Goal: Task Accomplishment & Management: Manage account settings

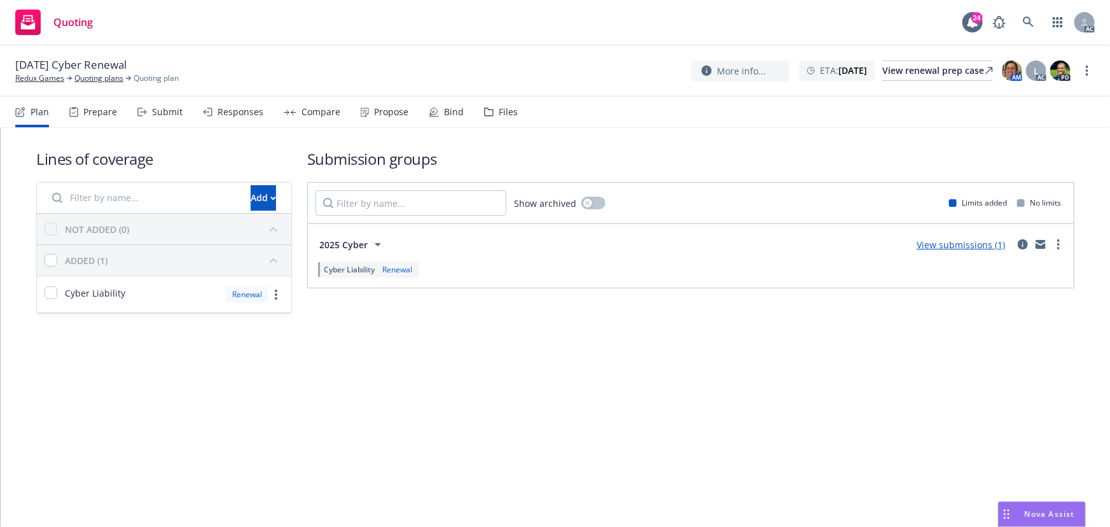
click at [158, 118] on div "Submit" at bounding box center [159, 112] width 45 height 31
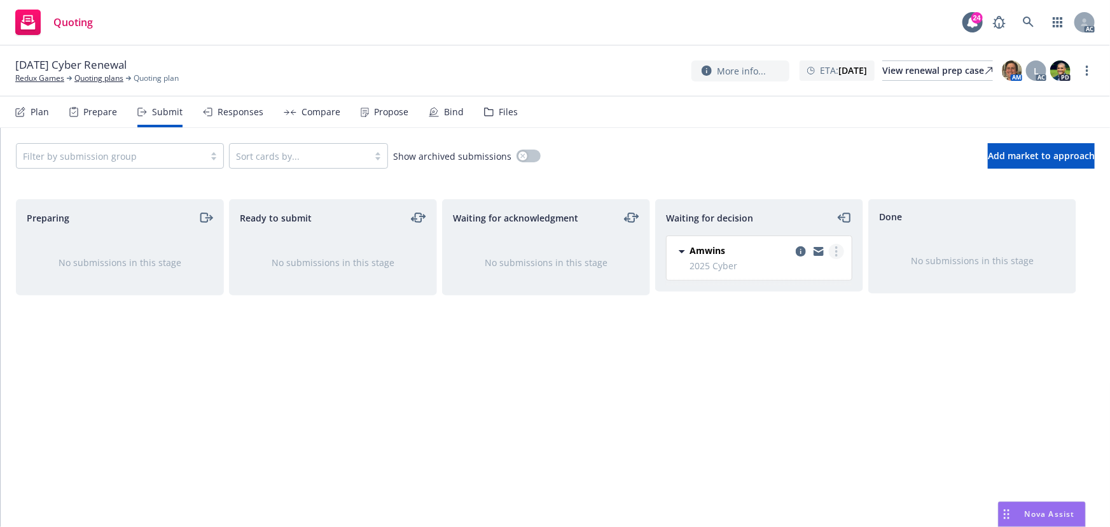
click at [836, 250] on circle "more" at bounding box center [836, 251] width 3 height 3
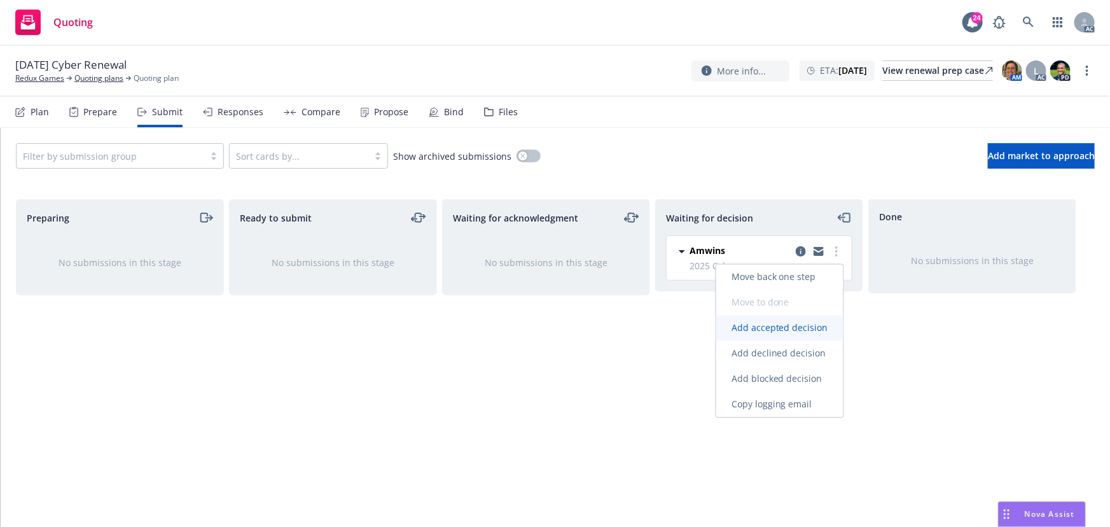
click at [782, 324] on span "Add accepted decision" at bounding box center [779, 328] width 127 height 12
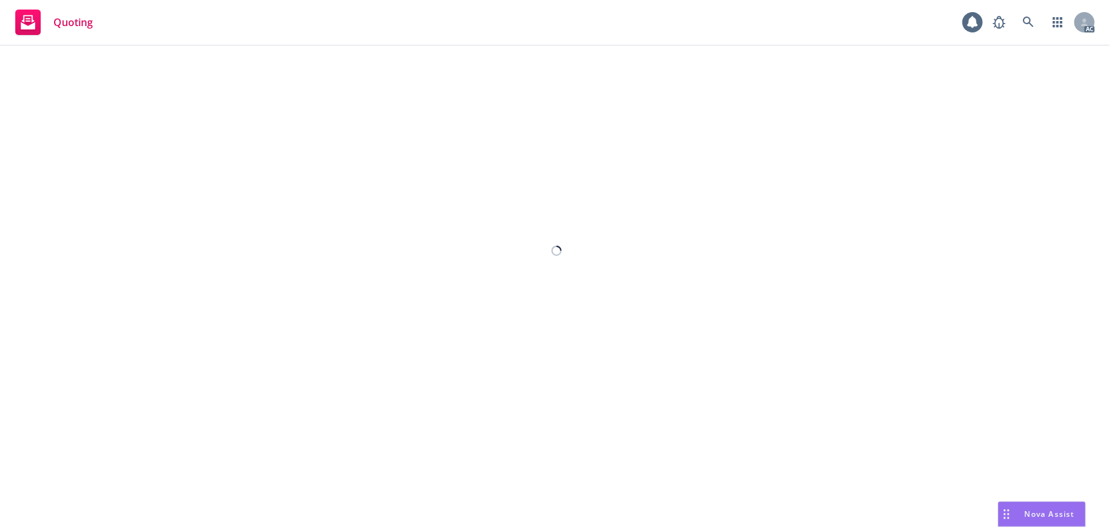
select select "12"
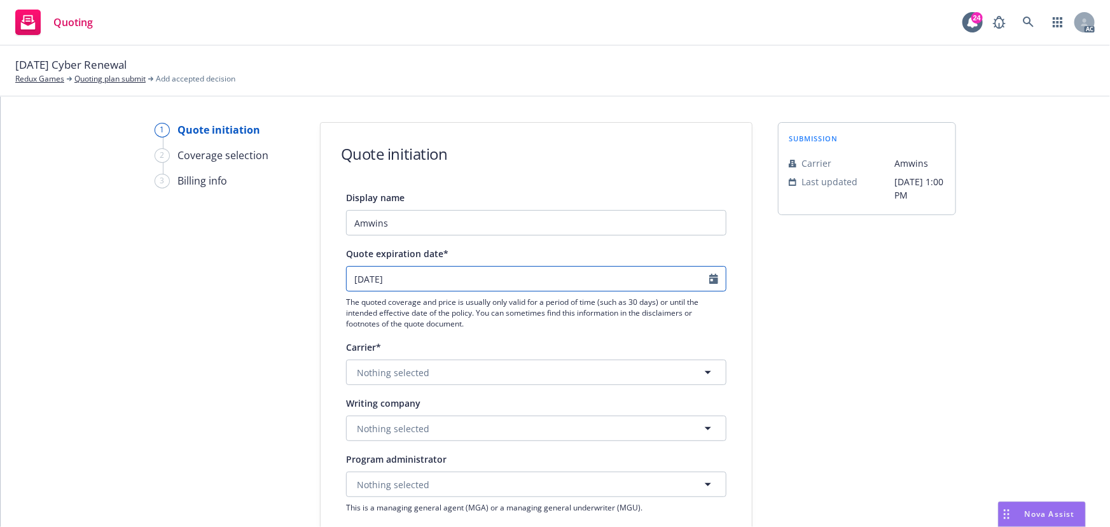
click at [709, 281] on icon "Calendar" at bounding box center [713, 279] width 9 height 10
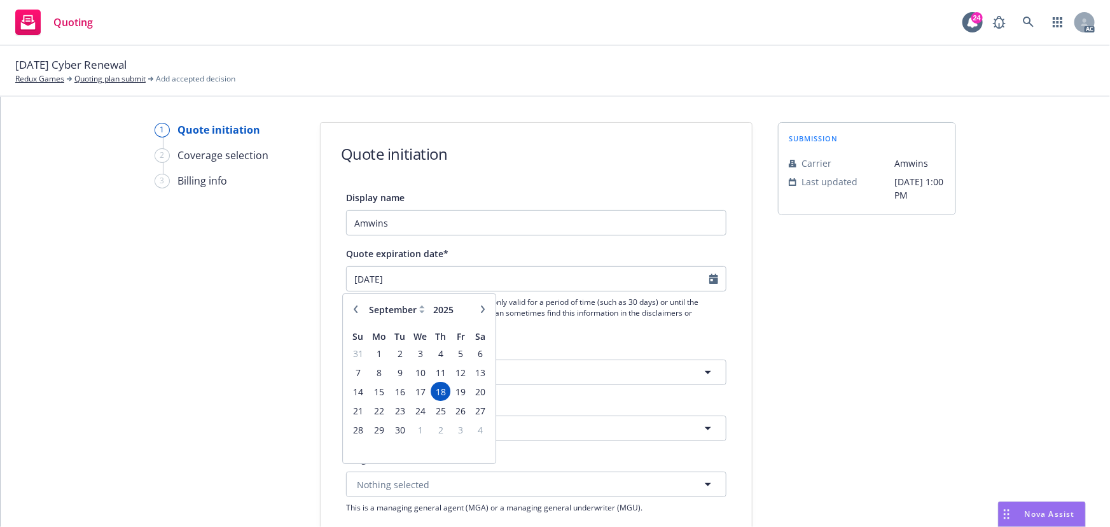
click at [485, 309] on icon "button" at bounding box center [483, 309] width 8 height 8
select select "11"
click at [456, 394] on span "14" at bounding box center [460, 392] width 17 height 16
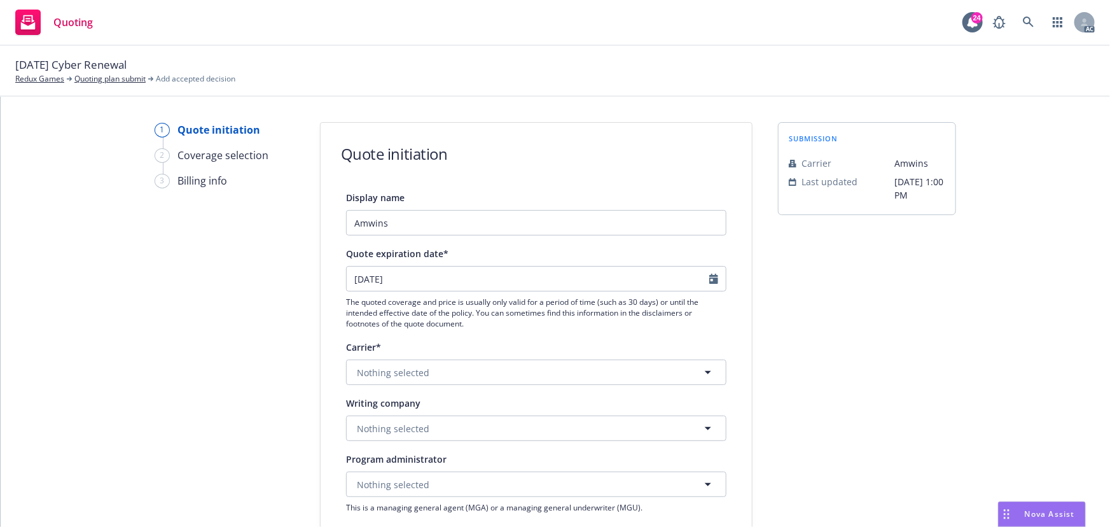
type input "11/14/2025"
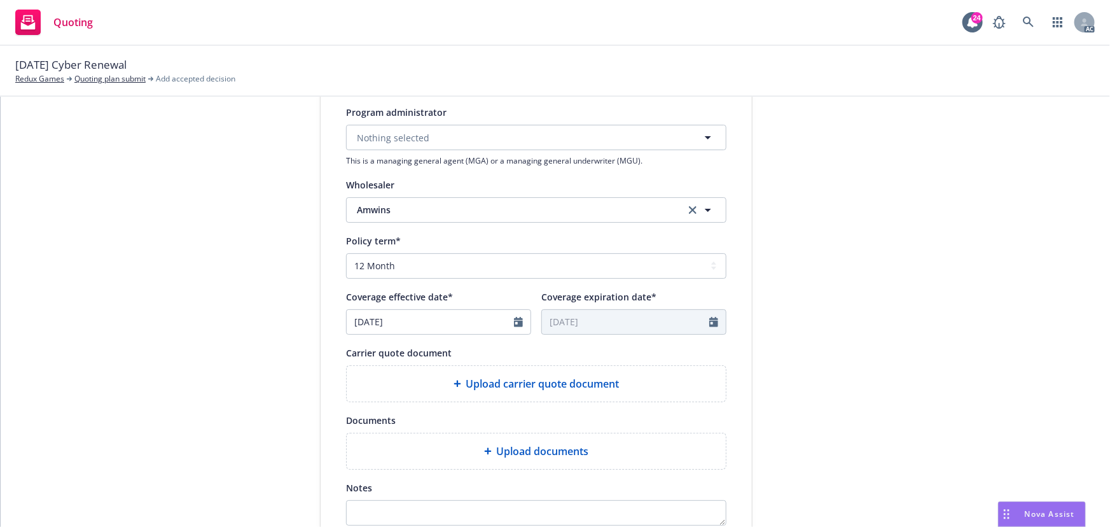
scroll to position [173, 0]
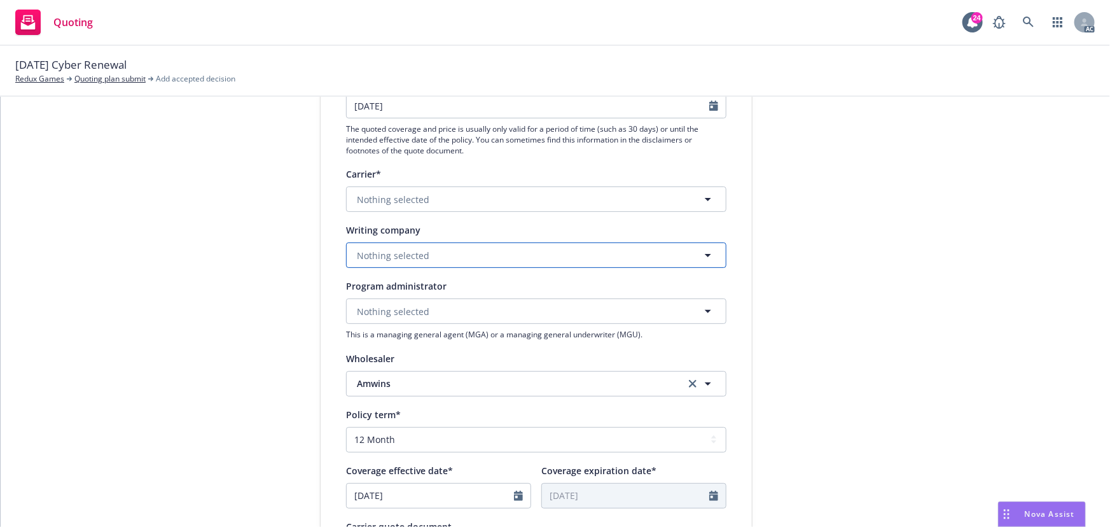
click at [436, 259] on button "Nothing selected" at bounding box center [536, 254] width 380 height 25
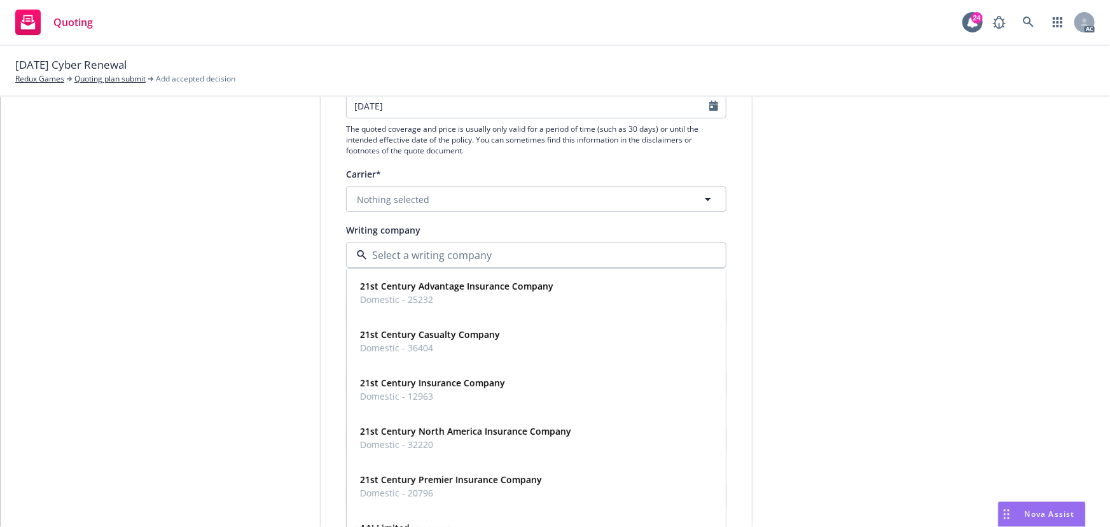
paste input "Scottsdale Insurance Company"
type input "Scottsdale Insurance Company"
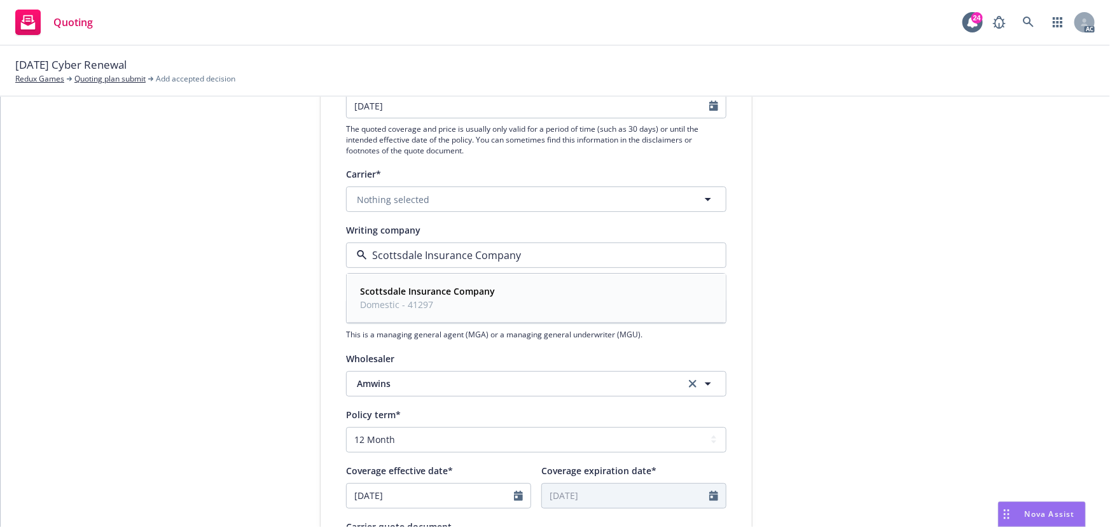
click at [438, 289] on strong "Scottsdale Insurance Company" at bounding box center [427, 292] width 135 height 12
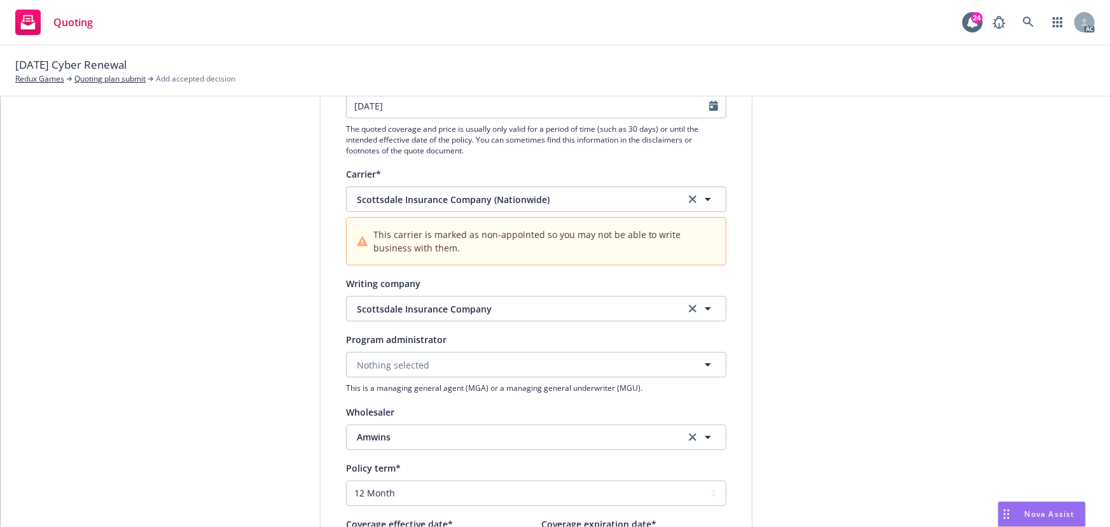
click at [834, 309] on div "submission Carrier Amwins Last updated 8/18, 1:00 PM" at bounding box center [867, 402] width 178 height 906
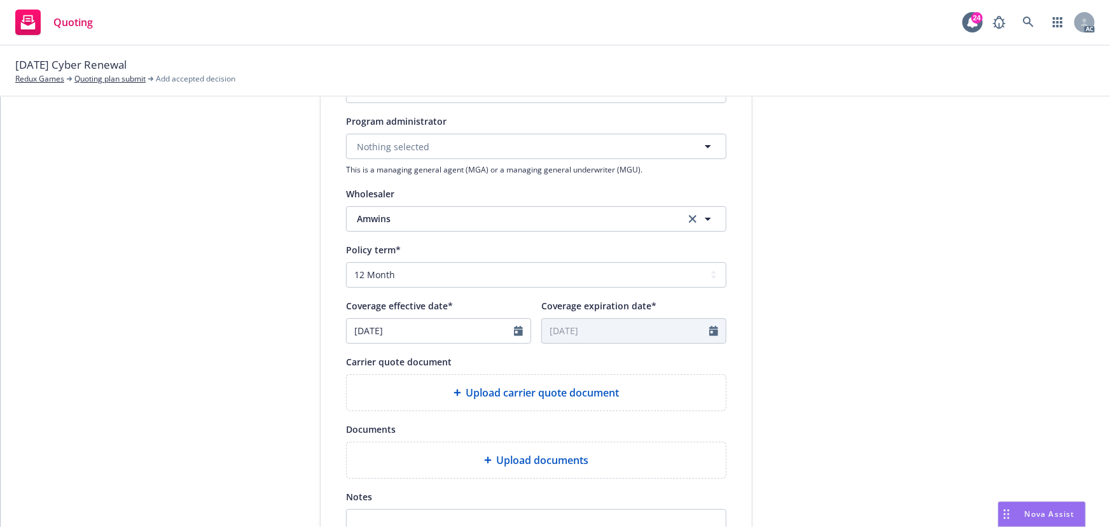
scroll to position [405, 0]
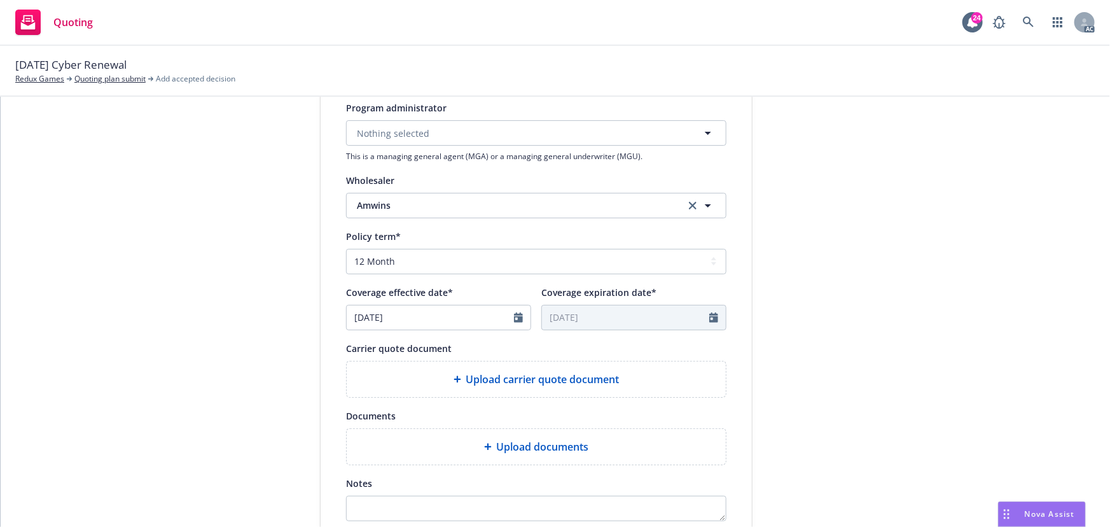
click at [575, 385] on span "Upload carrier quote document" at bounding box center [542, 378] width 153 height 15
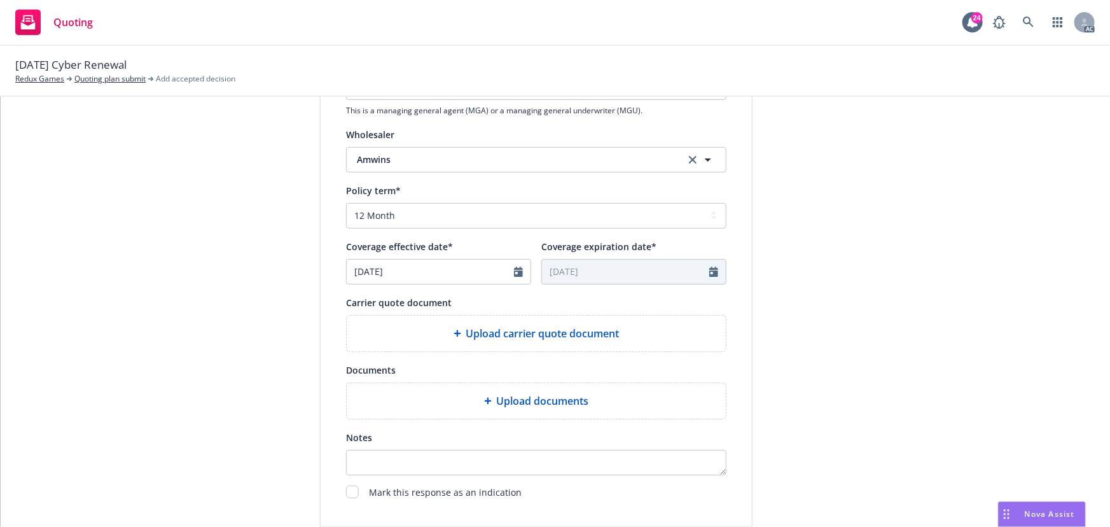
scroll to position [526, 0]
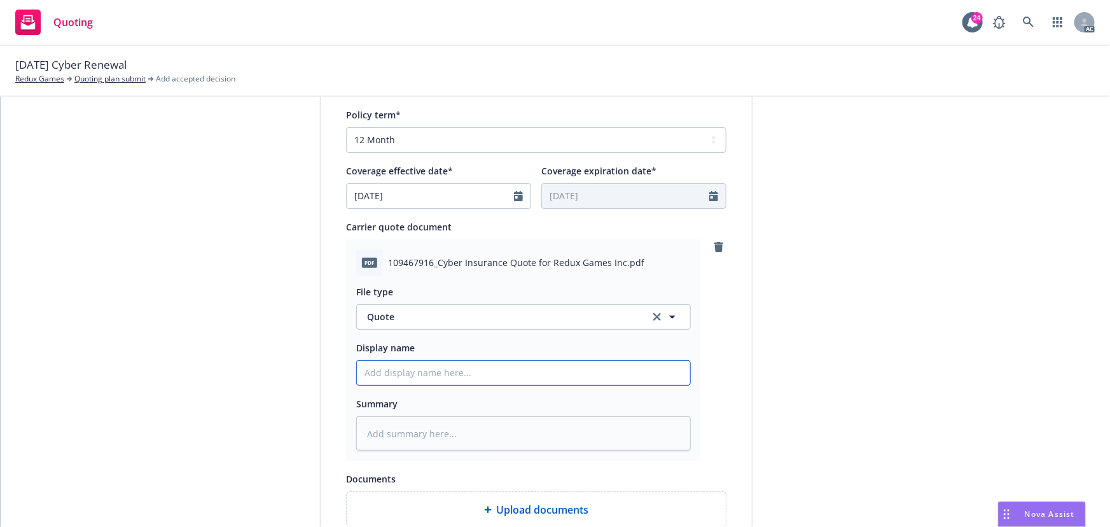
click at [453, 365] on input "Display name" at bounding box center [523, 373] width 333 height 24
type input "25-26 Cyber Quote"
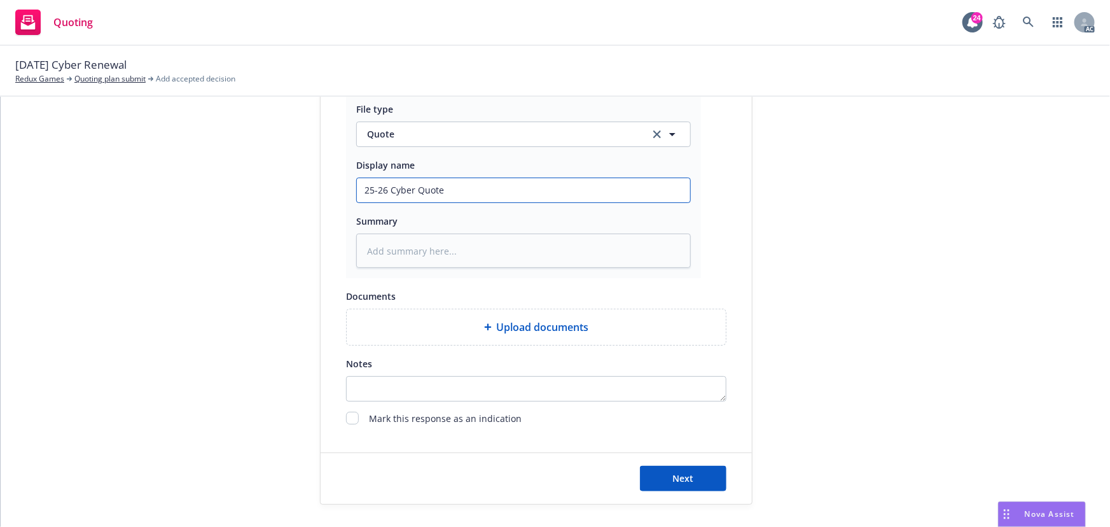
scroll to position [711, 0]
click at [679, 466] on button "Next" at bounding box center [683, 475] width 87 height 25
type textarea "x"
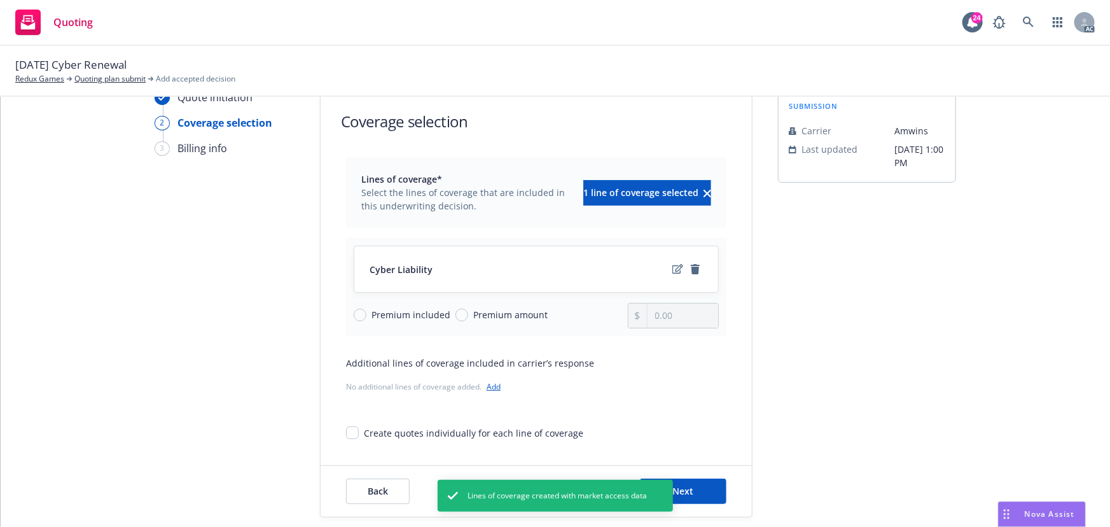
scroll to position [47, 0]
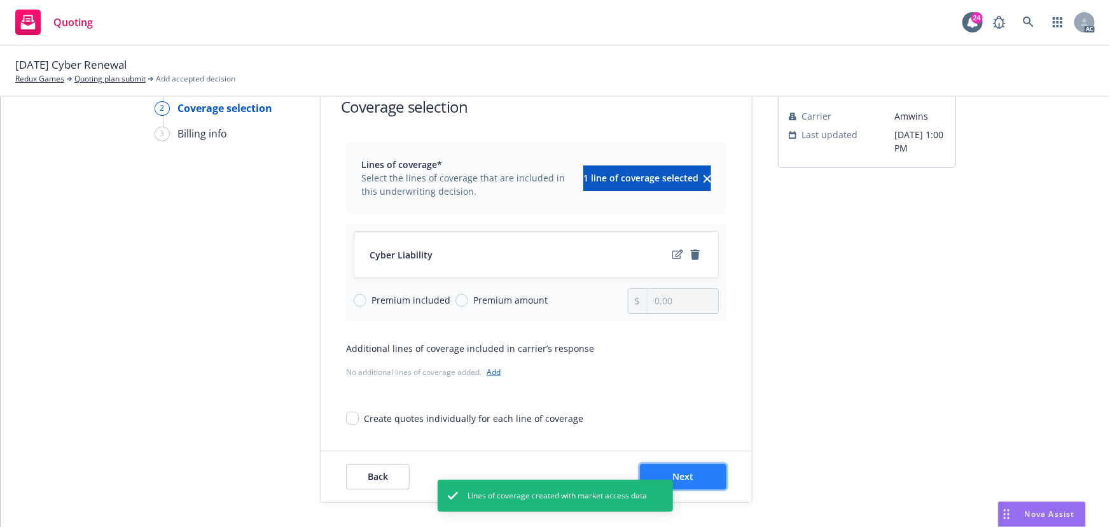
click at [702, 471] on button "Next" at bounding box center [683, 476] width 87 height 25
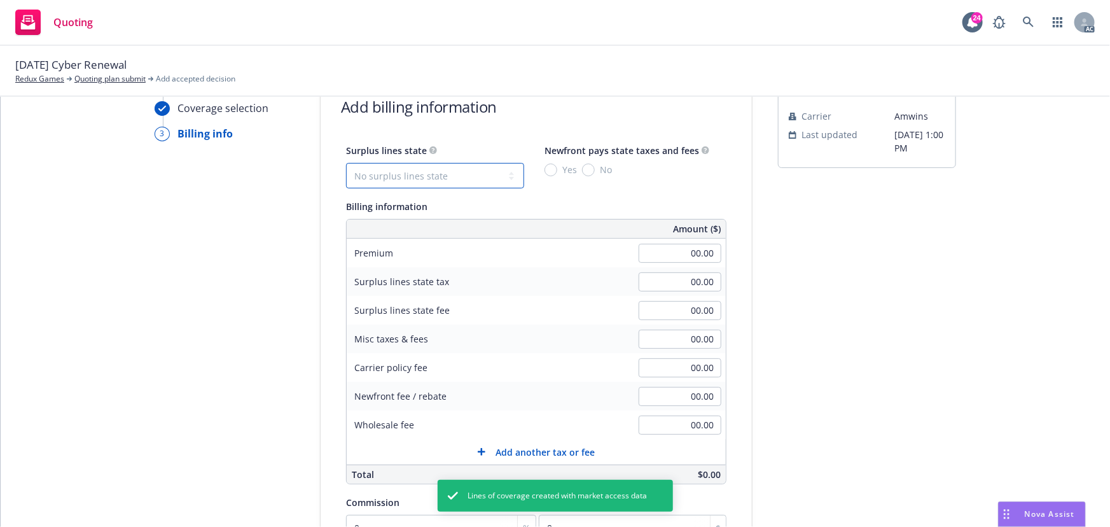
click at [429, 172] on select "No surplus lines state Alaska Alabama Arkansas Arizona California Colorado Conn…" at bounding box center [435, 175] width 178 height 25
select select "CA"
click at [346, 163] on select "No surplus lines state Alaska Alabama Arkansas Arizona California Colorado Conn…" at bounding box center [435, 175] width 178 height 25
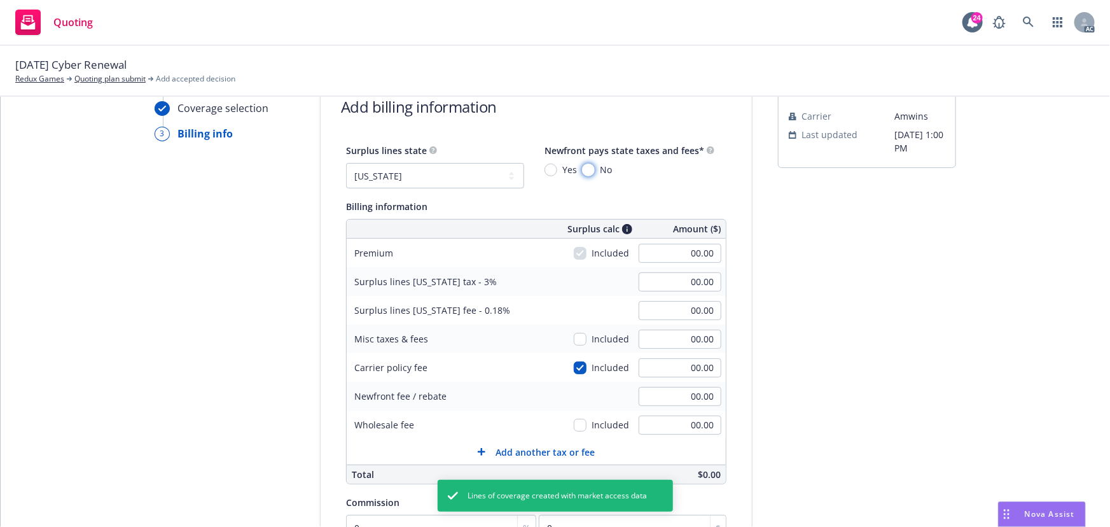
click at [582, 173] on input "No" at bounding box center [588, 169] width 13 height 13
radio input "true"
click at [662, 254] on input "00.00" at bounding box center [680, 253] width 83 height 19
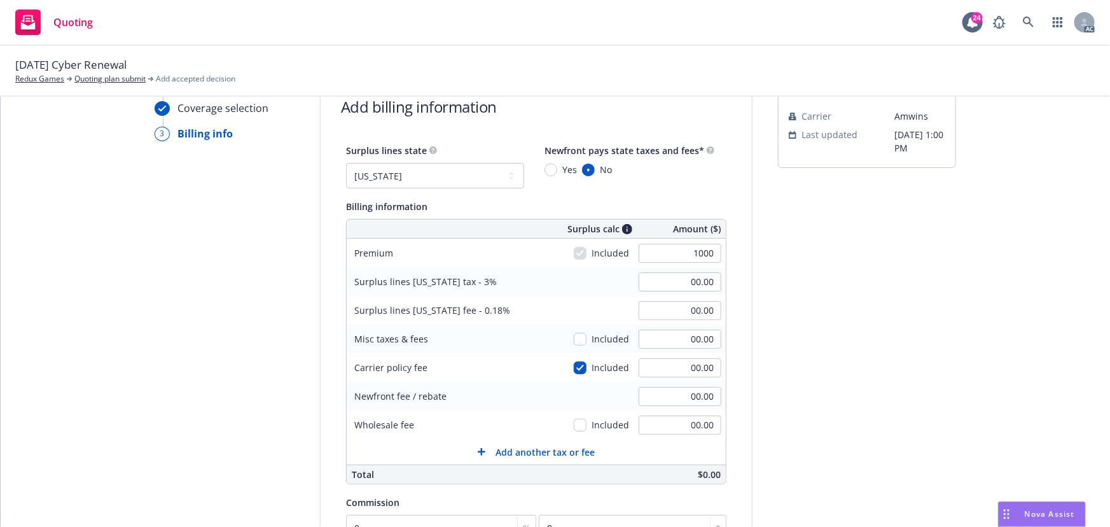
type input "1,000.00"
type input "30.00"
type input "1.80"
click at [887, 317] on div "submission Carrier Amwins Last updated 8/18, 1:00 PM" at bounding box center [867, 400] width 178 height 651
click at [671, 424] on input "00.00" at bounding box center [680, 424] width 83 height 19
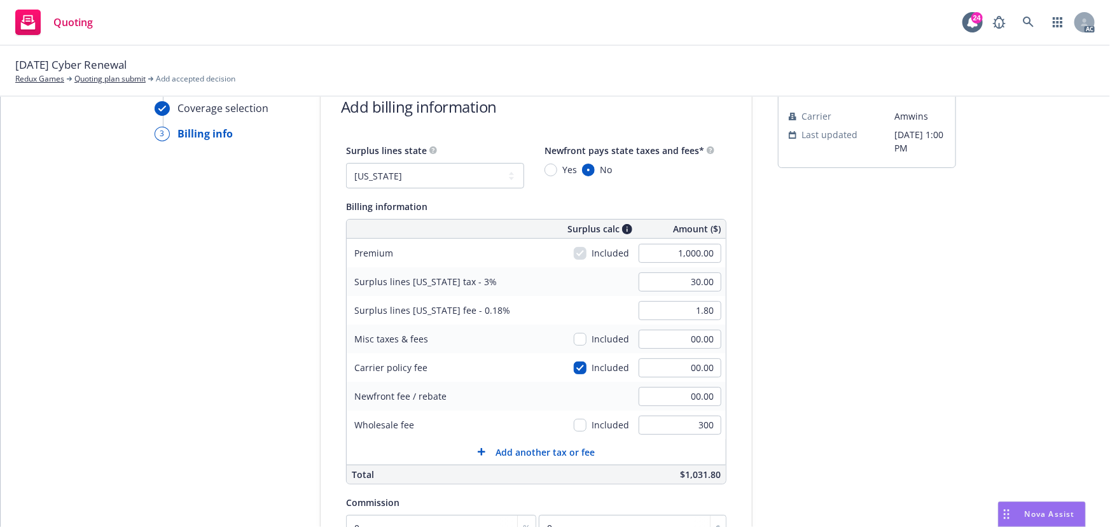
type input "300.00"
click at [829, 428] on div "submission Carrier Amwins Last updated 8/18, 1:00 PM" at bounding box center [867, 400] width 178 height 651
click at [576, 368] on input "checkbox" at bounding box center [580, 367] width 13 height 13
checkbox input "false"
click at [679, 370] on input "00.00" at bounding box center [680, 367] width 83 height 19
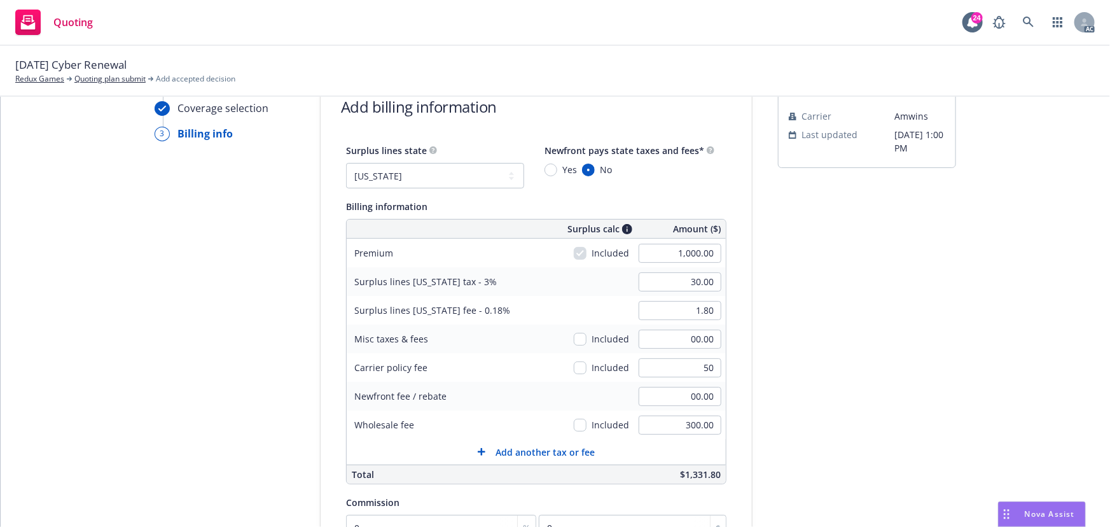
type input "50.00"
click at [759, 364] on div "Quote initiation Coverage selection 3 Billing info Add billing information Surp…" at bounding box center [555, 400] width 1079 height 651
click at [574, 368] on input "checkbox" at bounding box center [580, 367] width 13 height 13
checkbox input "true"
type input "31.50"
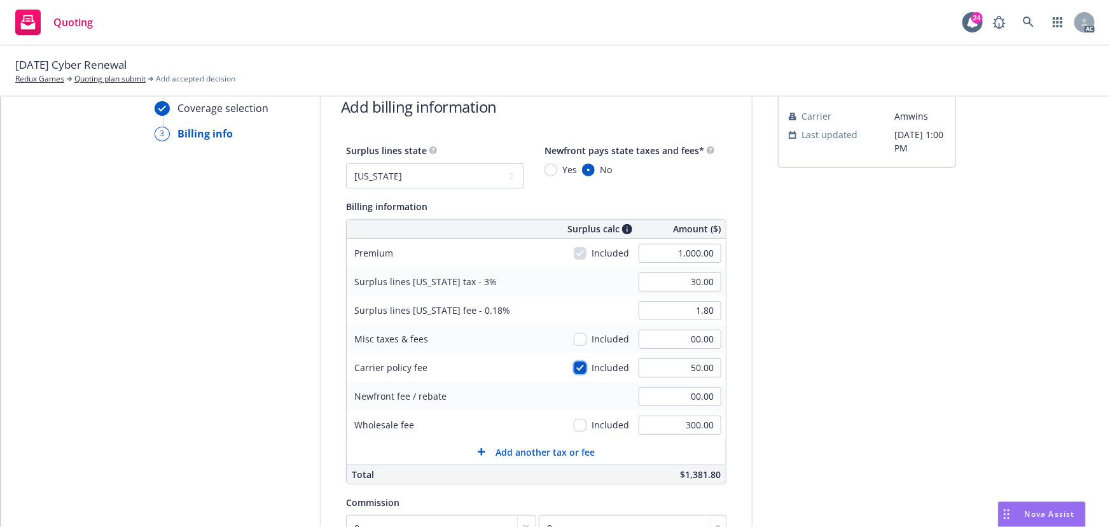
type input "1.89"
click at [574, 368] on input "checkbox" at bounding box center [580, 367] width 13 height 13
checkbox input "false"
type input "30.00"
type input "1.80"
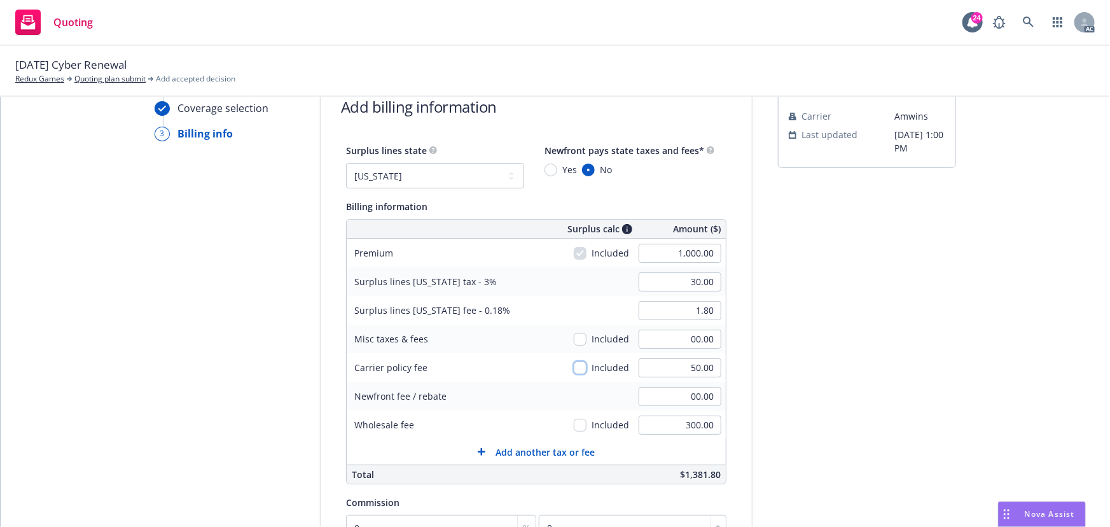
click at [574, 369] on input "checkbox" at bounding box center [580, 367] width 13 height 13
checkbox input "true"
type input "31.50"
type input "1.89"
click at [574, 369] on input "checkbox" at bounding box center [580, 367] width 13 height 13
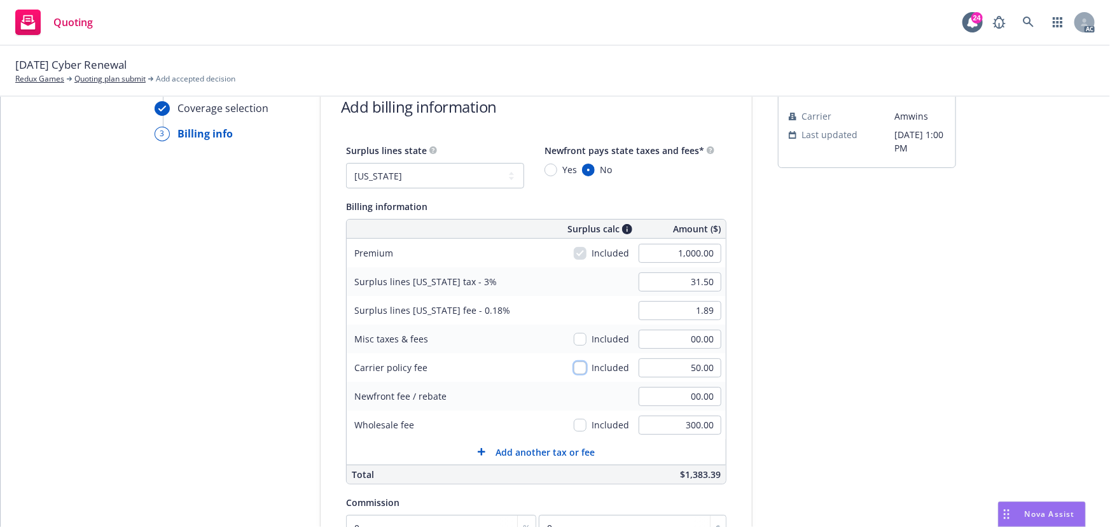
checkbox input "false"
type input "30.00"
type input "1.80"
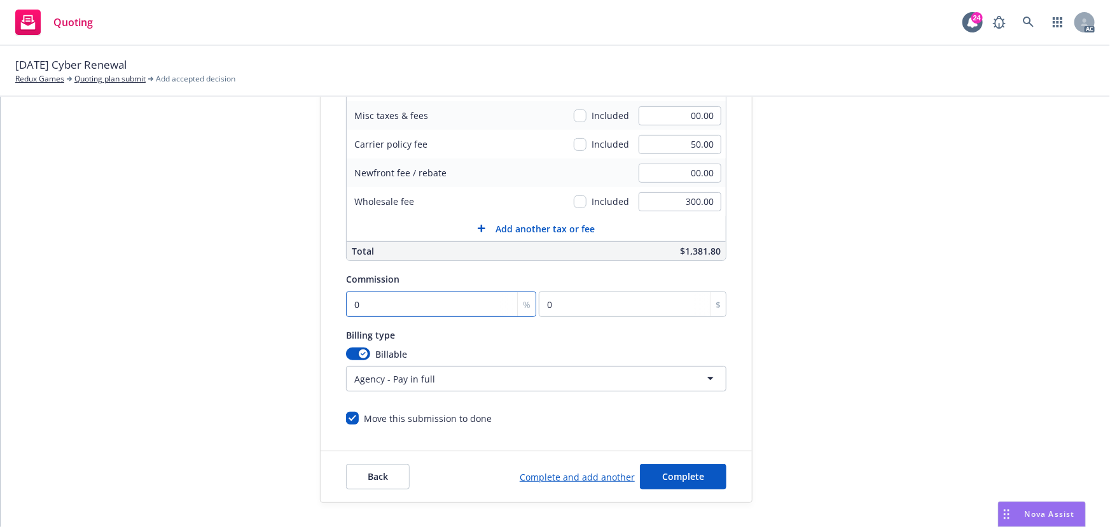
click at [391, 298] on input "0" at bounding box center [441, 303] width 190 height 25
type input "12"
type input "120"
type input "12"
drag, startPoint x: 683, startPoint y: 477, endPoint x: 687, endPoint y: 459, distance: 18.2
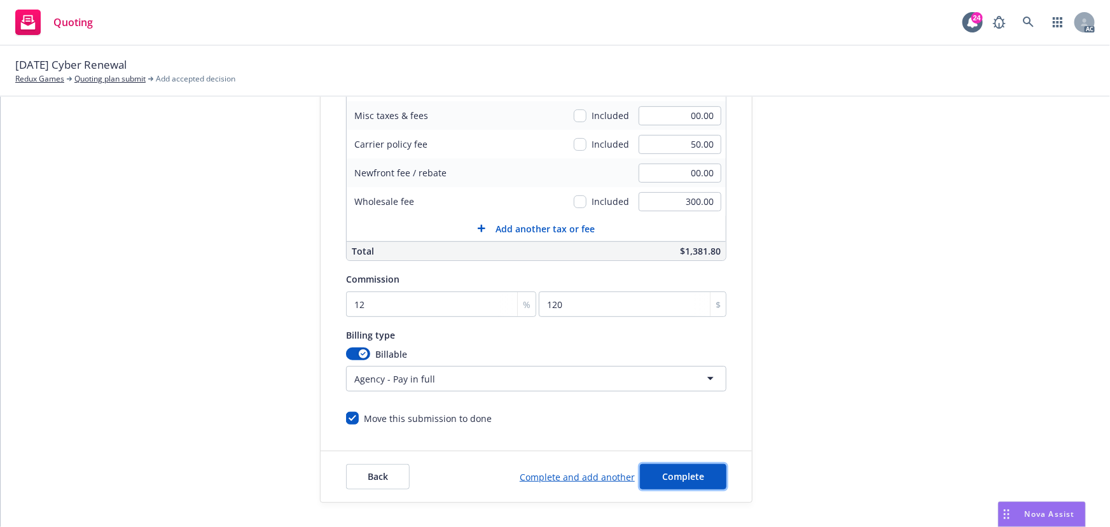
click at [683, 477] on span "Complete" at bounding box center [683, 476] width 42 height 12
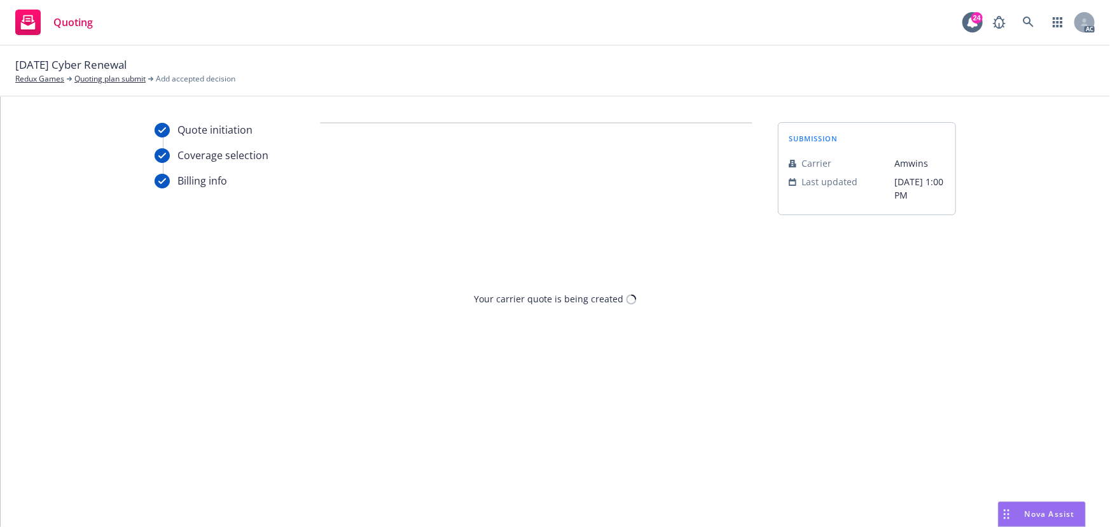
scroll to position [0, 0]
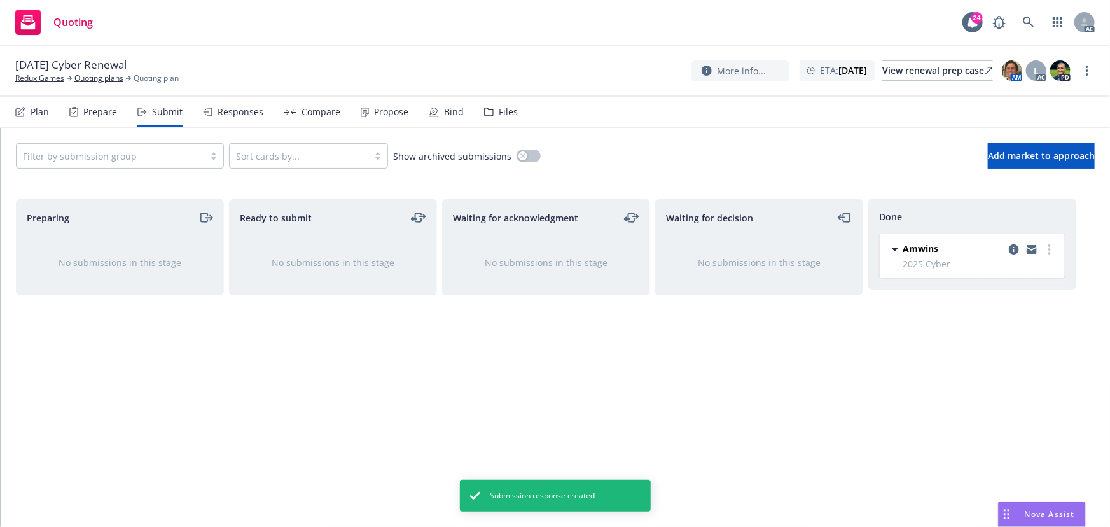
drag, startPoint x: 377, startPoint y: 113, endPoint x: 386, endPoint y: 114, distance: 9.0
click at [377, 113] on div "Propose" at bounding box center [391, 112] width 34 height 10
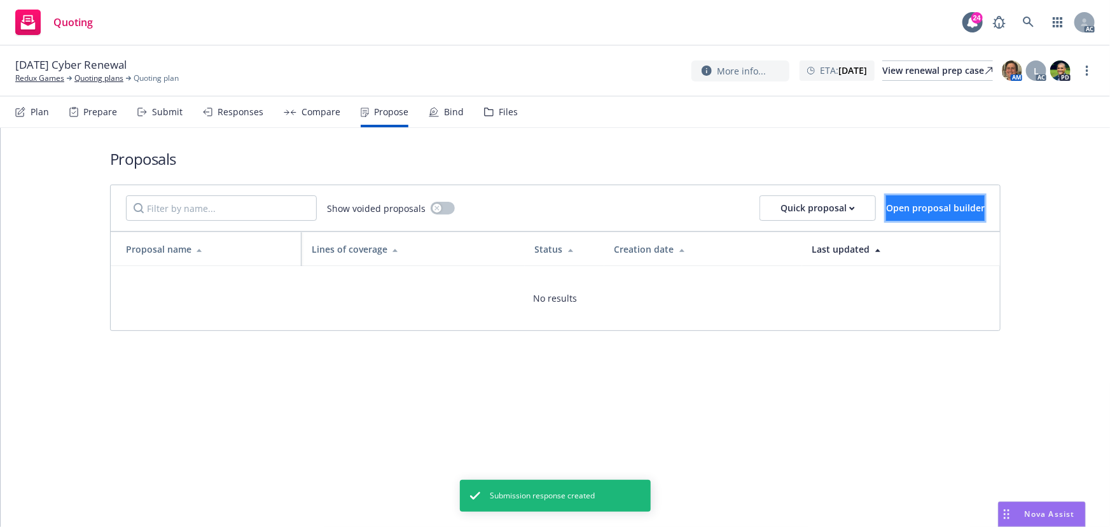
click at [933, 212] on span "Open proposal builder" at bounding box center [935, 208] width 99 height 12
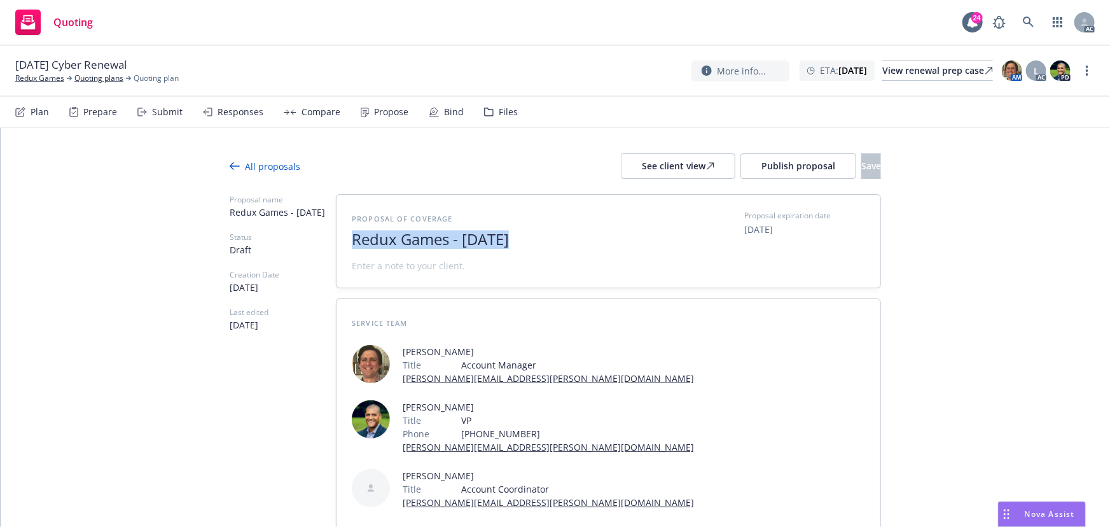
drag, startPoint x: 509, startPoint y: 236, endPoint x: 394, endPoint y: 244, distance: 114.8
click at [321, 242] on div "Proposal name Redux Games - August 2025 Status Draft Creation Date 08/19/2025 L…" at bounding box center [555, 388] width 651 height 388
click at [419, 244] on span "2025" at bounding box center [508, 239] width 312 height 18
click at [392, 263] on span at bounding box center [408, 265] width 113 height 13
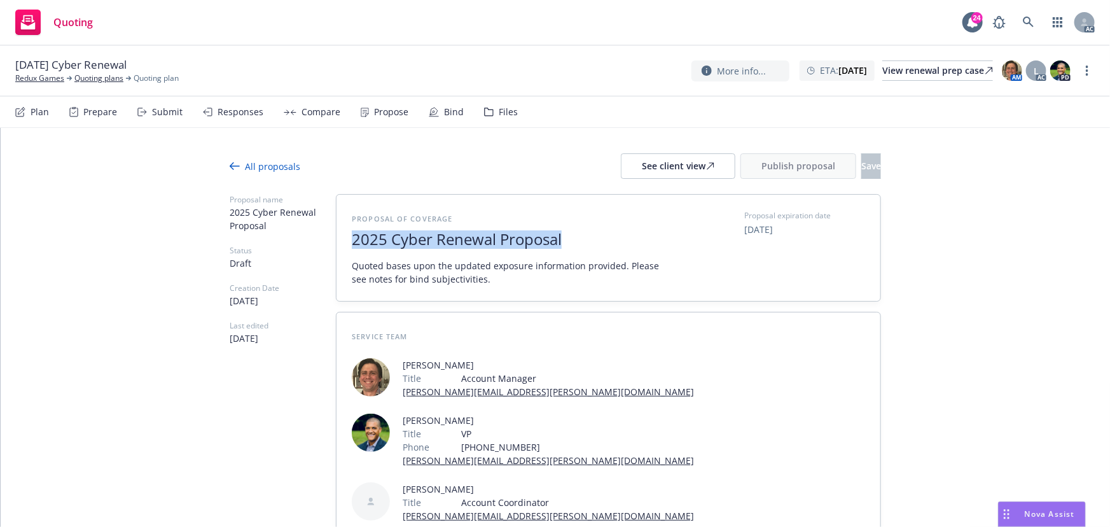
drag, startPoint x: 523, startPoint y: 237, endPoint x: 340, endPoint y: 246, distance: 182.8
click at [340, 246] on div "Proposal of coverage 2025 Cyber Renewal Proposal Quoted bases upon the updated …" at bounding box center [608, 248] width 544 height 106
copy span "2025 Cyber Renewal Proposal"
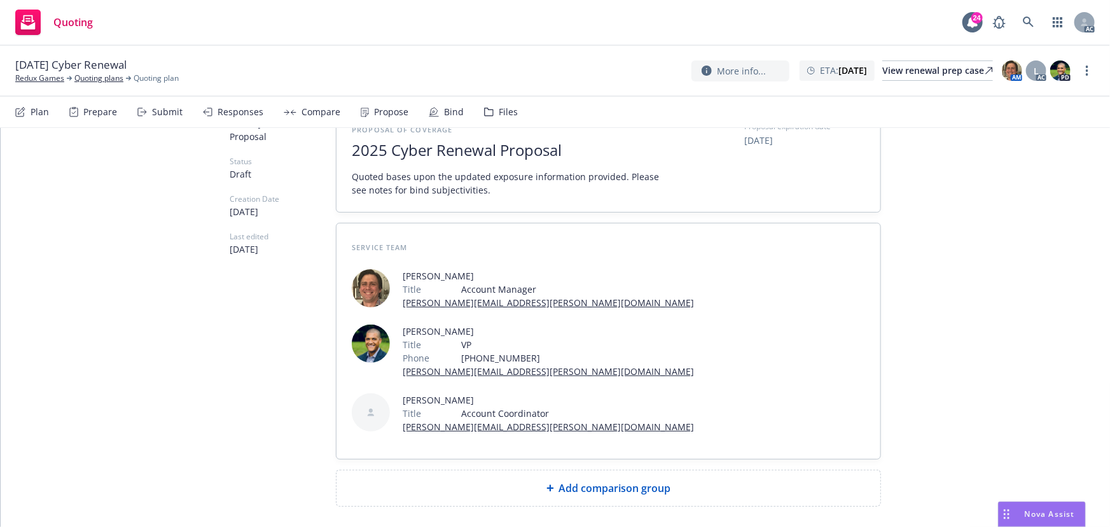
click at [581, 480] on span "Add comparison group" at bounding box center [615, 487] width 112 height 15
type textarea "x"
click at [520, 485] on span at bounding box center [608, 492] width 513 height 15
paste span
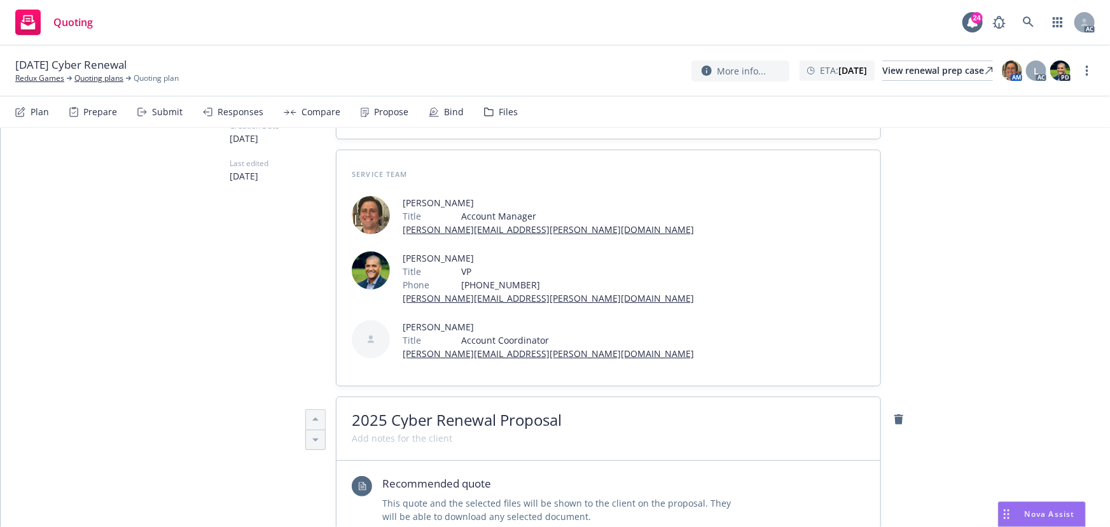
scroll to position [378, 0]
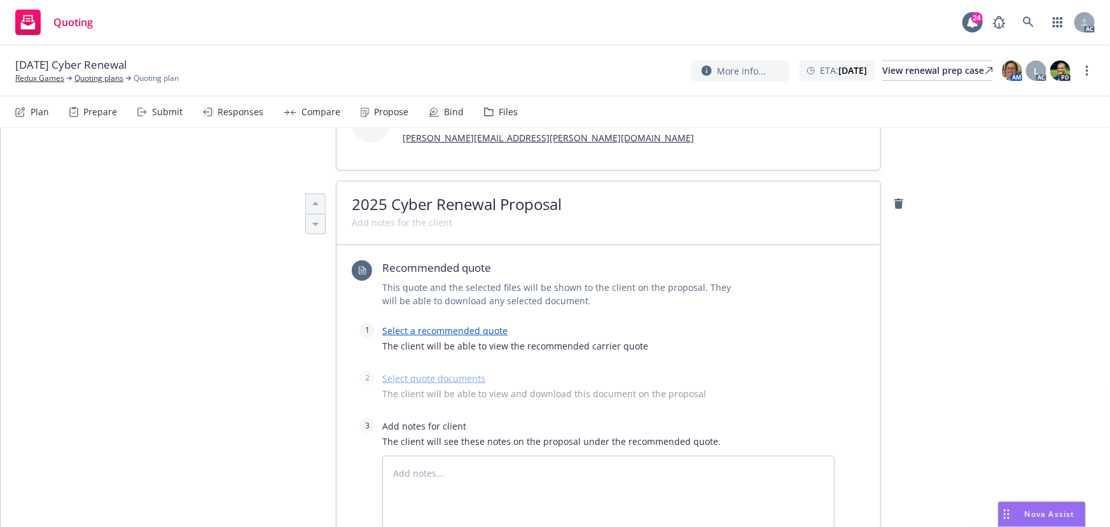
click at [423, 324] on link "Select a recommended quote" at bounding box center [444, 330] width 125 height 12
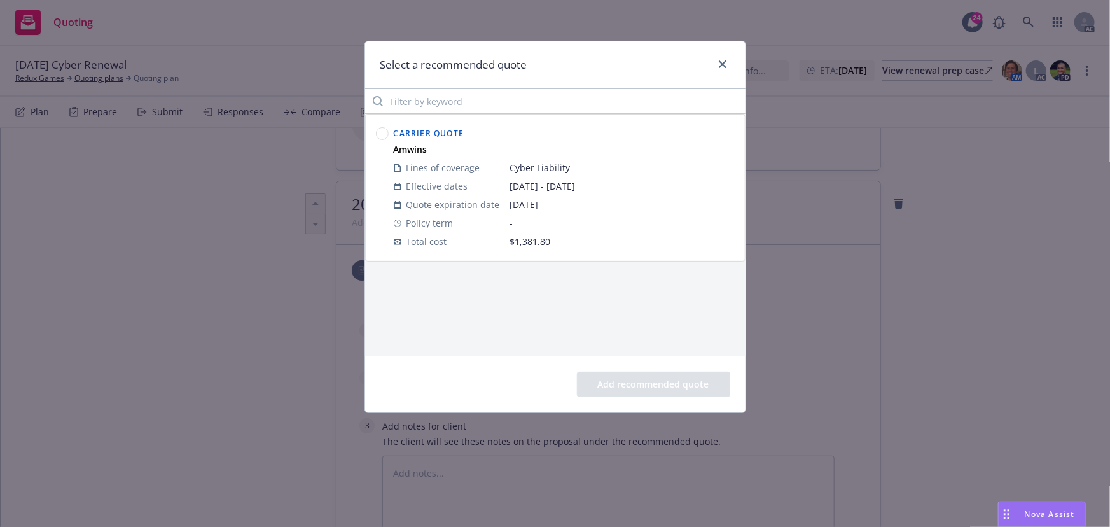
click at [387, 135] on circle at bounding box center [382, 134] width 12 height 12
click at [622, 376] on button "Add recommended quote" at bounding box center [653, 383] width 153 height 25
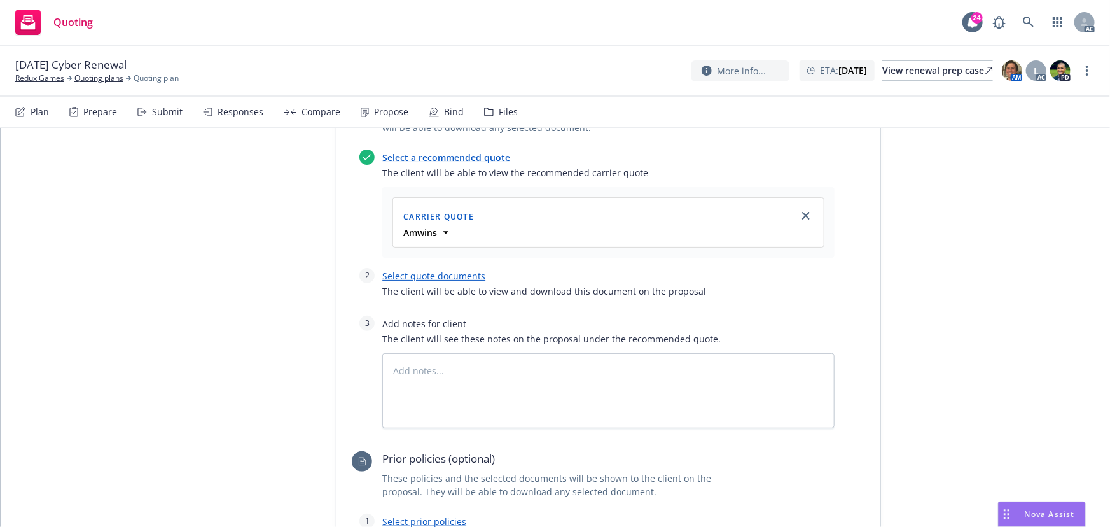
scroll to position [552, 0]
click at [429, 269] on link "Select quote documents" at bounding box center [433, 275] width 103 height 12
type textarea "x"
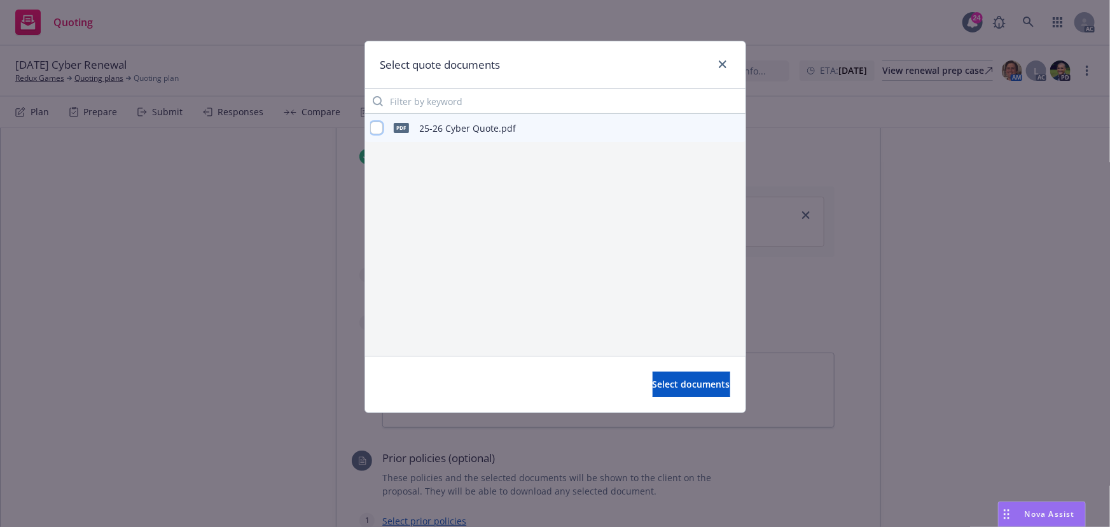
click at [380, 127] on input "checkbox" at bounding box center [376, 127] width 13 height 13
checkbox input "true"
click at [653, 384] on span "Select documents" at bounding box center [692, 384] width 78 height 12
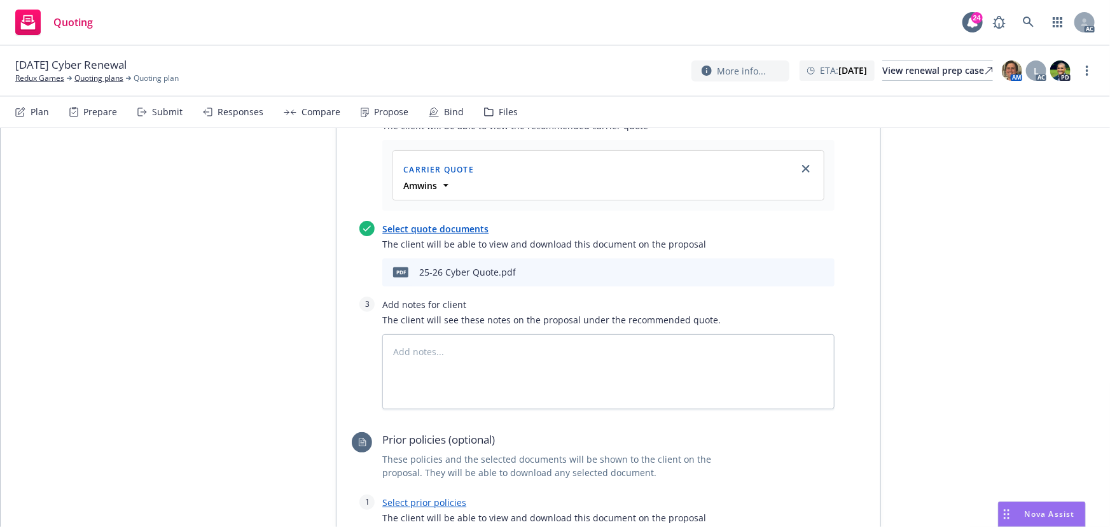
scroll to position [667, 0]
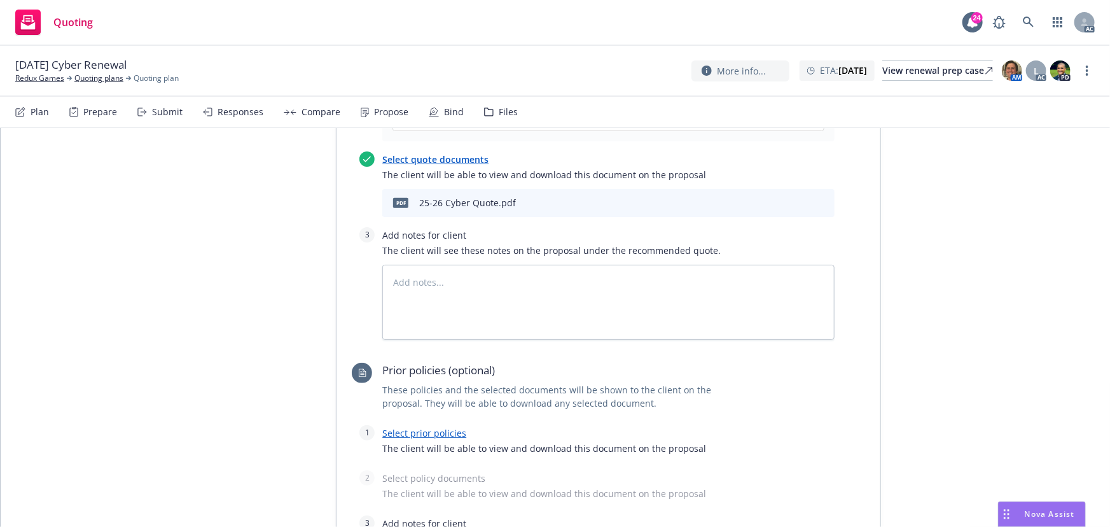
click at [436, 427] on link "Select prior policies" at bounding box center [424, 433] width 84 height 12
type textarea "x"
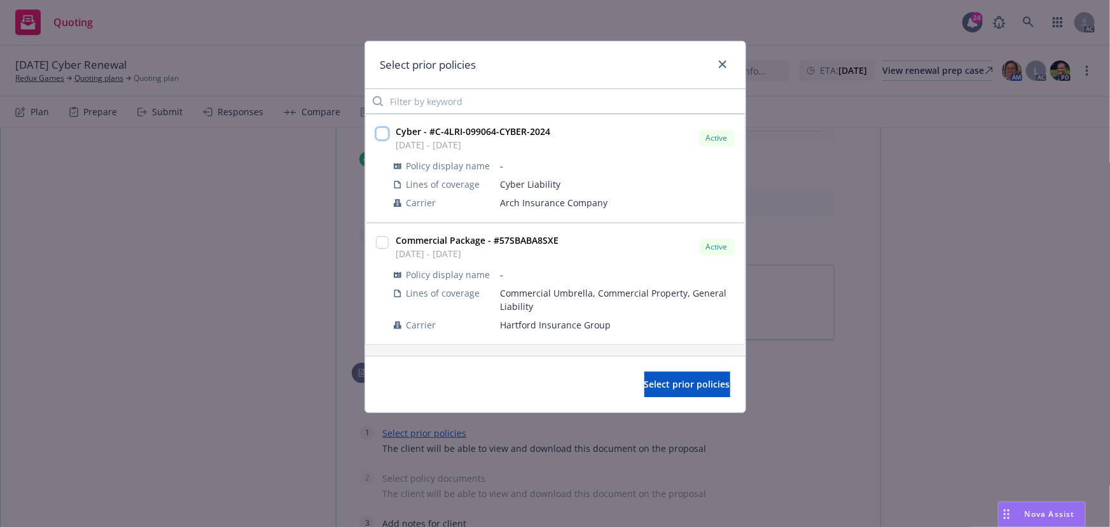
click at [384, 130] on input "checkbox" at bounding box center [382, 133] width 13 height 13
checkbox input "true"
click at [644, 386] on span "Select prior policies" at bounding box center [687, 384] width 86 height 12
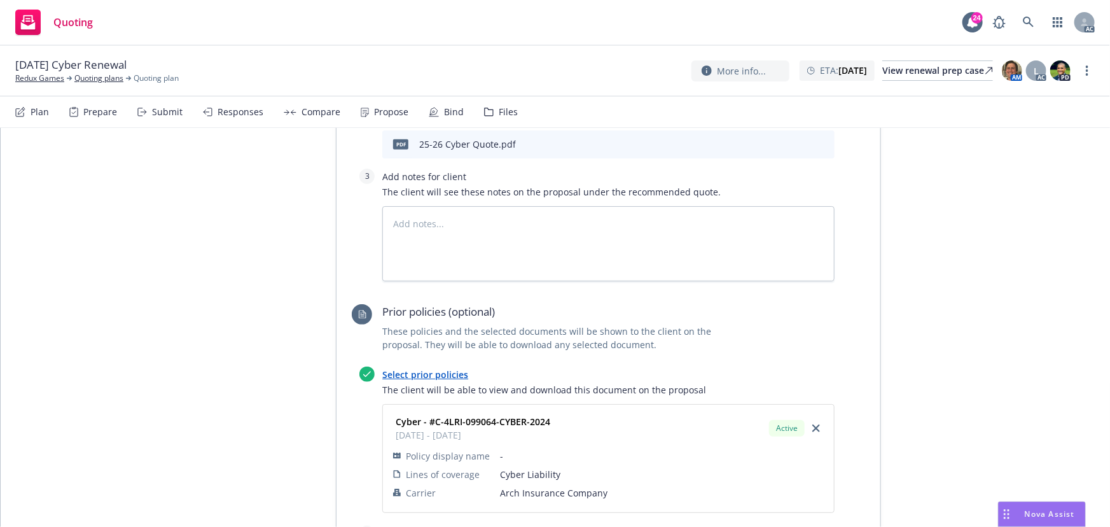
scroll to position [840, 0]
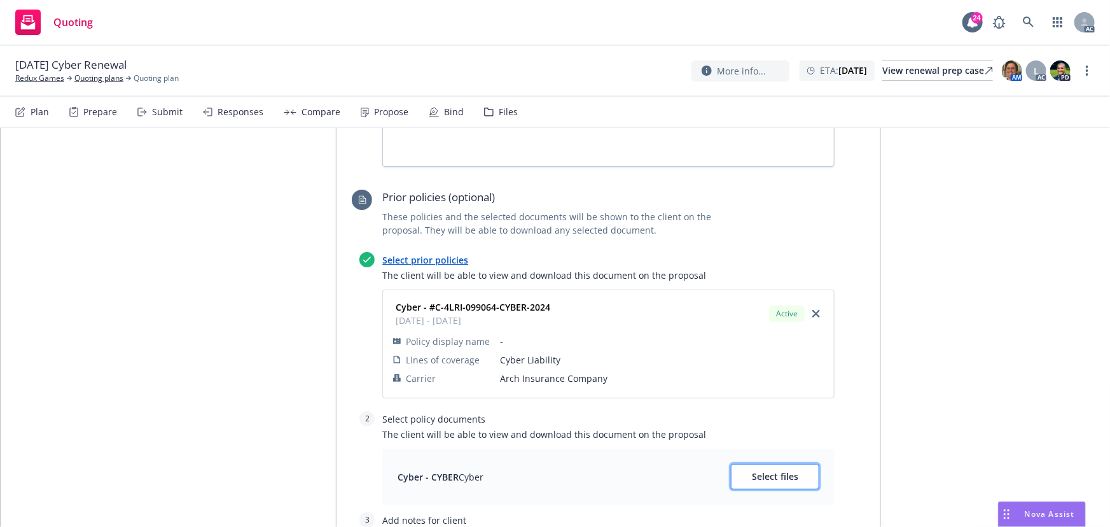
click at [776, 470] on span "Select files" at bounding box center [775, 476] width 46 height 12
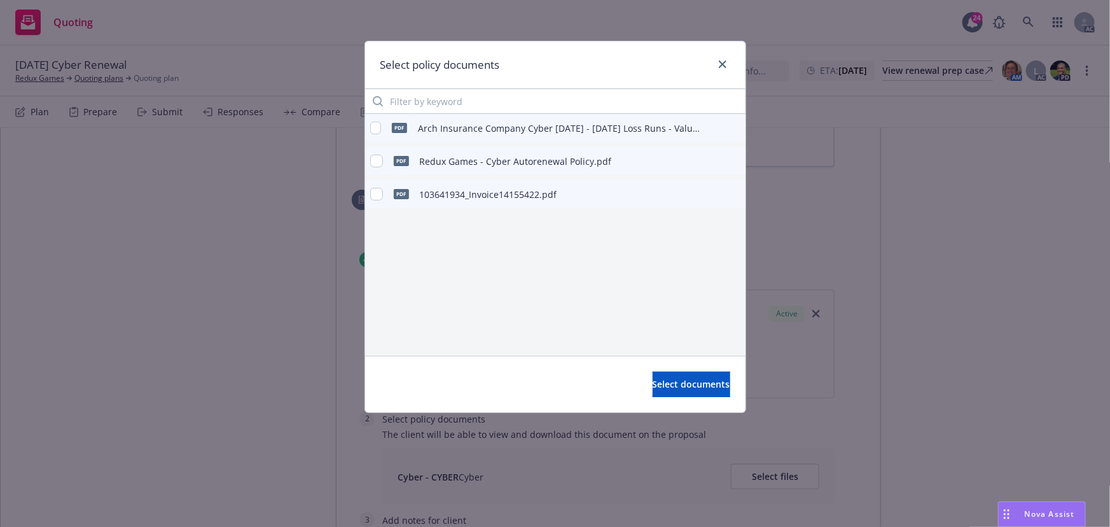
type textarea "x"
click at [574, 169] on div "pdf Redux Games - Cyber Autorenewal Policy.pdf" at bounding box center [491, 161] width 242 height 27
click at [377, 163] on input "checkbox" at bounding box center [376, 161] width 13 height 13
checkbox input "true"
click at [653, 386] on span "Select documents" at bounding box center [692, 384] width 78 height 12
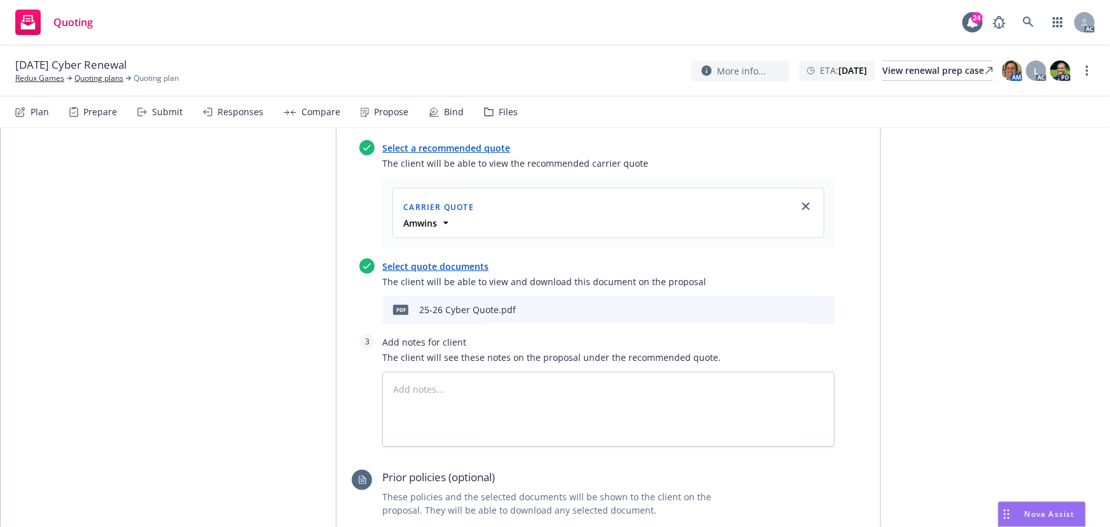
scroll to position [552, 0]
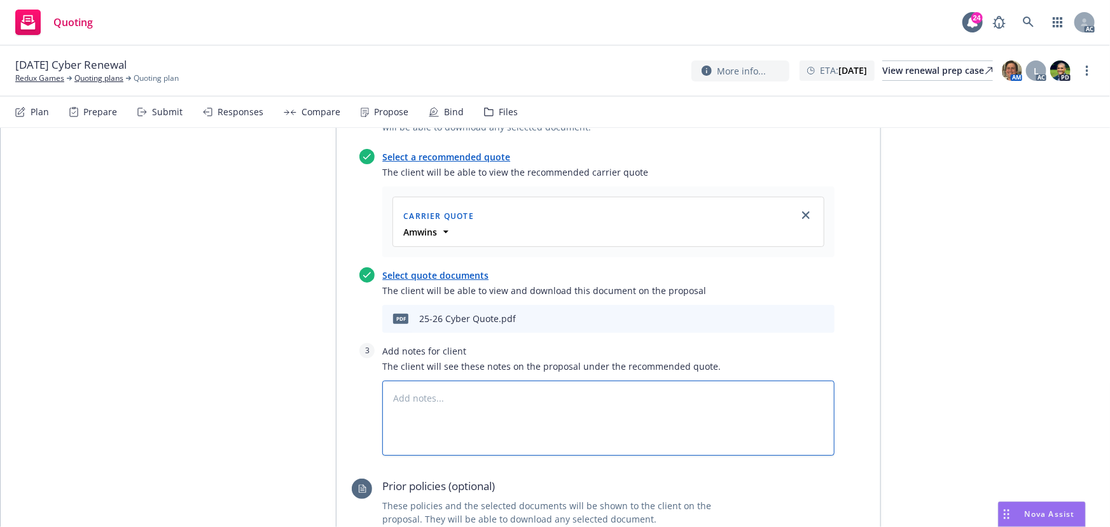
click at [440, 380] on textarea at bounding box center [608, 417] width 452 height 75
type textarea "x"
type textarea "B"
type textarea "x"
type textarea "Bi"
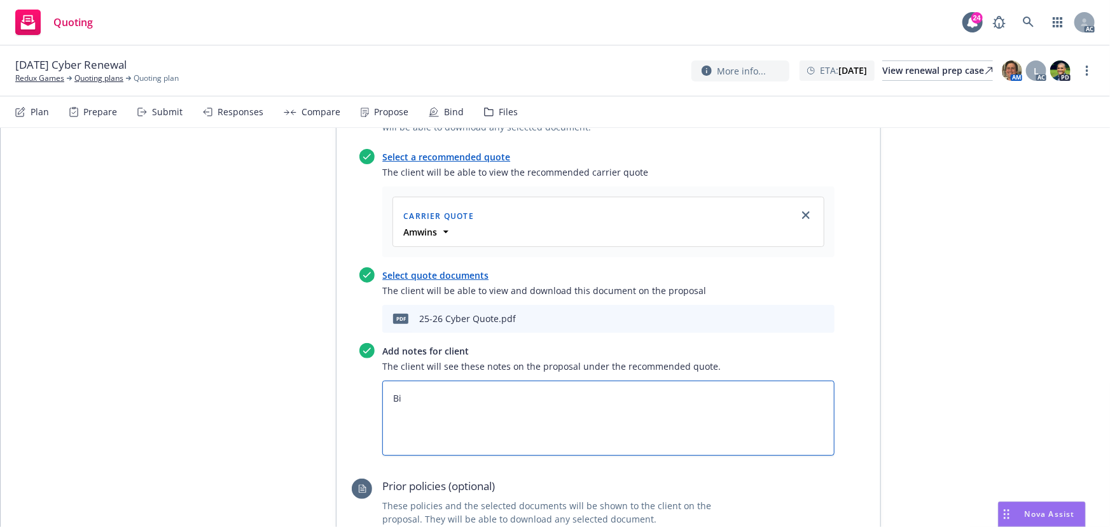
type textarea "x"
type textarea "Bin"
type textarea "x"
type textarea "Bind"
type textarea "x"
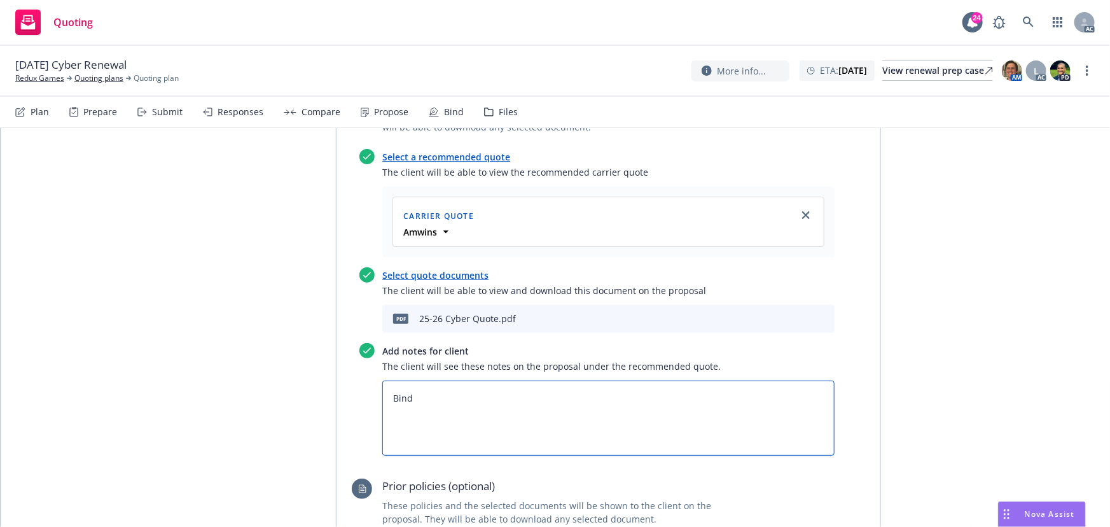
type textarea "Bind"
type textarea "x"
type textarea "Bind S"
type textarea "x"
type textarea "Bind Su"
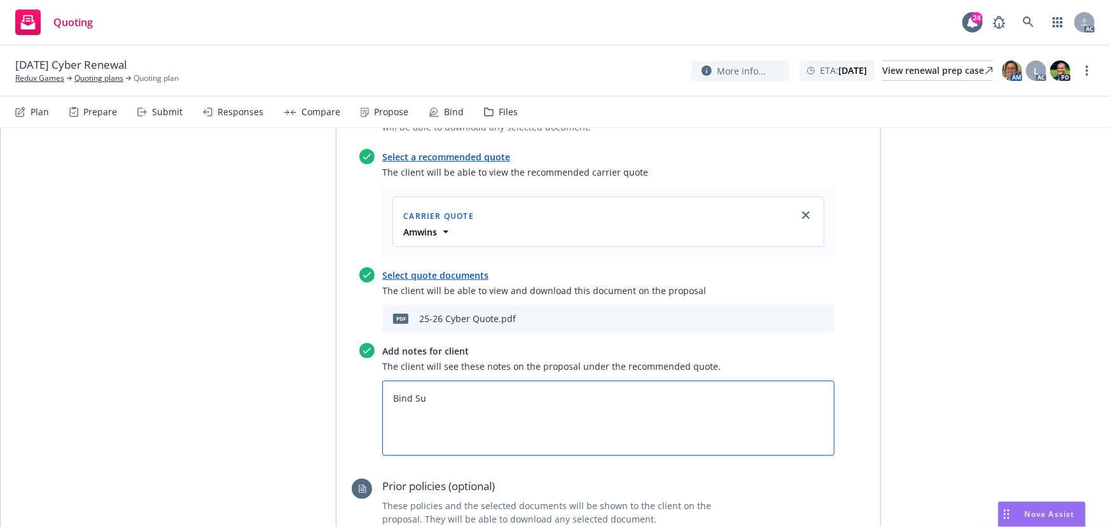
type textarea "x"
type textarea "Bind Sub"
type textarea "x"
type textarea "Bind Subj"
type textarea "x"
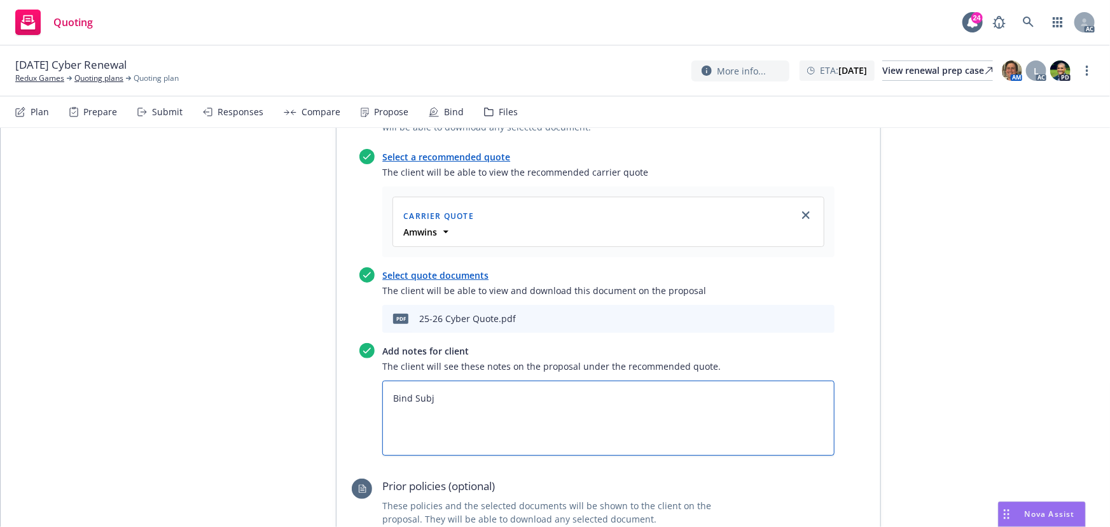
type textarea "Bind Subje"
type textarea "x"
type textarea "Bind Subjec"
type textarea "x"
type textarea "Bind Subject"
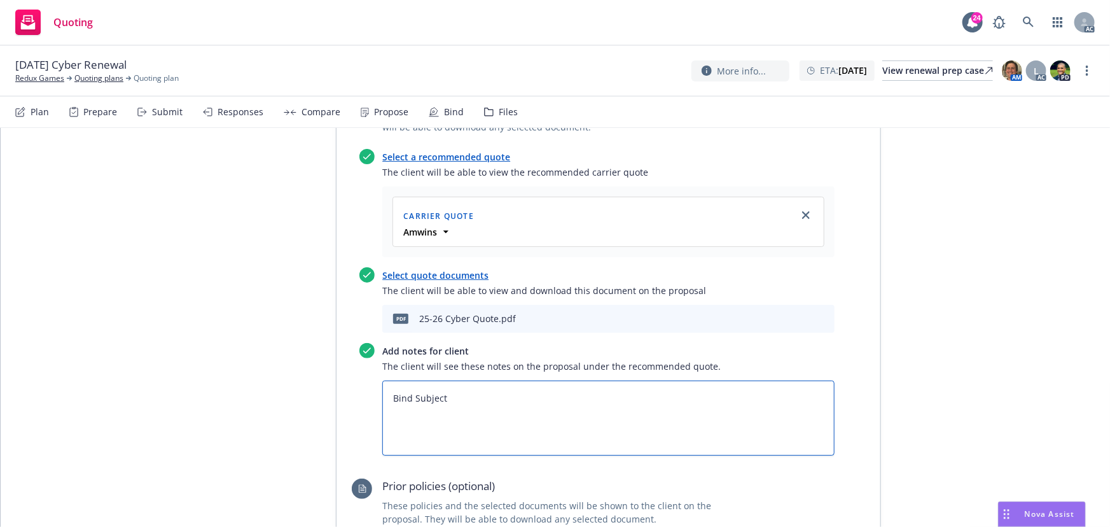
type textarea "x"
type textarea "Bind Subjecti"
type textarea "x"
type textarea "Bind Subjectiv"
type textarea "x"
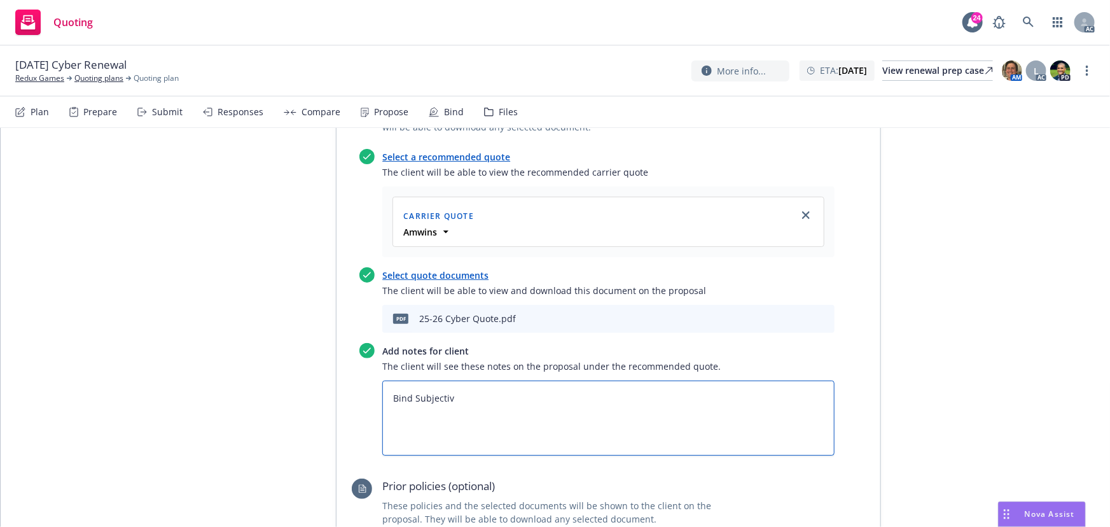
type textarea "Bind Subjectivi"
type textarea "x"
type textarea "Bind Subjectivit"
type textarea "x"
type textarea "Bind Subjectiviti"
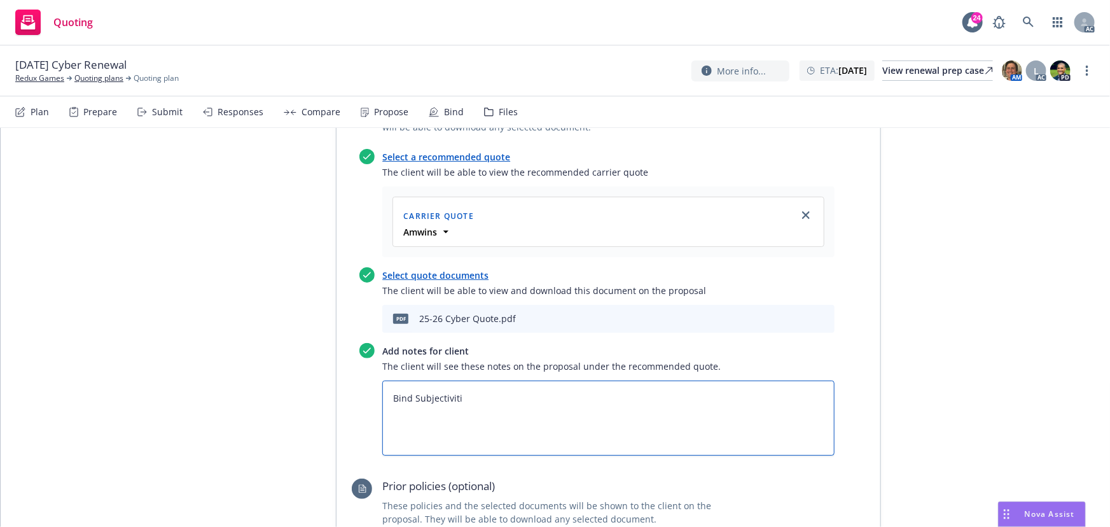
type textarea "x"
type textarea "Bind Subjectivitie"
type textarea "x"
type textarea "Bind Subjectivities"
type textarea "x"
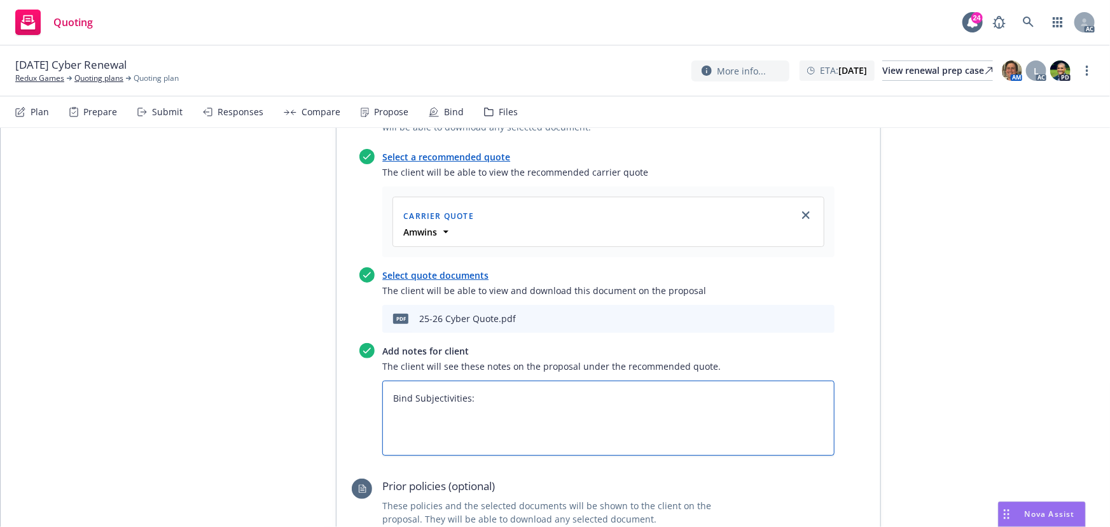
type textarea "Bind Subjectivities:"
click at [420, 380] on textarea "Bind Subjectivities:" at bounding box center [608, 417] width 452 height 75
click at [503, 380] on textarea "Bind Subjectivities:" at bounding box center [608, 417] width 452 height 75
type textarea "x"
paste textarea "Completed signed & dated Amwins renewal questionnaire Clean loss runs (we can p…"
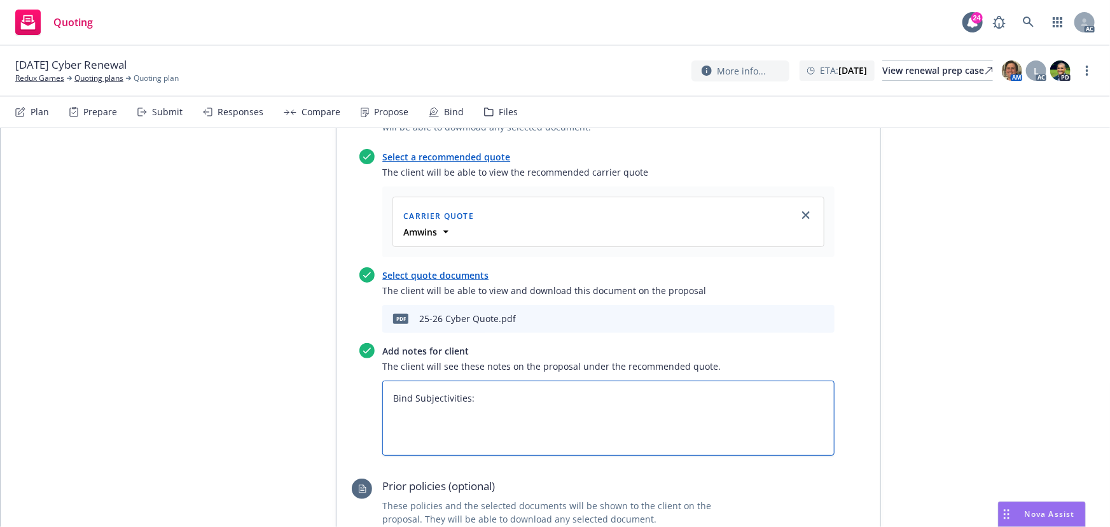
type textarea "Bind Subjectivities: Completed signed & dated Amwins renewal questionnaire Clea…"
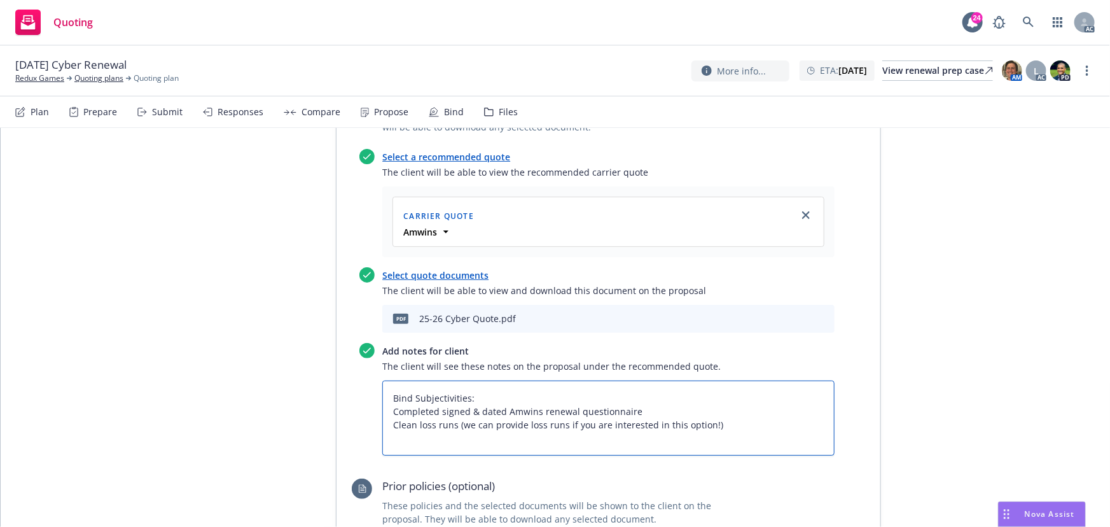
click at [386, 380] on textarea "Bind Subjectivities: Completed signed & dated Amwins renewal questionnaire Clea…" at bounding box center [608, 417] width 452 height 75
type textarea "x"
type textarea "Bind Subjectivities: 1Completed signed & dated Amwins renewal questionnaire Cle…"
type textarea "x"
type textarea "Bind Subjectivities: 1.Completed signed & dated Amwins renewal questionnaire Cl…"
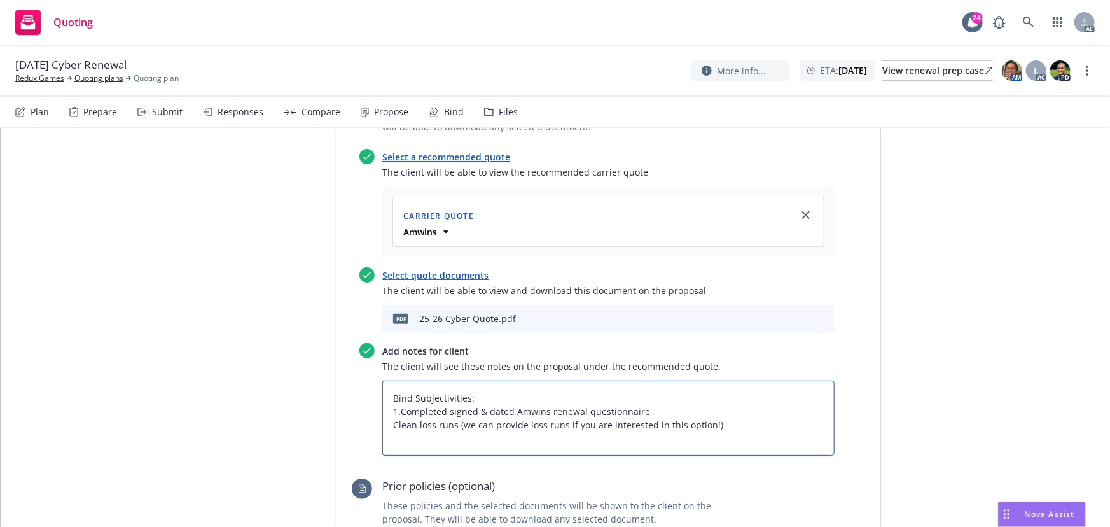
type textarea "x"
type textarea "Bind Subjectivities: 1. Completed signed & dated Amwins renewal questionnaire C…"
click at [385, 380] on textarea "Bind Subjectivities: 1. Completed signed & dated Amwins renewal questionnaire C…" at bounding box center [608, 417] width 452 height 75
type textarea "x"
type textarea "Bind Subjectivities: 1. Completed signed & dated Amwins renewal questionnaire 2…"
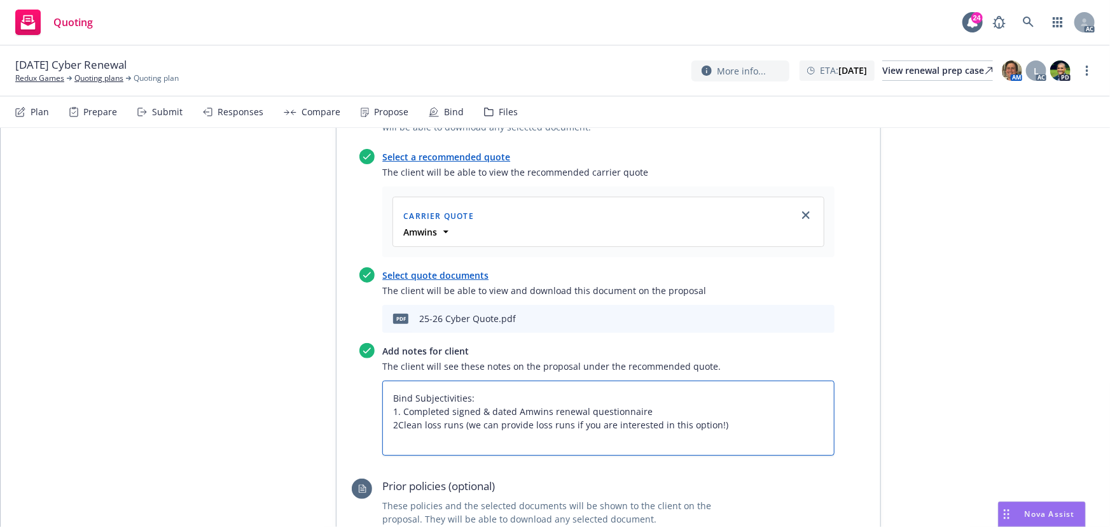
type textarea "x"
type textarea "Bind Subjectivities: 1. Completed signed & dated Amwins renewal questionnaire 2…"
type textarea "x"
type textarea "Bind Subjectivities: 1. Completed signed & dated Amwins renewal questionnaire 2…"
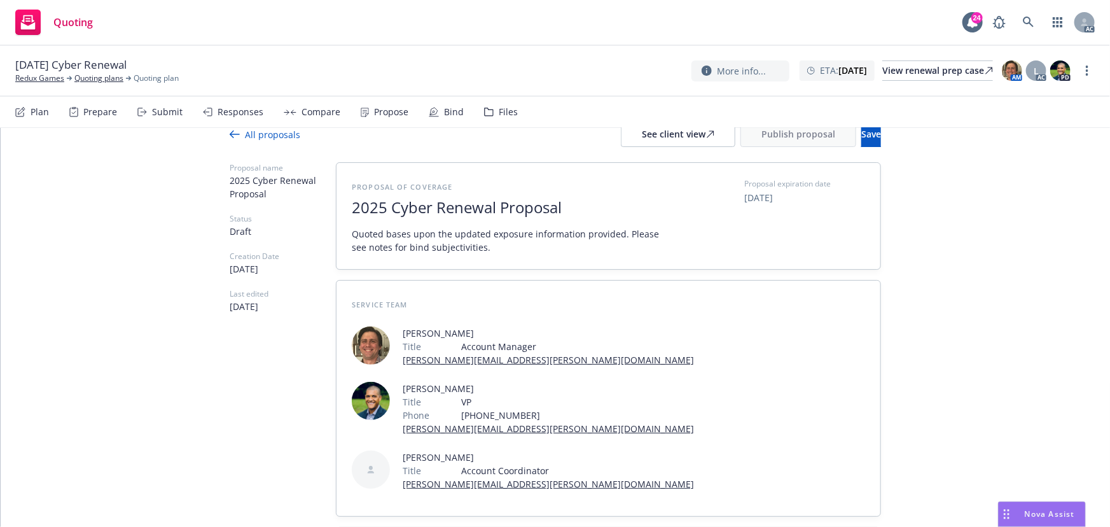
scroll to position [0, 0]
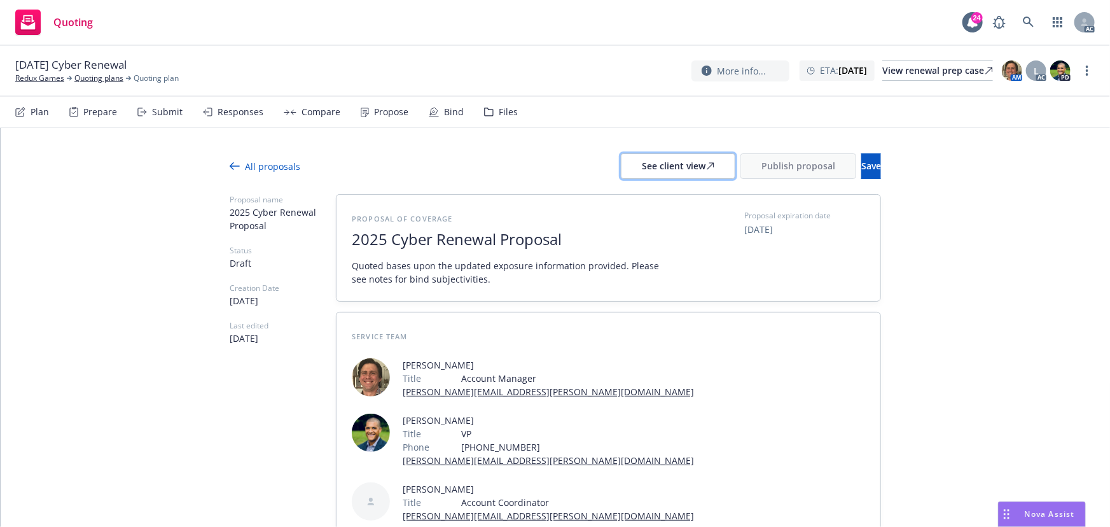
drag, startPoint x: 628, startPoint y: 167, endPoint x: 614, endPoint y: 184, distance: 22.2
click at [642, 167] on div "See client view" at bounding box center [678, 166] width 73 height 24
type textarea "x"
click at [235, 120] on div "Responses" at bounding box center [233, 112] width 60 height 31
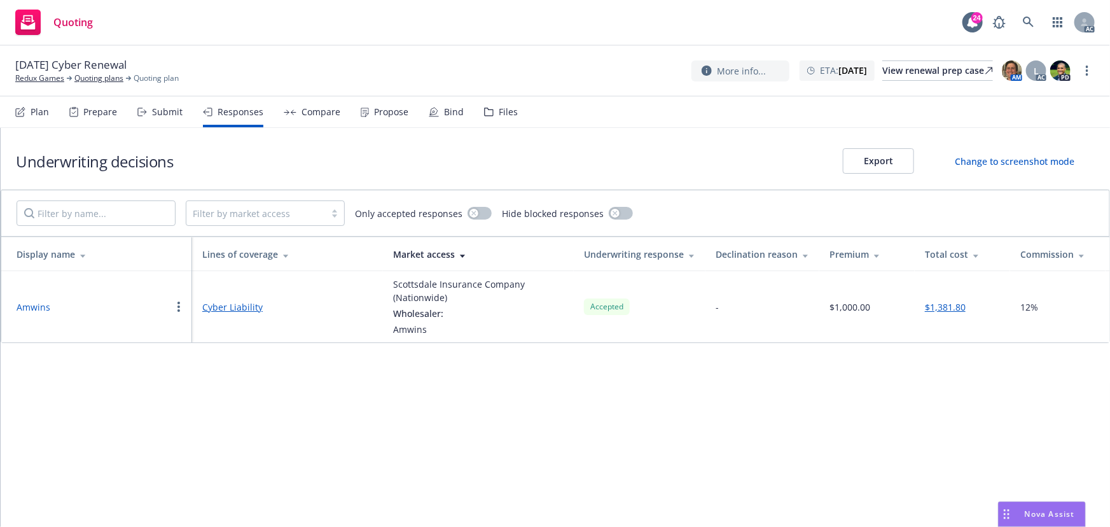
click at [32, 308] on button "Amwins" at bounding box center [34, 306] width 34 height 13
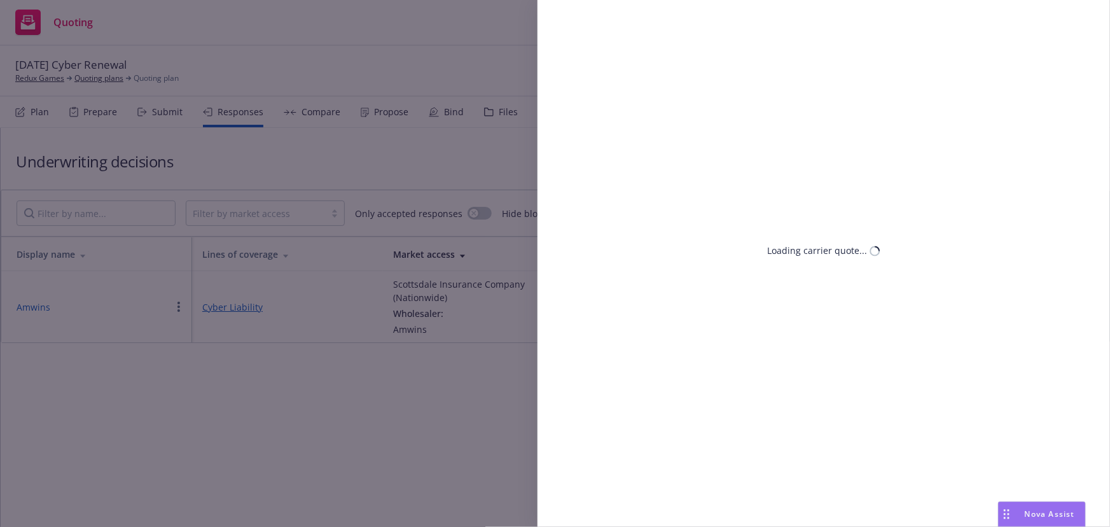
select select "CA"
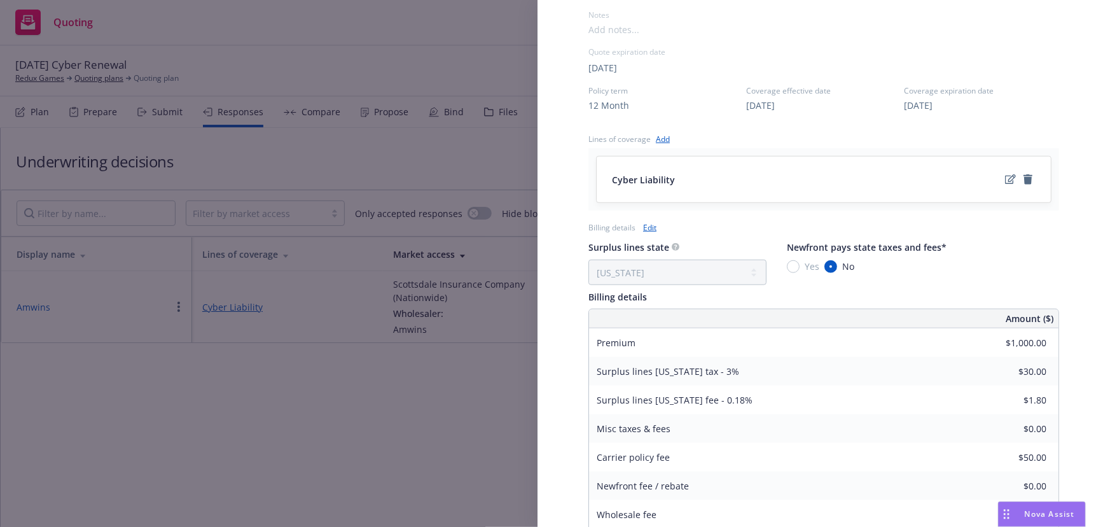
scroll to position [515, 0]
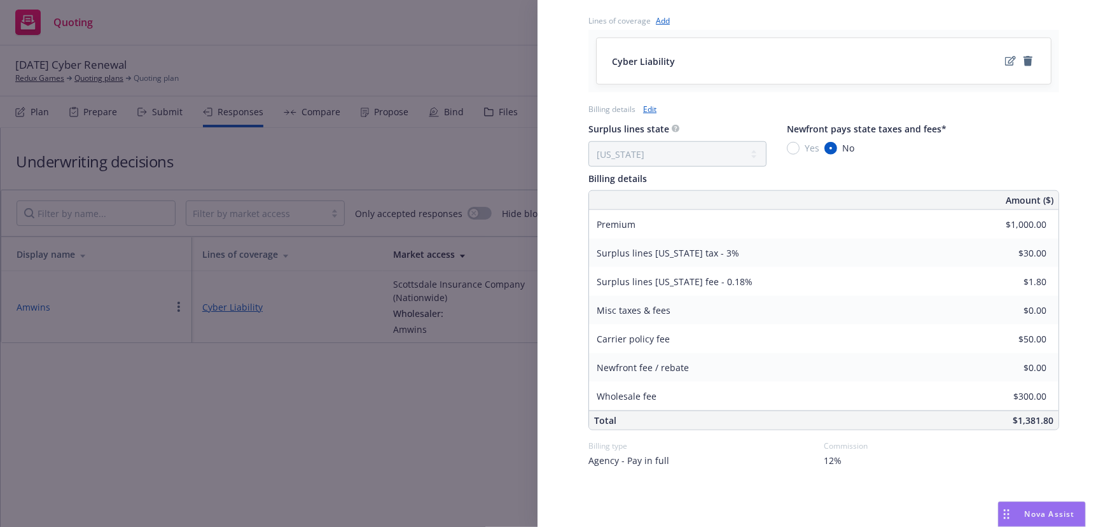
click at [653, 108] on link "Edit" at bounding box center [649, 108] width 13 height 13
select select "CA"
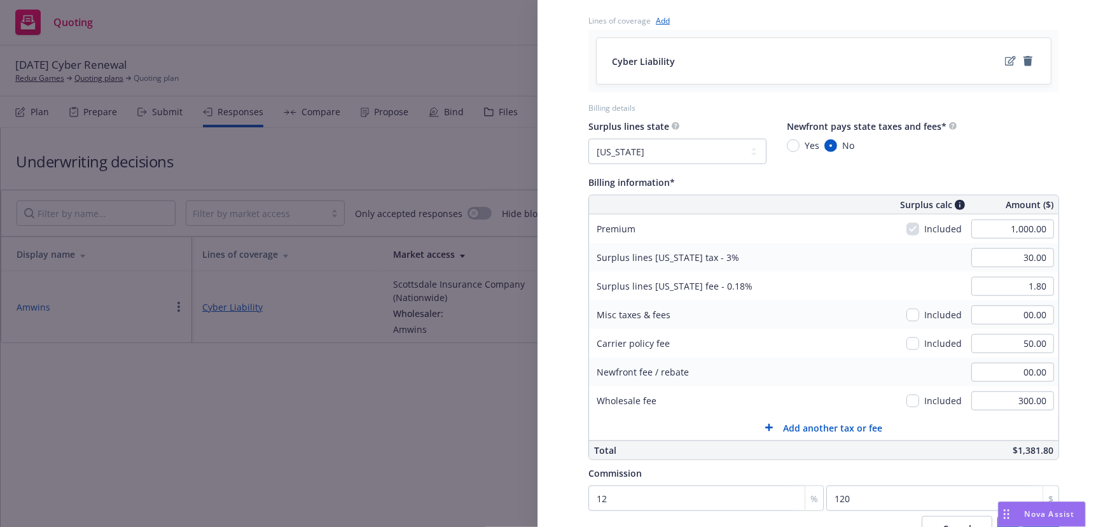
drag, startPoint x: 857, startPoint y: 174, endPoint x: 840, endPoint y: 209, distance: 39.5
click at [857, 174] on div "Billing information*" at bounding box center [823, 181] width 471 height 15
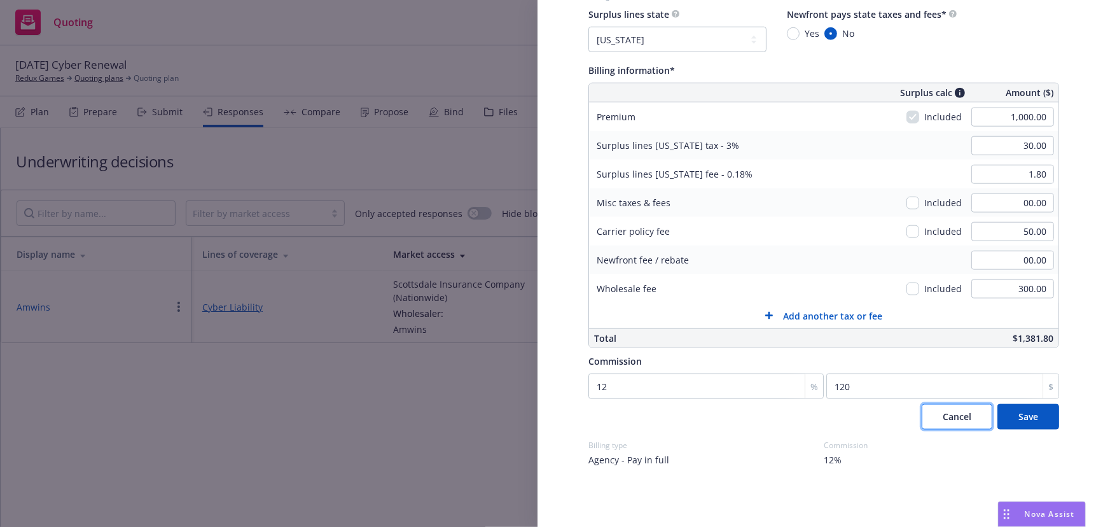
click at [948, 420] on span "Cancel" at bounding box center [957, 416] width 29 height 12
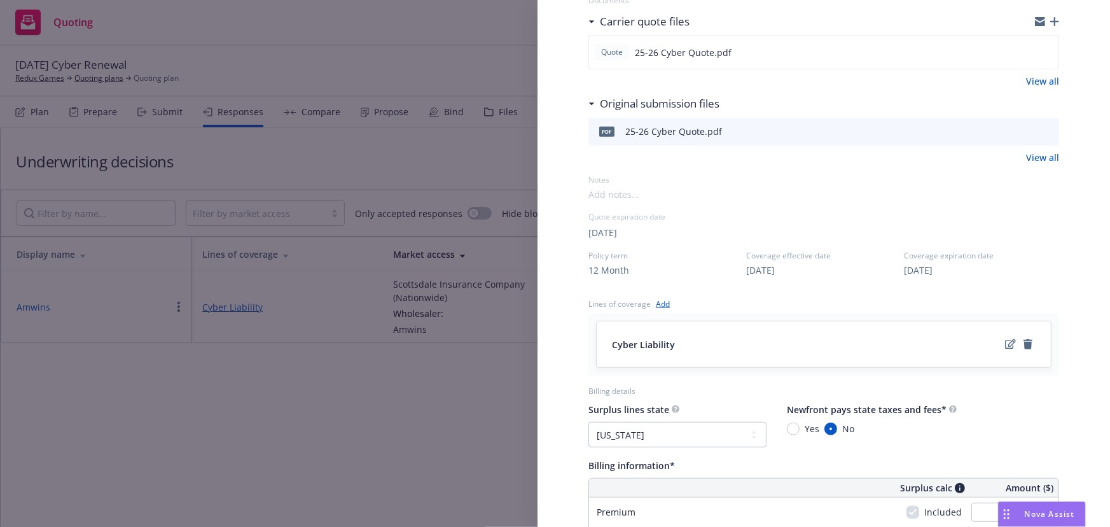
select select "CA"
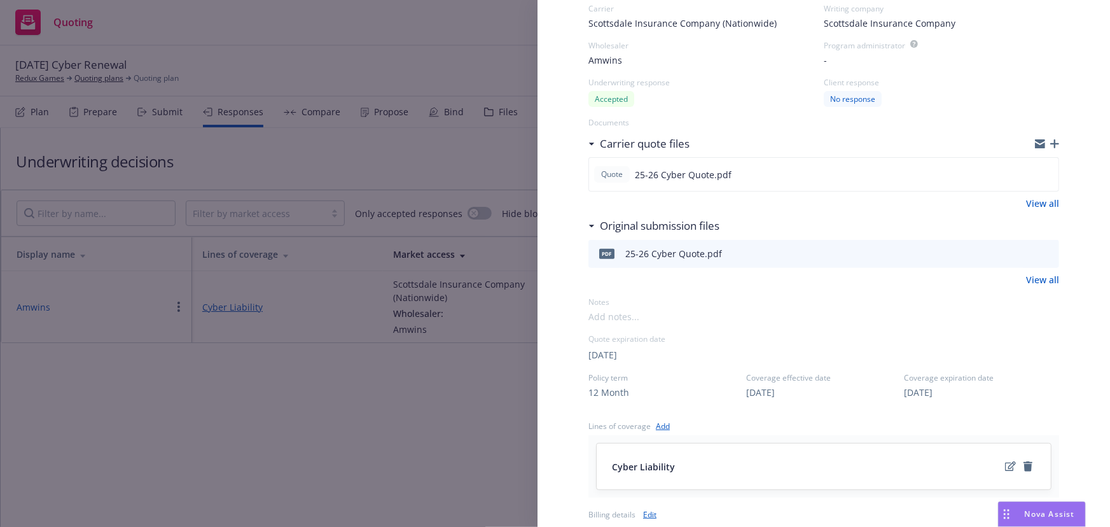
scroll to position [115, 0]
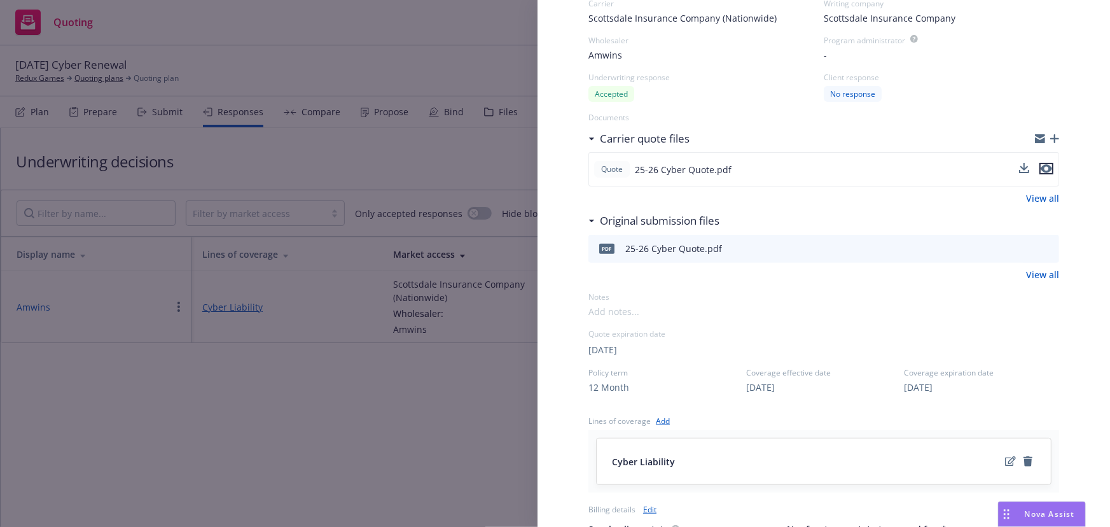
click at [1041, 165] on icon "preview file" at bounding box center [1046, 169] width 11 height 9
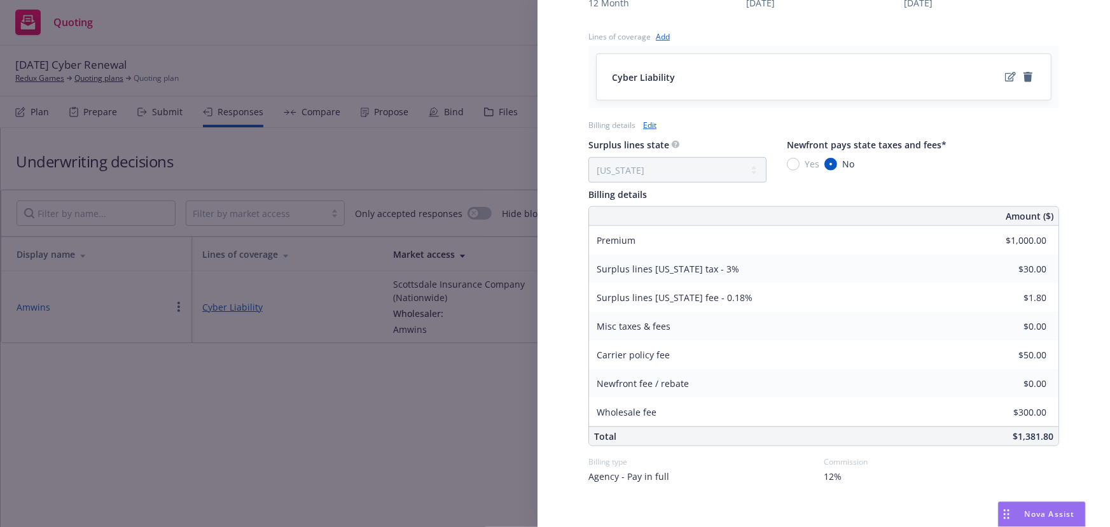
scroll to position [515, 0]
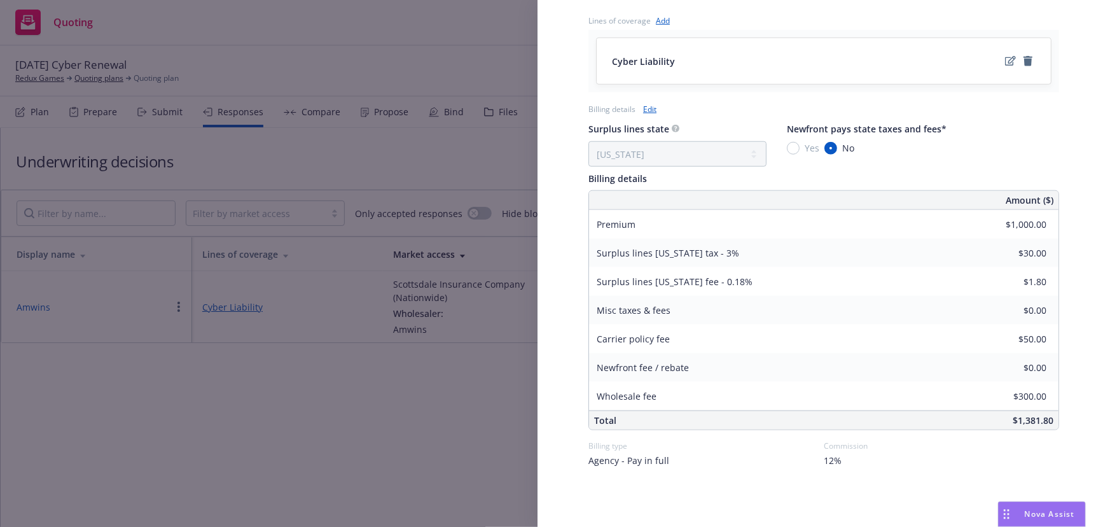
drag, startPoint x: 398, startPoint y: 436, endPoint x: 324, endPoint y: 19, distance: 423.1
click at [393, 415] on div "Display Name Amwins Carrier Scottsdale Insurance Company (Nationwide) Writing c…" at bounding box center [555, 263] width 1110 height 527
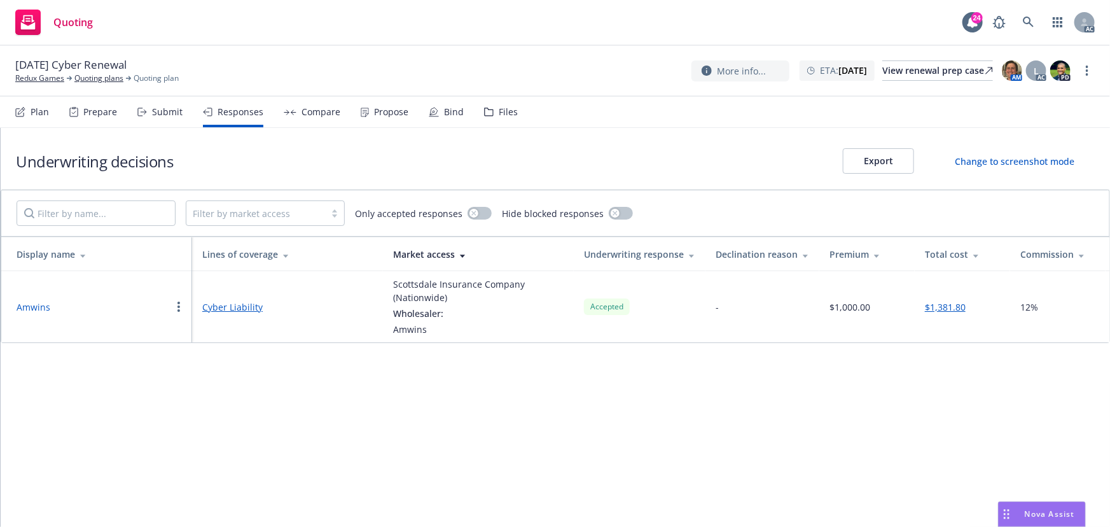
click at [626, 389] on div "Underwriting decisions Export Change to screenshot mode Filter by market access…" at bounding box center [555, 327] width 1109 height 399
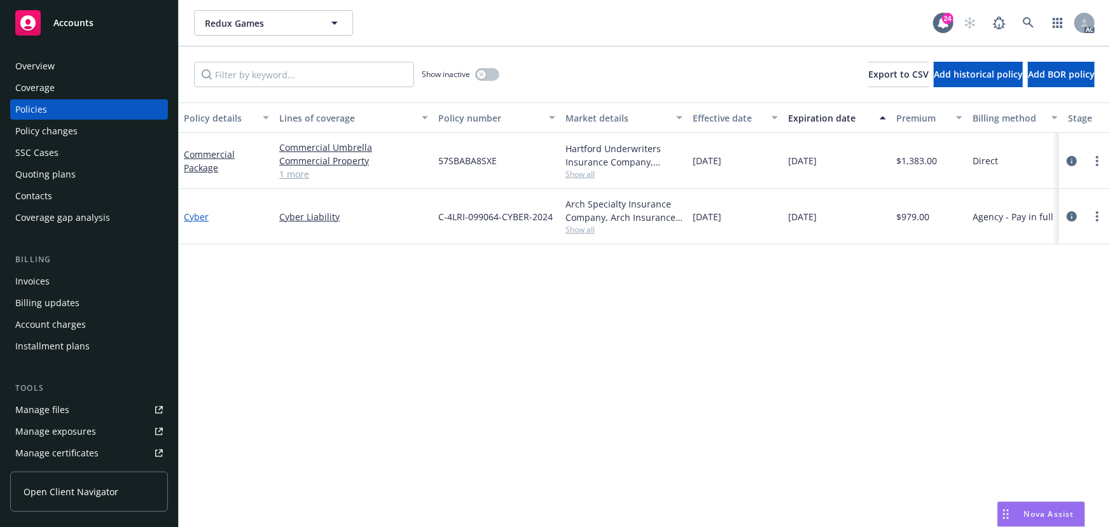
drag, startPoint x: 193, startPoint y: 218, endPoint x: 190, endPoint y: 212, distance: 6.9
click at [193, 218] on link "Cyber" at bounding box center [196, 217] width 25 height 12
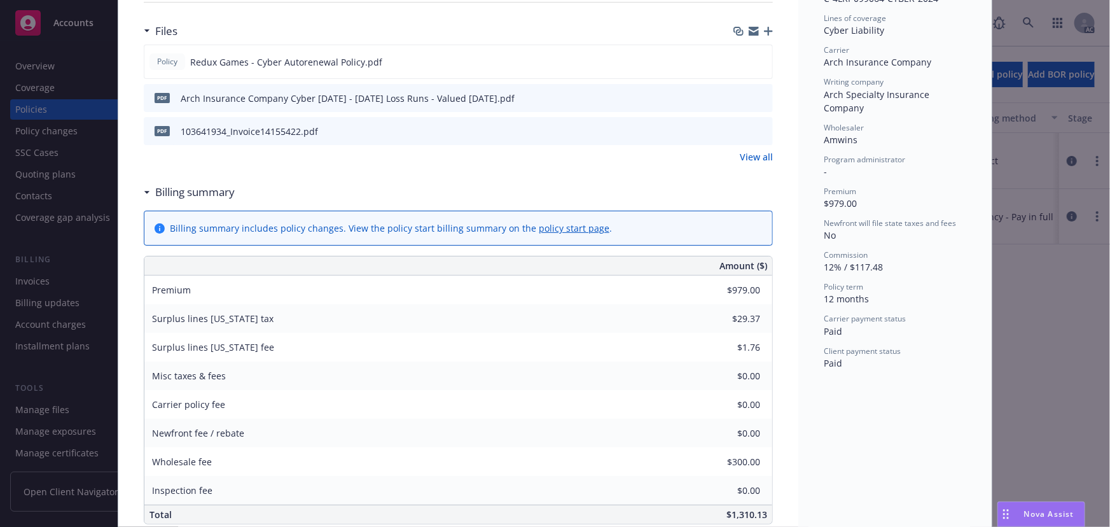
scroll to position [289, 0]
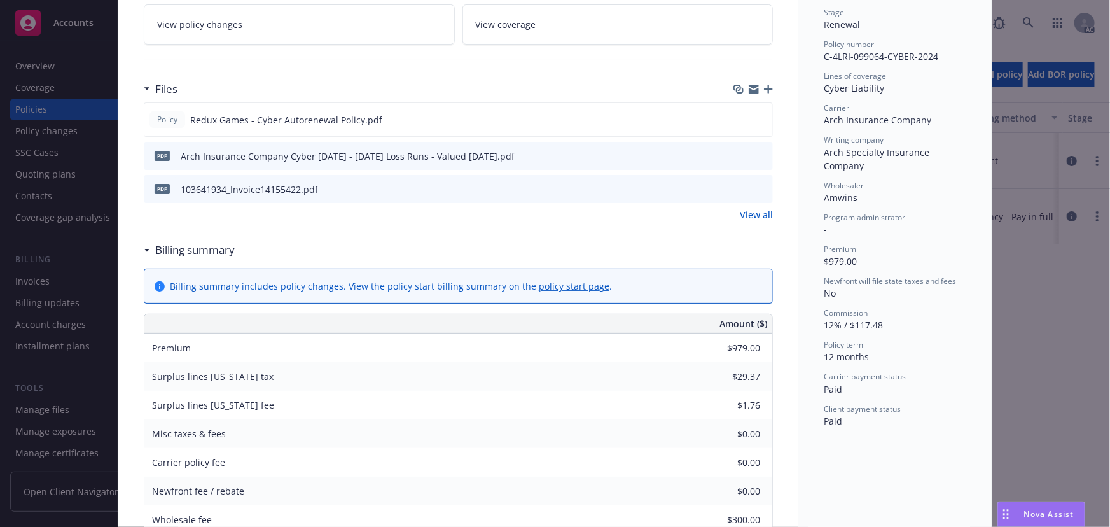
click at [759, 188] on icon "preview file" at bounding box center [760, 188] width 11 height 9
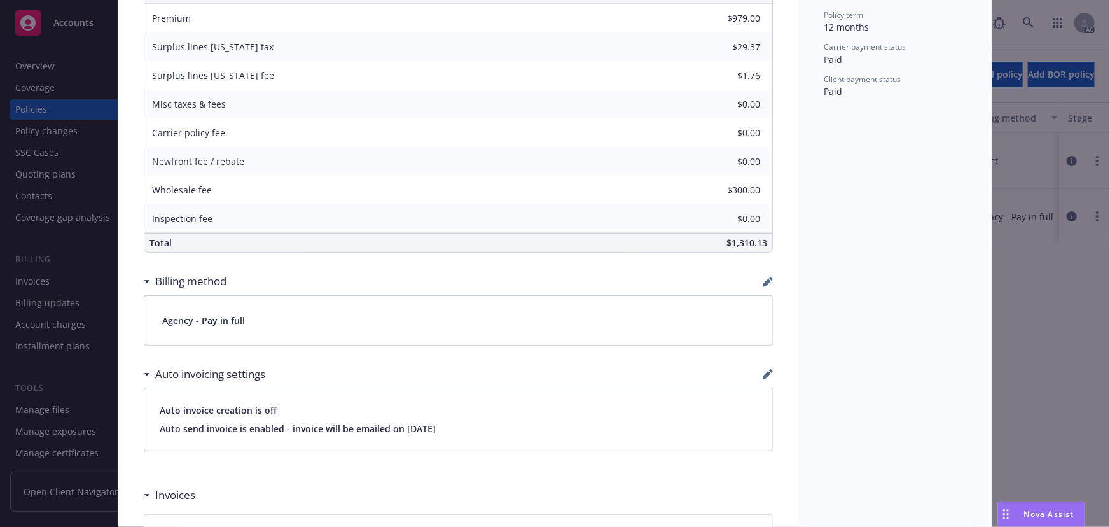
scroll to position [520, 0]
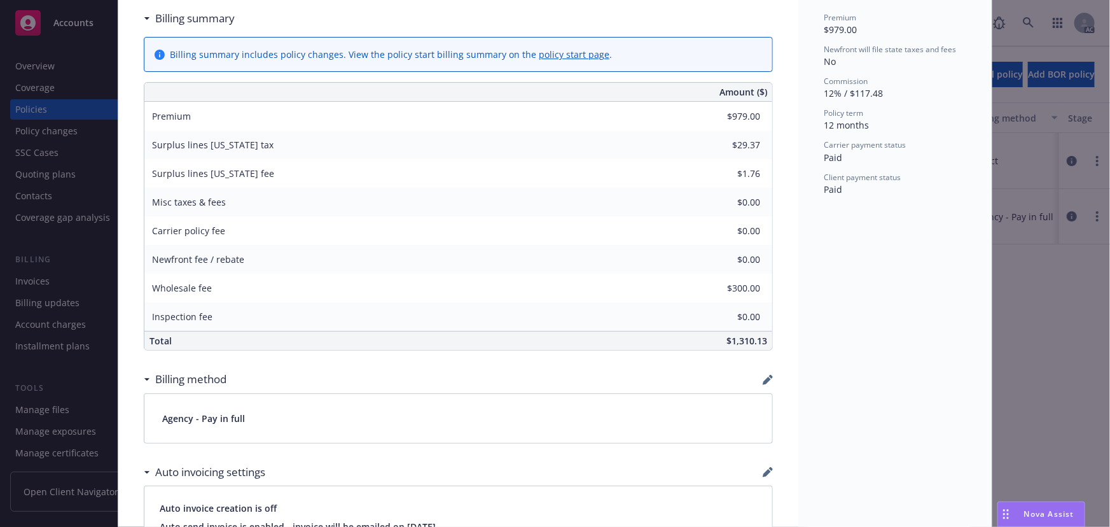
drag, startPoint x: 1007, startPoint y: 513, endPoint x: 861, endPoint y: 476, distance: 150.9
click at [1006, 513] on icon "Drag to move" at bounding box center [1006, 514] width 6 height 10
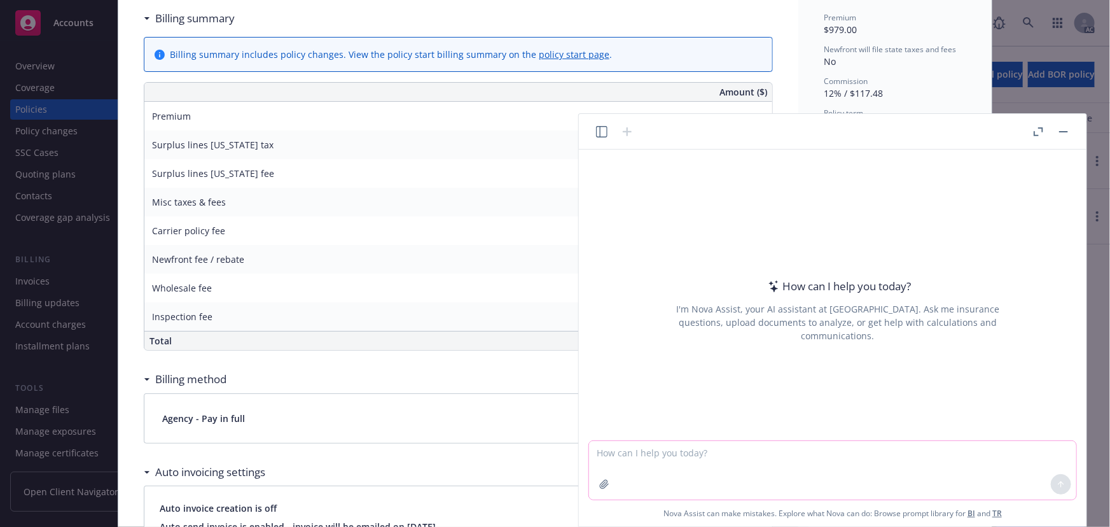
drag, startPoint x: 715, startPoint y: 462, endPoint x: 642, endPoint y: 454, distance: 73.5
click at [714, 462] on textarea at bounding box center [832, 470] width 487 height 59
paste textarea "我们注意到报价单上显示了 50 美元的担保费，但在 UW 邮件中却没有，我们将其添加到承运人保单费用中，但没有参与超额费用的计算。"
click at [599, 454] on textarea "我们注意到报价单上显示了 50 美元的担保费，但在 UW 邮件中却没有，我们将其添加到承运人保单费用中，但没有参与超额费用的计算。" at bounding box center [832, 470] width 487 height 59
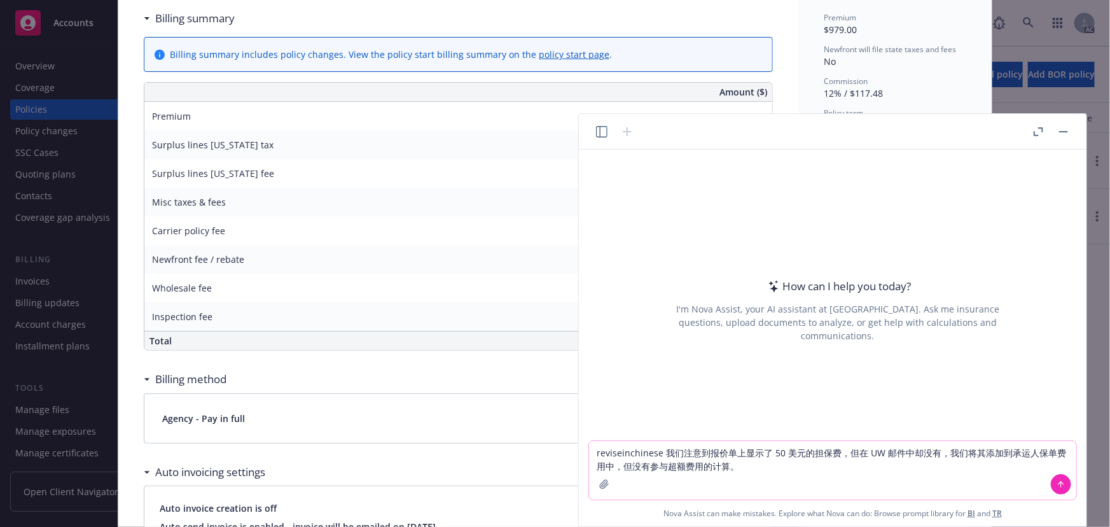
click at [621, 455] on textarea "reviseinchinese 我们注意到报价单上显示了 50 美元的担保费，但在 UW 邮件中却没有，我们将其添加到承运人保单费用中，但没有参与超额费用的计…" at bounding box center [832, 470] width 487 height 59
click at [632, 454] on textarea "revise inchinese 我们注意到报价单上显示了 50 美元的担保费，但在 UW 邮件中却没有，我们将其添加到承运人保单费用中，但没有参与超额费用的…" at bounding box center [832, 470] width 487 height 59
type textarea "revise in Chinese 我们注意到报价单上显示了 50 美元的担保费，但在 UW 邮件中却没有，我们将其添加到承运人保单费用中，但没有参与超额费用…"
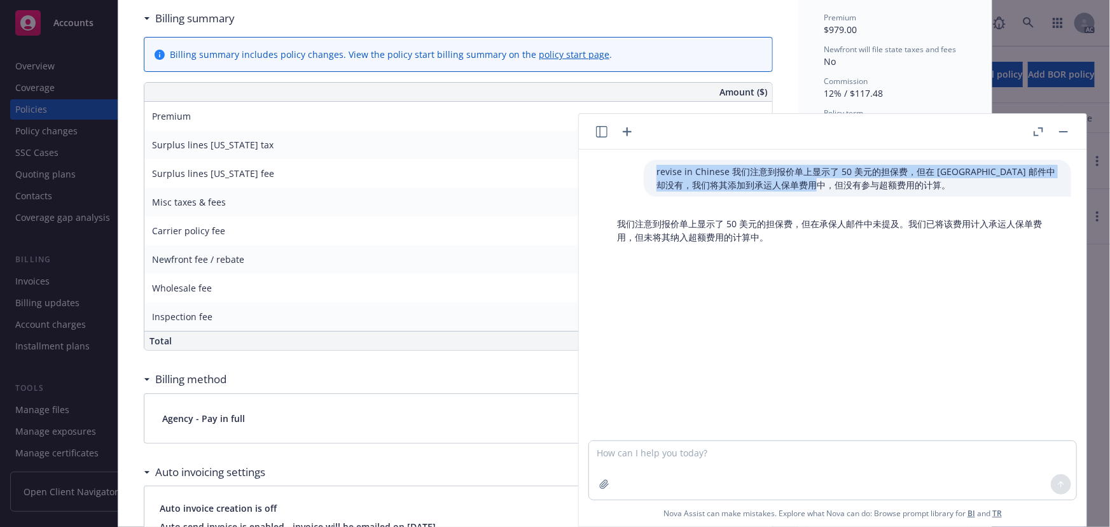
drag, startPoint x: 649, startPoint y: 175, endPoint x: 907, endPoint y: 184, distance: 258.4
click at [907, 184] on p "revise in Chinese 我们注意到报价单上显示了 50 美元的担保费，但在 UW 邮件中却没有，我们将其添加到承运人保单费用中，但没有参与超额费用…" at bounding box center [857, 178] width 402 height 27
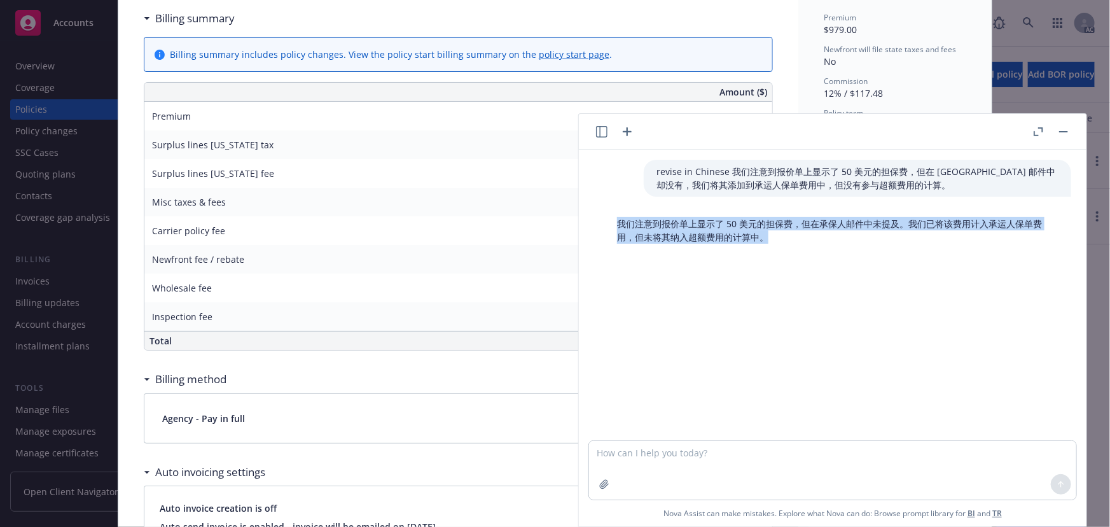
drag, startPoint x: 793, startPoint y: 245, endPoint x: 606, endPoint y: 223, distance: 187.7
click at [606, 223] on div "我们注意到报价单上显示了 50 美元的担保费，但在承保人邮件中未提及。我们已将该费用计入承运人保单费用，但未将其纳入超额费用的计算中。" at bounding box center [837, 230] width 467 height 37
copy p "我们注意到报价单上显示了 50 美元的担保费，但在承保人邮件中未提及。我们已将该费用计入承运人保单费用，但未将其纳入超额费用的计算中。"
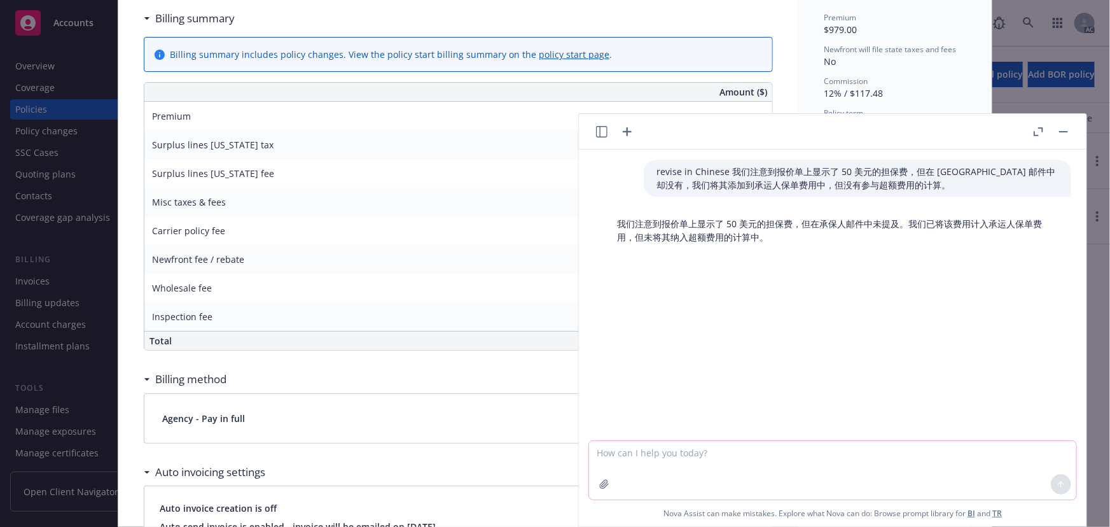
click at [668, 471] on textarea at bounding box center [832, 470] width 487 height 59
paste textarea "我们注意到报价单上显示了 50 美元的担保费，但在承保人邮件中未提及。我们已将该费用计入承运人保单费用，但未将其纳入超额费用的计算中。"
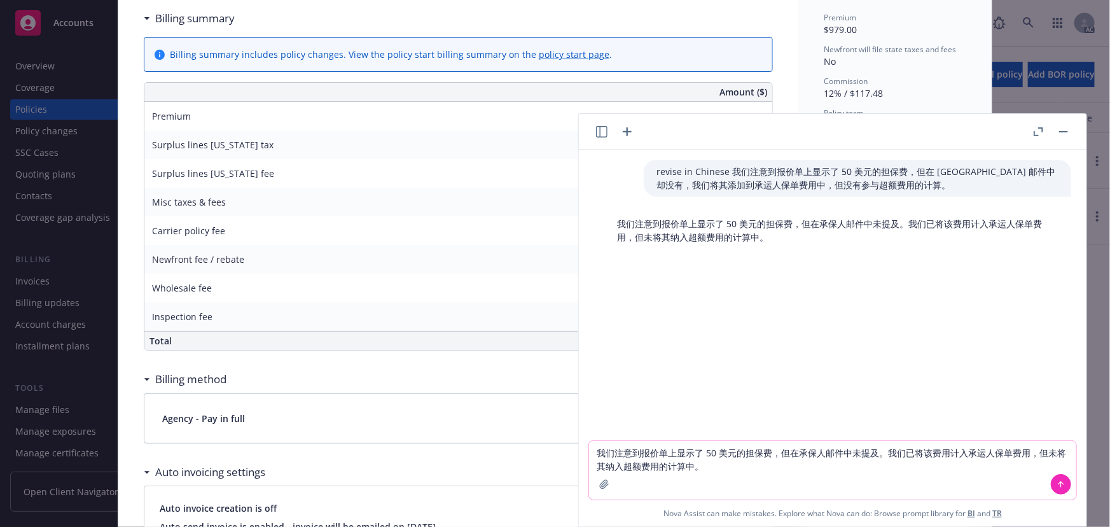
click at [595, 450] on textarea "我们注意到报价单上显示了 50 美元的担保费，但在承保人邮件中未提及。我们已将该费用计入承运人保单费用，但未将其纳入超额费用的计算中。" at bounding box center [832, 470] width 487 height 59
type textarea "in english我们注意到报价单上显示了 50 美元的担保费，但在承保人邮件中未提及。我们已将该费用计入承运人保单费用，但未将其纳入超额费用的计算中。"
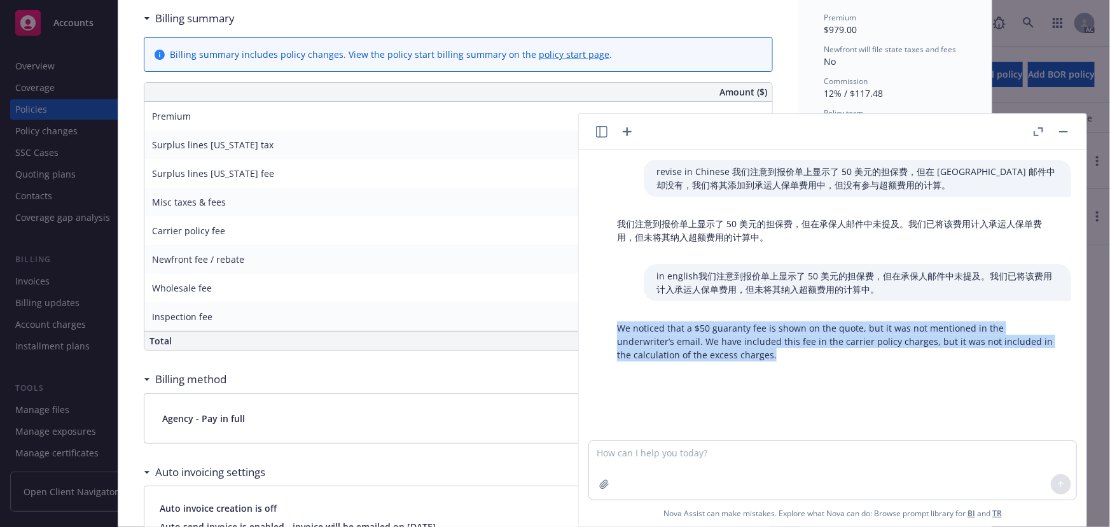
drag, startPoint x: 619, startPoint y: 326, endPoint x: 723, endPoint y: 352, distance: 106.9
click at [723, 352] on p "We noticed that a $50 guaranty fee is shown on the quote, but it was not mentio…" at bounding box center [837, 341] width 441 height 40
copy p "We noticed that a $50 guaranty fee is shown on the quote, but it was not mentio…"
click at [683, 471] on textarea at bounding box center [832, 470] width 487 height 59
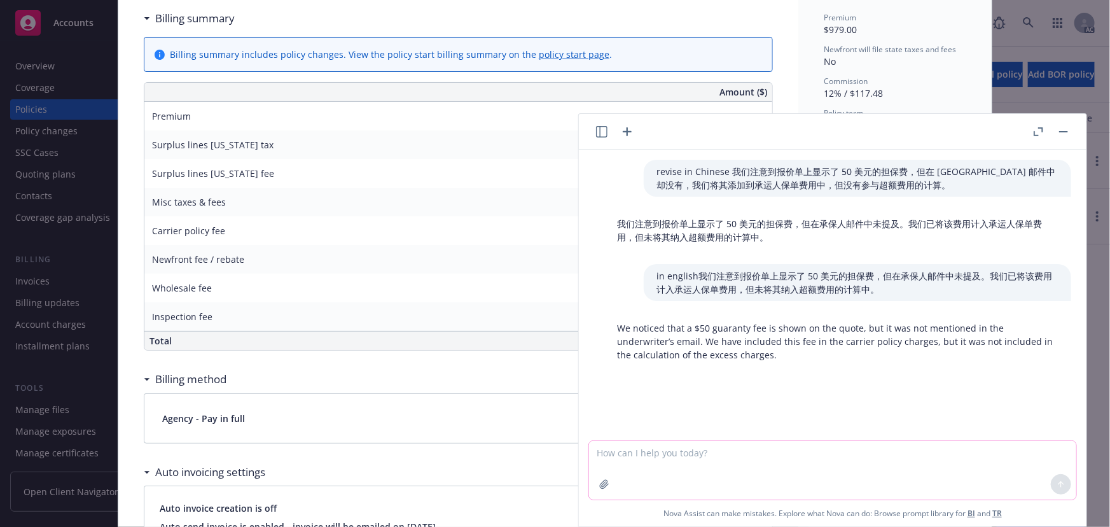
paste textarea "We noticed that a $50 guaranty fee is shown on the quote, but it was not mentio…"
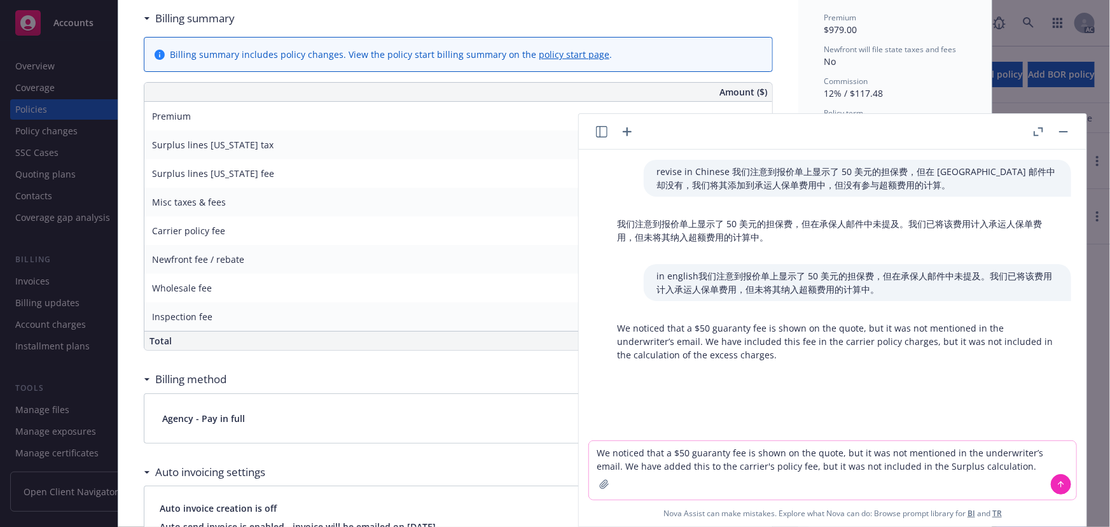
click at [595, 452] on textarea "We noticed that a $50 guaranty fee is shown on the quote, but it was not mentio…" at bounding box center [832, 470] width 487 height 59
type textarea "revise We noticed that a $50 guaranty fee is shown on the quote, but it was not…"
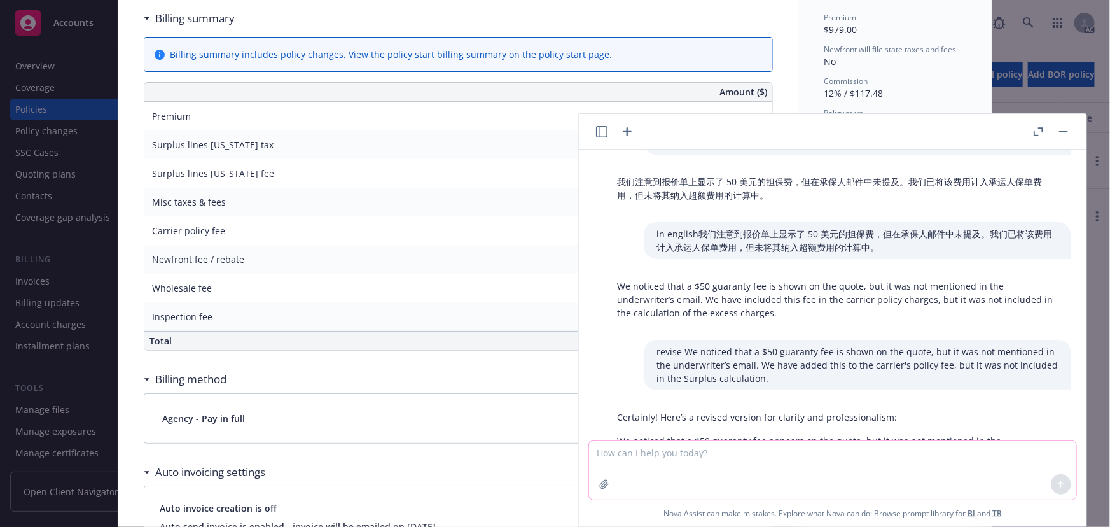
scroll to position [111, 0]
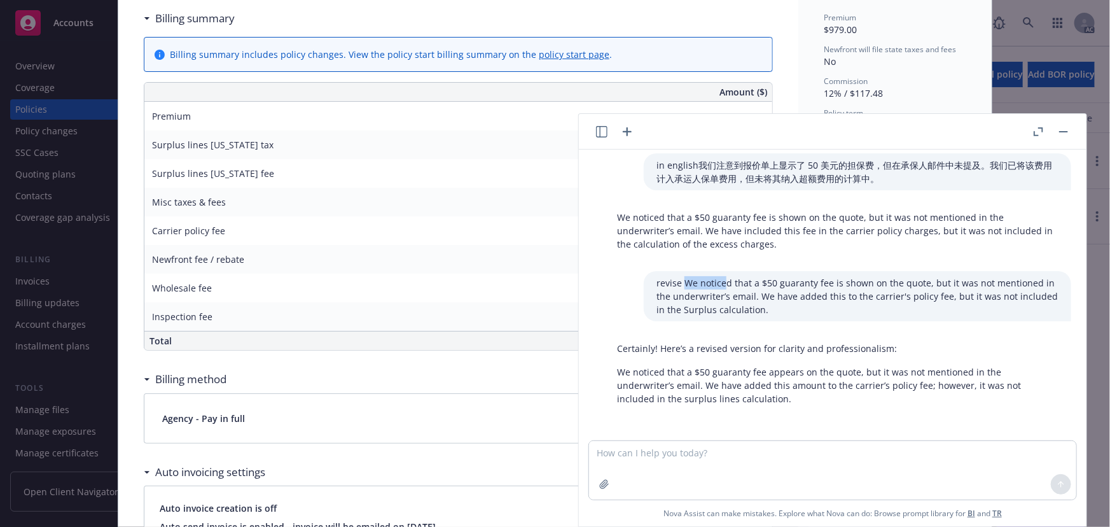
drag, startPoint x: 676, startPoint y: 279, endPoint x: 716, endPoint y: 288, distance: 40.6
click at [716, 288] on p "revise We noticed that a $50 guaranty fee is shown on the quote, but it was not…" at bounding box center [857, 296] width 402 height 40
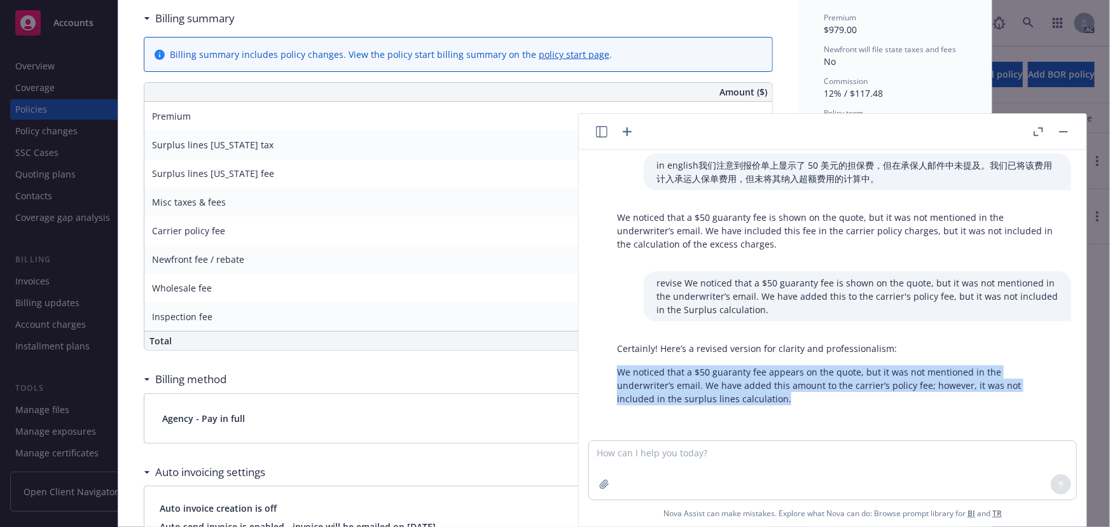
drag, startPoint x: 639, startPoint y: 394, endPoint x: 614, endPoint y: 375, distance: 31.8
click at [614, 375] on div "Certainly! Here’s a revised version for clarity and professionalism: We noticed…" at bounding box center [837, 373] width 467 height 74
copy p "We noticed that a $50 guaranty fee appears on the quote, but it was not mention…"
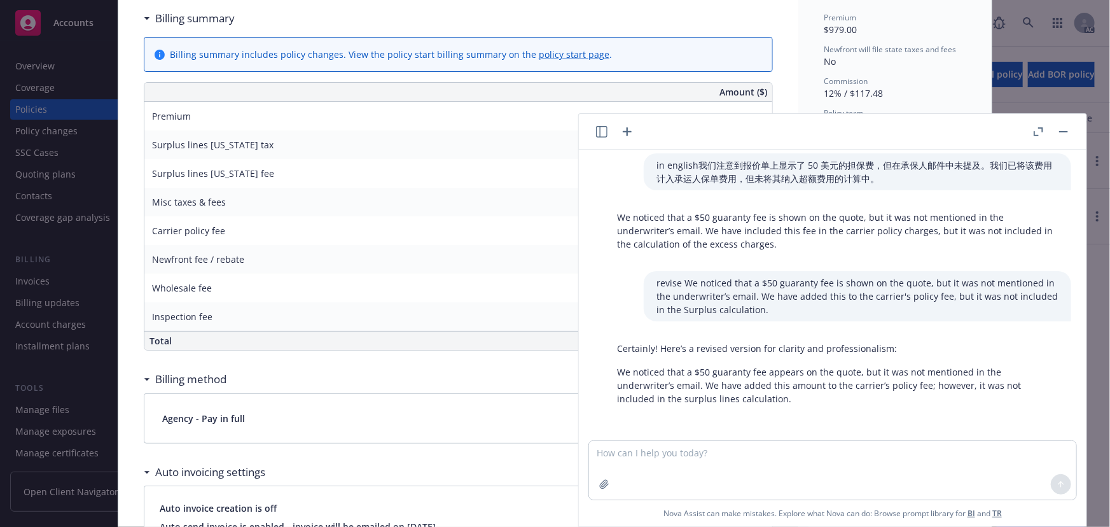
click at [1055, 130] on div at bounding box center [1050, 131] width 41 height 15
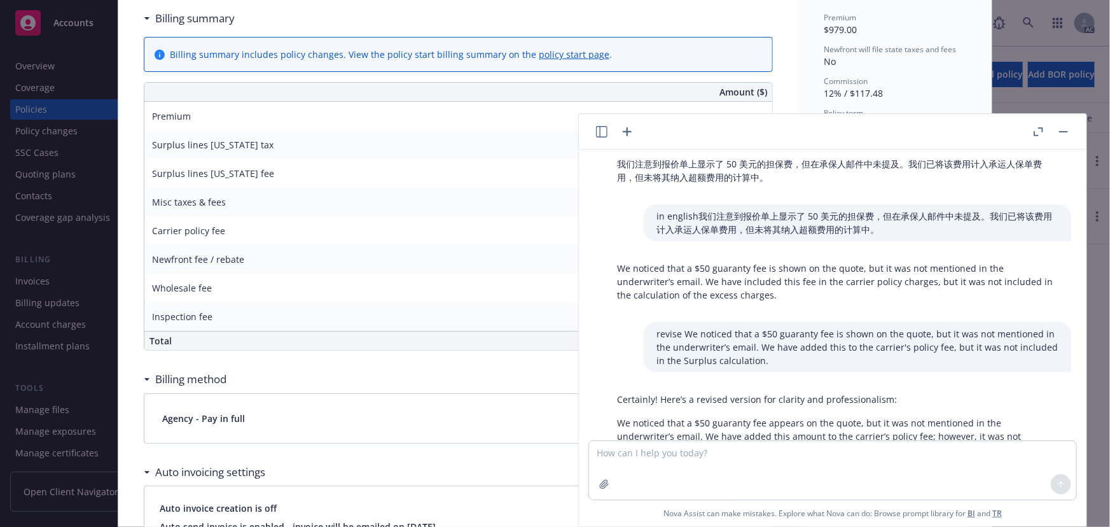
scroll to position [0, 0]
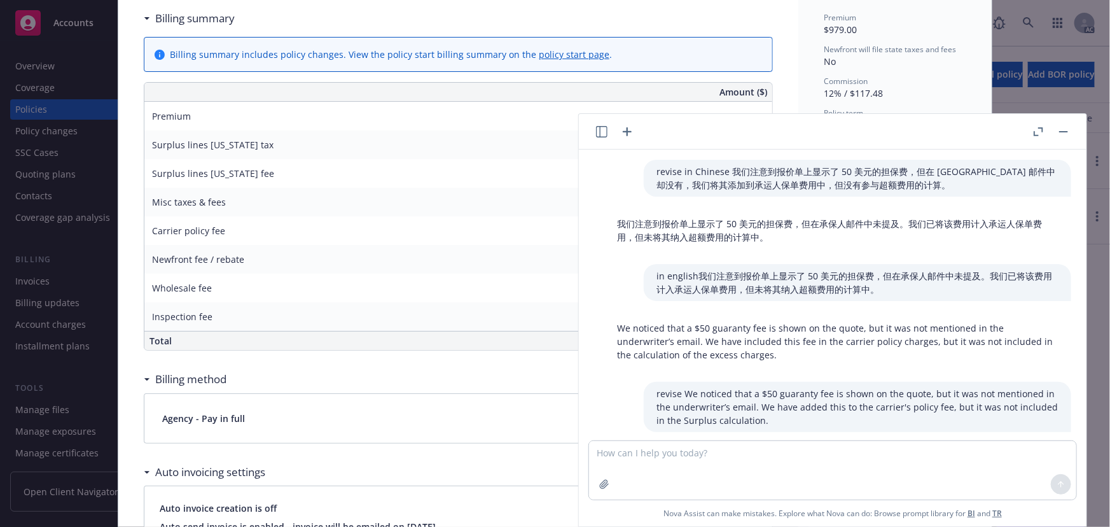
click at [1067, 128] on button "button" at bounding box center [1063, 131] width 15 height 15
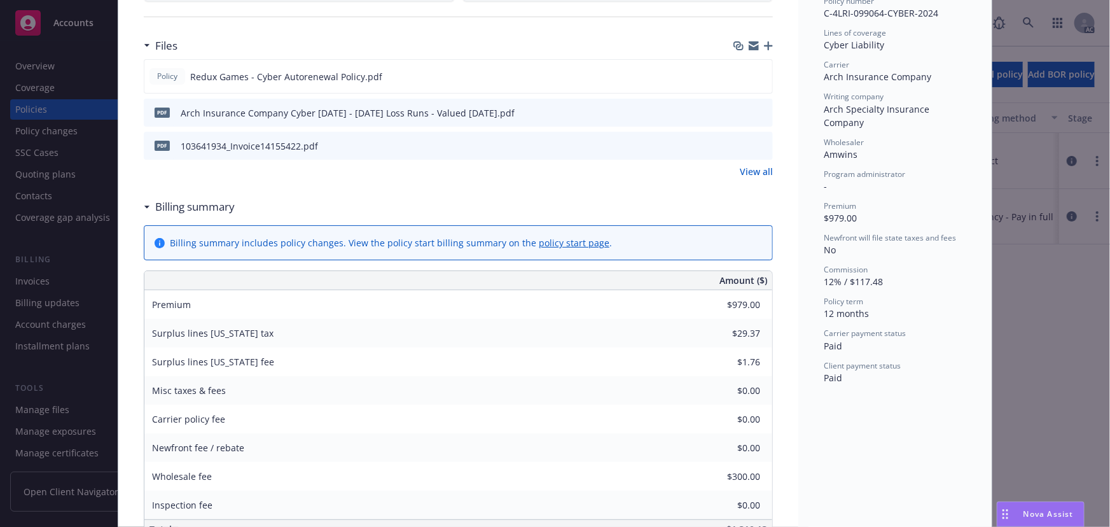
scroll to position [520, 0]
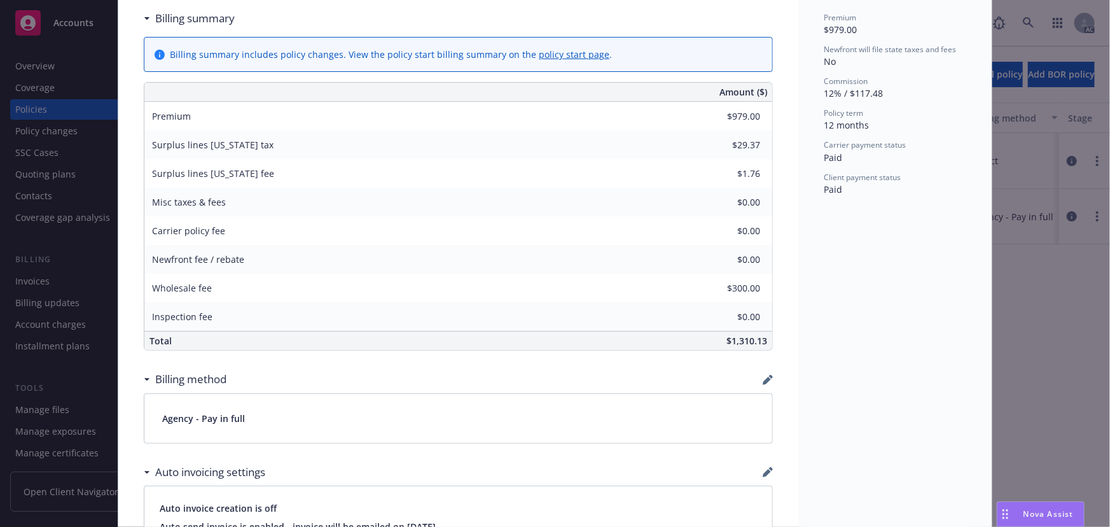
drag, startPoint x: 878, startPoint y: 350, endPoint x: 870, endPoint y: 347, distance: 8.9
click at [878, 350] on div "Status Active Effective dates 11/14/2024 - 11/14/2025 Producer(s) Justin Medloc…" at bounding box center [894, 353] width 193 height 1600
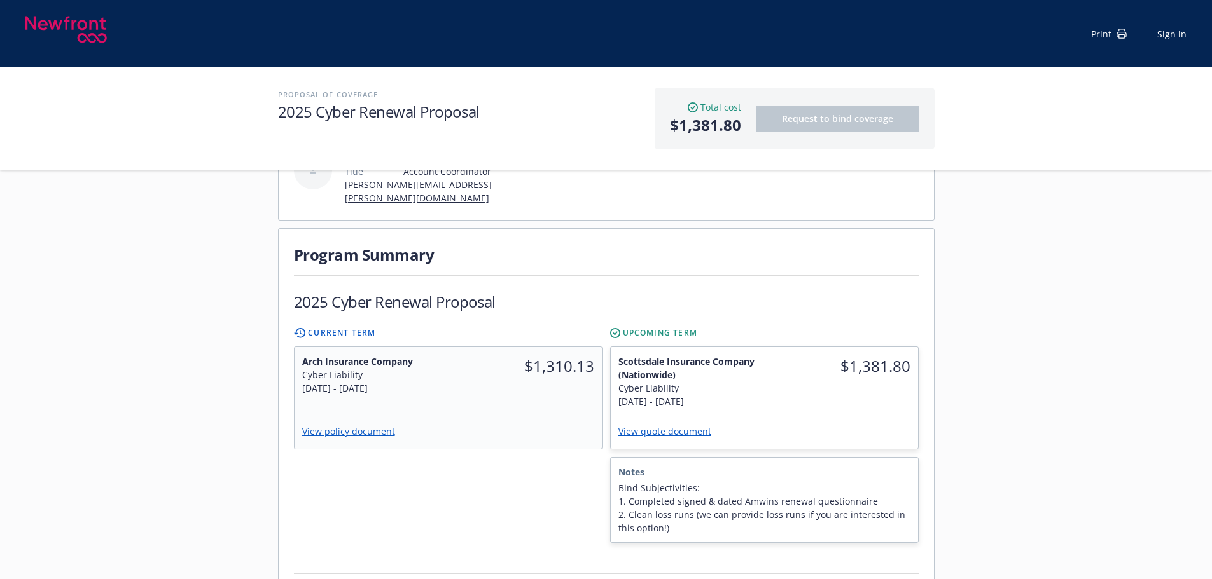
scroll to position [254, 0]
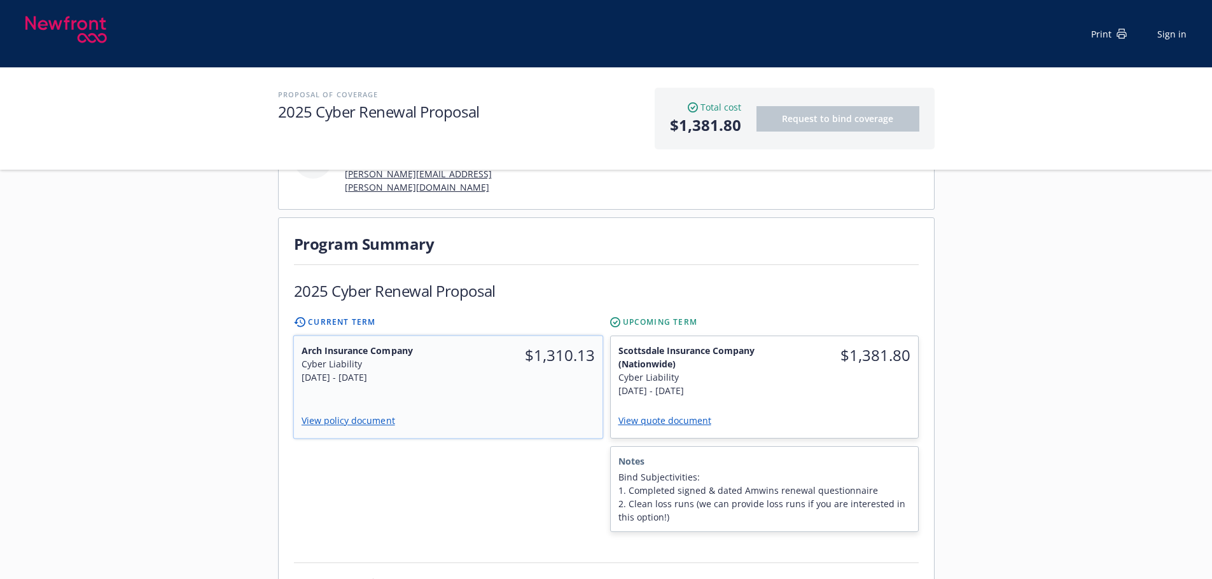
click at [527, 375] on div "Arch Insurance Company Cyber Liability [DATE] - [DATE] $1,310.13 View policy do…" at bounding box center [447, 387] width 309 height 102
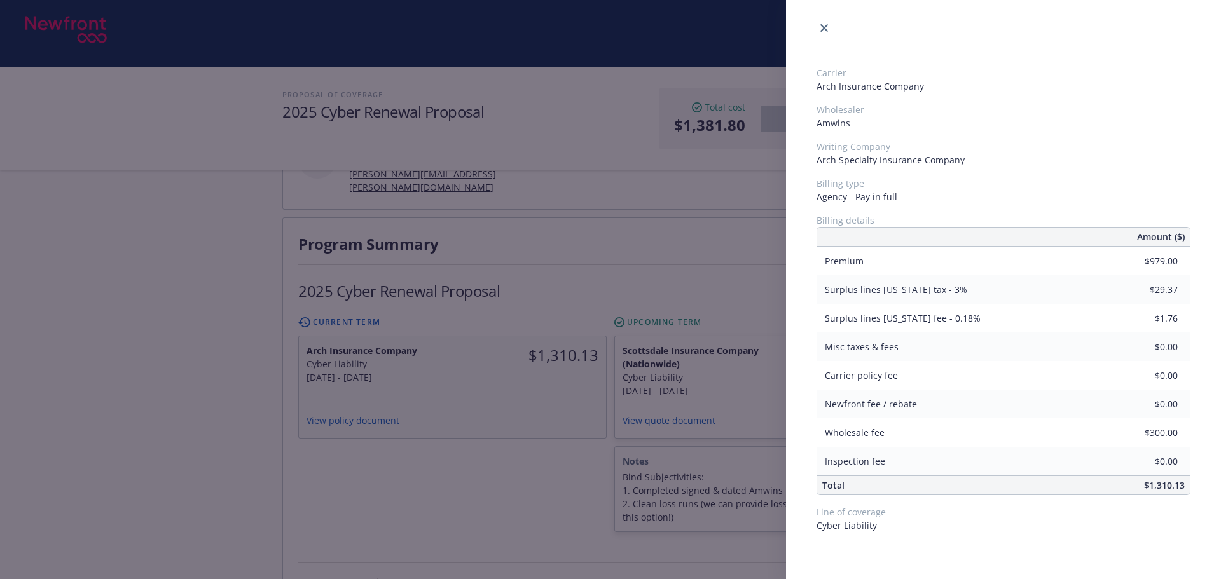
click at [556, 449] on div "Carrier Arch Insurance Company Wholesaler Amwins Writing Company Arch Specialty…" at bounding box center [610, 289] width 1221 height 579
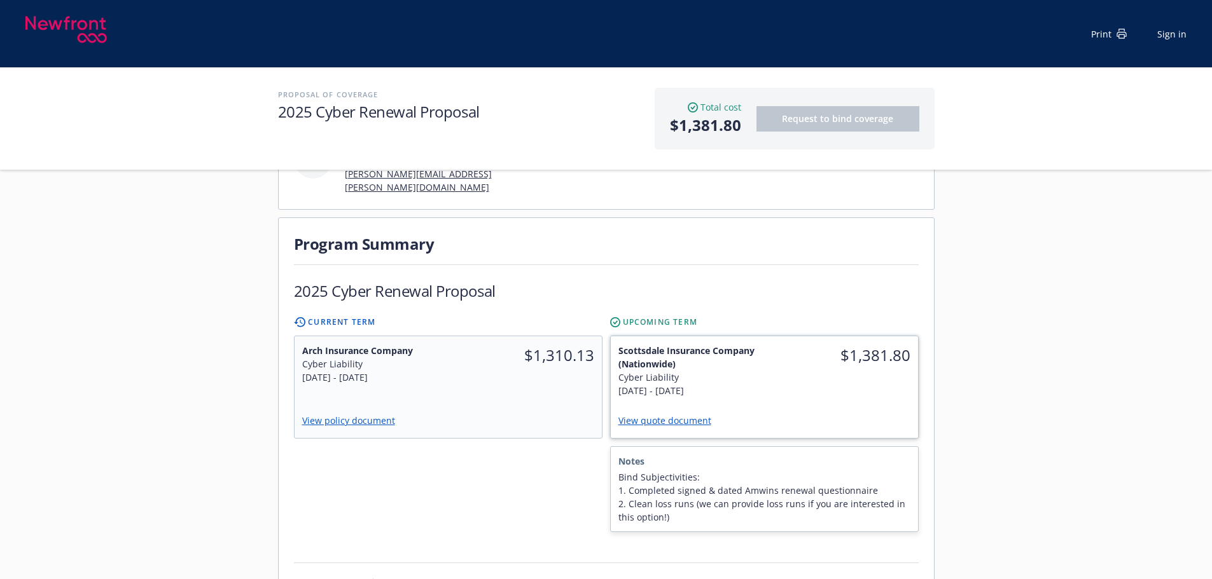
click at [761, 349] on div "Scottsdale Insurance Company (Nationwide) Cyber Liability 11/14/2025 - 11/14/20…" at bounding box center [688, 370] width 154 height 69
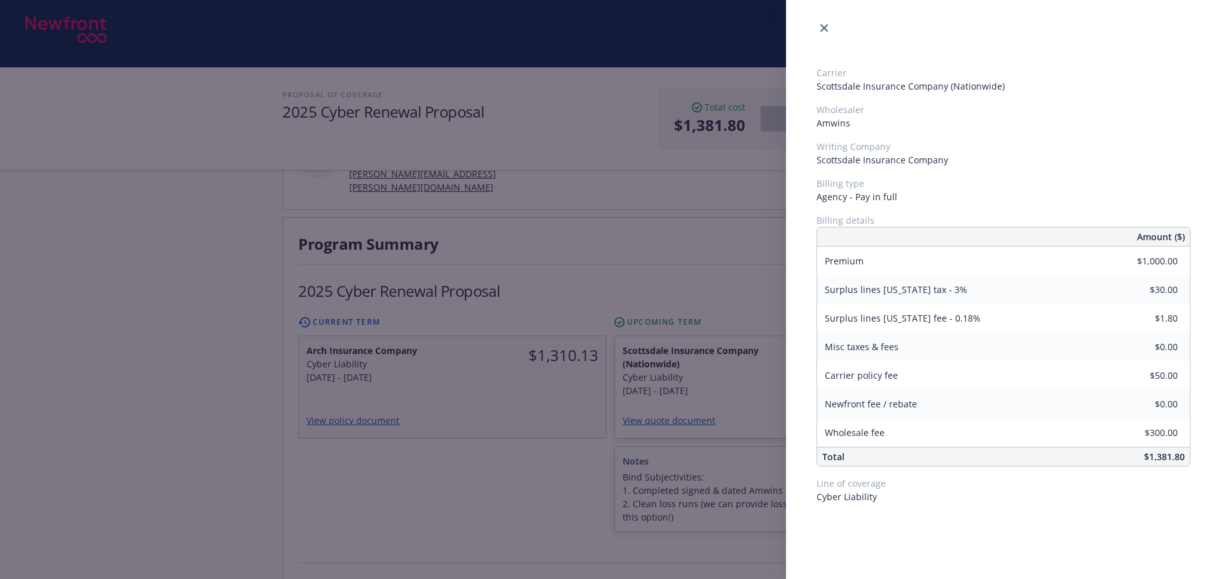
click at [575, 417] on div "Carrier Scottsdale Insurance Company (Nationwide) Wholesaler Amwins Writing Com…" at bounding box center [610, 289] width 1221 height 579
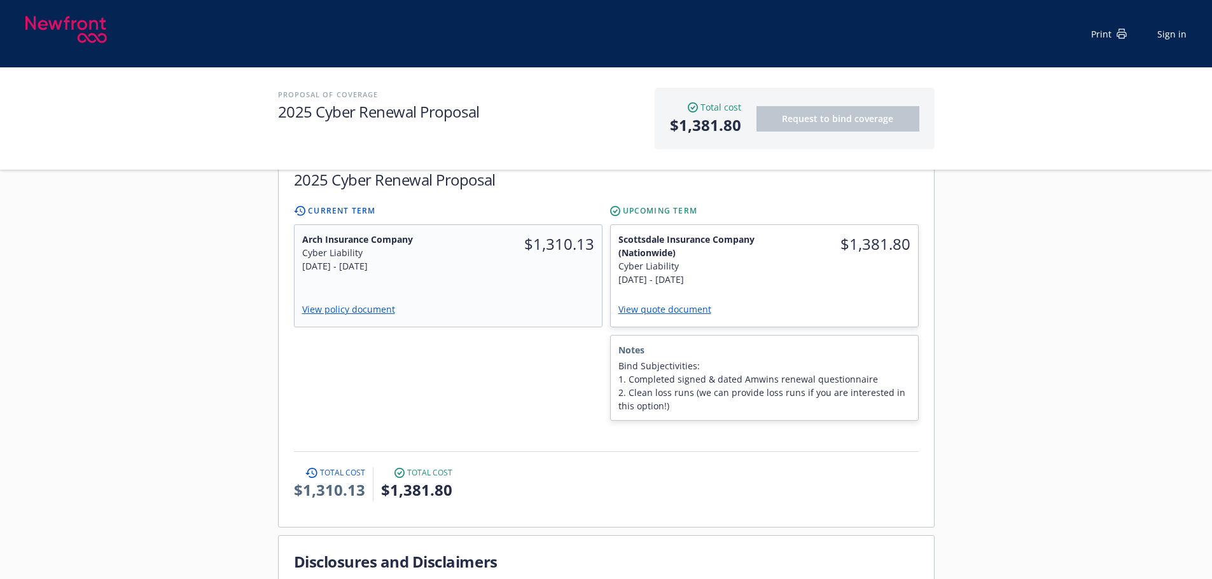
scroll to position [382, 0]
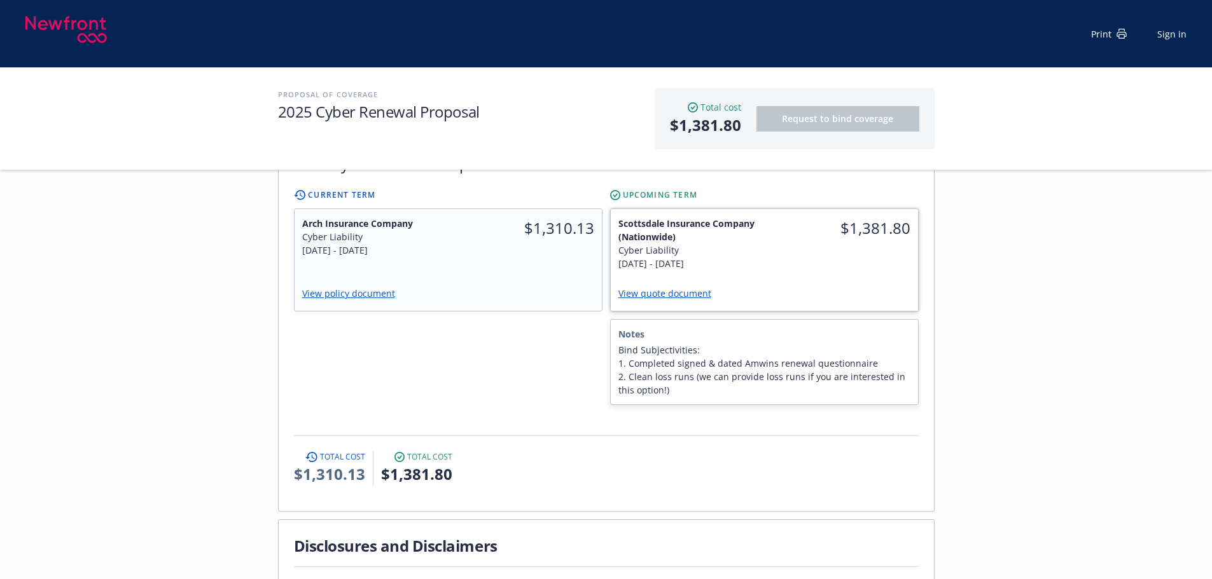
click at [885, 227] on div "$1,381.80" at bounding box center [841, 243] width 154 height 69
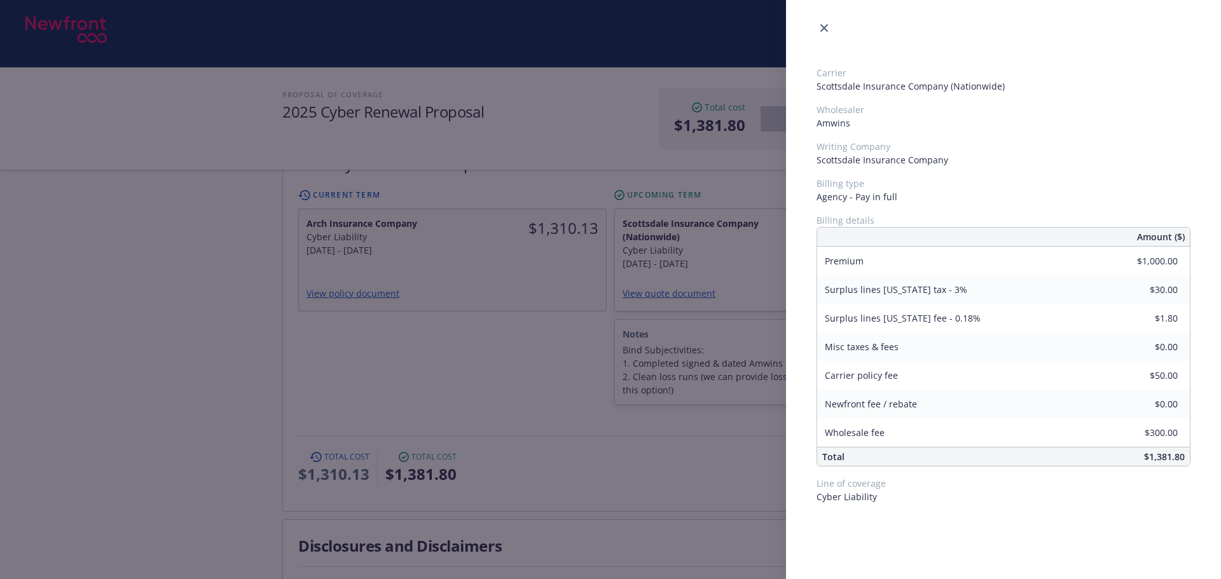
click at [660, 465] on div "Carrier Scottsdale Insurance Company (Nationwide) Wholesaler Amwins Writing Com…" at bounding box center [610, 289] width 1221 height 579
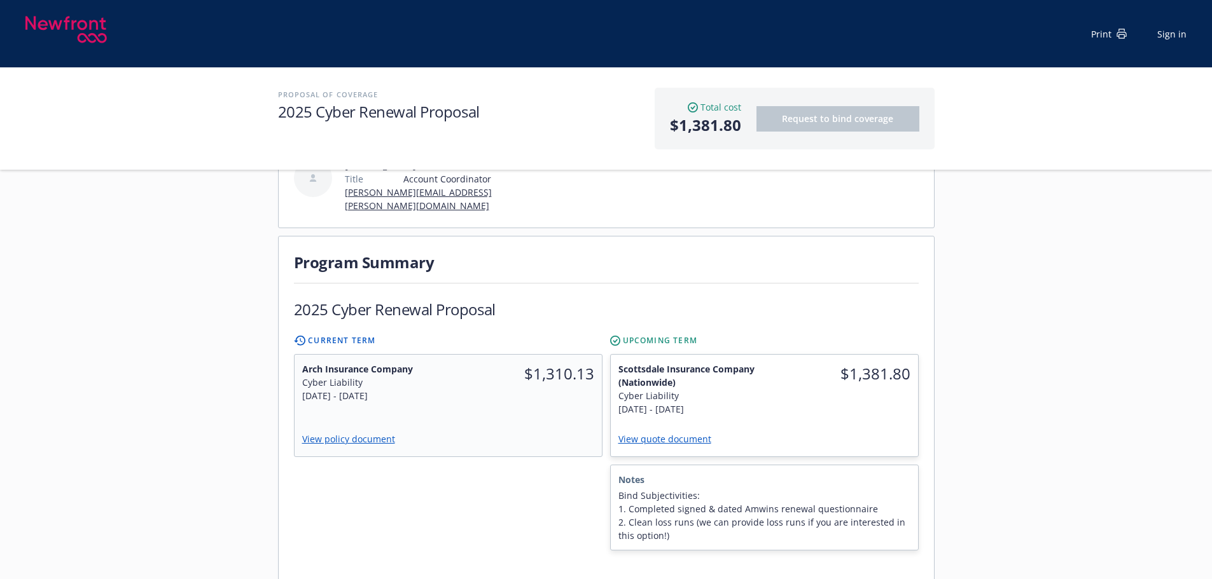
scroll to position [254, 0]
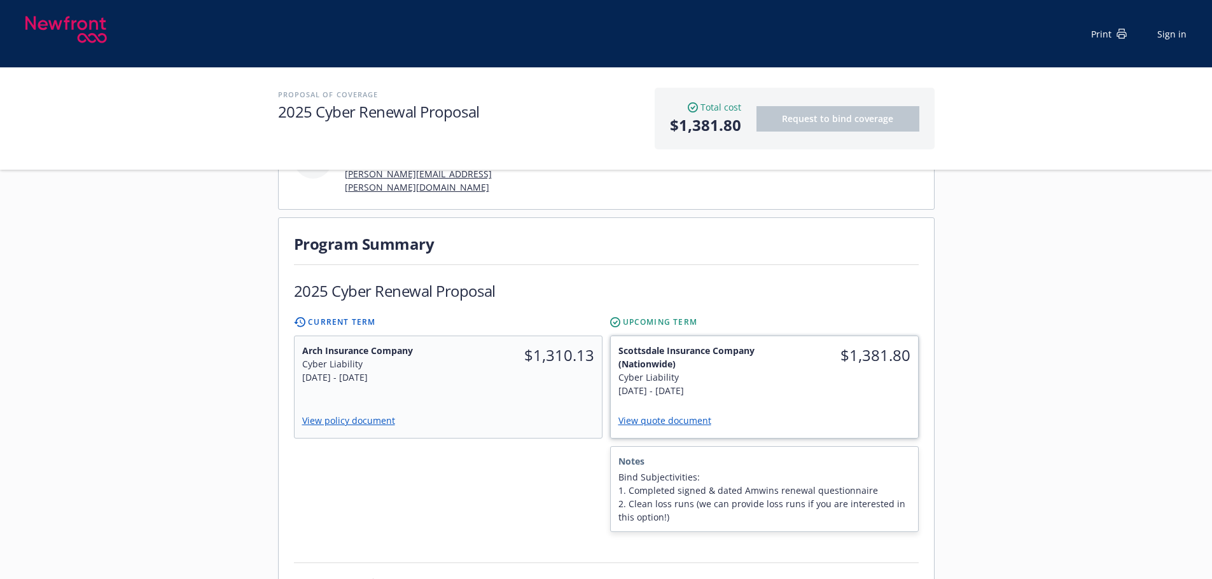
click at [828, 366] on div "$1,381.80" at bounding box center [841, 370] width 154 height 69
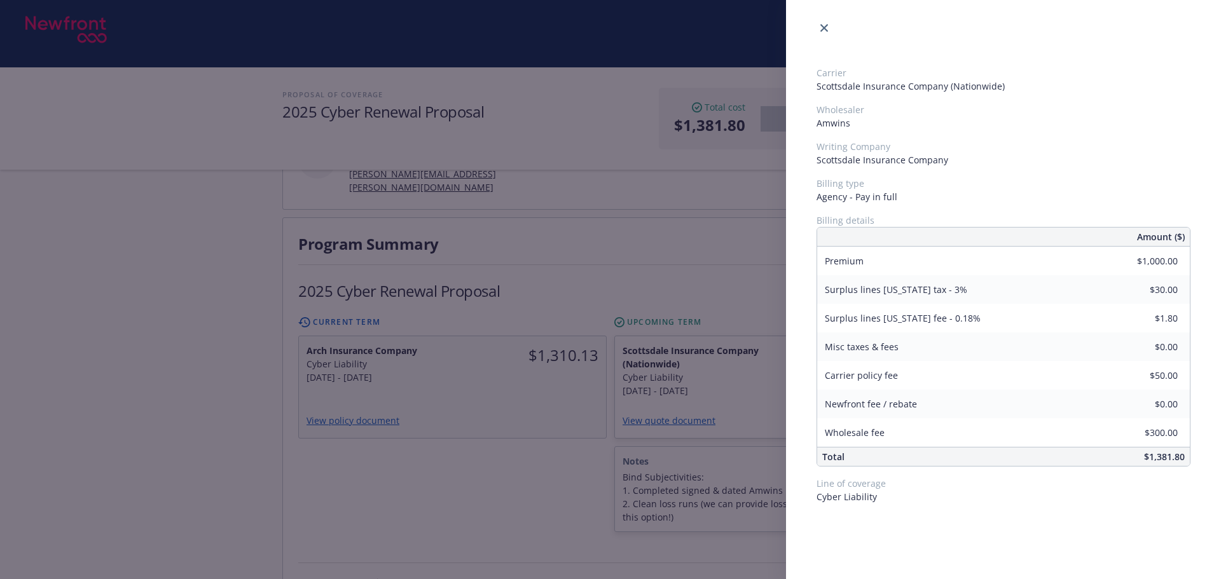
click at [481, 434] on div "Carrier Scottsdale Insurance Company (Nationwide) Wholesaler Amwins Writing Com…" at bounding box center [610, 289] width 1221 height 579
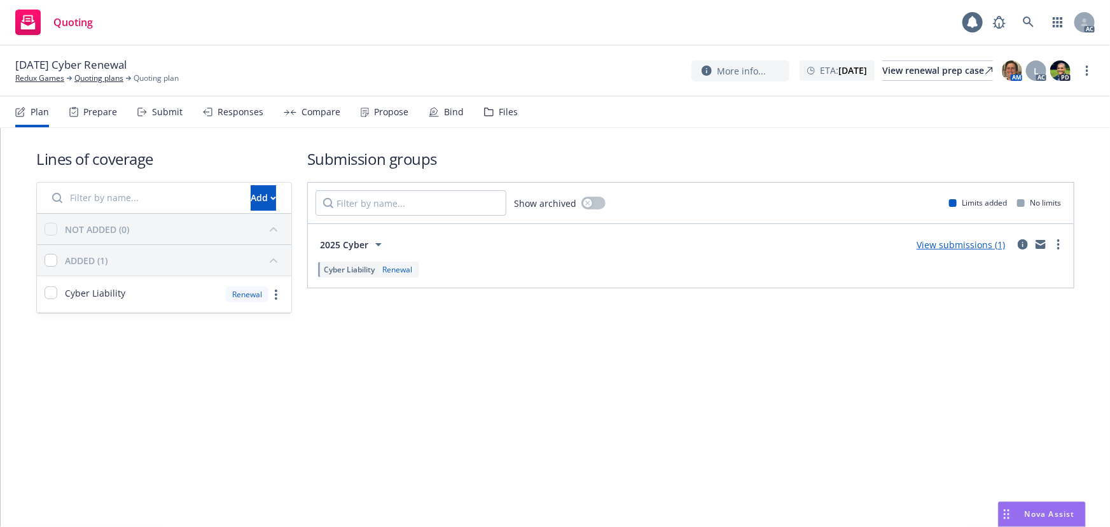
click at [499, 118] on div "Files" at bounding box center [501, 112] width 34 height 31
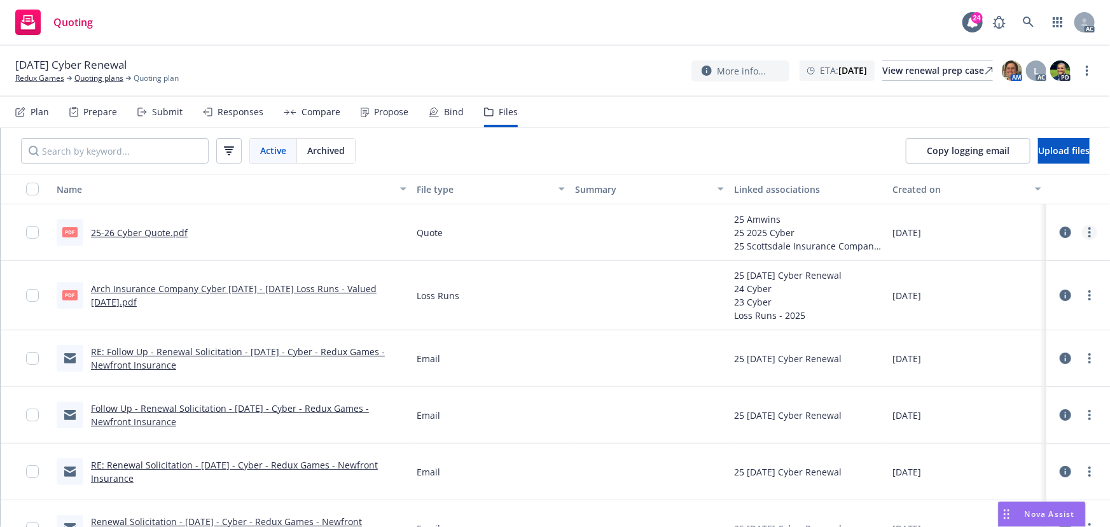
click at [1088, 233] on icon "more" at bounding box center [1089, 232] width 3 height 10
click at [1003, 258] on link "Archive" at bounding box center [1025, 258] width 127 height 25
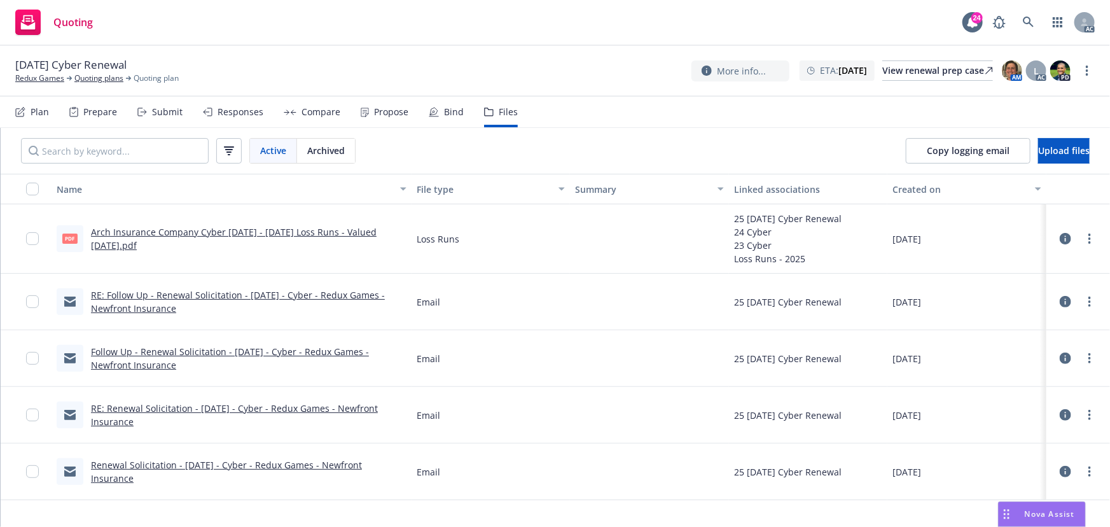
click at [221, 114] on div "Responses" at bounding box center [241, 112] width 46 height 10
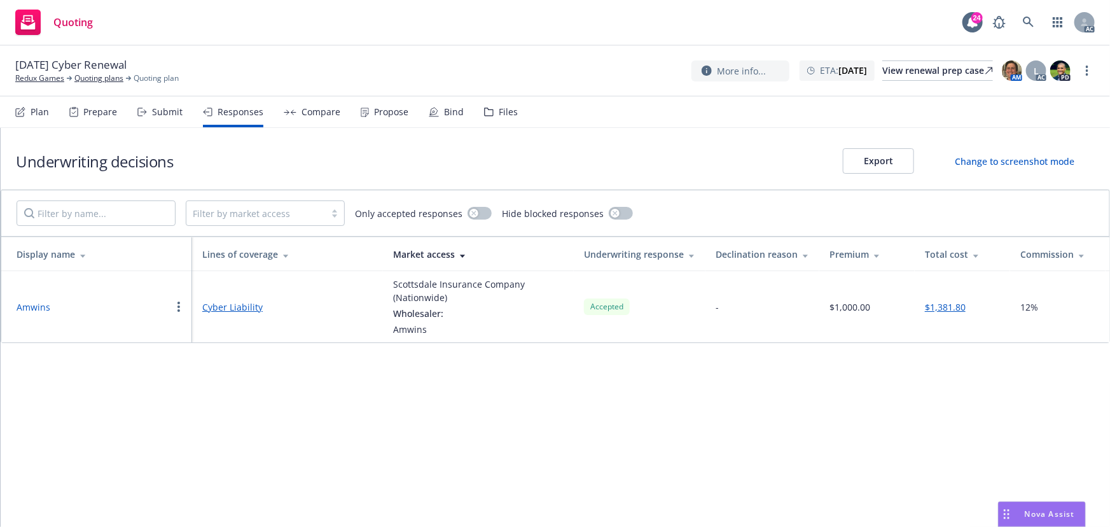
click at [38, 303] on button "Amwins" at bounding box center [34, 306] width 34 height 13
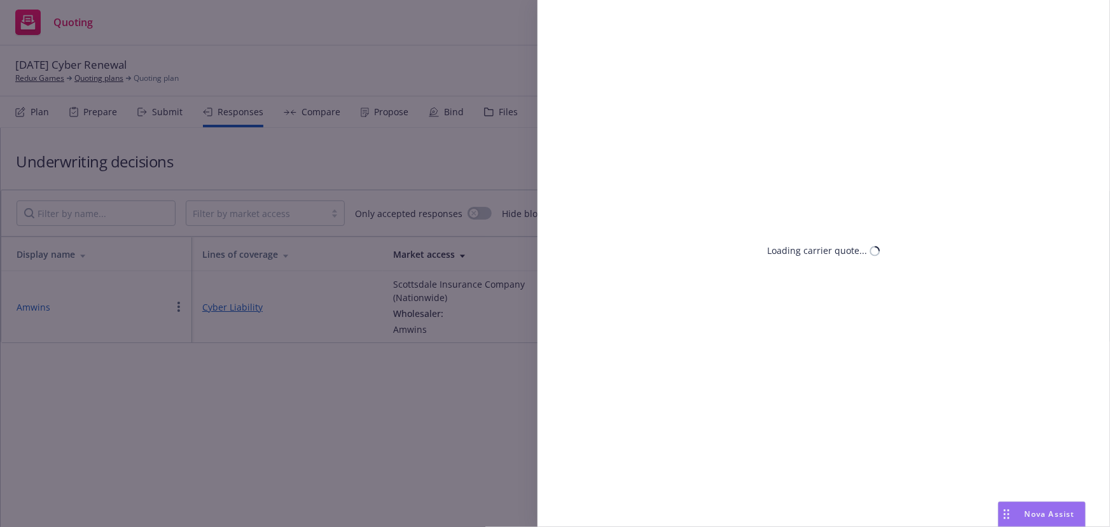
select select "CA"
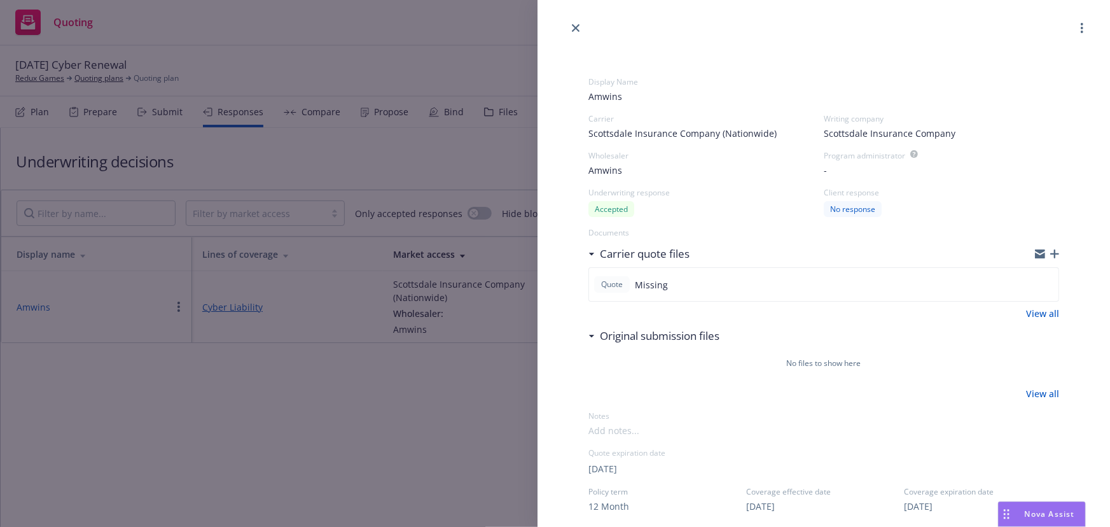
click at [1050, 253] on icon "button" at bounding box center [1054, 253] width 9 height 9
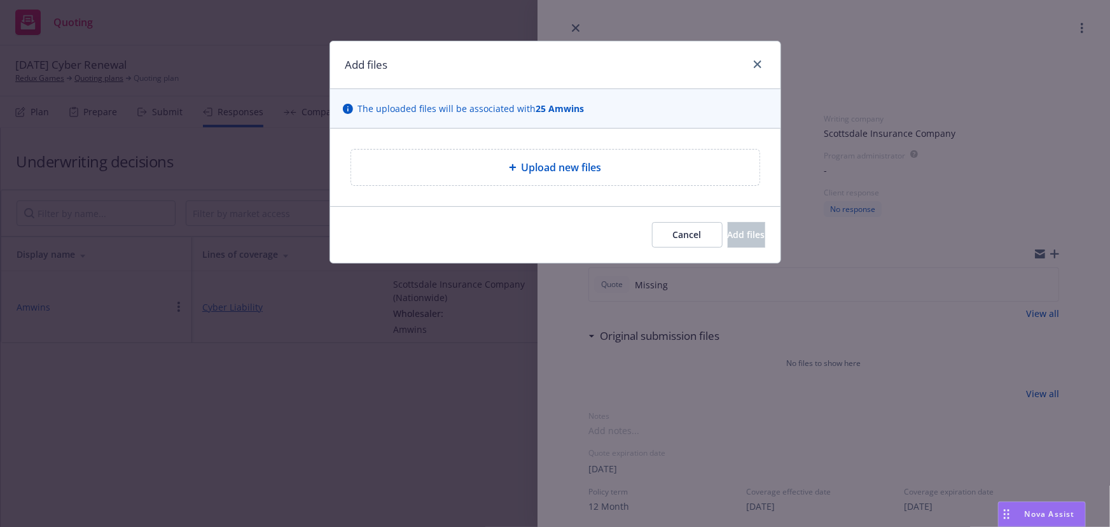
click at [573, 161] on span "Upload new files" at bounding box center [562, 167] width 80 height 15
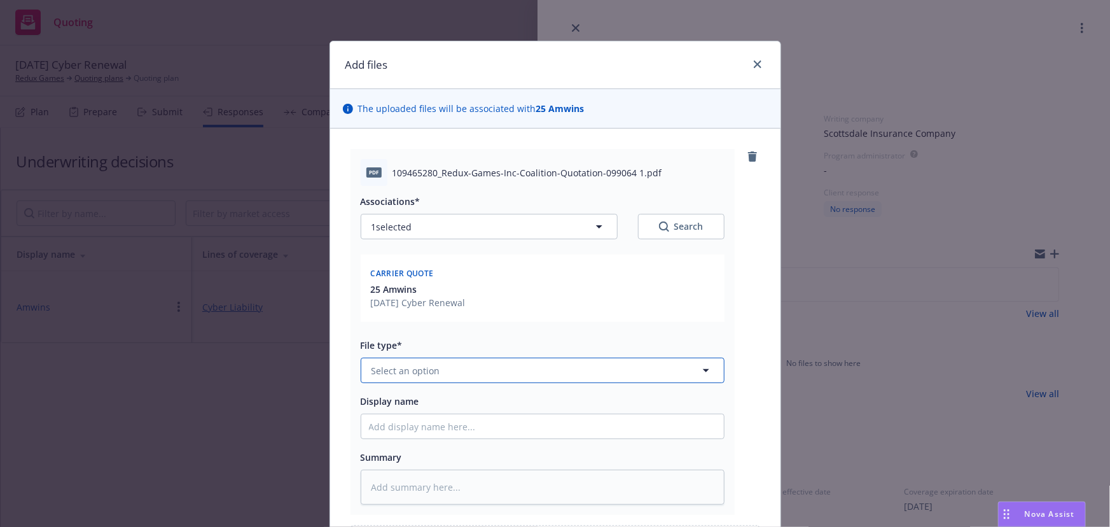
click at [406, 366] on span "Select an option" at bounding box center [405, 370] width 69 height 13
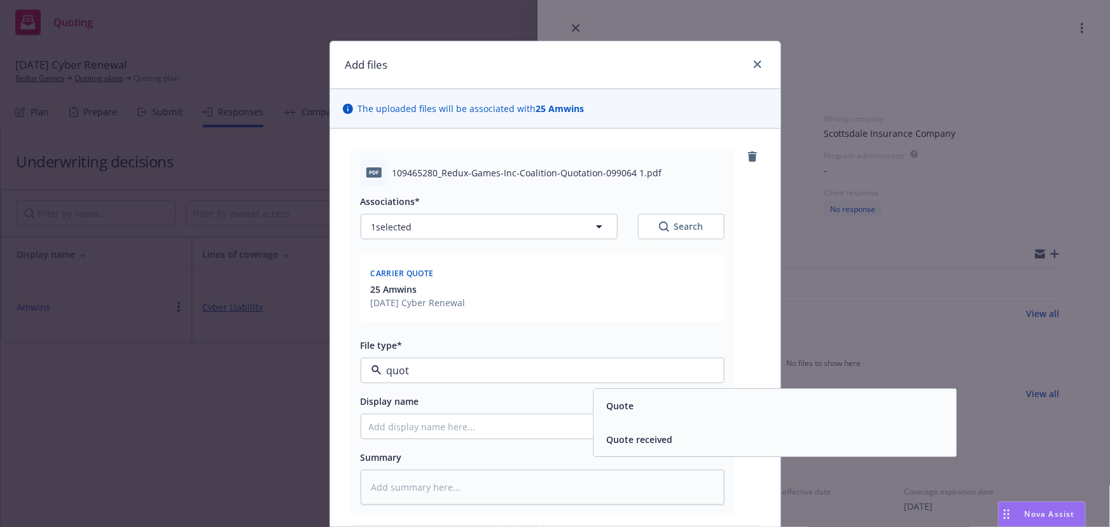
type input "quote"
click at [655, 415] on div "Quote" at bounding box center [774, 406] width 363 height 34
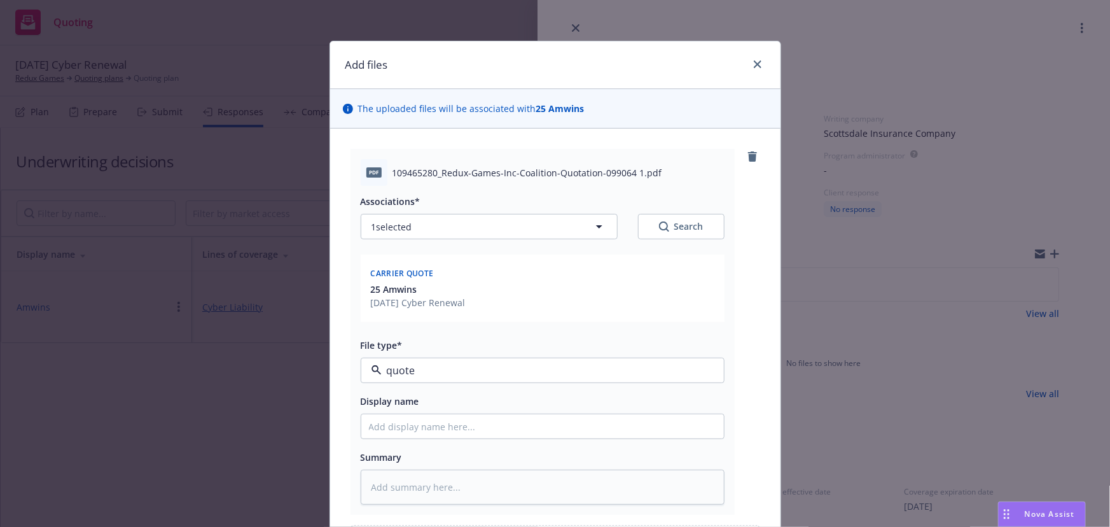
type textarea "x"
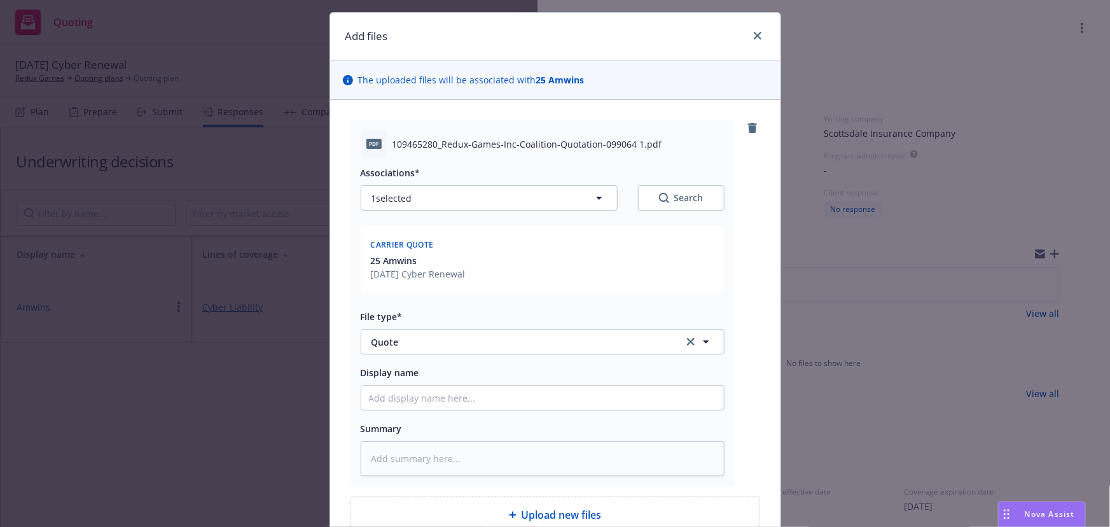
scroll to position [57, 0]
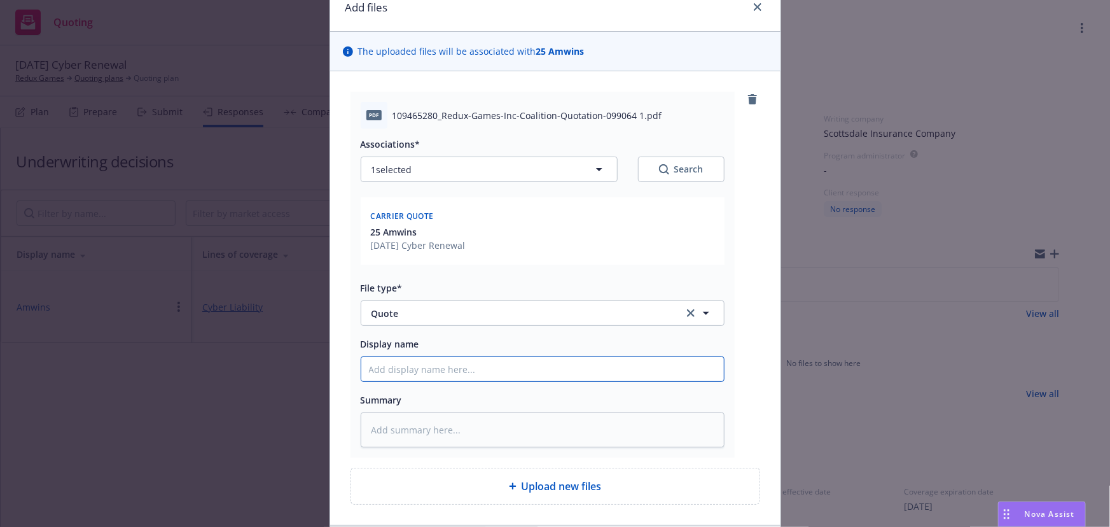
click at [420, 371] on input "Display name" at bounding box center [542, 369] width 363 height 24
type input "25-26 Cyber Quote"
type textarea "x"
type input "25-26 Cyber Quote （"
type textarea "x"
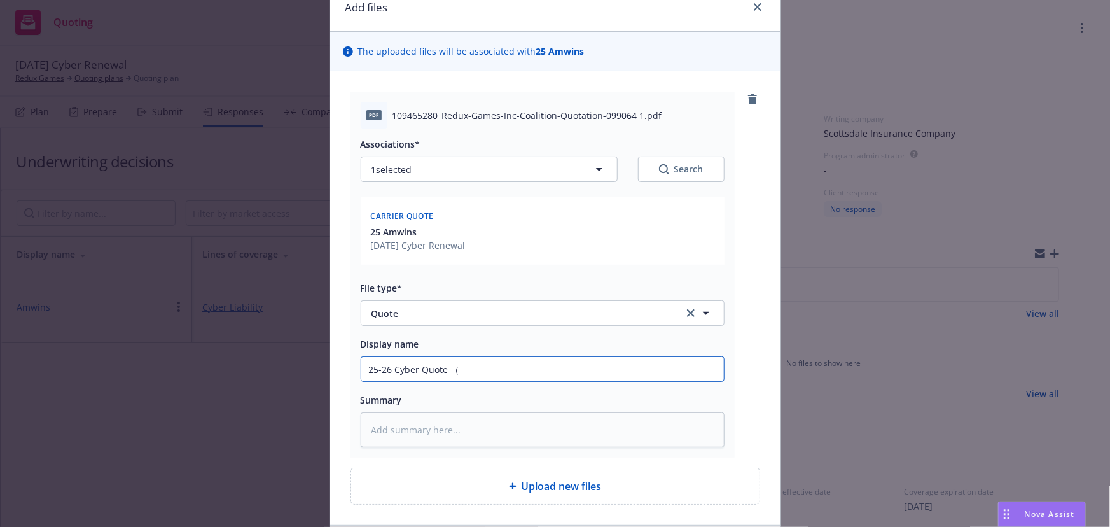
type input "25-26 Cyber Quote （）"
click at [450, 365] on input "25-26 Cyber Quote （）" at bounding box center [542, 369] width 363 height 24
type textarea "x"
type input "25-26 Cyber Quote ）"
type textarea "x"
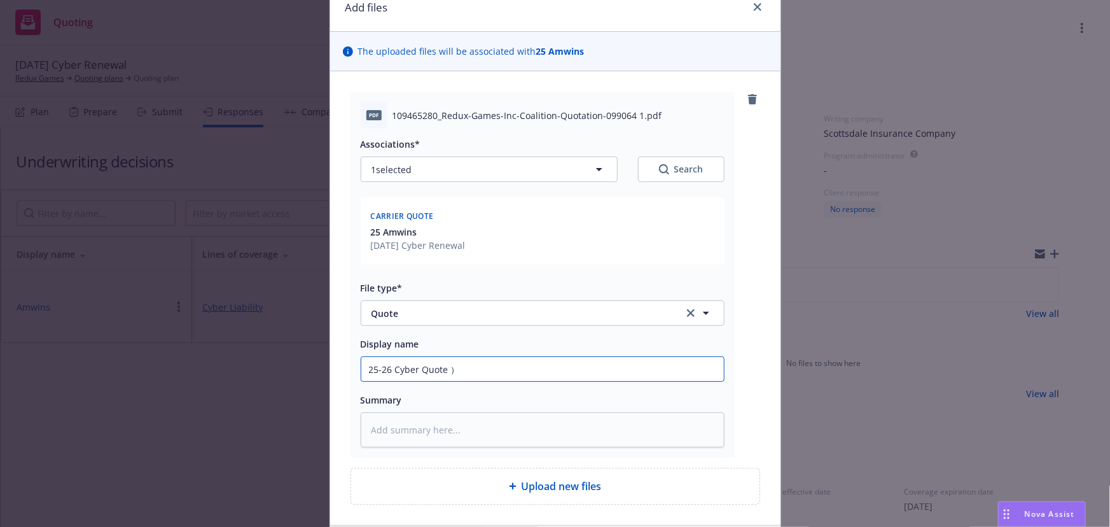
type input "25-26 Cyber Quote （）"
type textarea "x"
type input "25-26 Cyber Quote （C）"
type textarea "x"
type input "25-26 Cyber Quote （Co）"
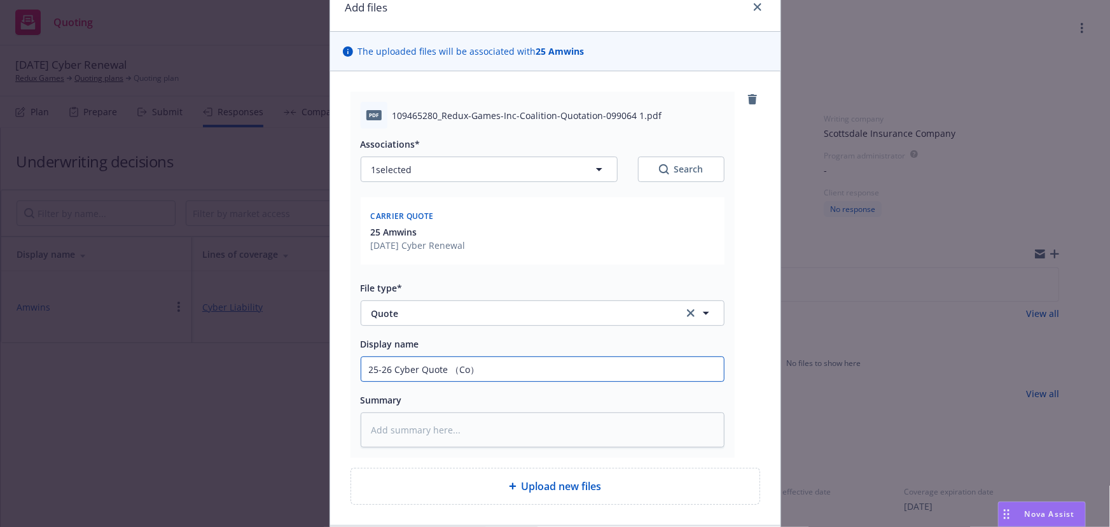
type textarea "x"
type input "25-26 Cyber Quote （Co'a）"
type textarea "x"
type input "25-26 Cyber Quote （Co'a'l）"
type textarea "x"
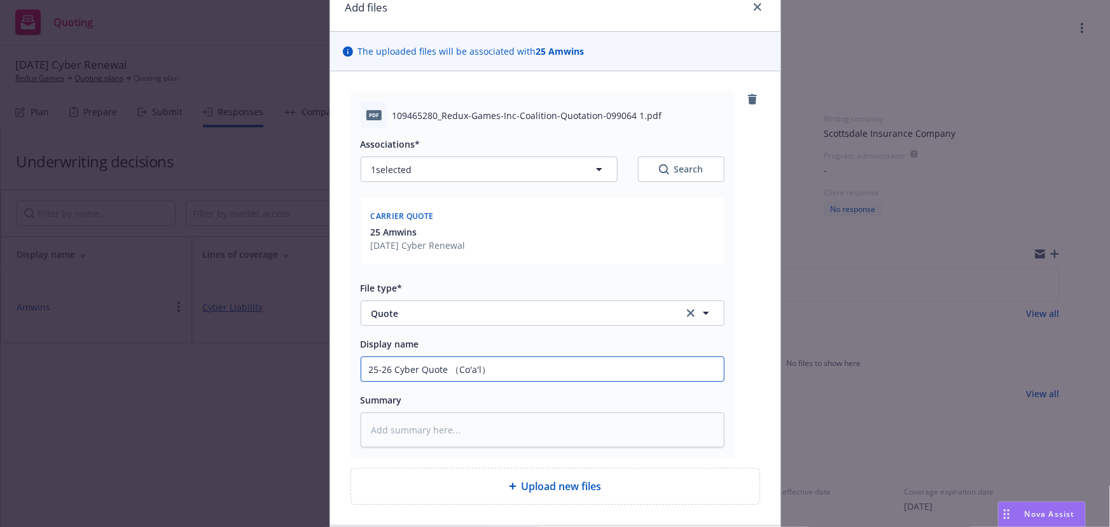
type input "25-26 Cyber Quote （Co'a'li）"
type textarea "x"
type input "25-26 Cyber Quote （Co'a'li't）"
type textarea "x"
type input "25-26 Cyber Quote （Co'a'li'ti'o）"
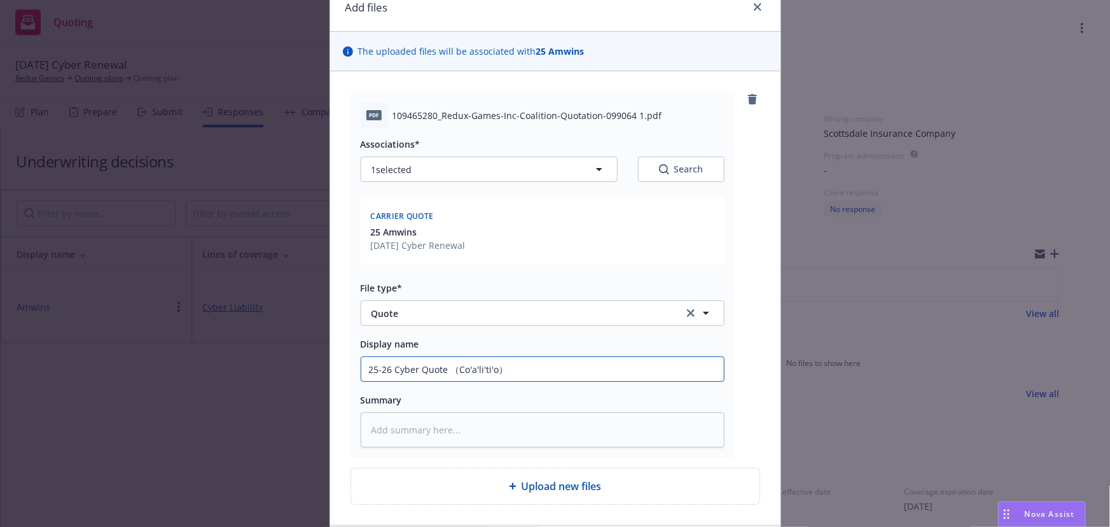
type textarea "x"
type input "25-26 Cyber Quote （Coalition）"
click at [452, 370] on input "25-26 Cyber Quote （Coalition）" at bounding box center [542, 369] width 363 height 24
click at [448, 364] on input "25-26 Cyber Quote （Coalition）" at bounding box center [542, 369] width 363 height 24
type textarea "x"
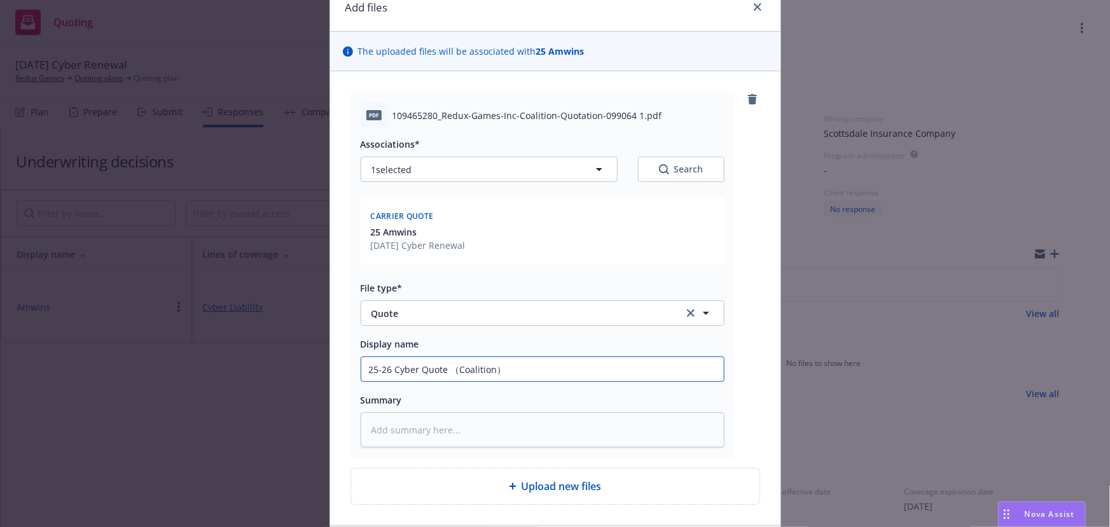
type input "25-26 Cyber Quote（Coalition）"
type textarea "x"
type input "25-26 Cyber QuoteCoalition）"
type textarea "x"
type input "25-26 Cyber Quote Coalition）"
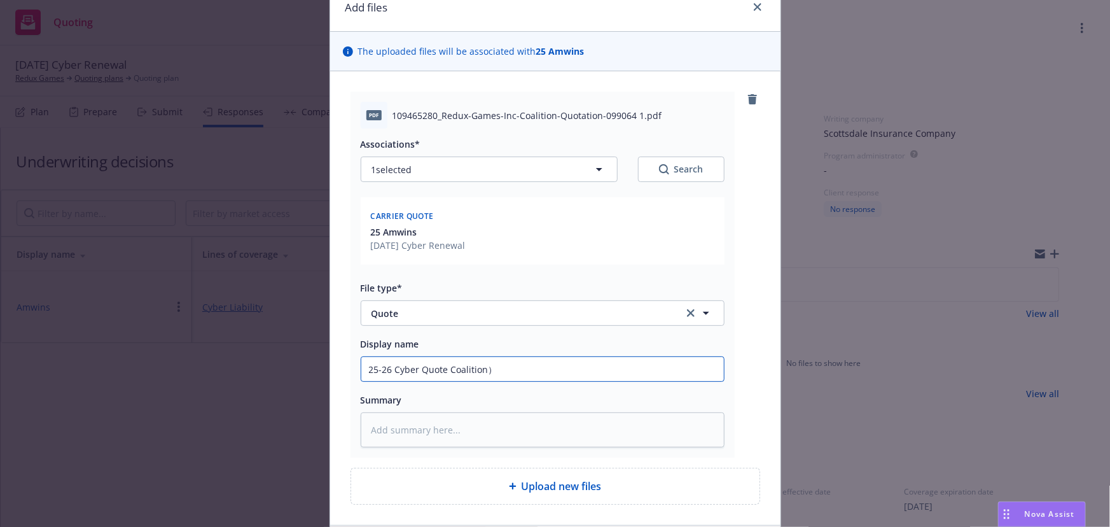
type textarea "x"
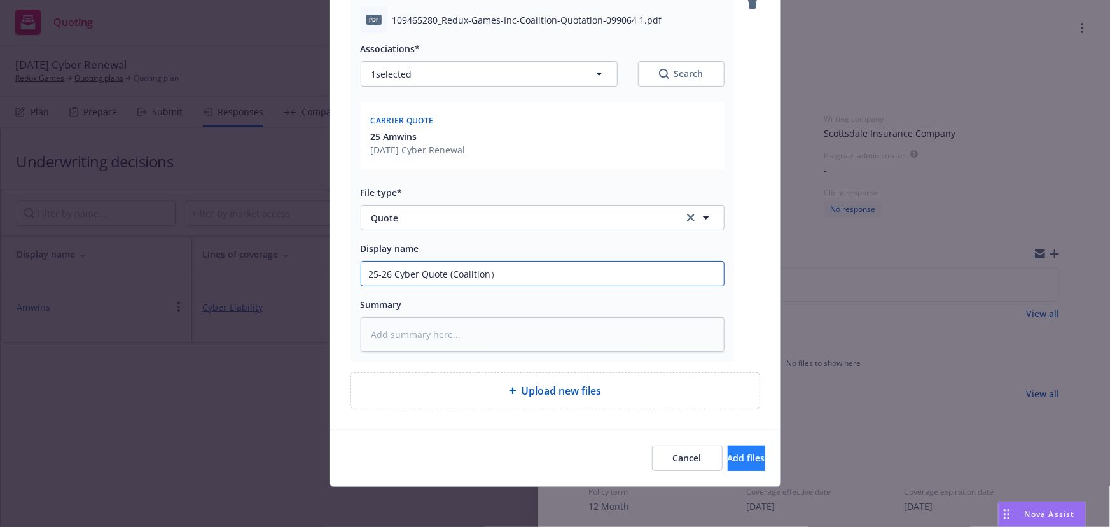
type input "25-26 Cyber Quote (Coalition）"
click at [728, 457] on span "Add files" at bounding box center [747, 458] width 38 height 12
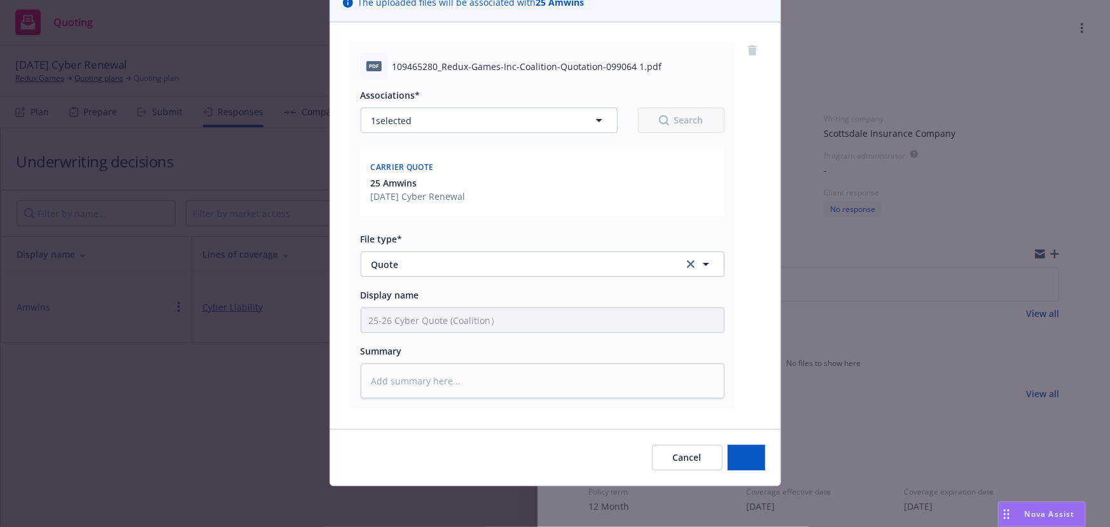
scroll to position [106, 0]
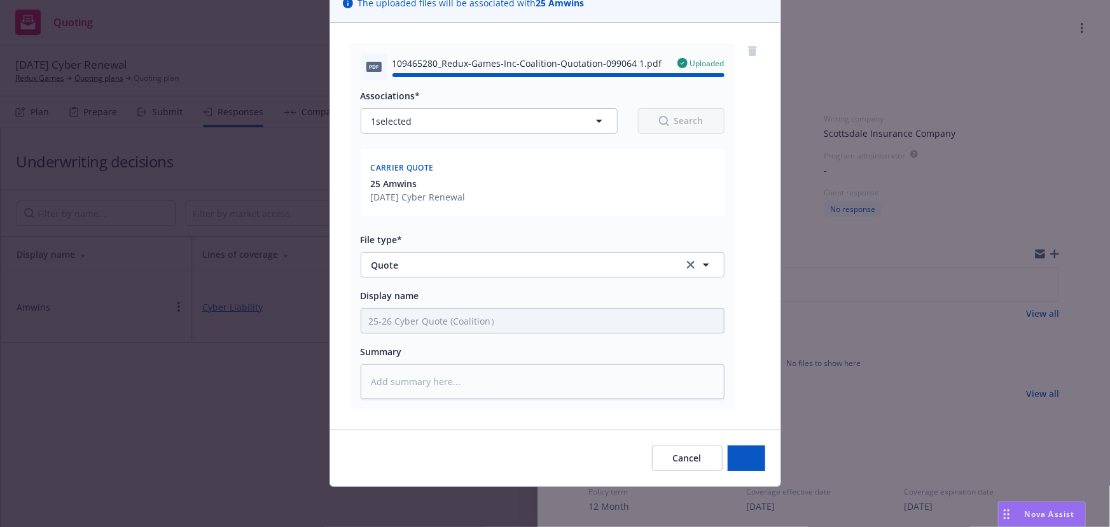
type textarea "x"
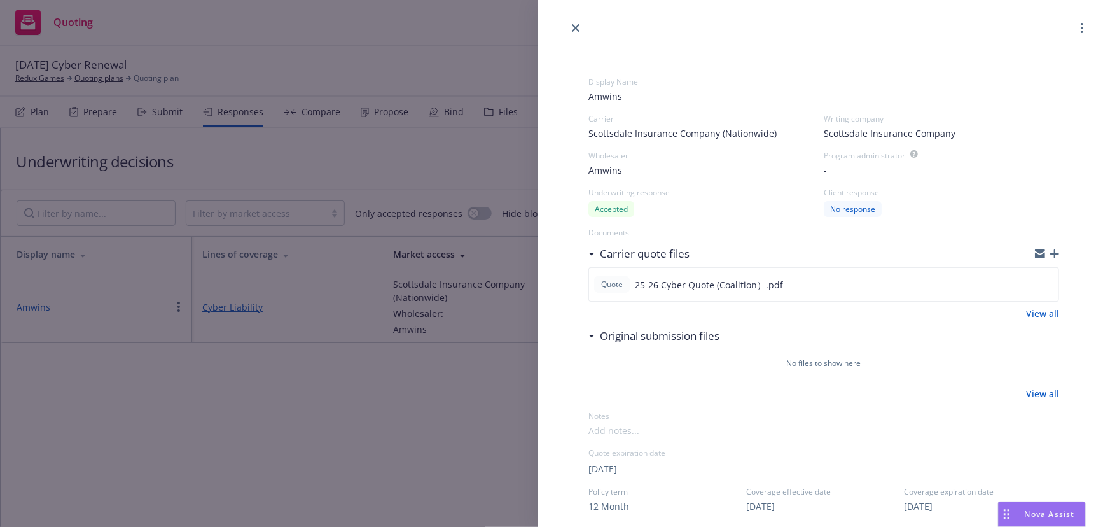
click at [929, 127] on span "Scottsdale Insurance Company" at bounding box center [890, 133] width 132 height 13
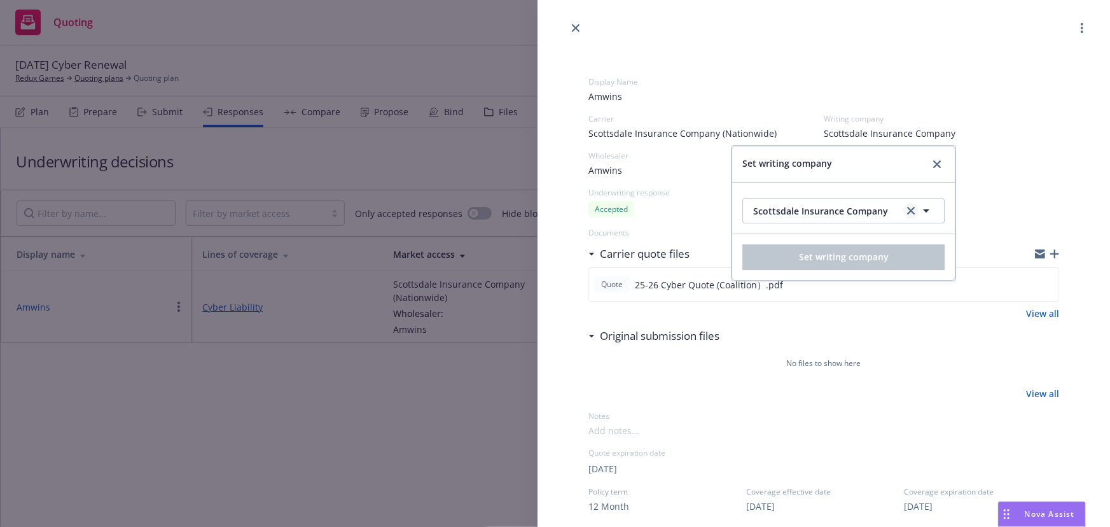
click at [907, 208] on icon "clear selection" at bounding box center [911, 211] width 8 height 8
click at [829, 212] on button "Nothing selected" at bounding box center [843, 210] width 202 height 25
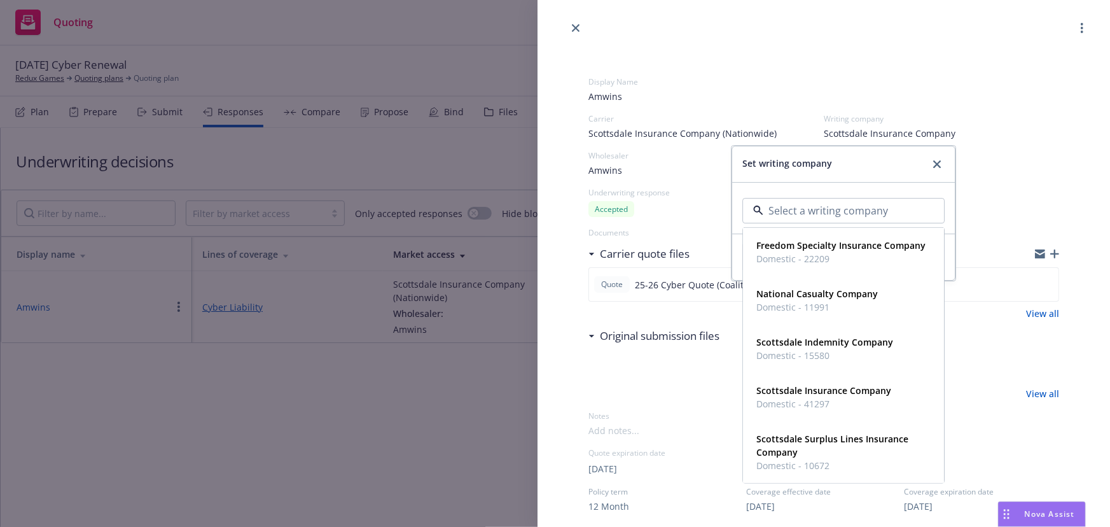
paste input "Fortegra Specialty Insurance Company"
type input "Fortegra Specialty Insurance Company"
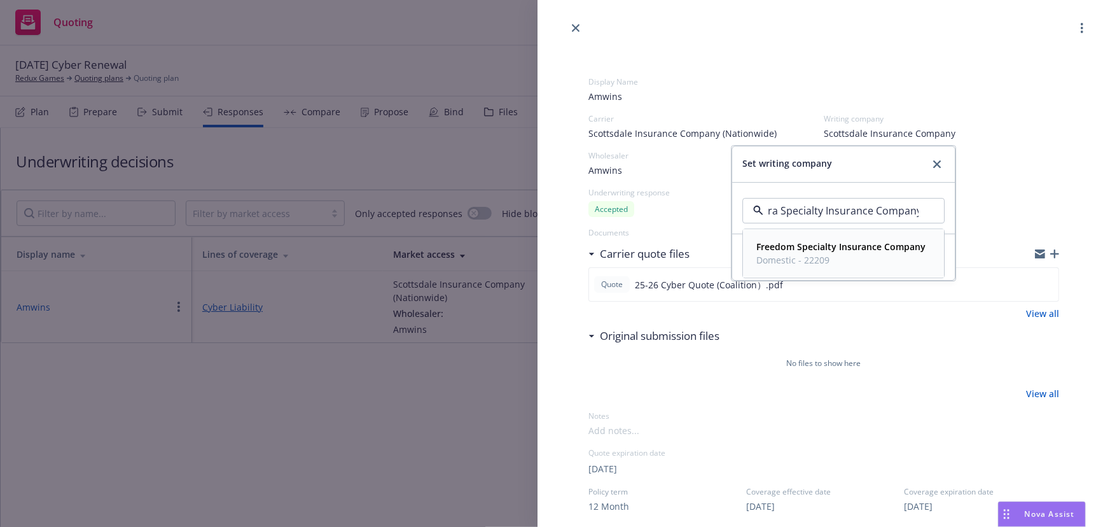
click at [801, 250] on strong "Freedom Specialty Insurance Company" at bounding box center [840, 246] width 169 height 12
click at [816, 257] on span "Set writing company" at bounding box center [844, 257] width 90 height 12
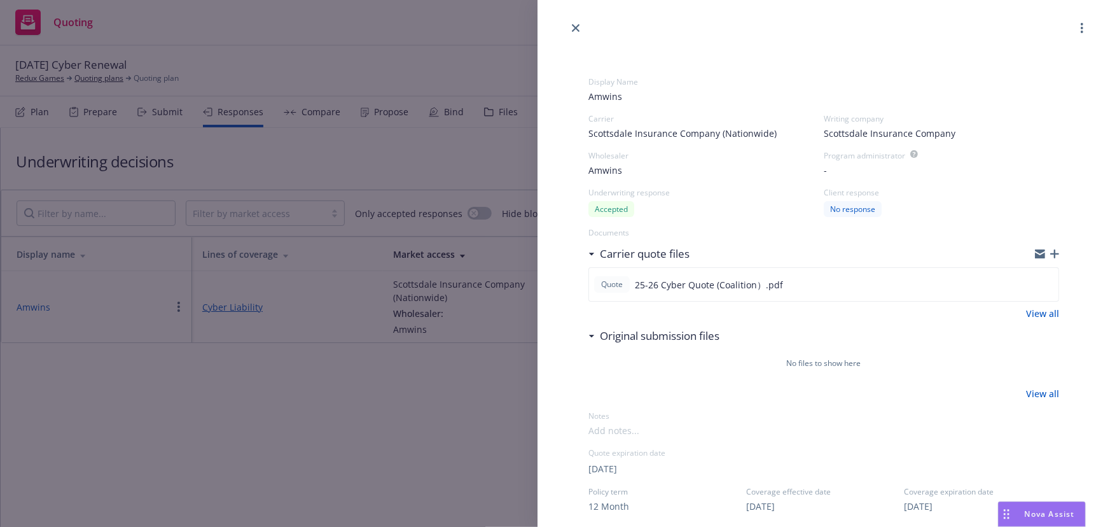
click at [737, 134] on span "Scottsdale Insurance Company (Nationwide)" at bounding box center [682, 133] width 188 height 13
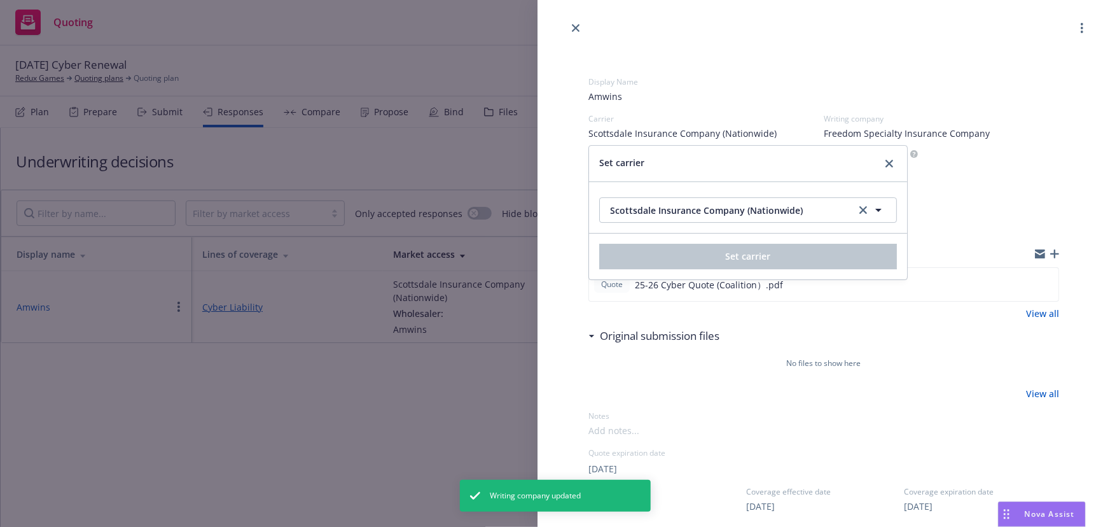
drag, startPoint x: 864, startPoint y: 209, endPoint x: 769, endPoint y: 214, distance: 94.9
click at [857, 209] on link "clear selection" at bounding box center [863, 209] width 15 height 15
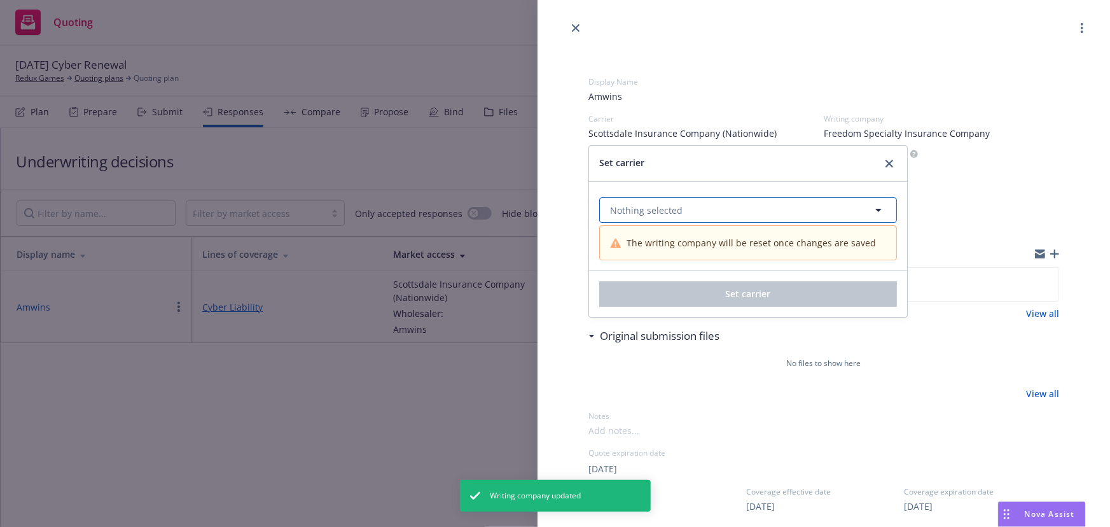
click at [706, 214] on button "Nothing selected" at bounding box center [748, 209] width 298 height 25
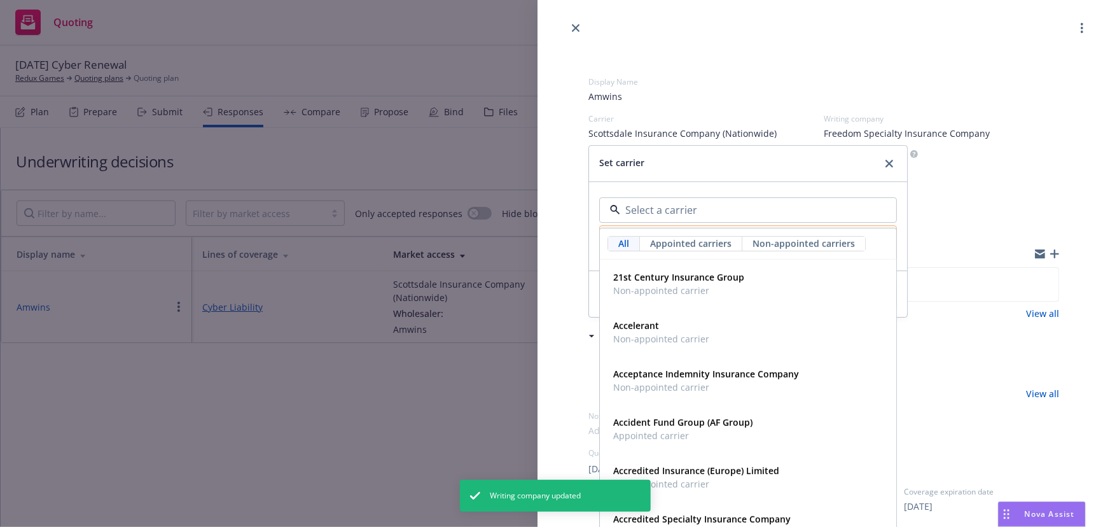
paste input "Fortegra Specialty Insurance Company"
type input "Fortegra Specialty Insurance Company"
click at [745, 285] on span "Non-appointed carrier" at bounding box center [697, 290] width 168 height 13
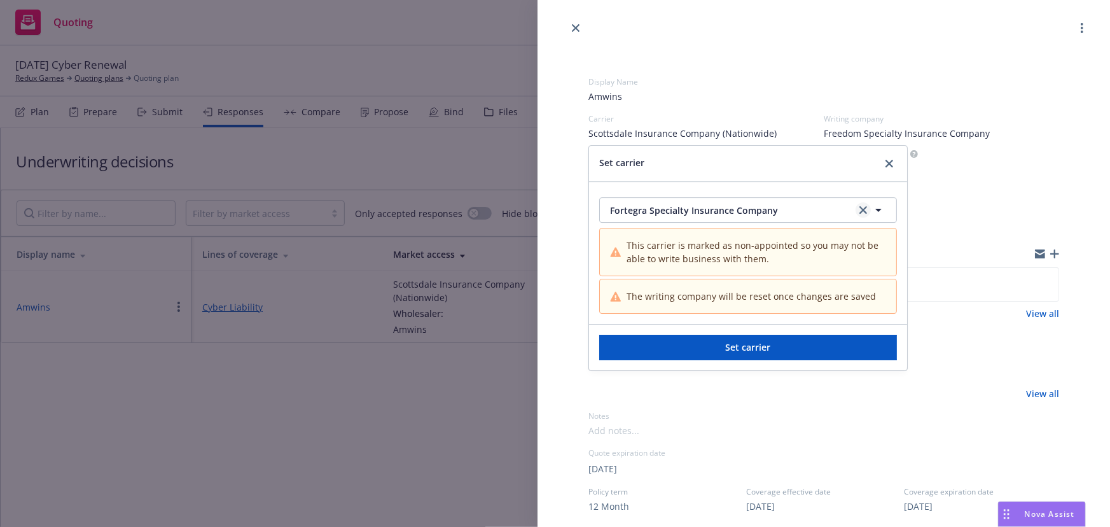
click at [856, 212] on link "clear selection" at bounding box center [863, 209] width 15 height 15
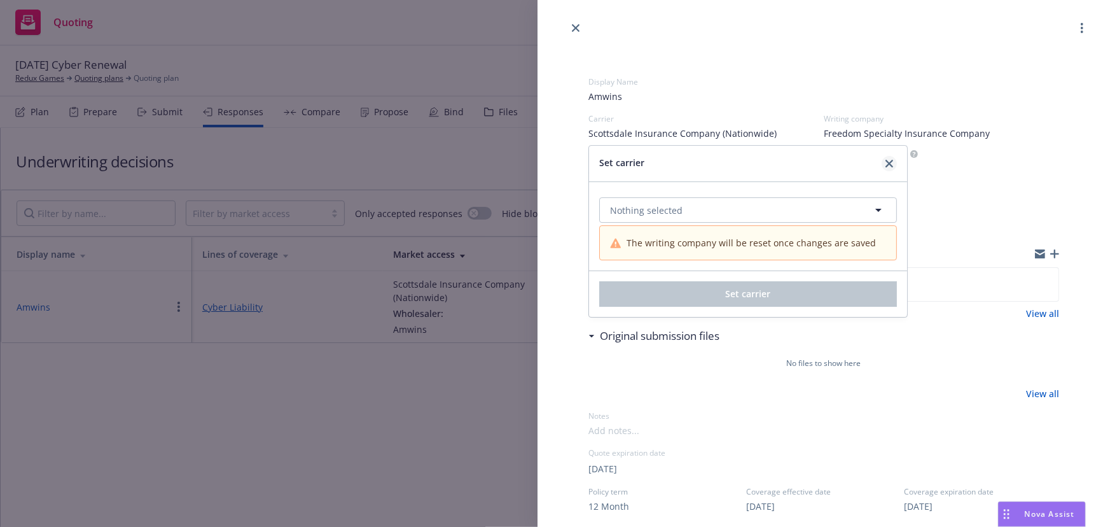
click at [891, 163] on icon "close" at bounding box center [889, 164] width 8 height 8
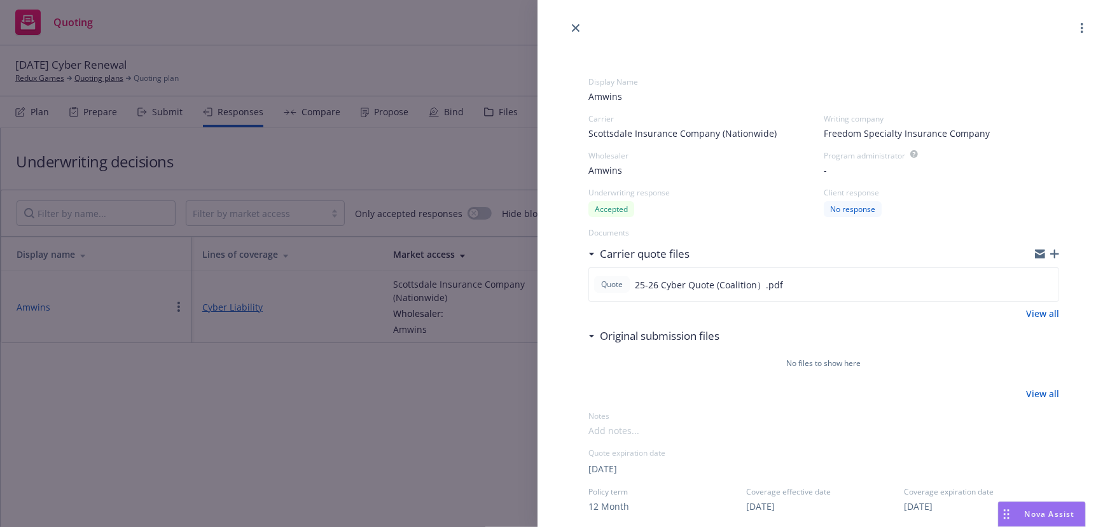
drag, startPoint x: 1000, startPoint y: 139, endPoint x: 946, endPoint y: 144, distance: 54.3
click at [994, 139] on div "Freedom Specialty Insurance Company" at bounding box center [941, 133] width 235 height 13
click at [388, 404] on div "Display Name Amwins Carrier Scottsdale Insurance Company (Nationwide) Writing c…" at bounding box center [555, 263] width 1110 height 527
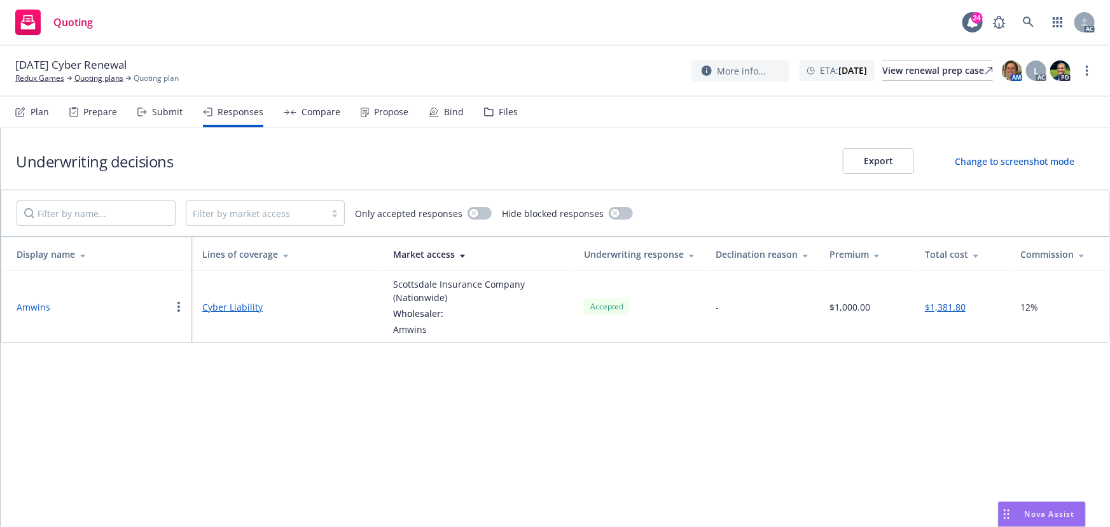
click at [160, 113] on div "Submit" at bounding box center [167, 112] width 31 height 10
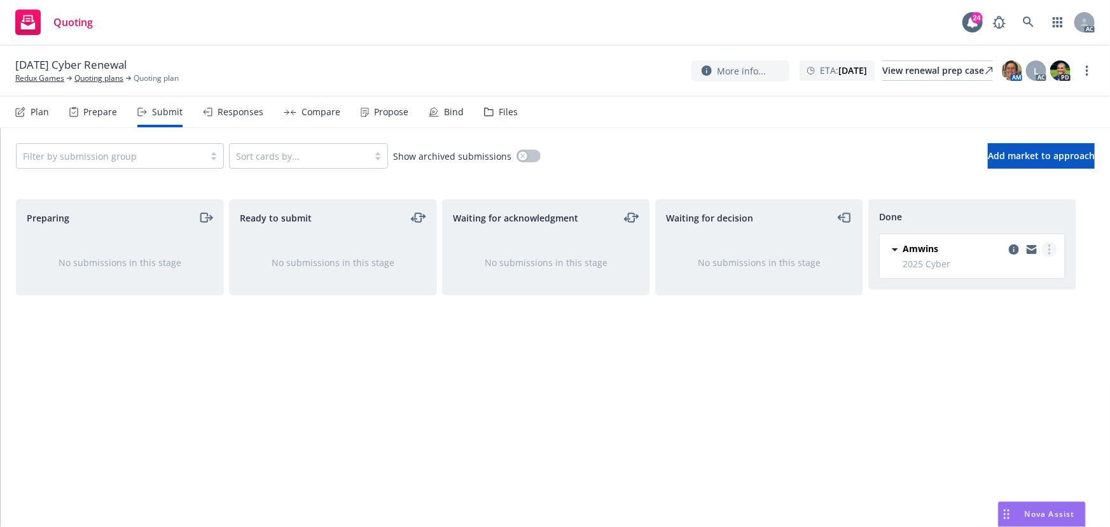
click at [1051, 248] on link "more" at bounding box center [1049, 249] width 15 height 15
drag, startPoint x: 1006, startPoint y: 300, endPoint x: 935, endPoint y: 300, distance: 71.2
click at [1006, 300] on span "Add accepted decision" at bounding box center [992, 301] width 127 height 12
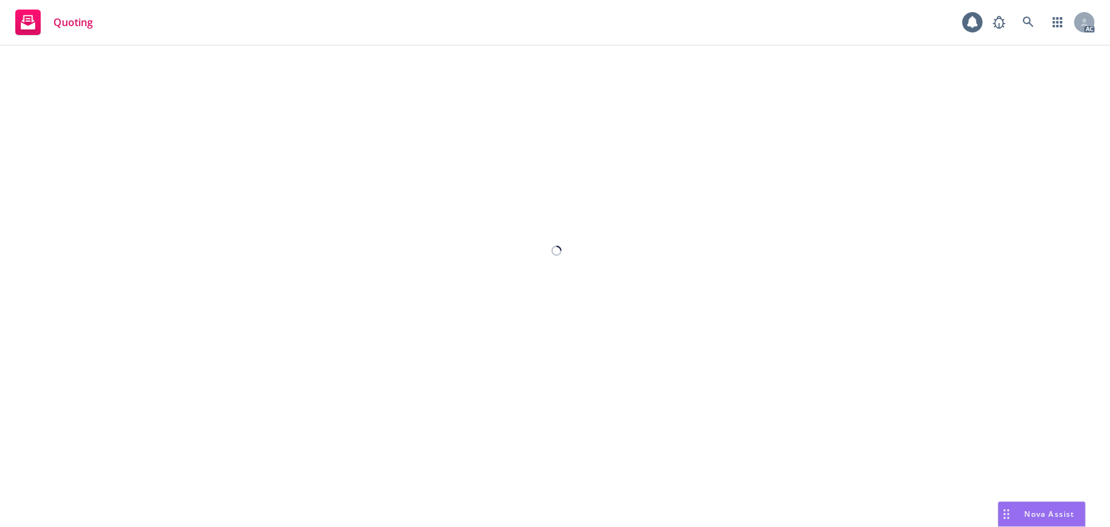
select select "12"
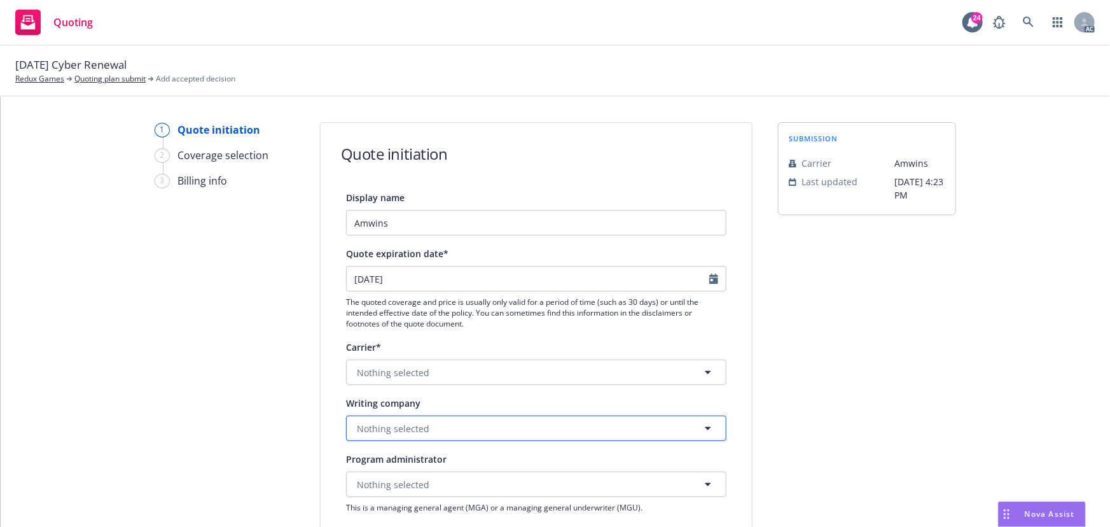
click at [387, 426] on span "Nothing selected" at bounding box center [393, 428] width 73 height 13
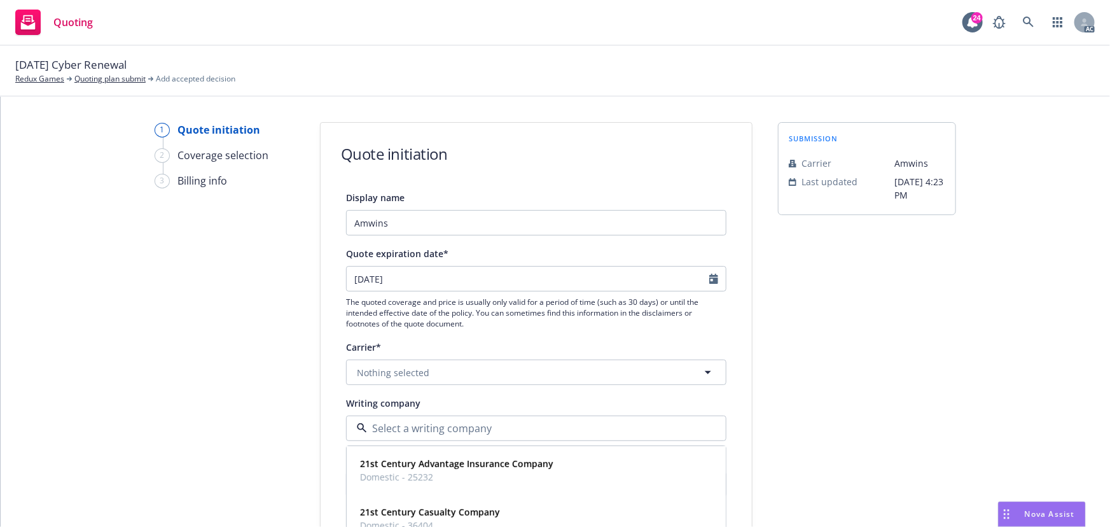
paste input "Fortegra Specialty Insurance Company"
type input "Fortegra Specialty Insurance Company"
click at [428, 473] on span "Domestic - 16823" at bounding box center [444, 477] width 168 height 13
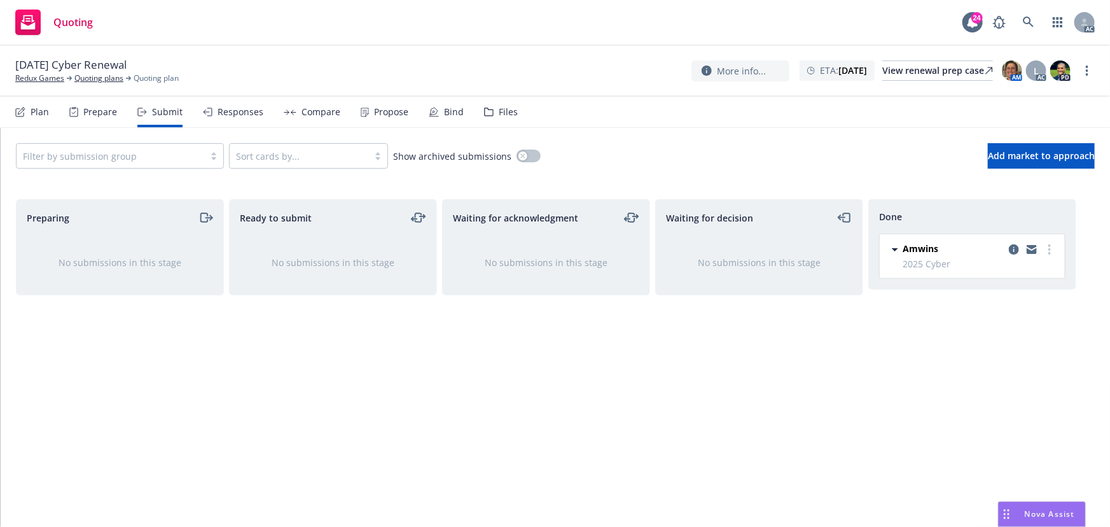
click at [251, 116] on div "Responses" at bounding box center [241, 112] width 46 height 10
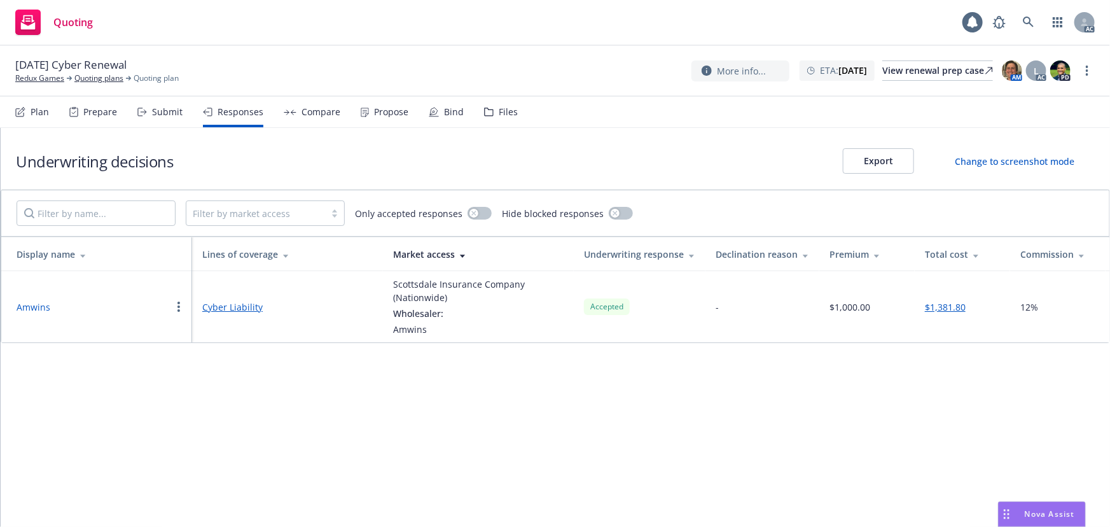
click at [44, 311] on button "Amwins" at bounding box center [34, 306] width 34 height 13
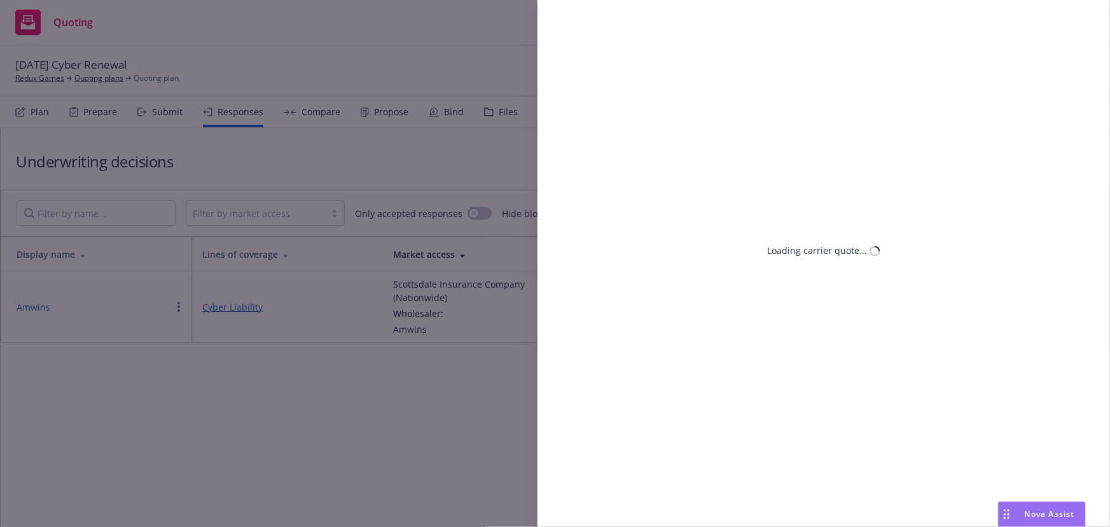
select select "CA"
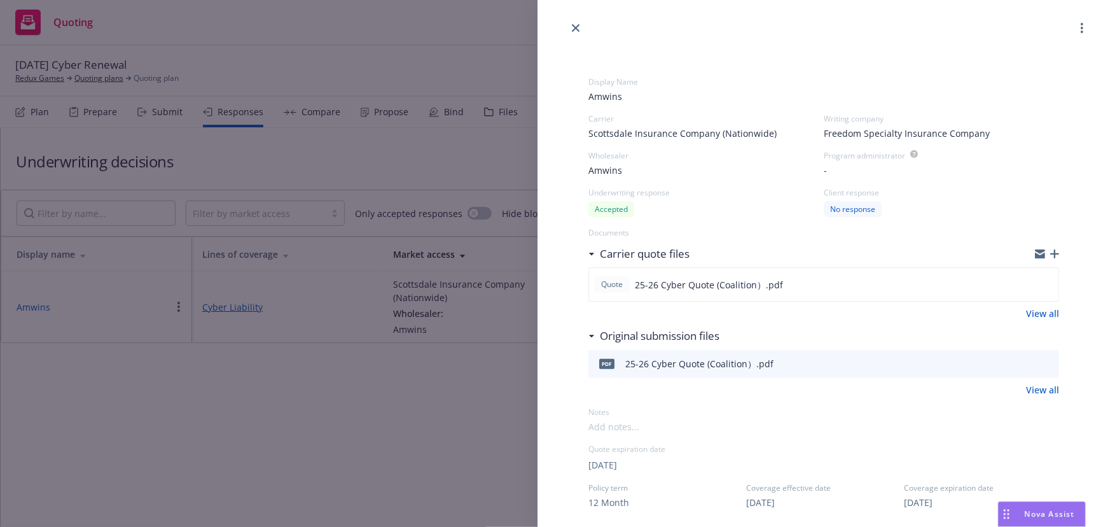
click at [676, 126] on div "Carrier Scottsdale Insurance Company (Nationwide)" at bounding box center [705, 126] width 235 height 27
click at [762, 135] on span "Scottsdale Insurance Company (Nationwide)" at bounding box center [682, 133] width 188 height 13
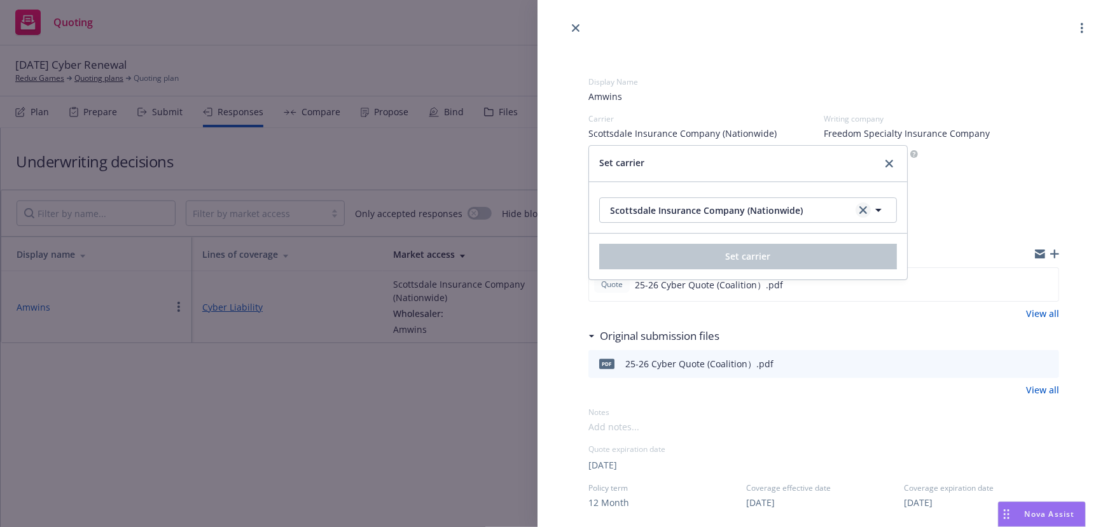
click at [861, 210] on icon "clear selection" at bounding box center [863, 210] width 8 height 8
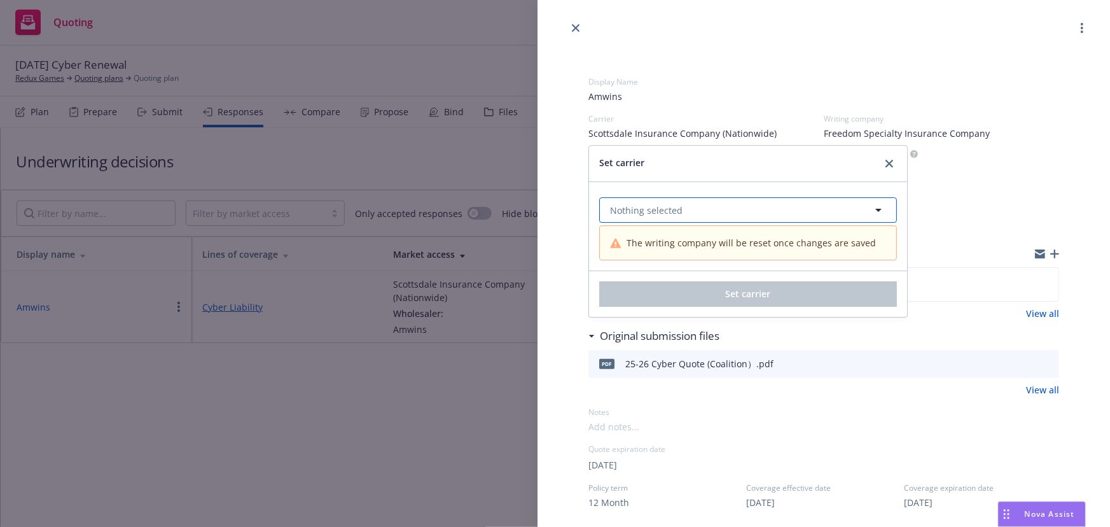
click at [649, 213] on span "Nothing selected" at bounding box center [646, 210] width 73 height 13
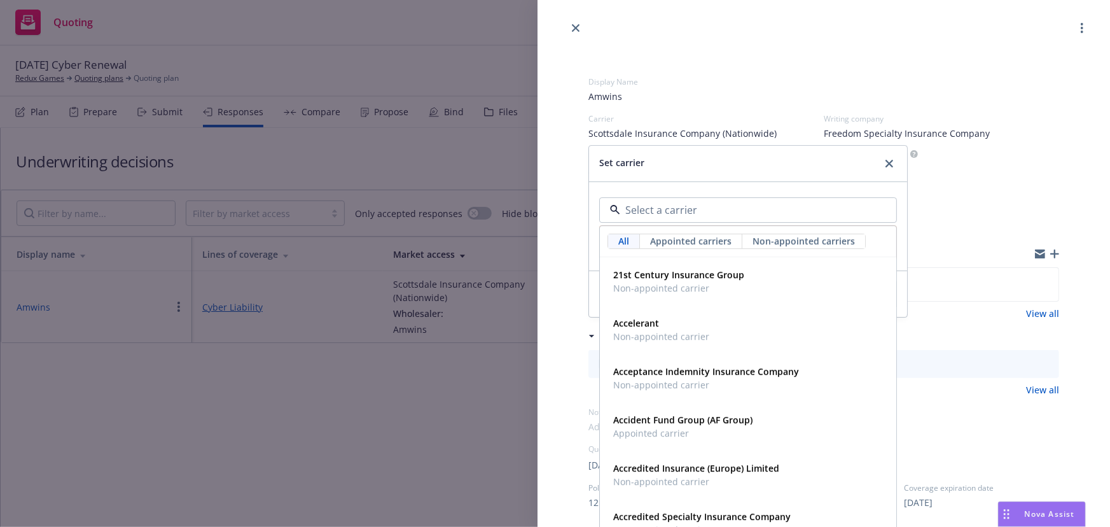
paste input "Fortegra Specialty Insurance Company"
type input "Fortegra Specialty Insurance Company"
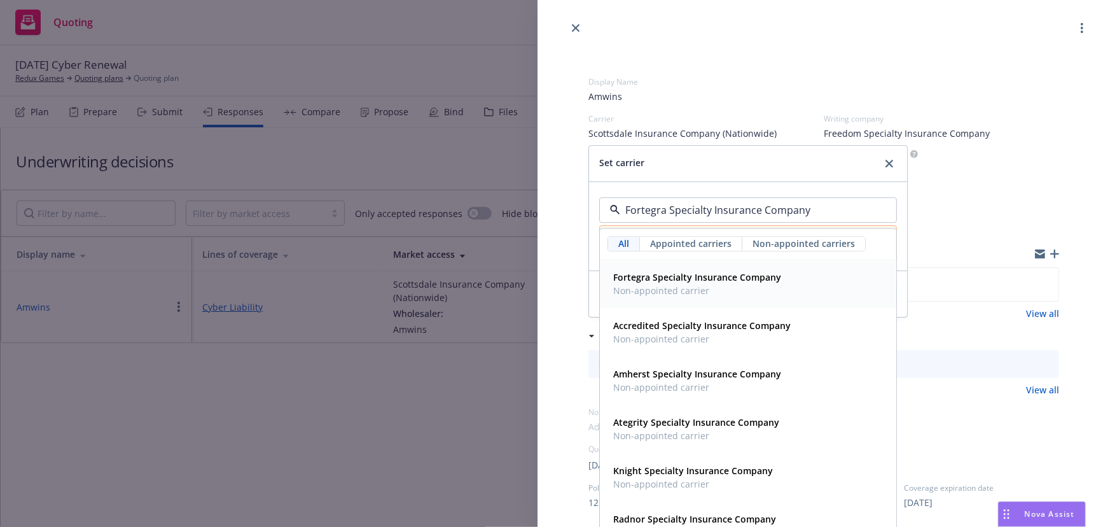
click at [660, 275] on strong "Fortegra Specialty Insurance Company" at bounding box center [697, 277] width 168 height 12
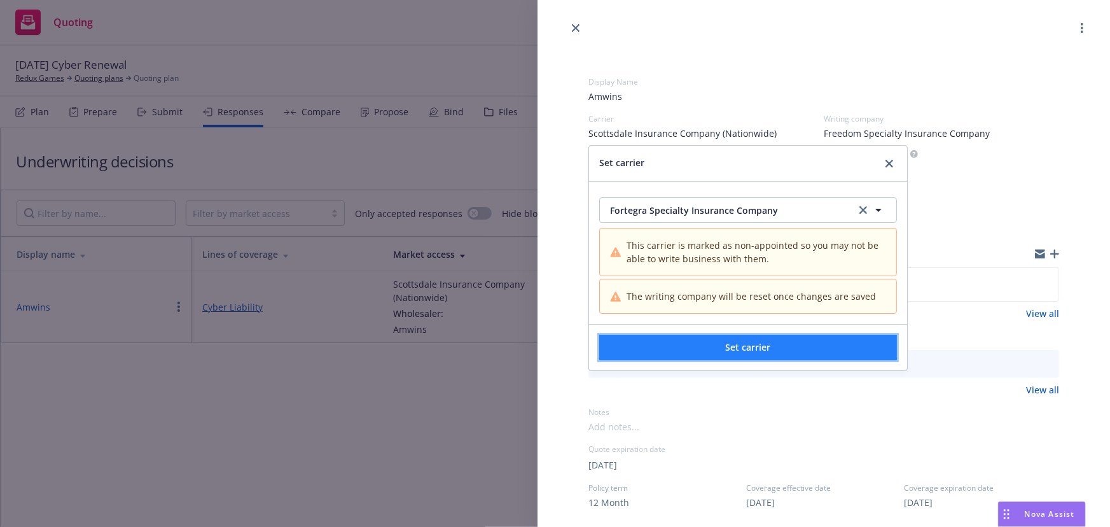
click at [713, 350] on button "Set carrier" at bounding box center [748, 347] width 298 height 25
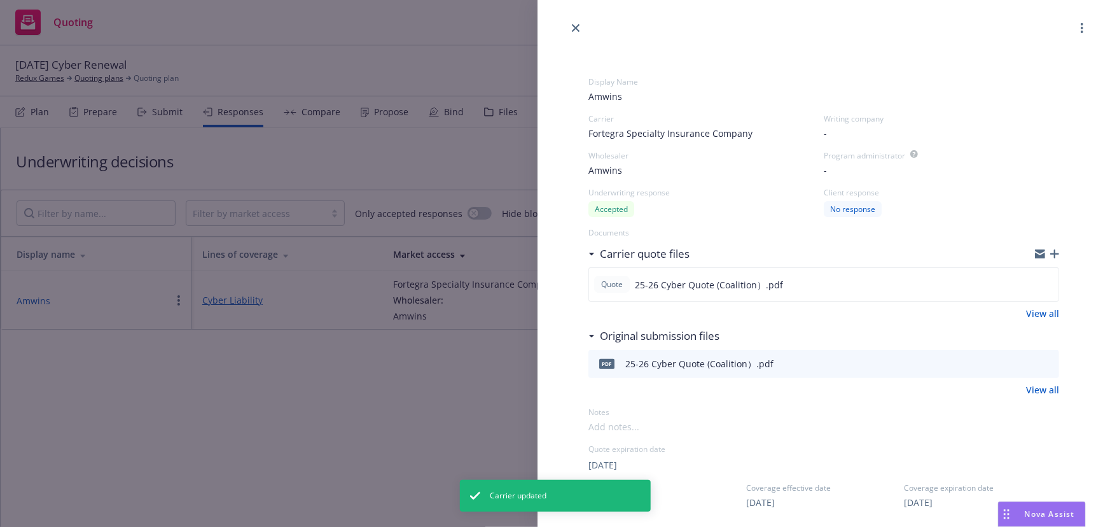
click at [827, 132] on div "-" at bounding box center [941, 133] width 235 height 13
click at [824, 134] on span "-" at bounding box center [825, 133] width 3 height 13
click at [706, 216] on button "Nothing selected" at bounding box center [719, 210] width 202 height 25
paste input "Fortegra Specialty Insurance Company"
type input "Fortegra Specialty Insurance Company"
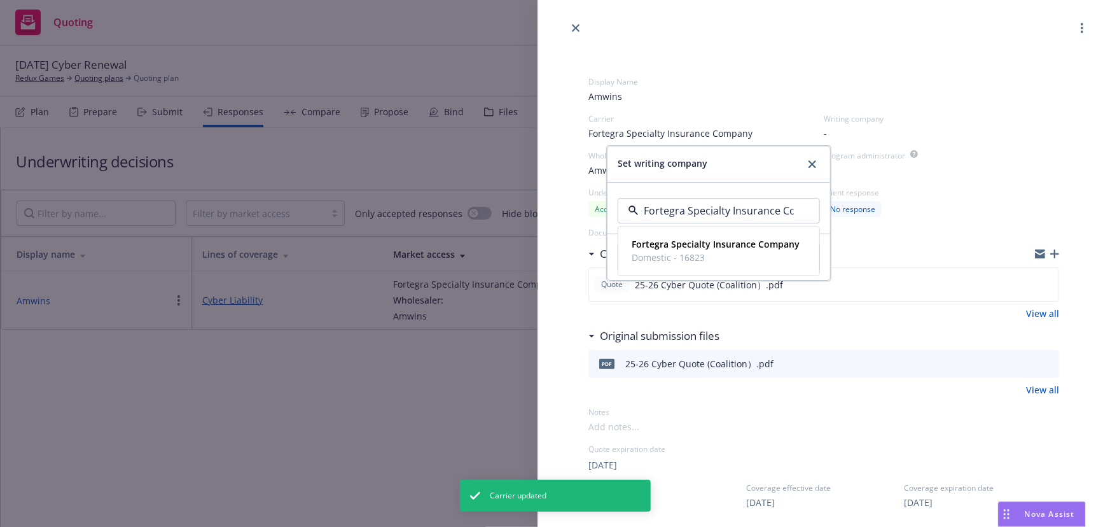
scroll to position [0, 32]
click at [704, 256] on span "Domestic - 16823" at bounding box center [716, 259] width 168 height 13
click at [714, 261] on span "Set writing company" at bounding box center [719, 257] width 90 height 12
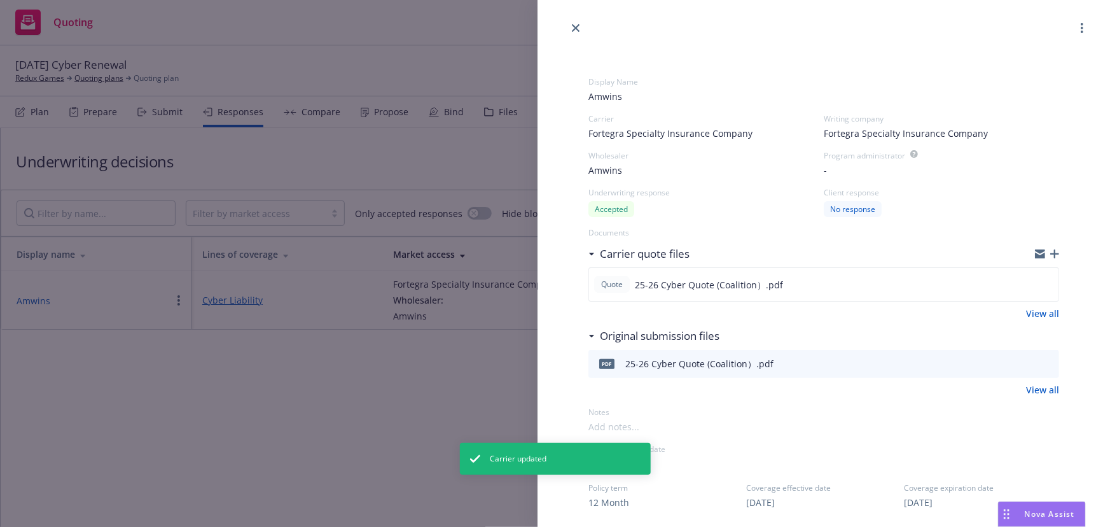
drag, startPoint x: 313, startPoint y: 367, endPoint x: 383, endPoint y: 336, distance: 76.3
click at [312, 367] on div "Display Name Amwins Carrier Fortegra Specialty Insurance Company Writing compan…" at bounding box center [555, 263] width 1110 height 527
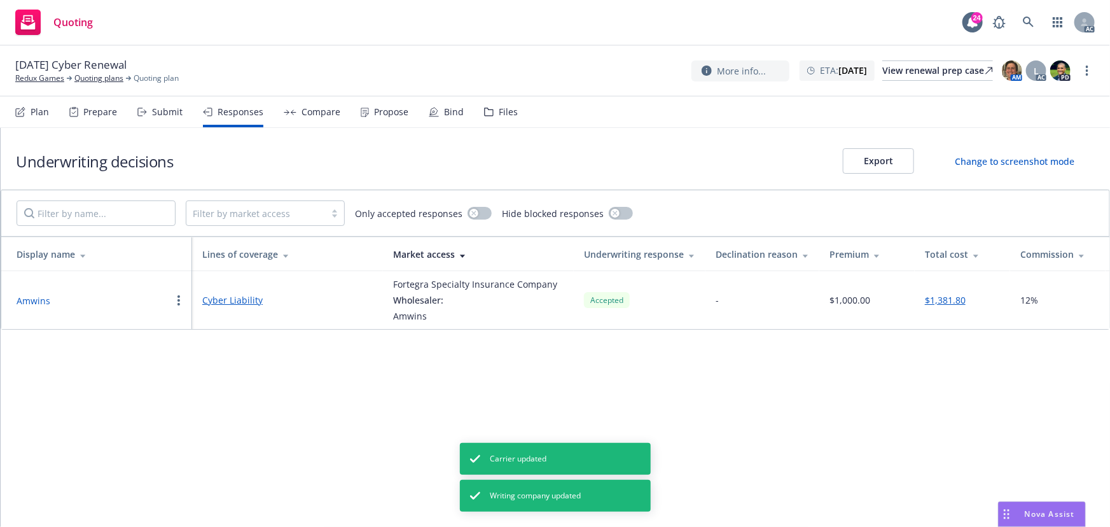
click at [37, 298] on button "Amwins" at bounding box center [34, 300] width 34 height 13
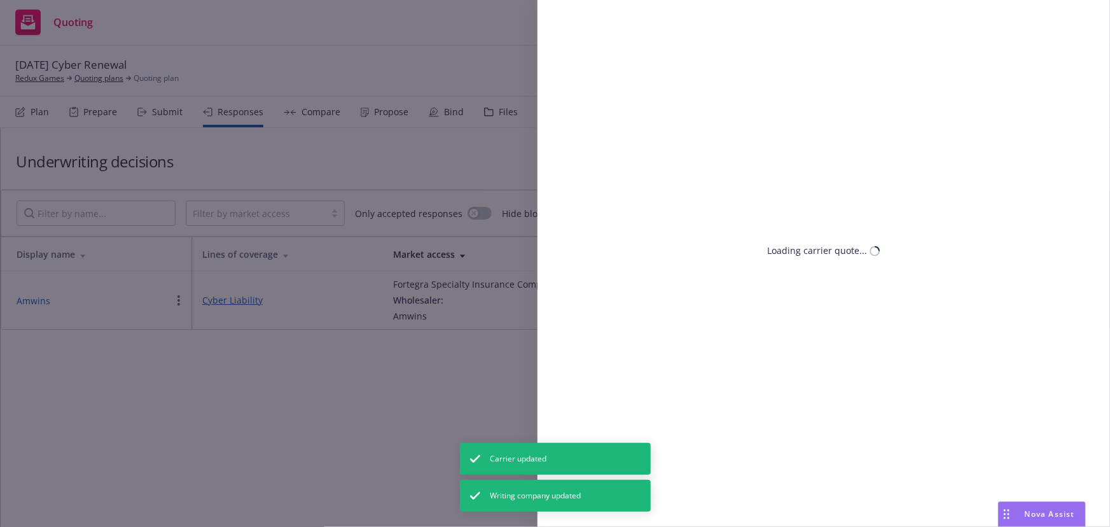
select select "CA"
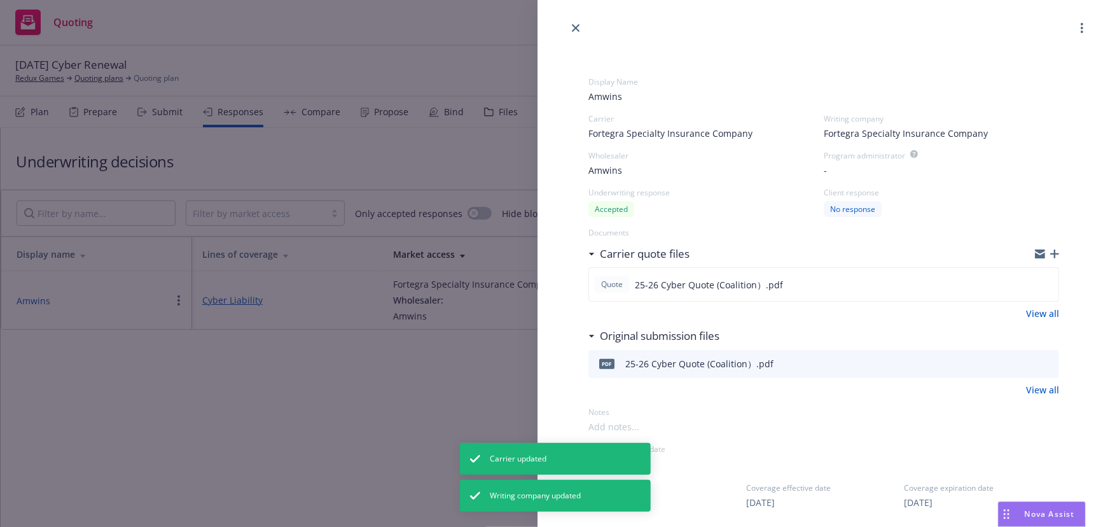
click at [470, 410] on div "Display Name Amwins Carrier Fortegra Specialty Insurance Company Writing compan…" at bounding box center [555, 263] width 1110 height 527
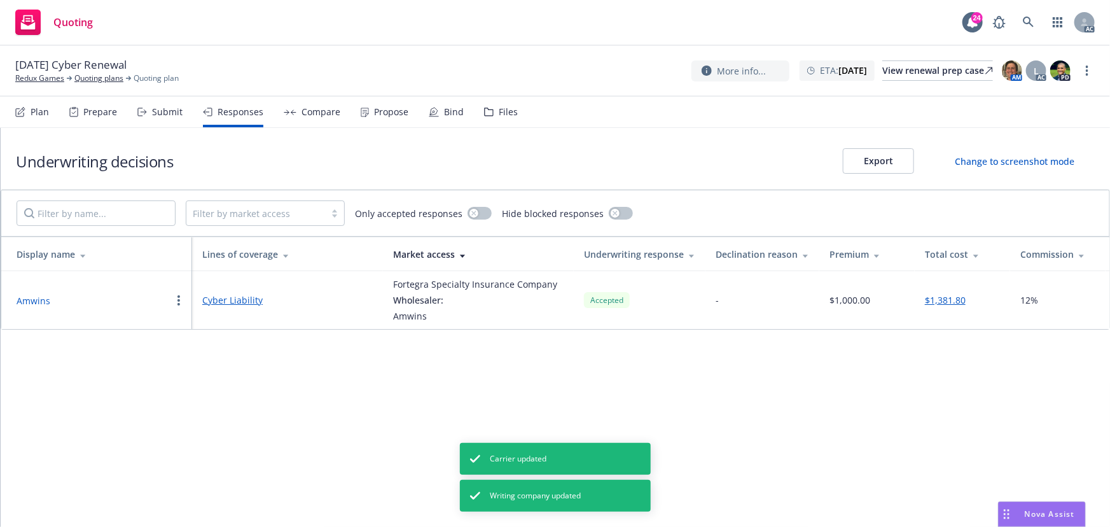
click at [27, 295] on button "Amwins" at bounding box center [34, 300] width 34 height 13
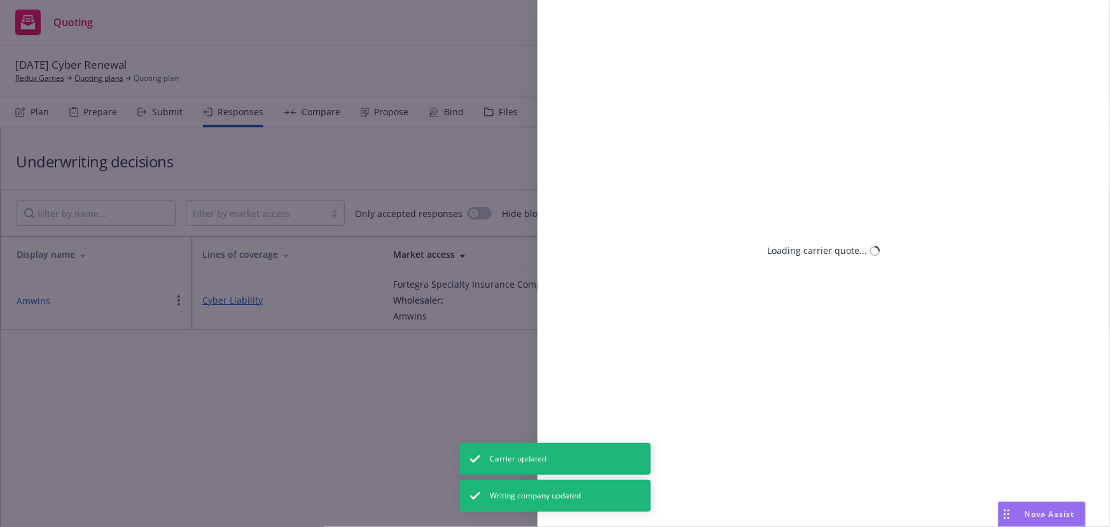
select select "CA"
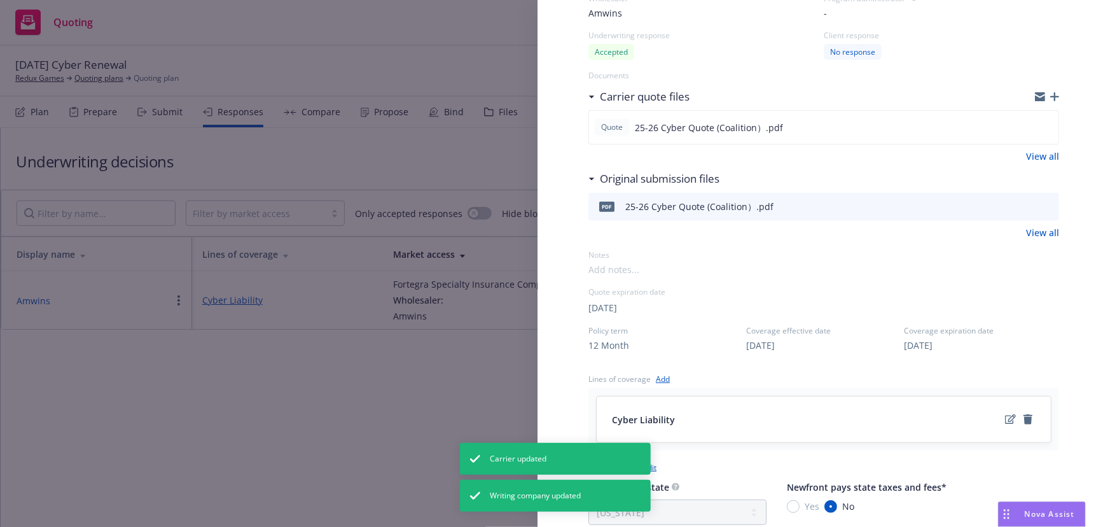
scroll to position [173, 0]
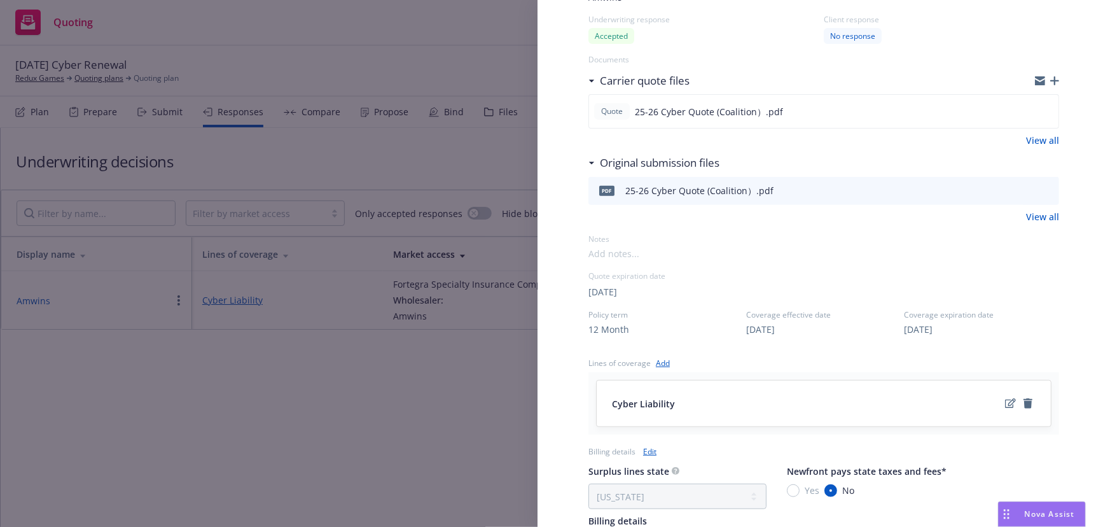
click at [1015, 333] on div "11/14/2026" at bounding box center [981, 329] width 155 height 13
click at [616, 291] on span "11/14/2025" at bounding box center [602, 291] width 29 height 13
select select "November"
select select "2025"
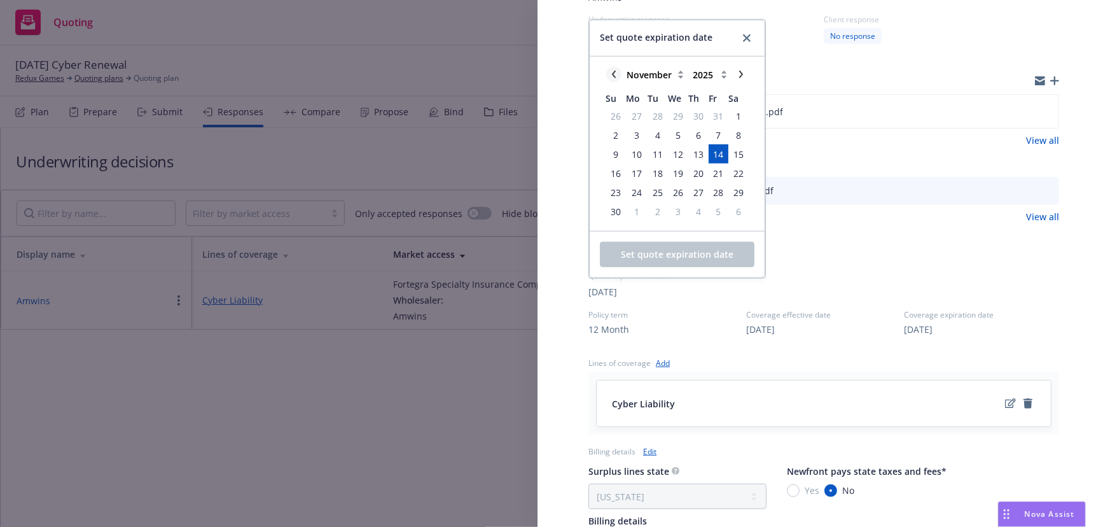
click at [610, 73] on icon "chevronLeft" at bounding box center [614, 75] width 8 height 8
select select "October"
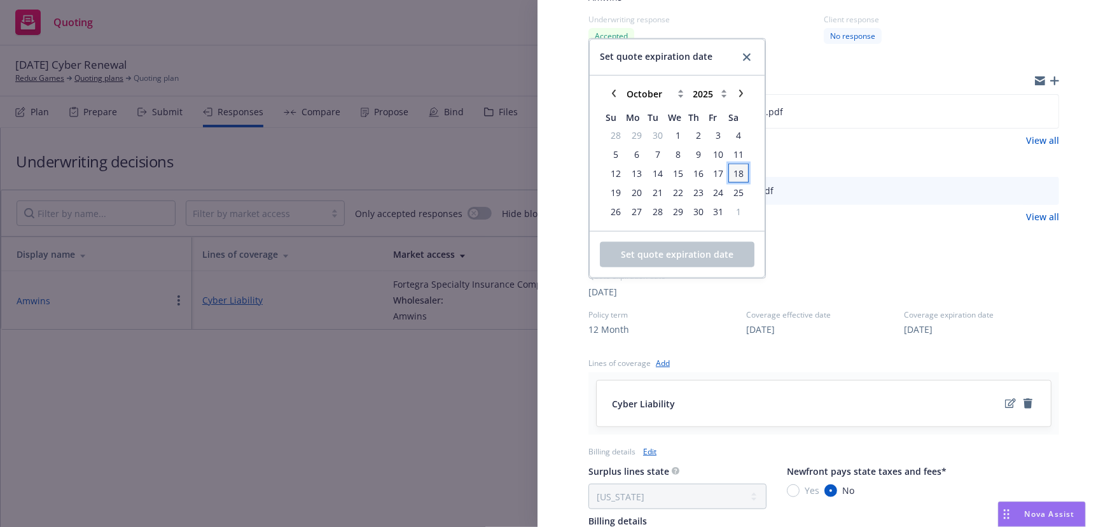
click at [737, 172] on span "18" at bounding box center [738, 172] width 10 height 13
click at [680, 248] on span "Set quote expiration date" at bounding box center [677, 254] width 113 height 12
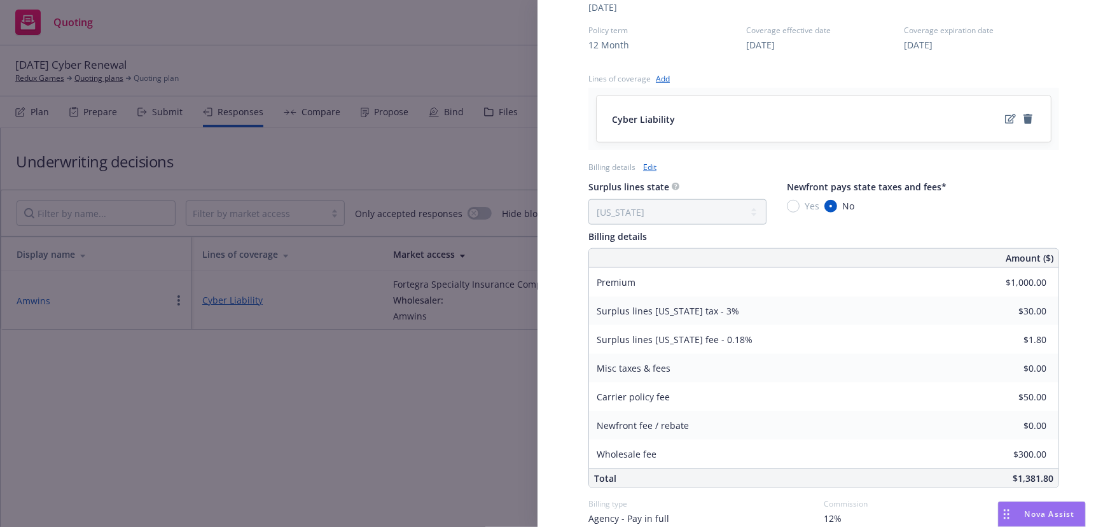
scroll to position [462, 0]
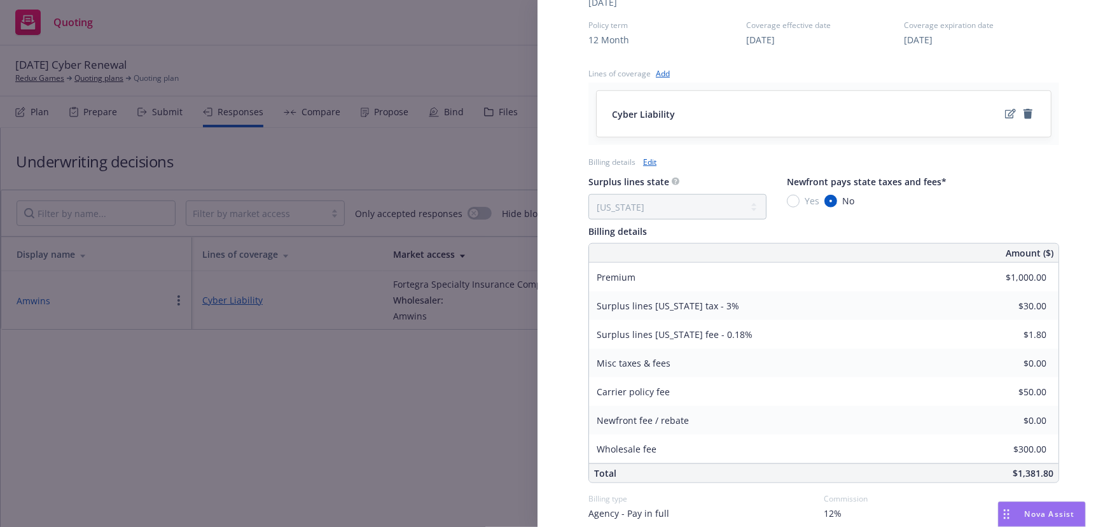
click at [653, 162] on link "Edit" at bounding box center [649, 161] width 13 height 13
select select "CA"
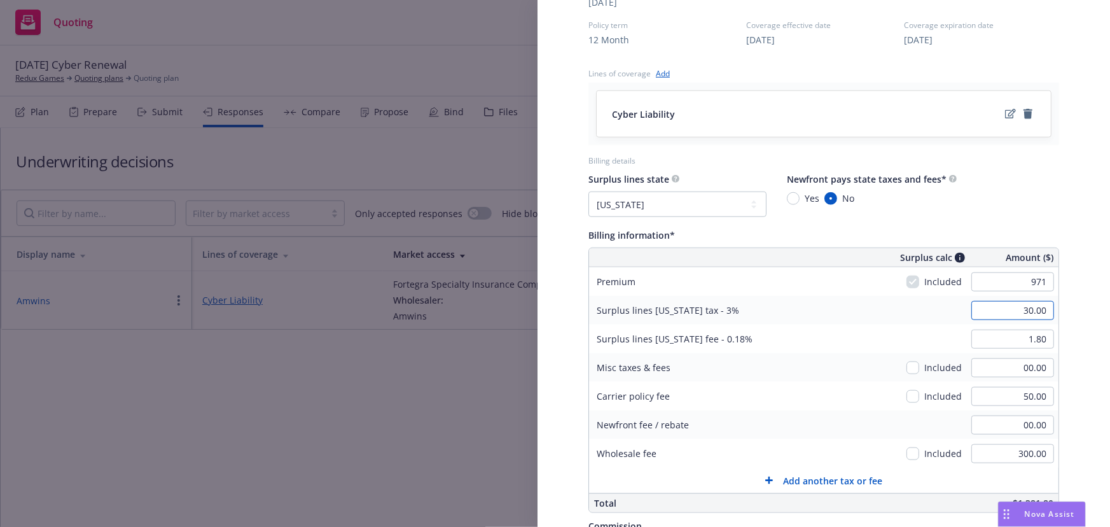
type input "971.00"
type input "29.13"
type input "1.75"
type input "116.52"
click at [971, 304] on input "29.13" at bounding box center [1012, 310] width 83 height 19
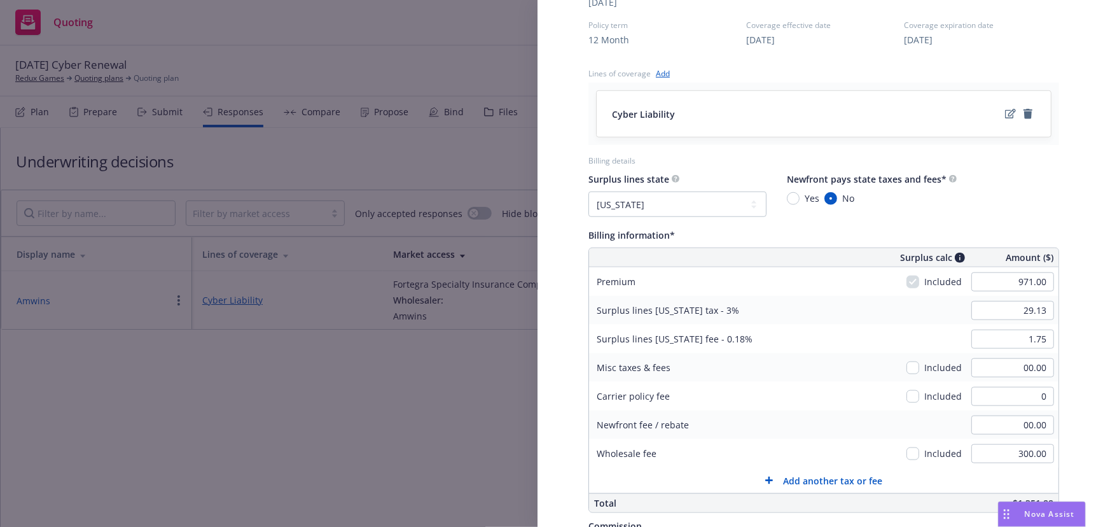
type input "00.00"
click at [1079, 405] on div "Display Name Amwins Carrier Fortegra Specialty Insurance Company Writing compan…" at bounding box center [824, 132] width 572 height 1119
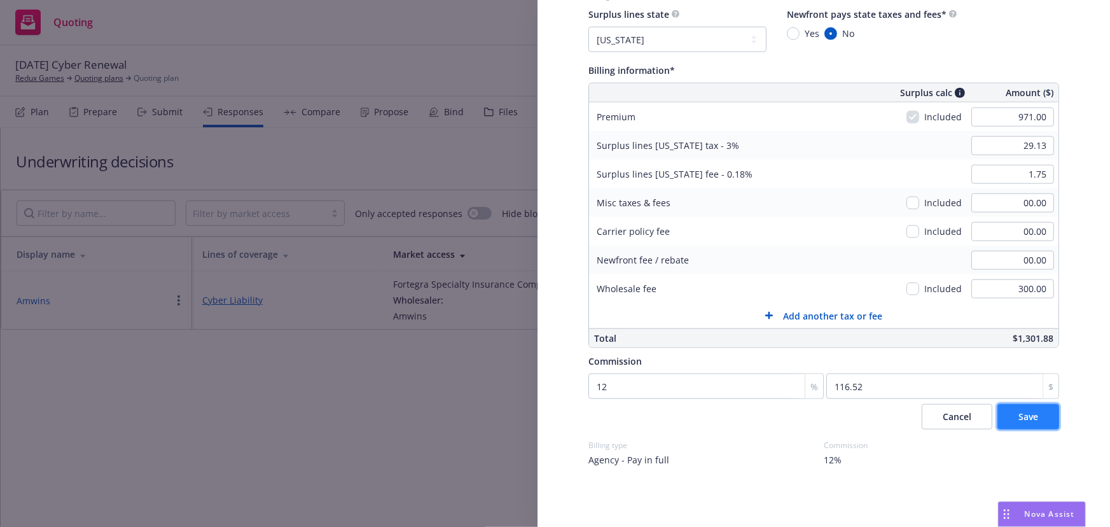
click at [1024, 412] on span "Save" at bounding box center [1028, 416] width 20 height 12
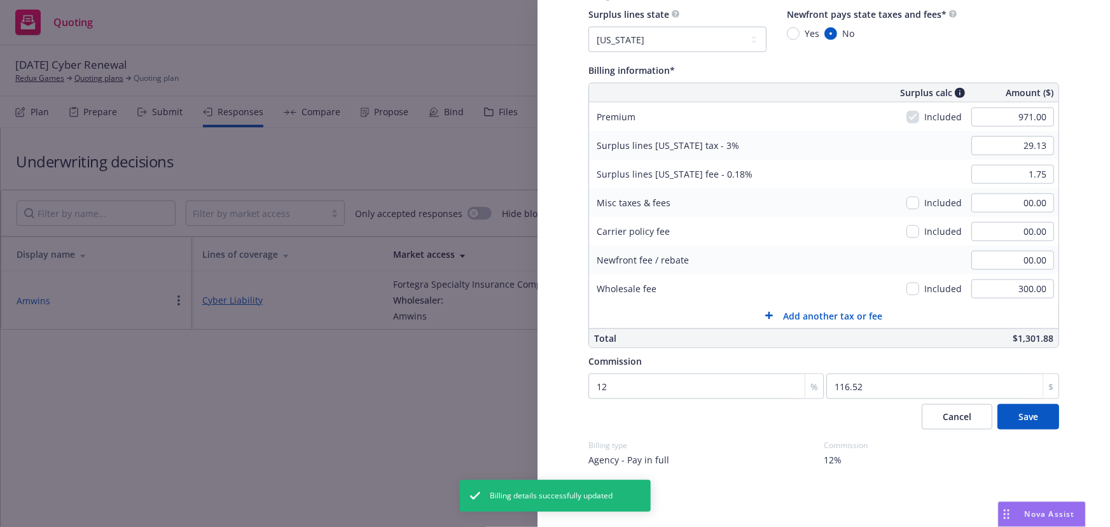
select select "CA"
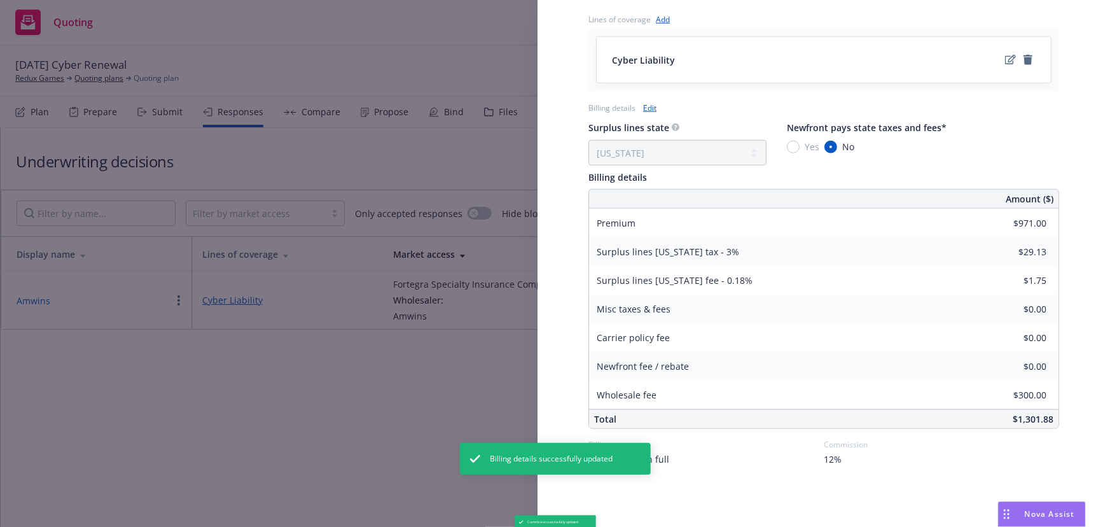
scroll to position [515, 0]
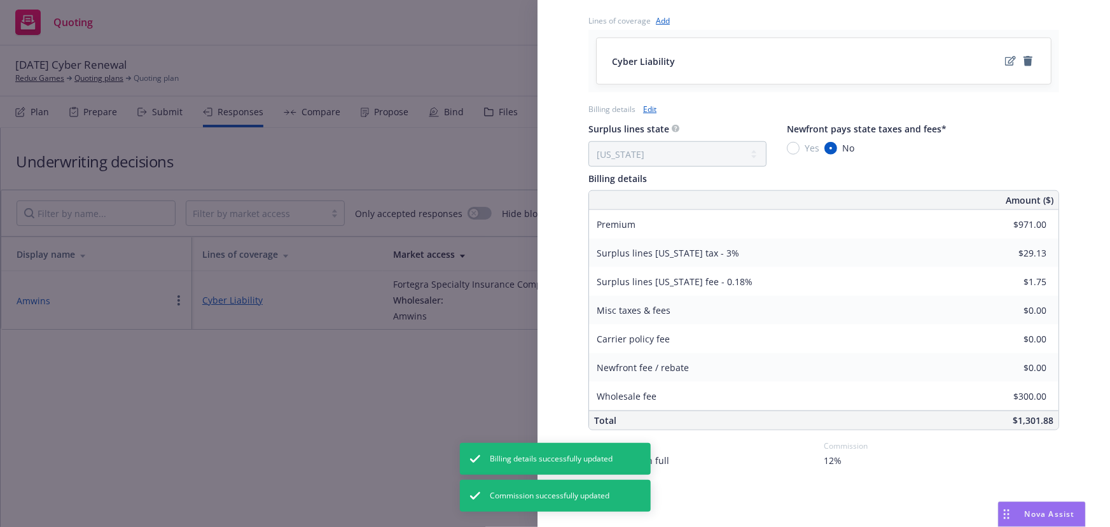
drag, startPoint x: 406, startPoint y: 292, endPoint x: 377, endPoint y: 331, distance: 49.0
click at [404, 294] on div "Display Name Amwins Carrier Fortegra Specialty Insurance Company Writing compan…" at bounding box center [555, 263] width 1110 height 527
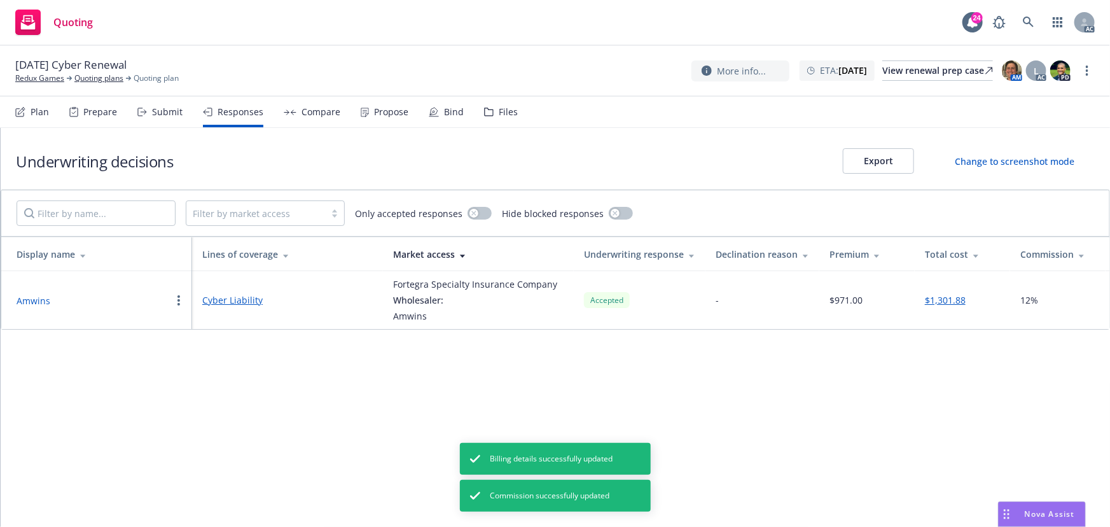
click at [389, 116] on div "Propose" at bounding box center [391, 112] width 34 height 10
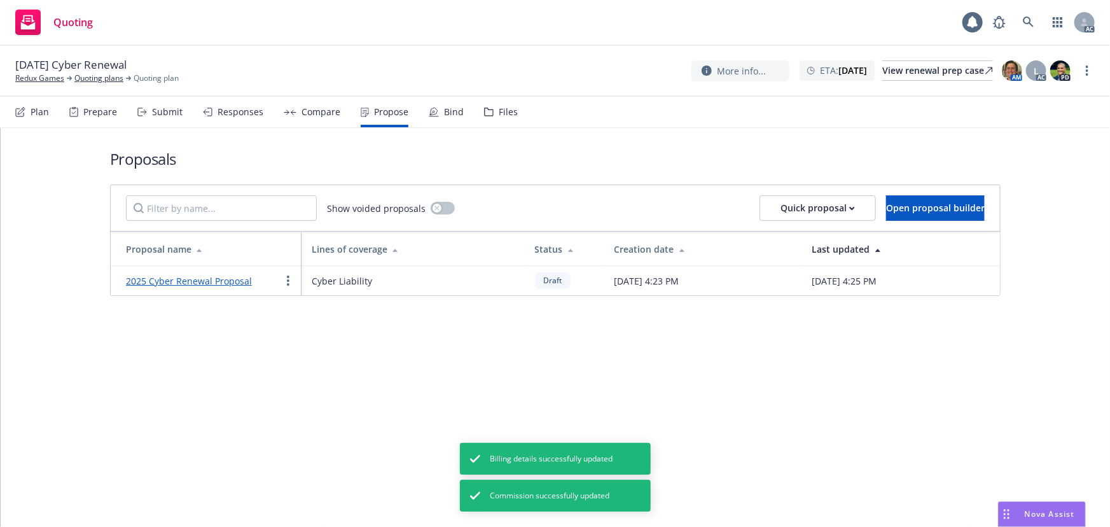
click at [490, 116] on div "Files" at bounding box center [501, 112] width 34 height 31
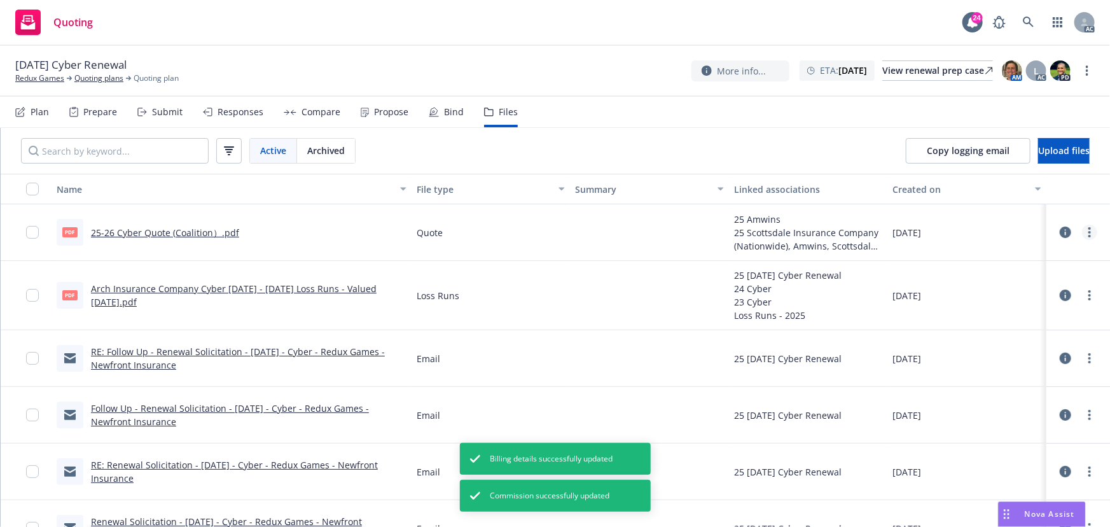
click at [1088, 235] on circle "more" at bounding box center [1089, 236] width 3 height 3
click at [995, 304] on link "Edit" at bounding box center [1025, 308] width 127 height 25
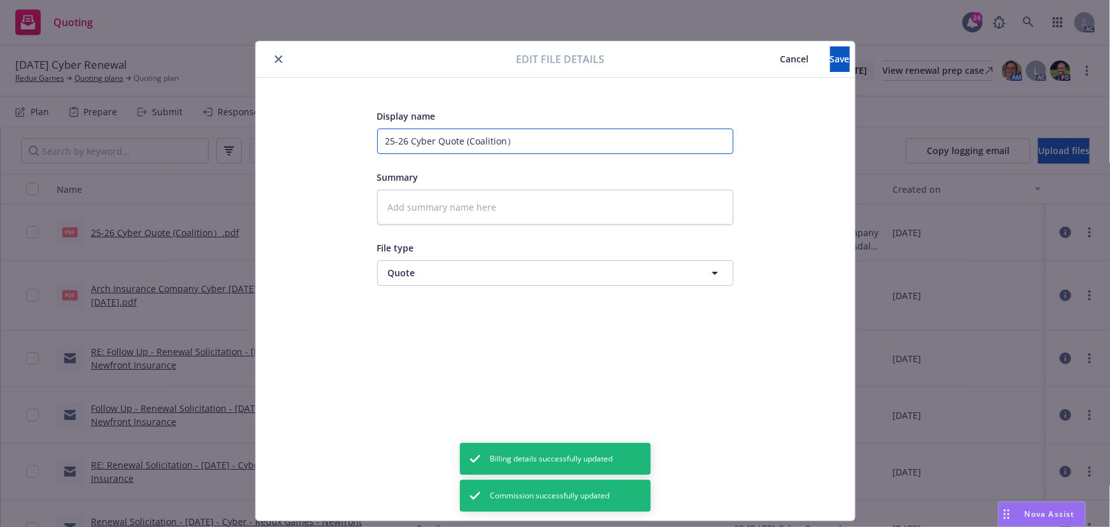
click at [508, 141] on input "25-26 Cyber Quote (Coalition）" at bounding box center [555, 140] width 356 height 25
type textarea "x"
type input "25-26 Cyber Quote (Coalition"
click at [830, 56] on button "Save" at bounding box center [840, 58] width 20 height 25
type textarea "x"
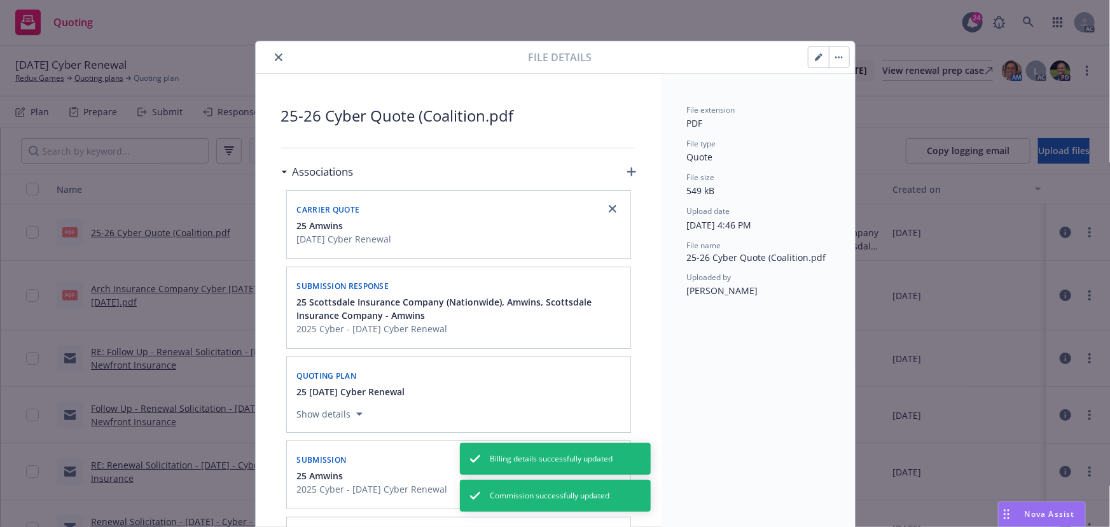
click at [276, 56] on icon "close" at bounding box center [279, 57] width 8 height 8
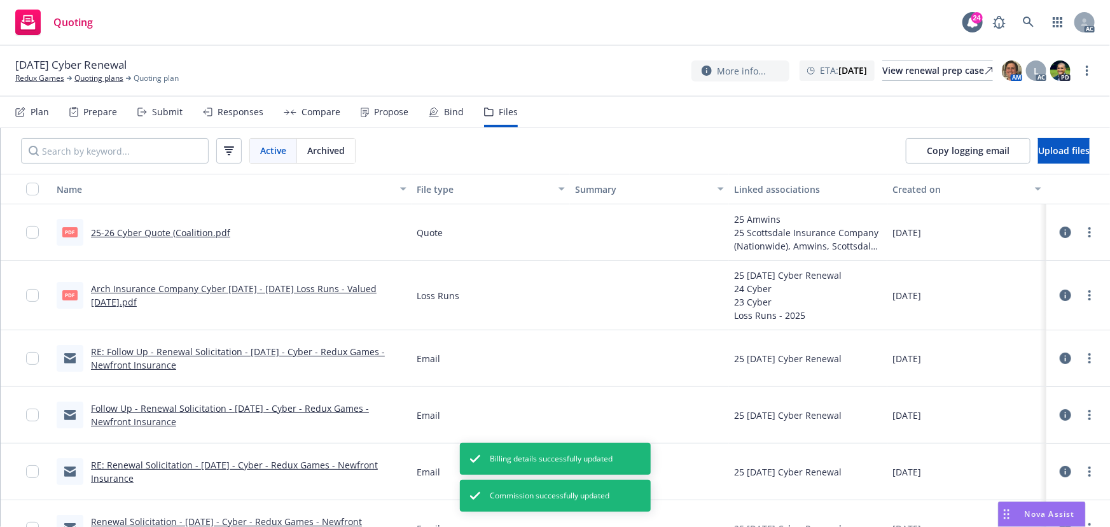
click at [219, 117] on div "Responses" at bounding box center [241, 112] width 46 height 10
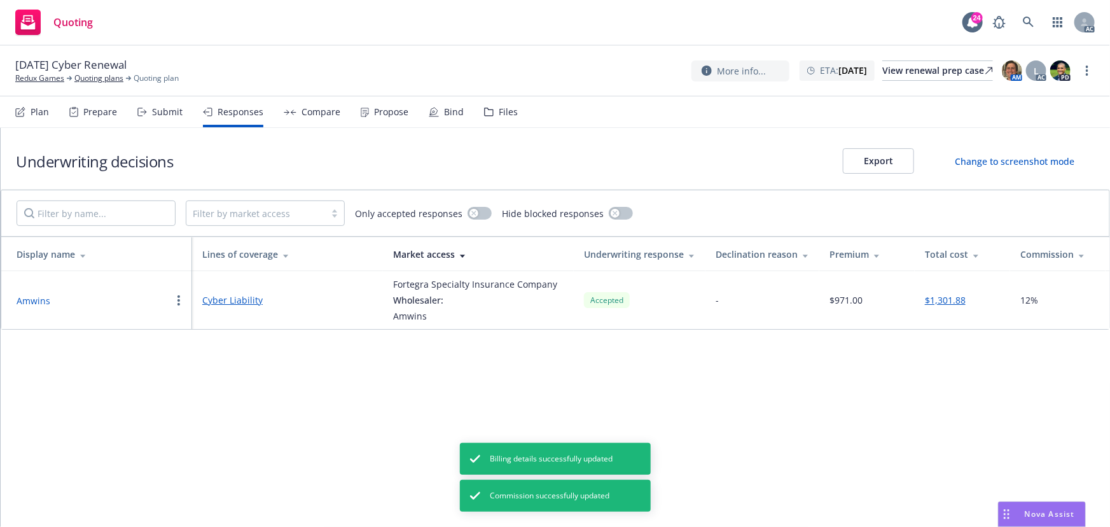
click at [43, 300] on button "Amwins" at bounding box center [34, 300] width 34 height 13
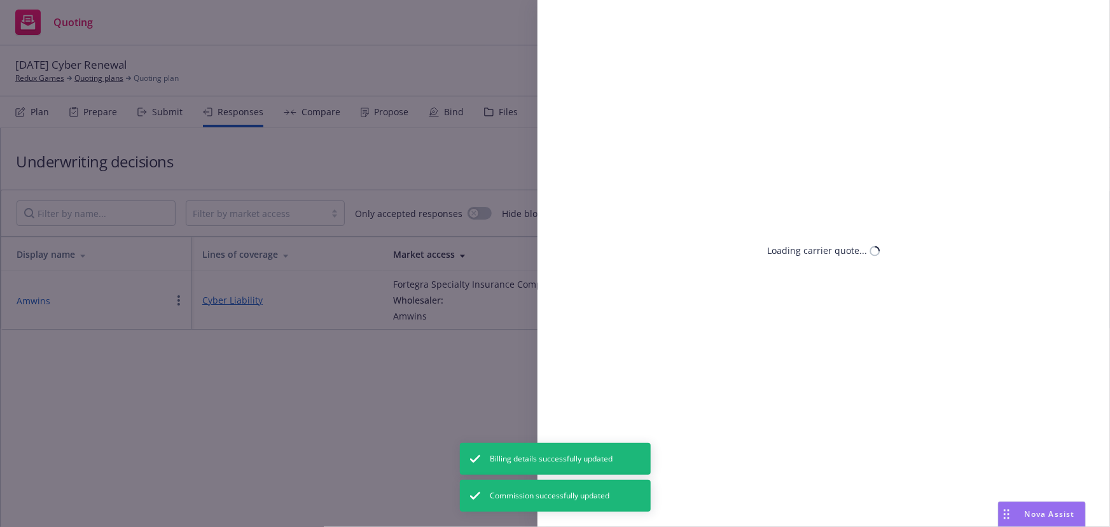
select select "CA"
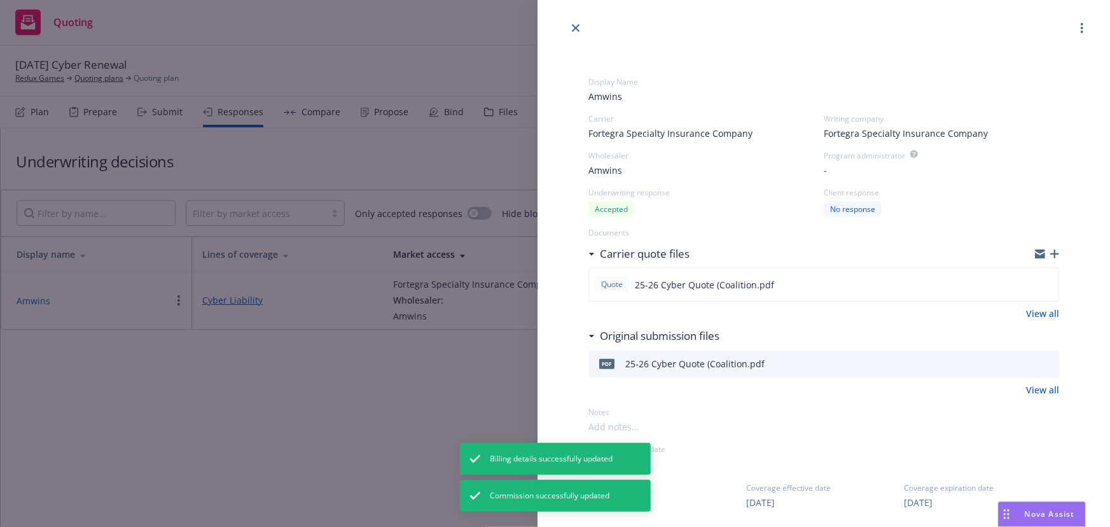
drag, startPoint x: 356, startPoint y: 370, endPoint x: 455, endPoint y: 172, distance: 221.9
click at [358, 361] on div "Display Name Amwins Carrier Fortegra Specialty Insurance Company Writing compan…" at bounding box center [555, 263] width 1110 height 527
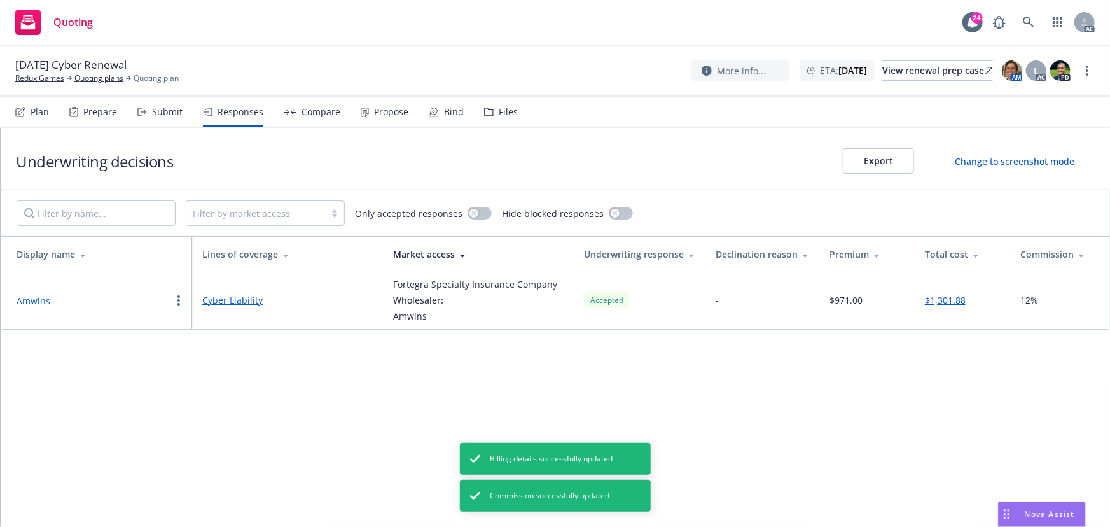
click at [503, 108] on div "Files" at bounding box center [508, 112] width 19 height 10
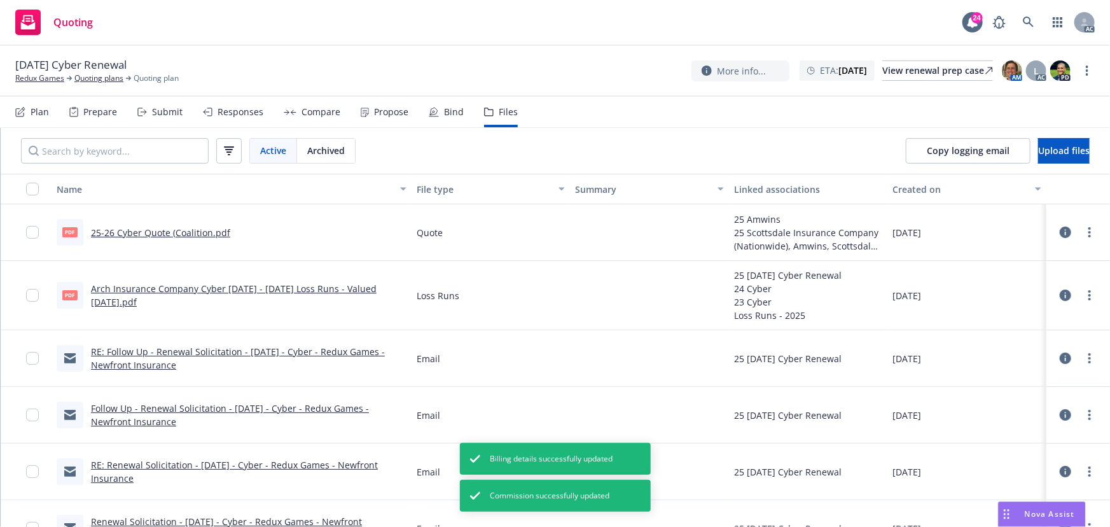
click at [1060, 230] on icon at bounding box center [1065, 231] width 11 height 11
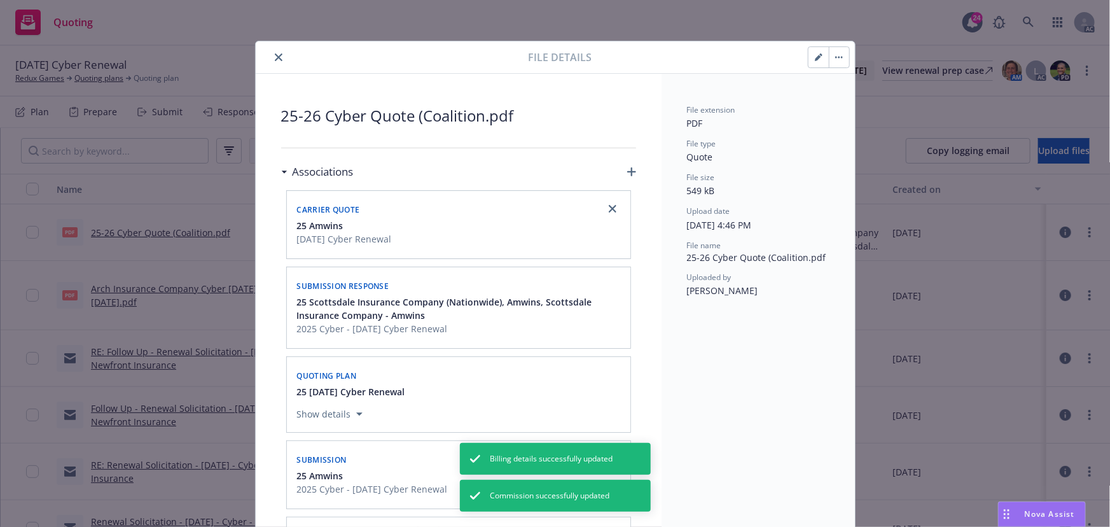
scroll to position [38, 0]
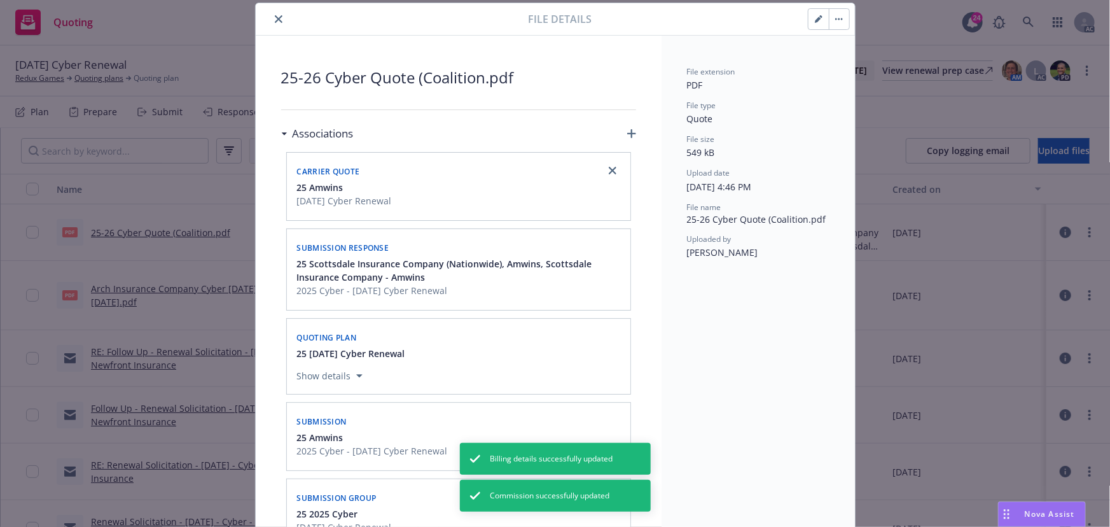
click at [271, 22] on button "close" at bounding box center [278, 18] width 15 height 15
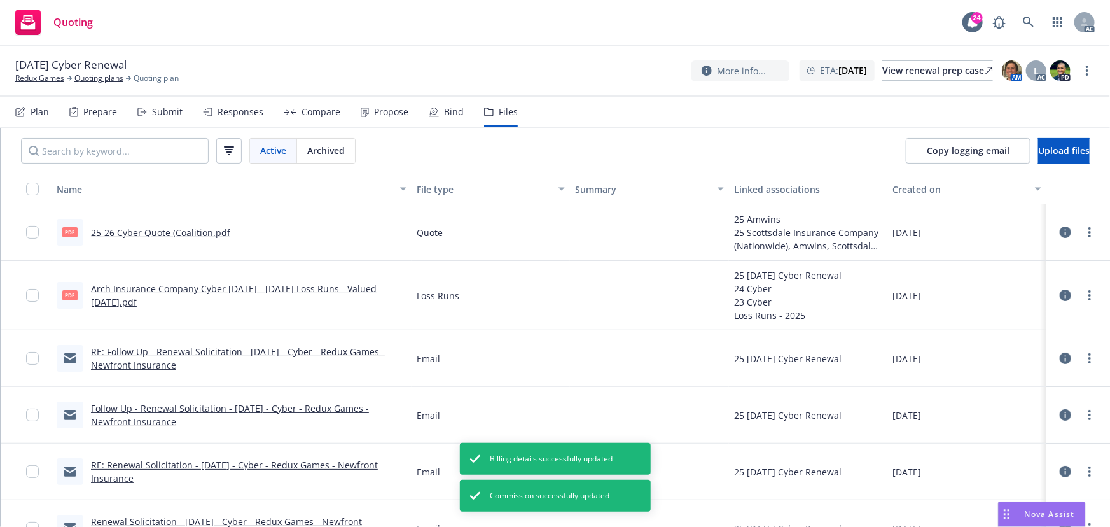
click at [1083, 233] on link "more" at bounding box center [1089, 232] width 15 height 15
click at [992, 305] on link "Edit" at bounding box center [1025, 308] width 127 height 25
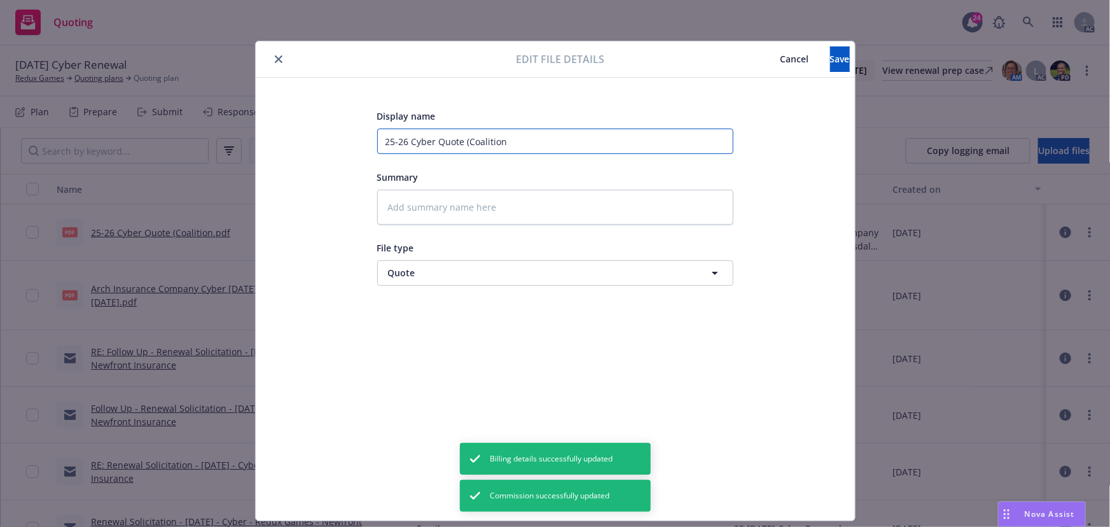
click at [463, 142] on input "25-26 Cyber Quote (Coalition" at bounding box center [555, 140] width 356 height 25
type textarea "x"
type input "25-26 Cyber Quote Coalition"
type textarea "x"
type input "25-26 Cyber Quote -Coalition"
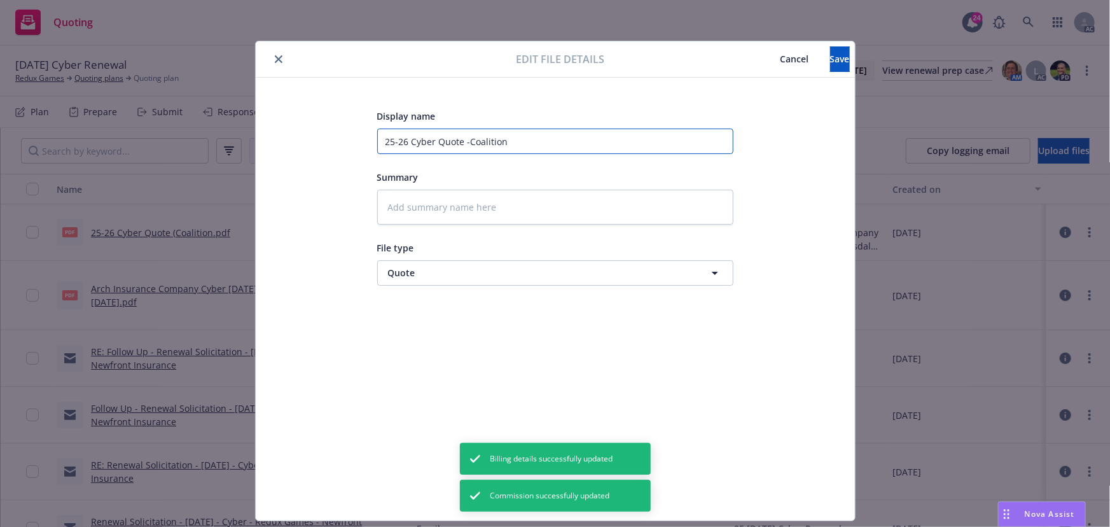
type textarea "x"
type input "25-26 Cyber Quote - Coalition"
click at [830, 60] on button "Save" at bounding box center [840, 58] width 20 height 25
type textarea "x"
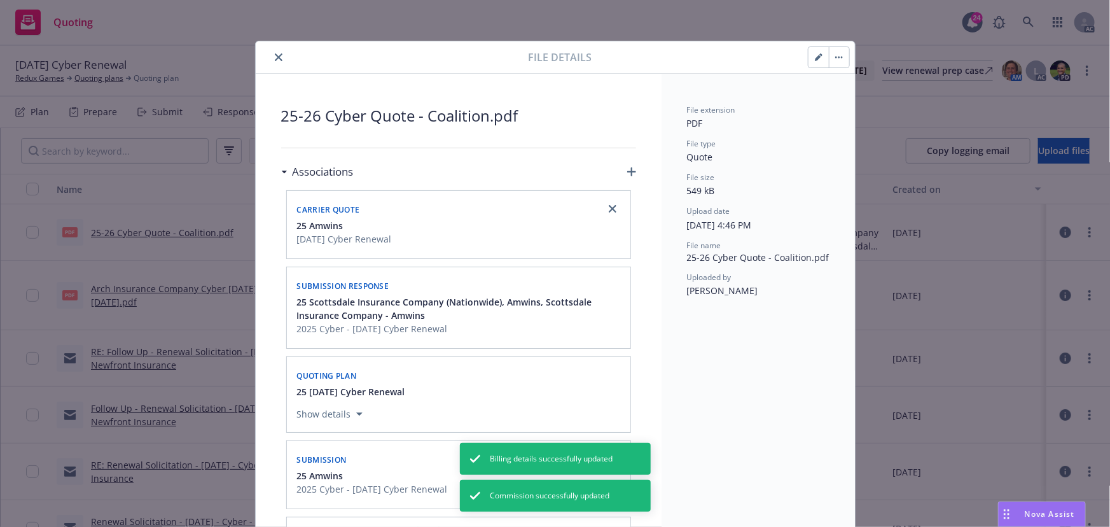
click at [278, 56] on button "close" at bounding box center [278, 57] width 15 height 15
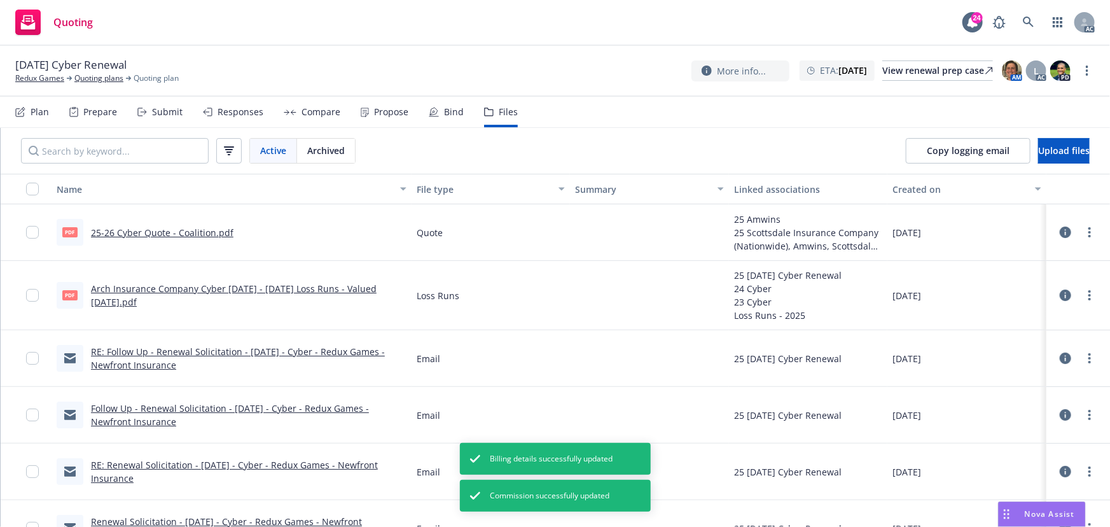
click at [230, 114] on div "Responses" at bounding box center [241, 112] width 46 height 10
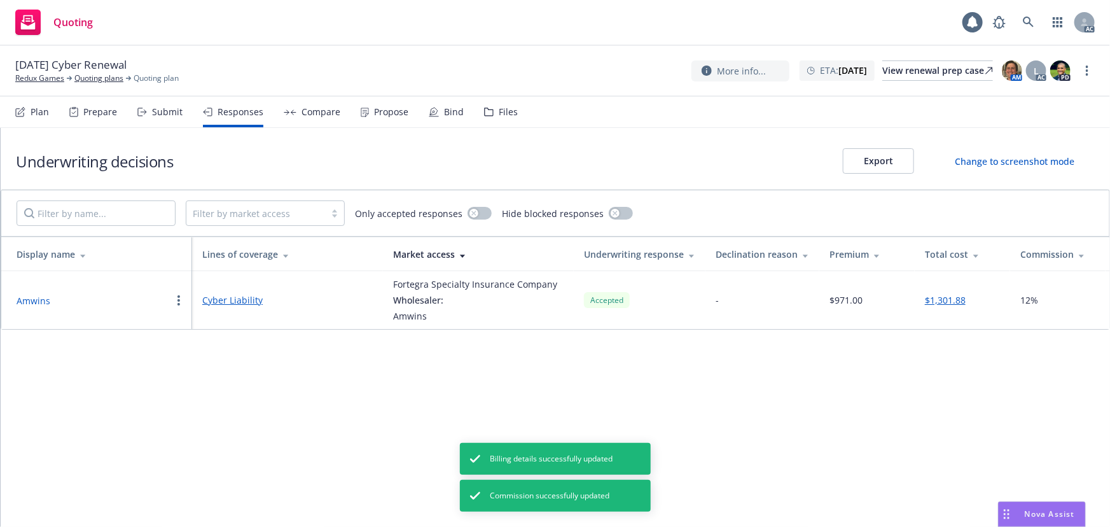
click at [37, 298] on button "Amwins" at bounding box center [34, 300] width 34 height 13
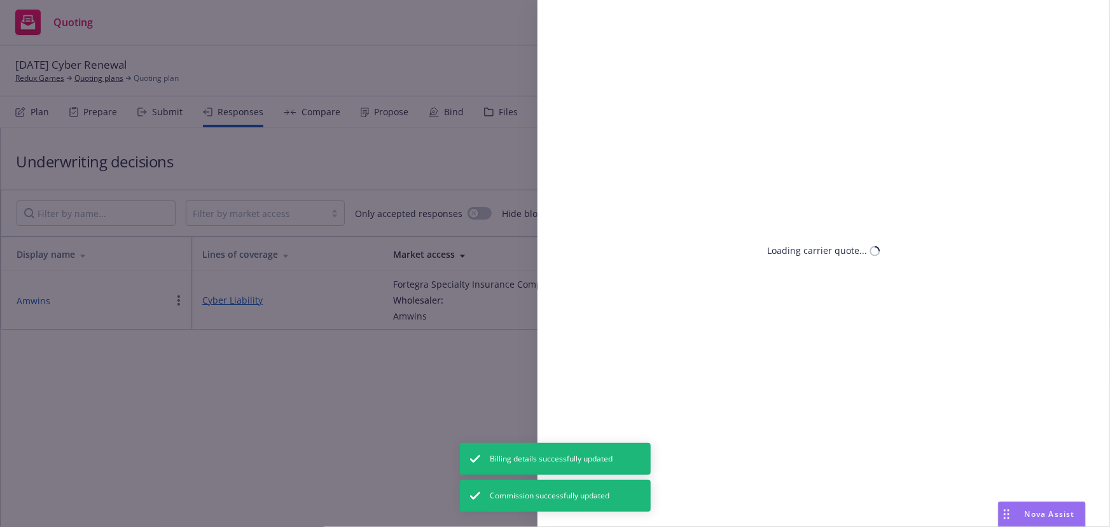
select select "CA"
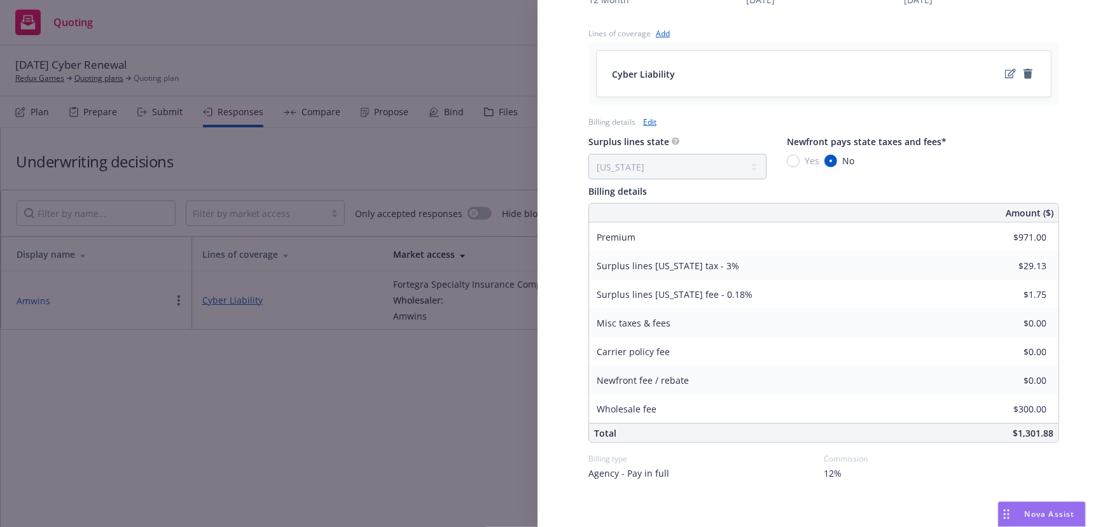
scroll to position [515, 0]
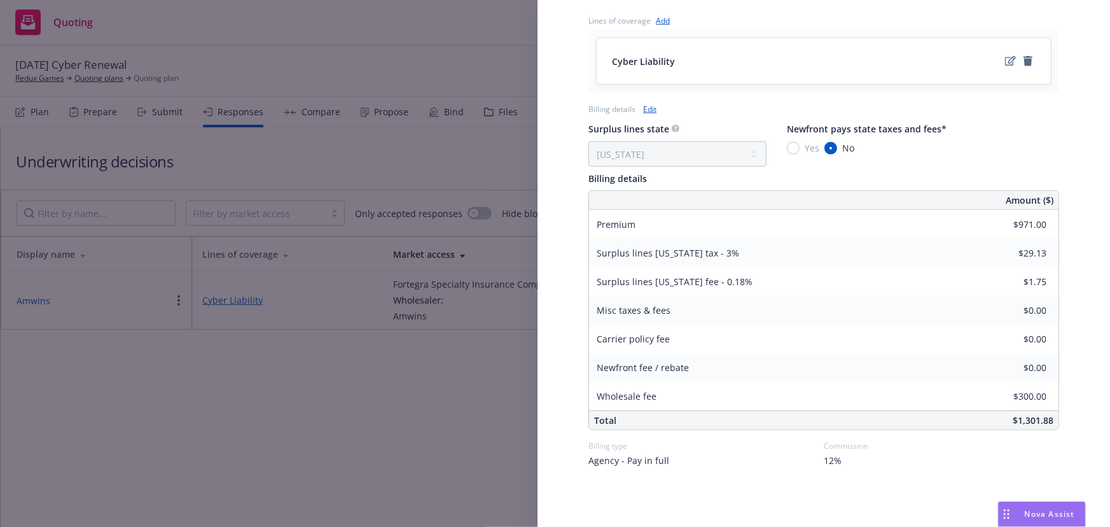
click at [403, 435] on div "Display Name Amwins Carrier Fortegra Specialty Insurance Company Writing compan…" at bounding box center [555, 263] width 1110 height 527
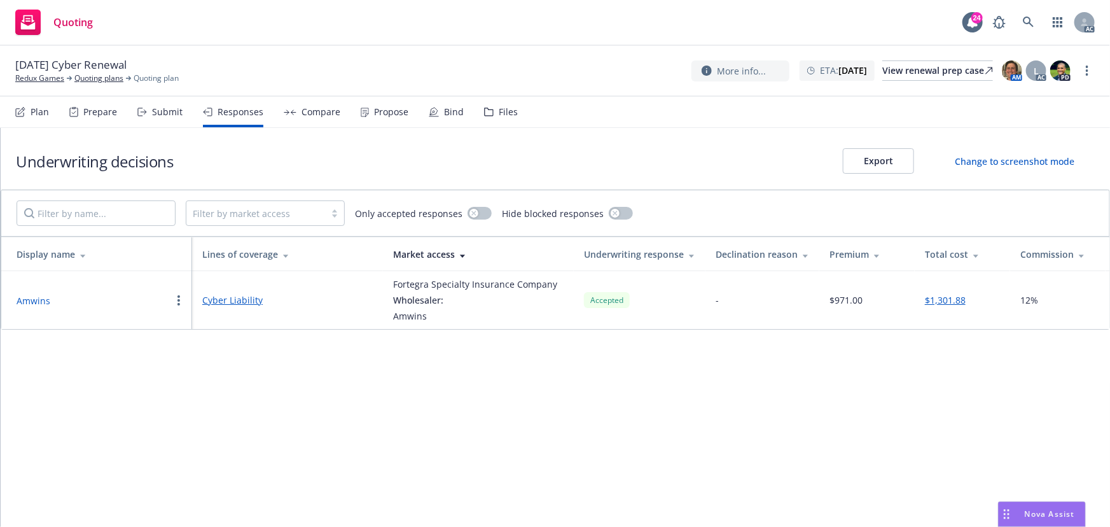
click at [387, 118] on div "Propose" at bounding box center [385, 112] width 48 height 31
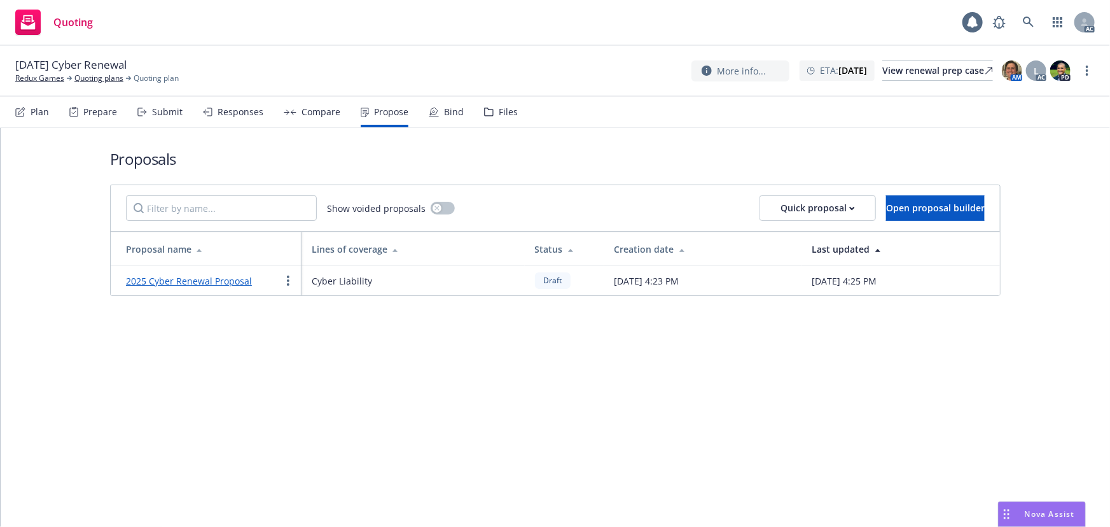
click at [211, 282] on link "2025 Cyber Renewal Proposal" at bounding box center [189, 281] width 126 height 12
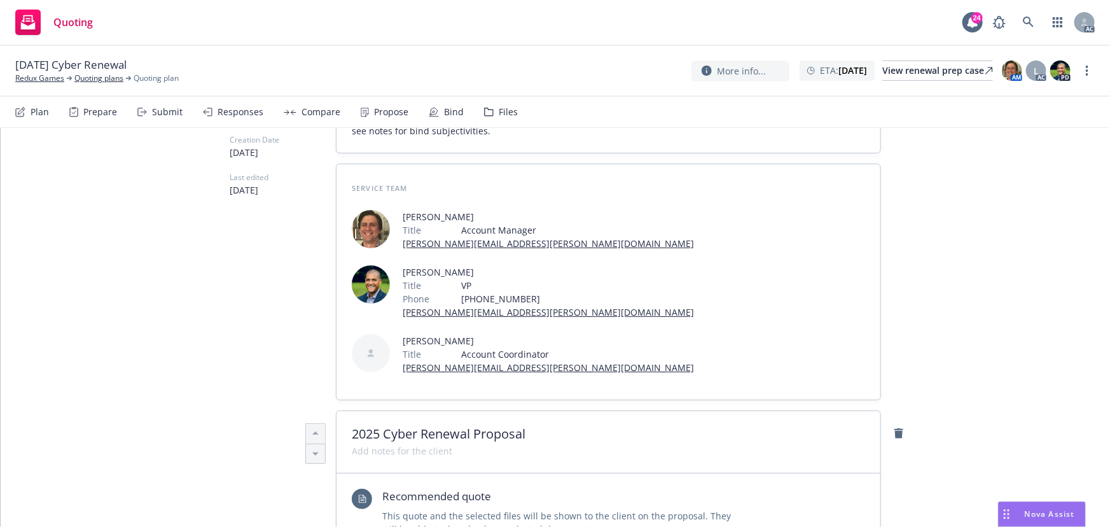
scroll to position [289, 0]
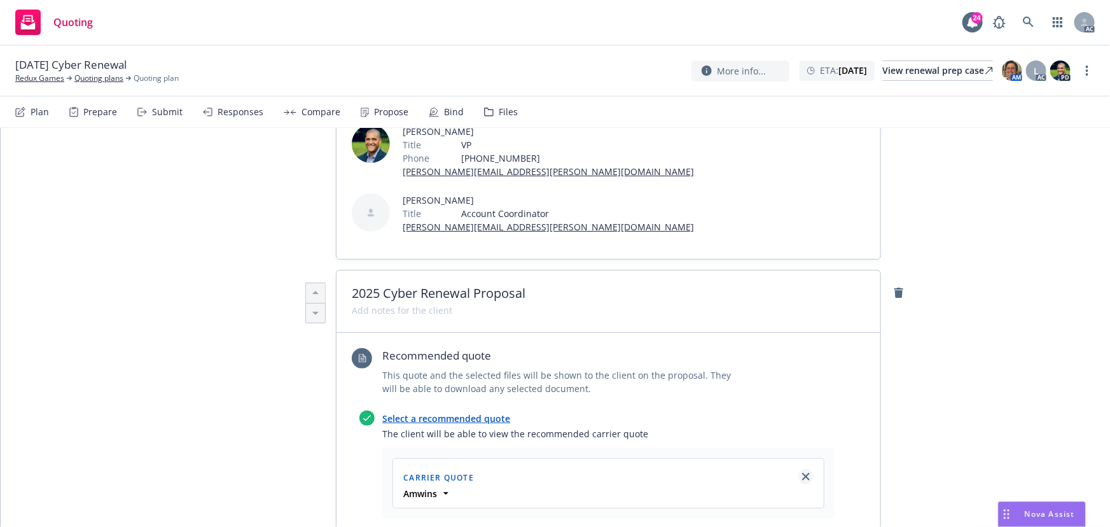
click at [802, 469] on link "close" at bounding box center [805, 476] width 15 height 15
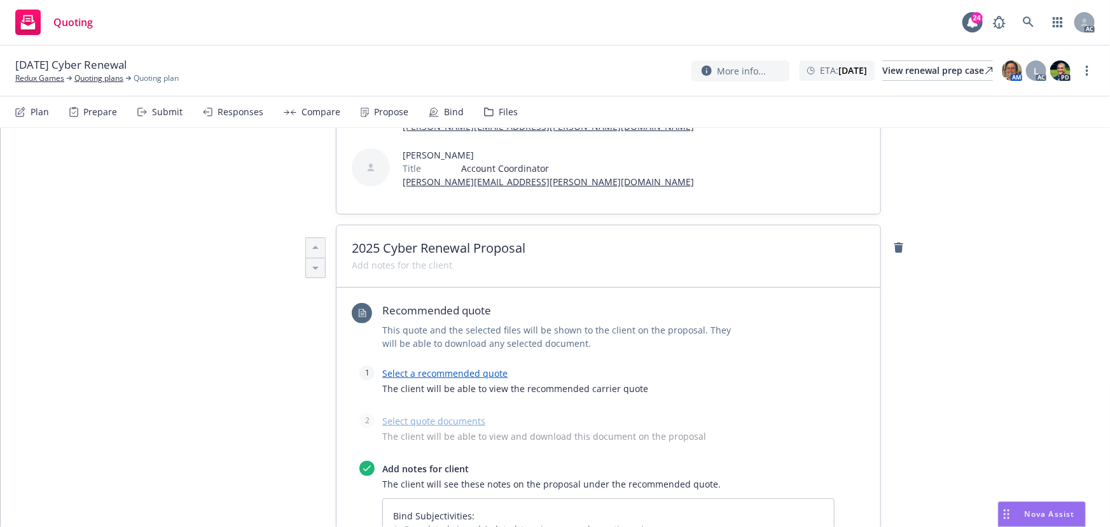
scroll to position [405, 0]
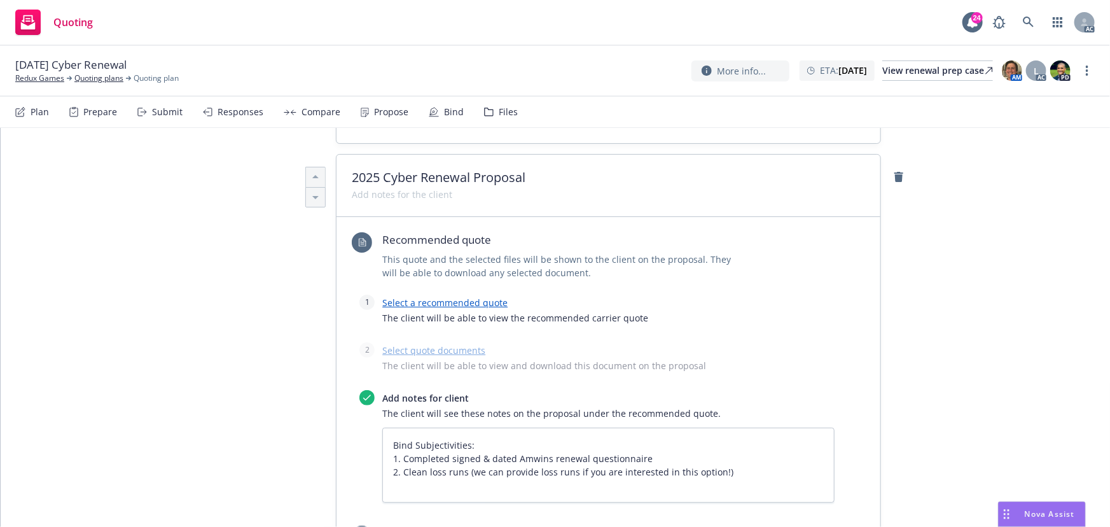
click at [469, 296] on link "Select a recommended quote" at bounding box center [444, 302] width 125 height 12
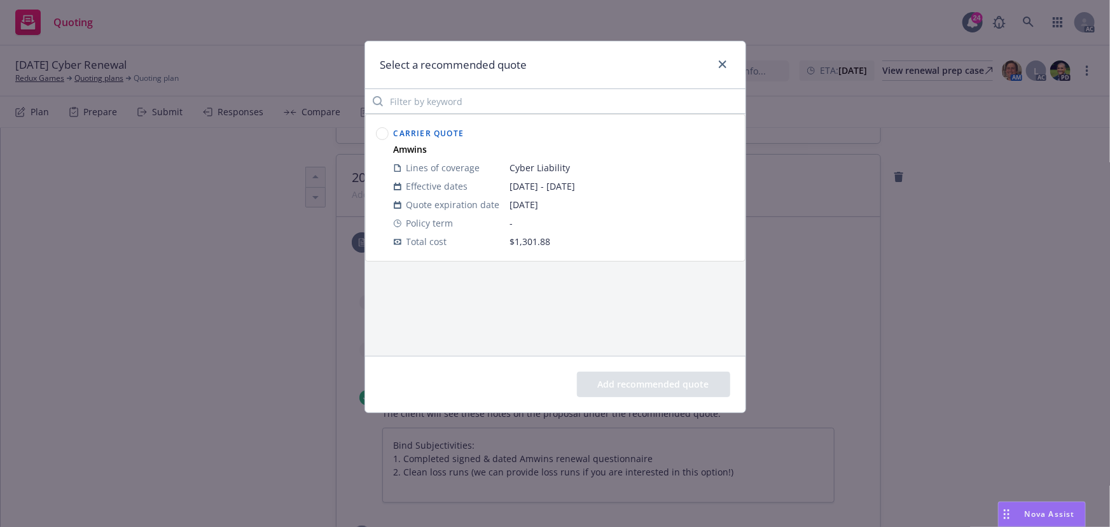
click at [382, 139] on circle at bounding box center [382, 134] width 12 height 12
click at [670, 377] on button "Add recommended quote" at bounding box center [653, 383] width 153 height 25
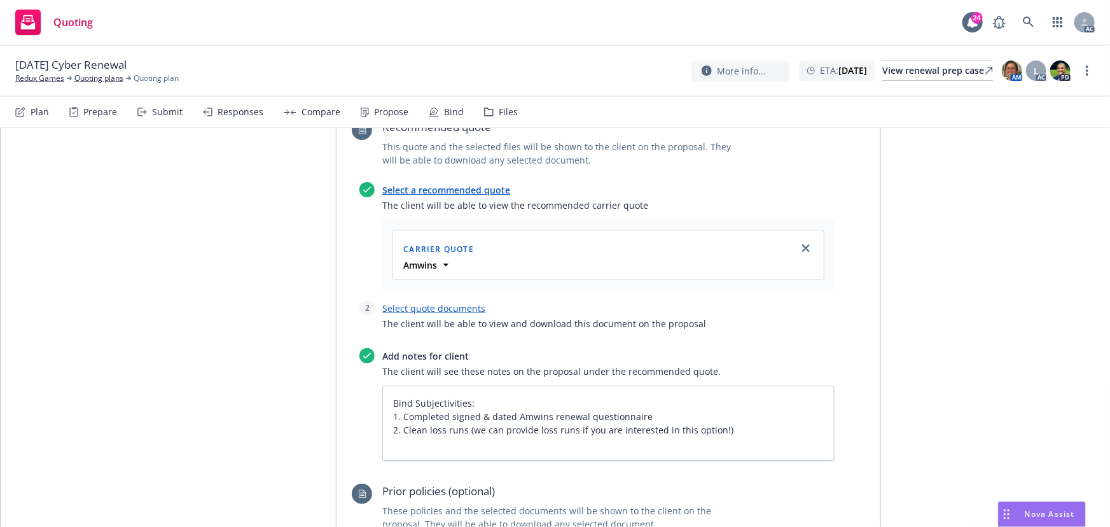
scroll to position [520, 0]
click at [452, 299] on link "Select quote documents" at bounding box center [433, 305] width 103 height 12
type textarea "x"
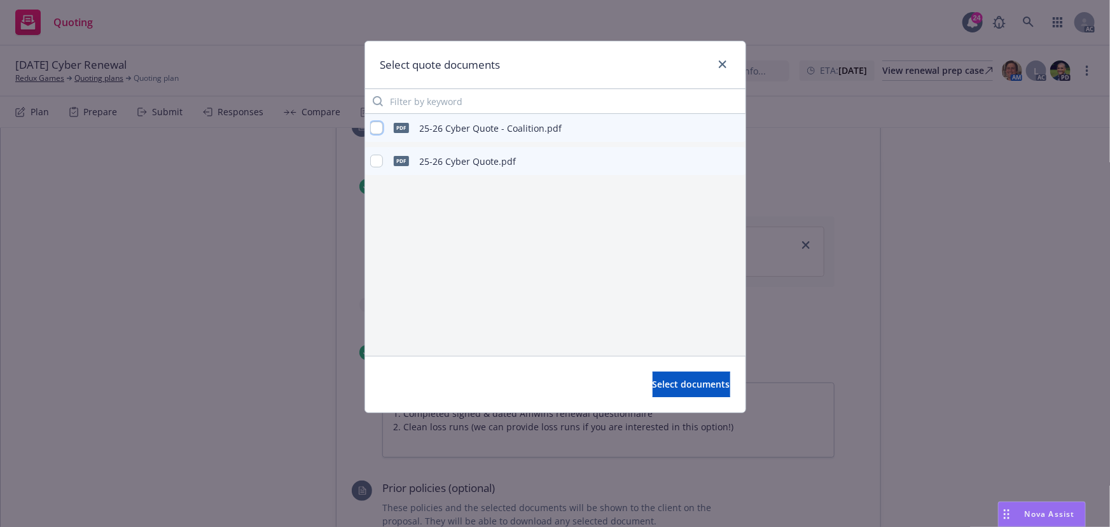
click at [380, 125] on input "checkbox" at bounding box center [376, 127] width 13 height 13
checkbox input "true"
click at [661, 391] on button "Select documents" at bounding box center [692, 383] width 78 height 25
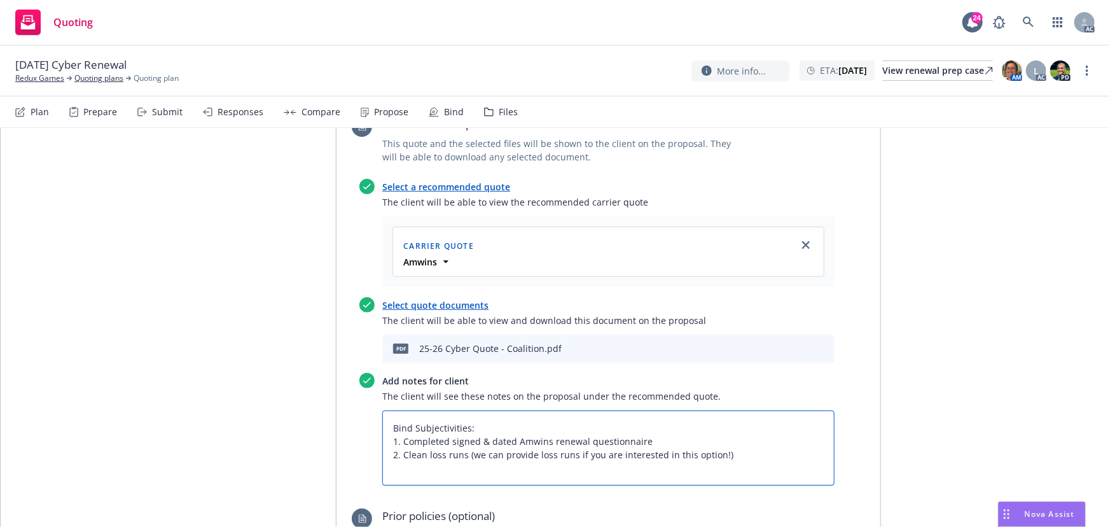
drag, startPoint x: 497, startPoint y: 396, endPoint x: 320, endPoint y: 371, distance: 178.6
click at [320, 371] on div "Proposal name 2025 Cyber Renewal Proposal Status Draft Creation Date 08/19/2025…" at bounding box center [555, 259] width 651 height 1170
type textarea "x"
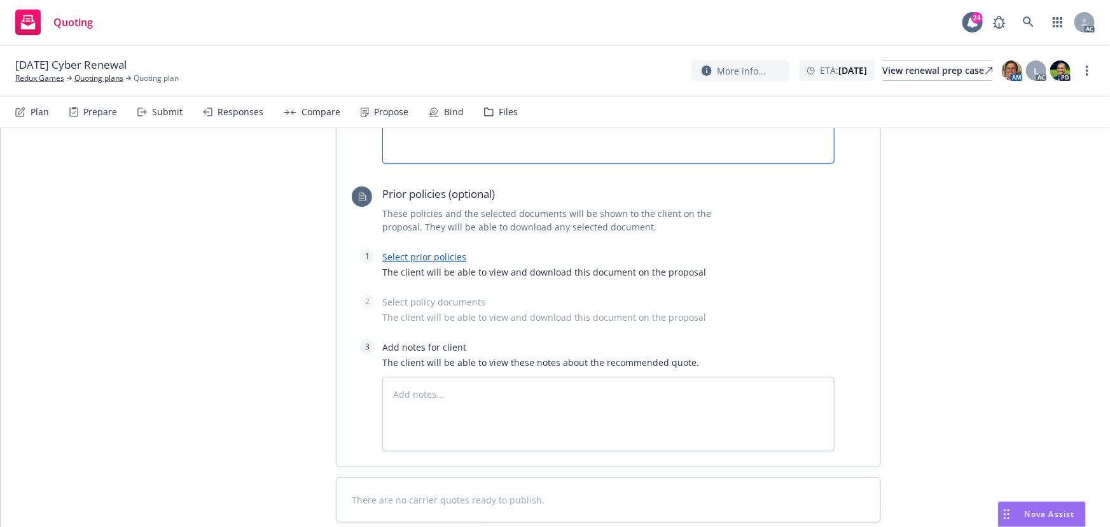
scroll to position [857, 0]
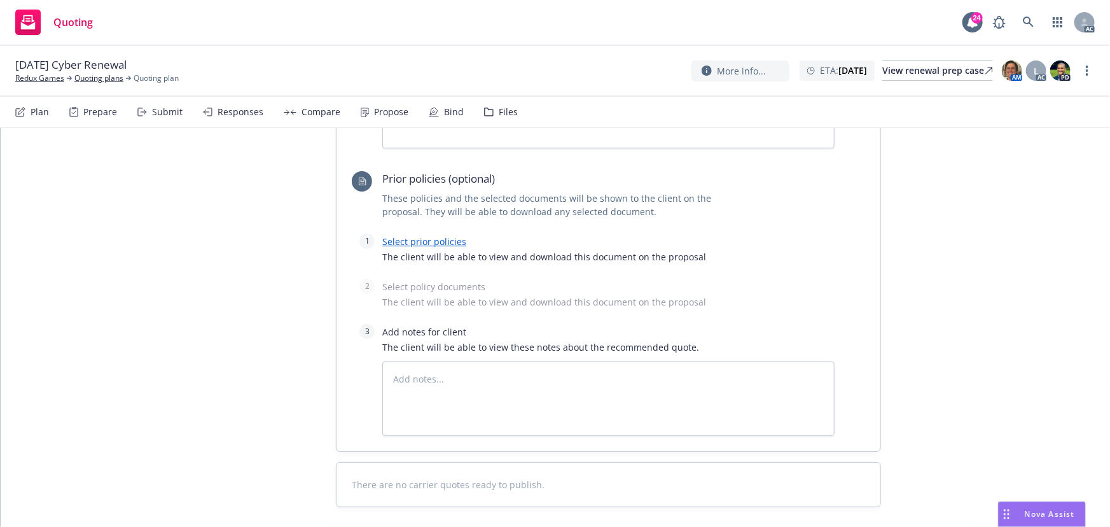
click at [420, 235] on link "Select prior policies" at bounding box center [424, 241] width 84 height 12
type textarea "x"
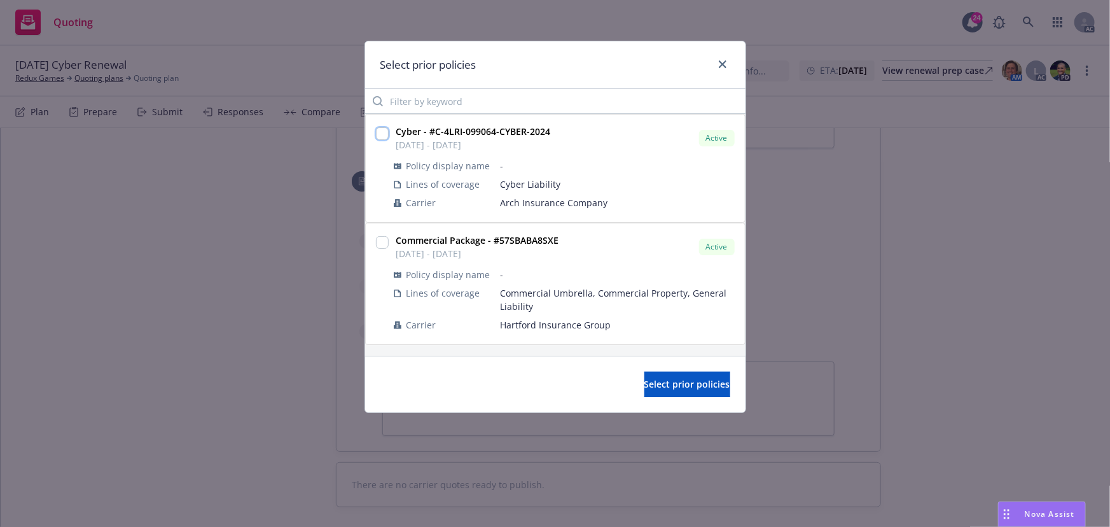
click at [382, 130] on input "checkbox" at bounding box center [382, 133] width 13 height 13
checkbox input "true"
click at [693, 386] on span "Select prior policies" at bounding box center [687, 384] width 86 height 12
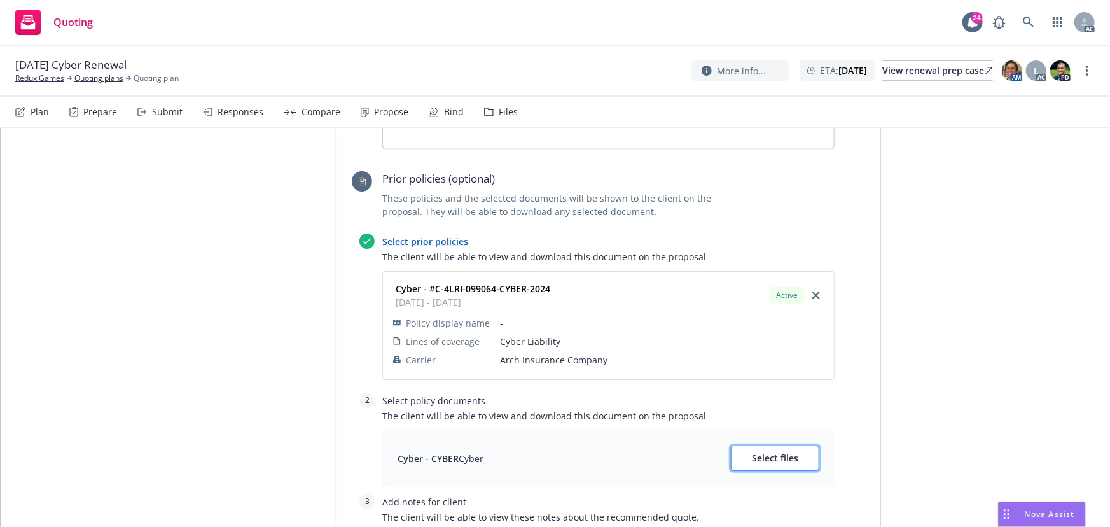
click at [779, 452] on span "Select files" at bounding box center [775, 458] width 46 height 12
type textarea "x"
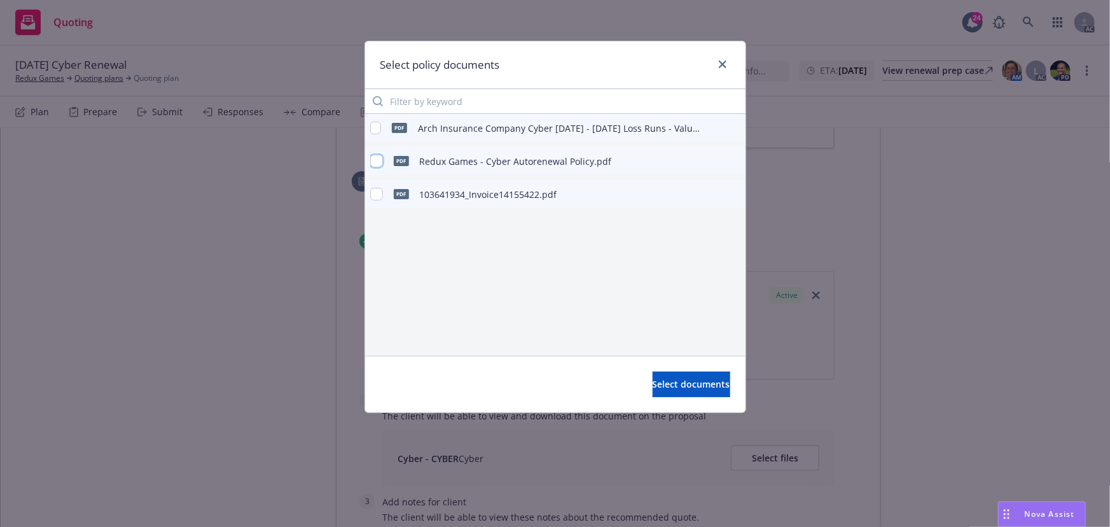
click at [377, 158] on input "checkbox" at bounding box center [376, 161] width 13 height 13
checkbox input "true"
click at [657, 382] on span "Select documents" at bounding box center [692, 384] width 78 height 12
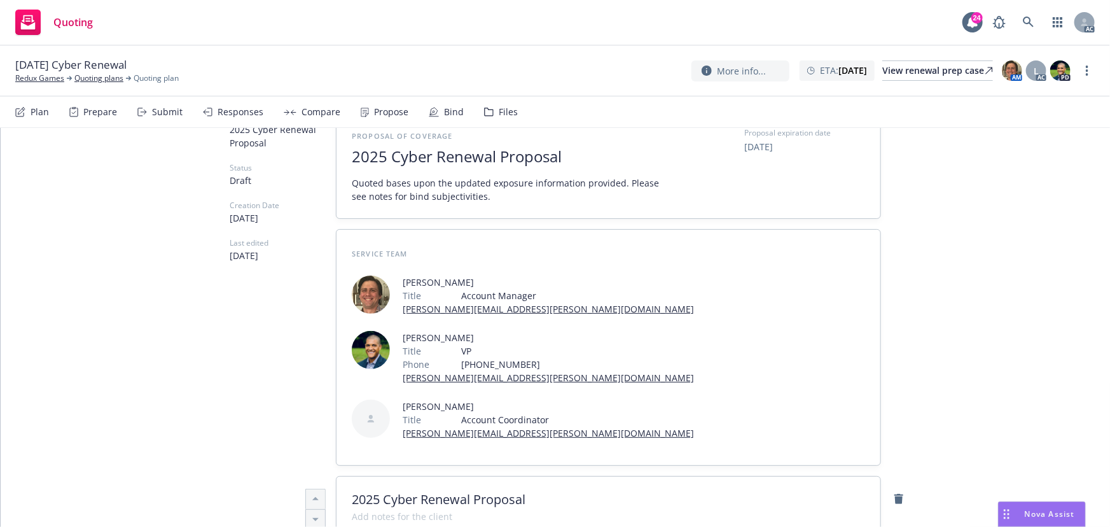
scroll to position [0, 0]
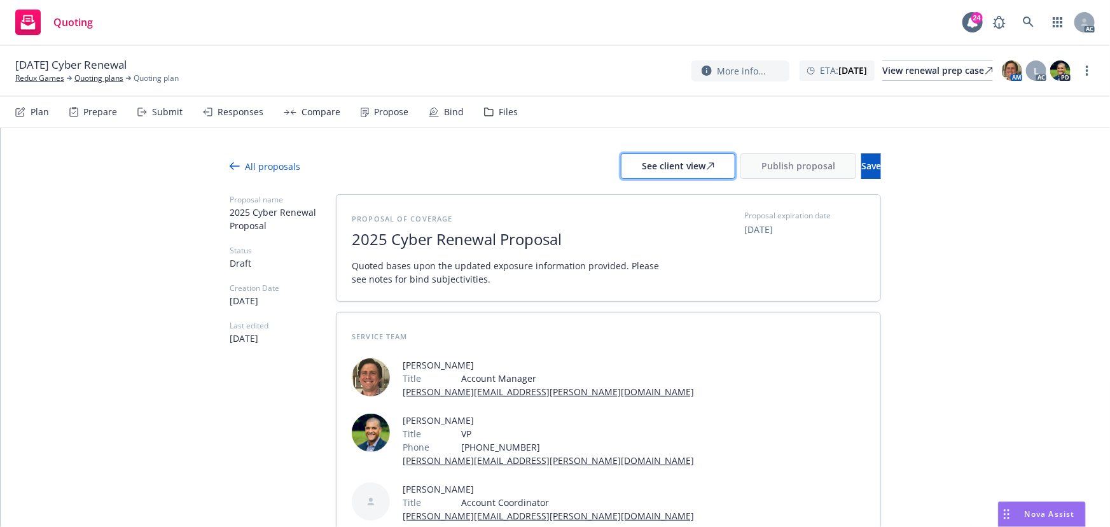
click at [642, 174] on div "See client view" at bounding box center [678, 166] width 73 height 24
click at [238, 108] on div "Responses" at bounding box center [241, 112] width 46 height 10
type textarea "x"
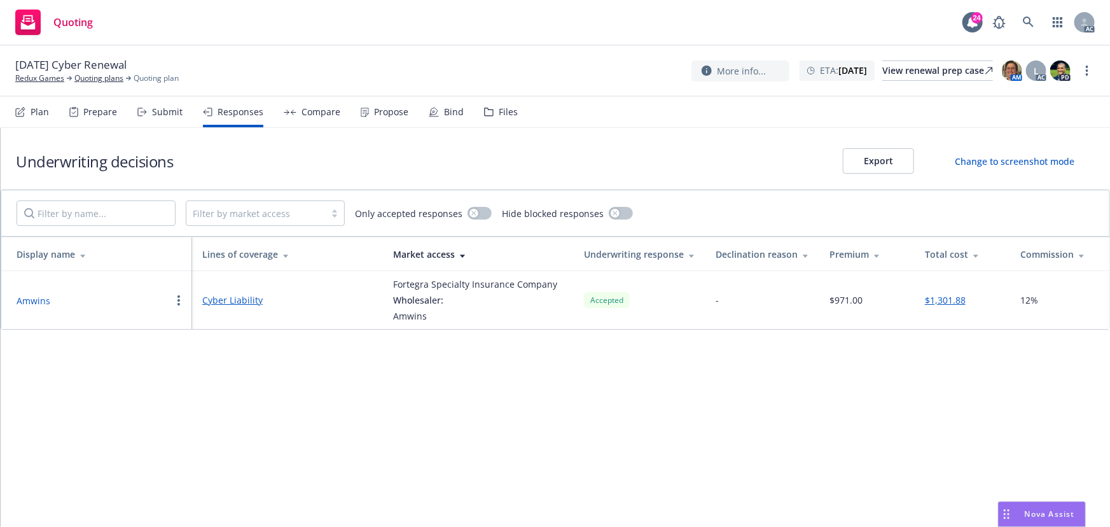
click at [30, 303] on button "Amwins" at bounding box center [34, 300] width 34 height 13
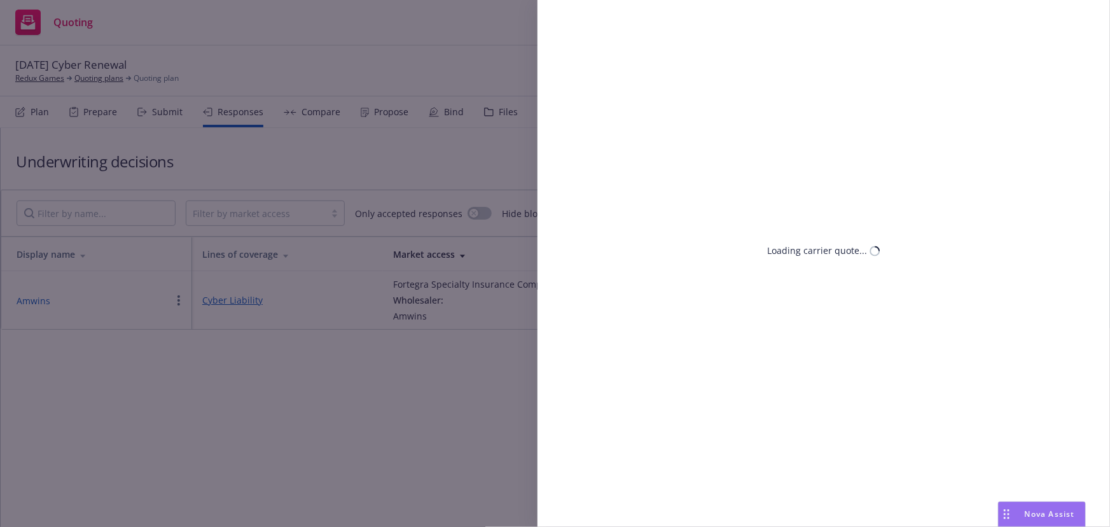
select select "CA"
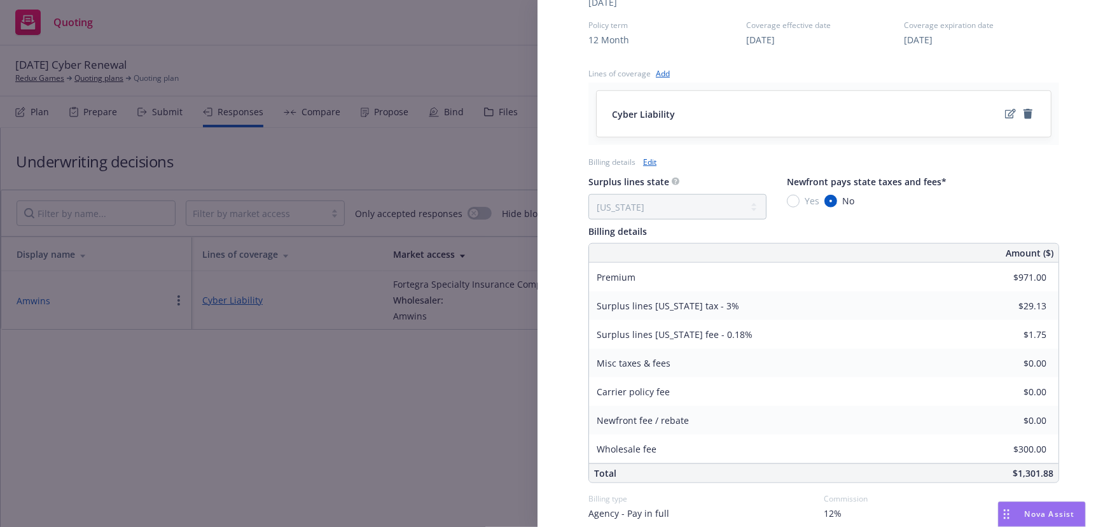
scroll to position [515, 0]
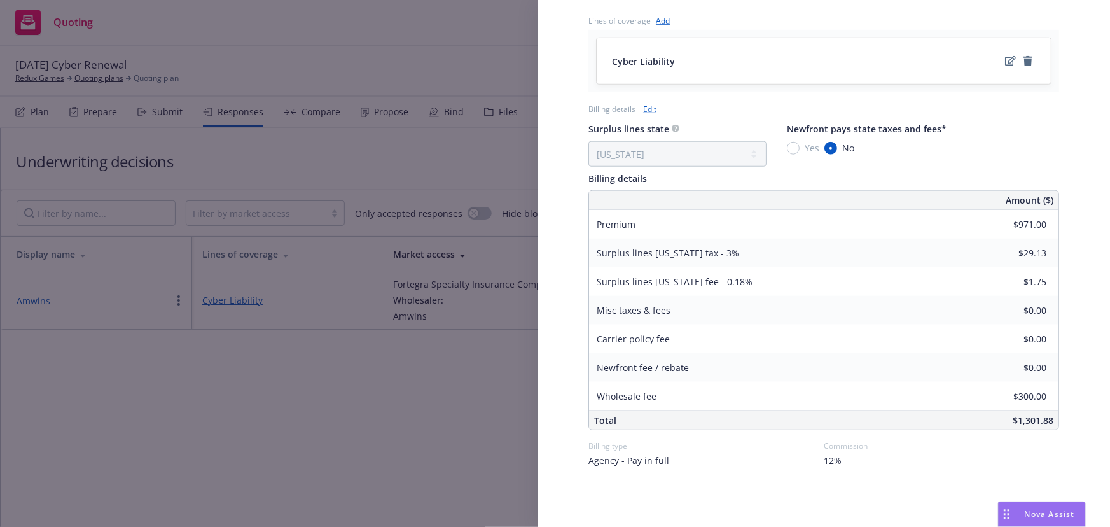
drag, startPoint x: 364, startPoint y: 388, endPoint x: 349, endPoint y: 350, distance: 40.9
click at [364, 388] on div "Display Name Amwins Carrier Fortegra Specialty Insurance Company Writing compan…" at bounding box center [555, 263] width 1110 height 527
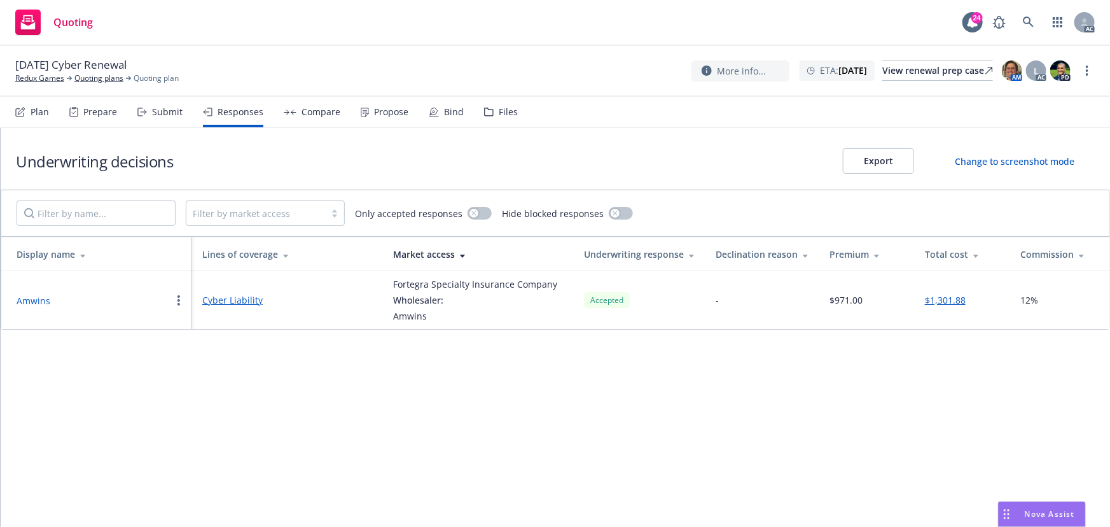
click at [34, 299] on button "Amwins" at bounding box center [34, 300] width 34 height 13
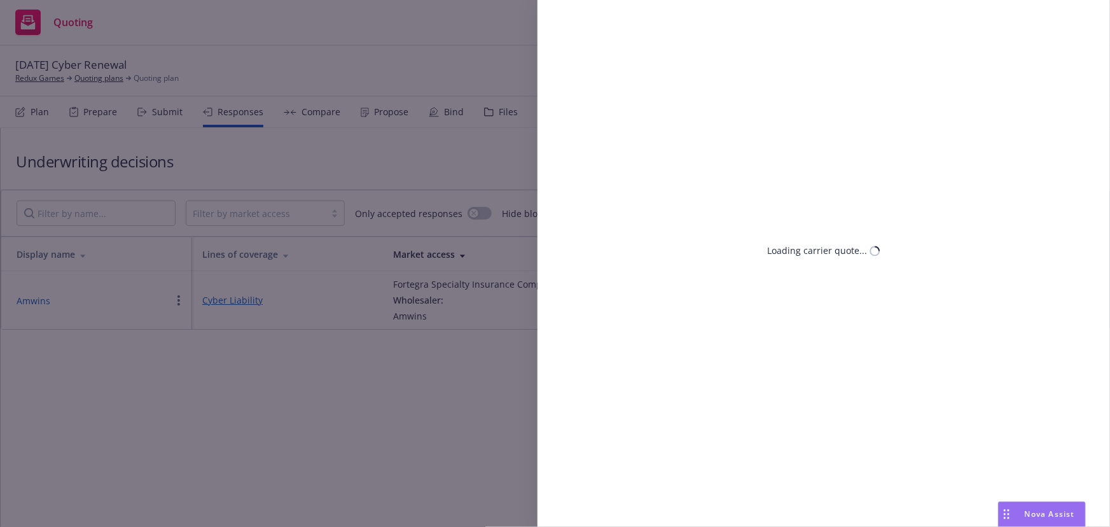
select select "CA"
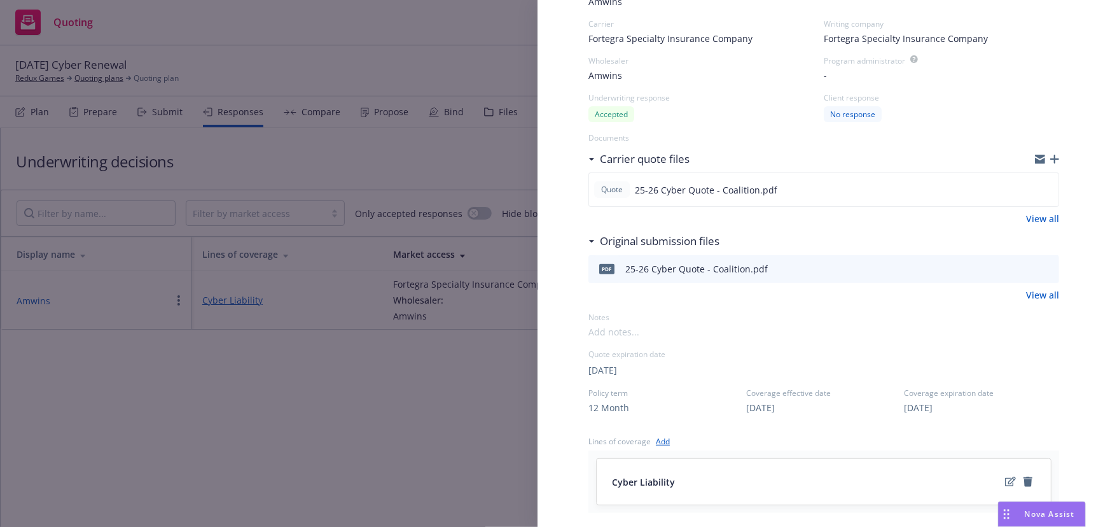
scroll to position [115, 0]
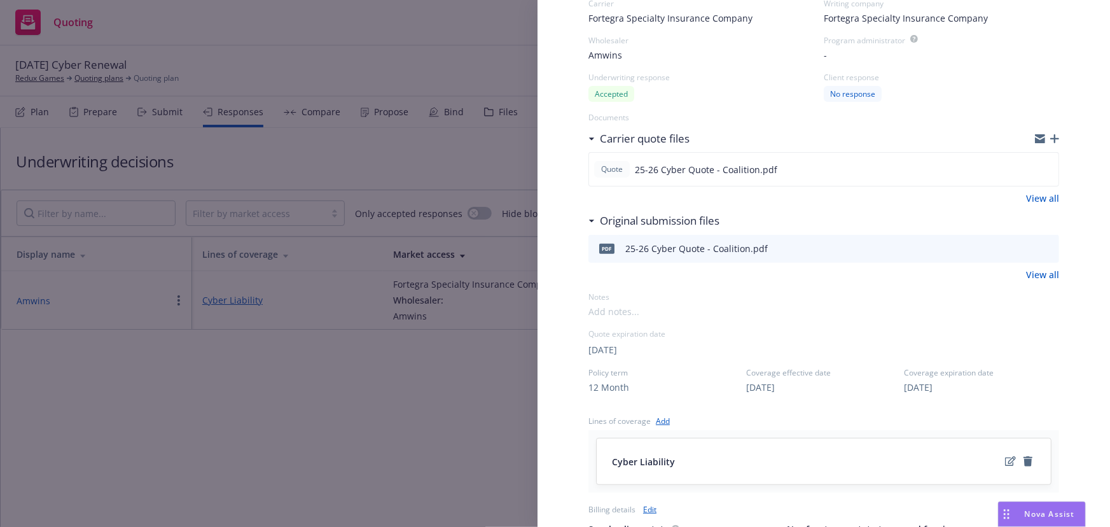
click at [615, 349] on span "[DATE]" at bounding box center [602, 349] width 29 height 13
select select "October"
select select "2025"
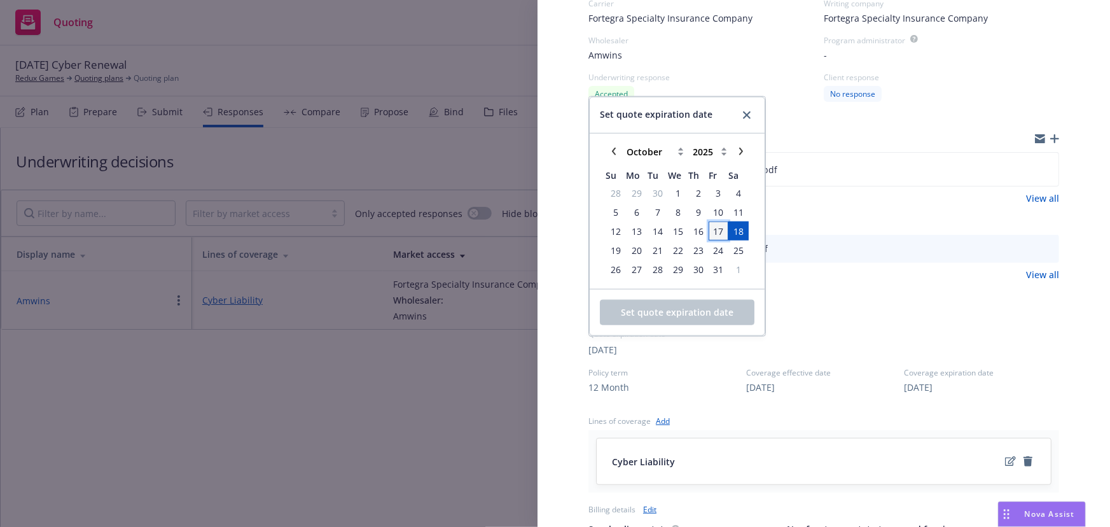
click at [716, 230] on span "17" at bounding box center [718, 230] width 10 height 13
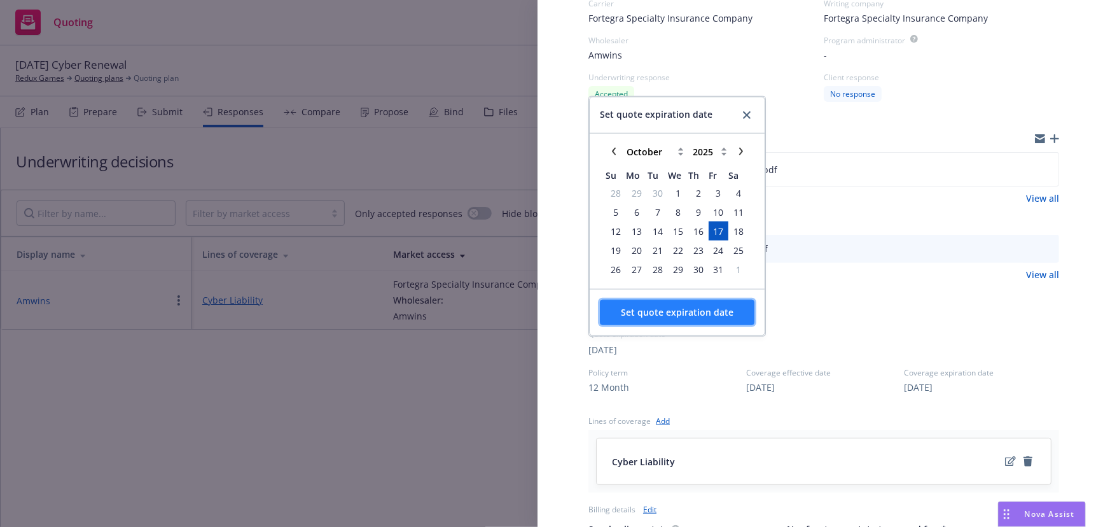
click at [671, 316] on span "Set quote expiration date" at bounding box center [677, 312] width 113 height 12
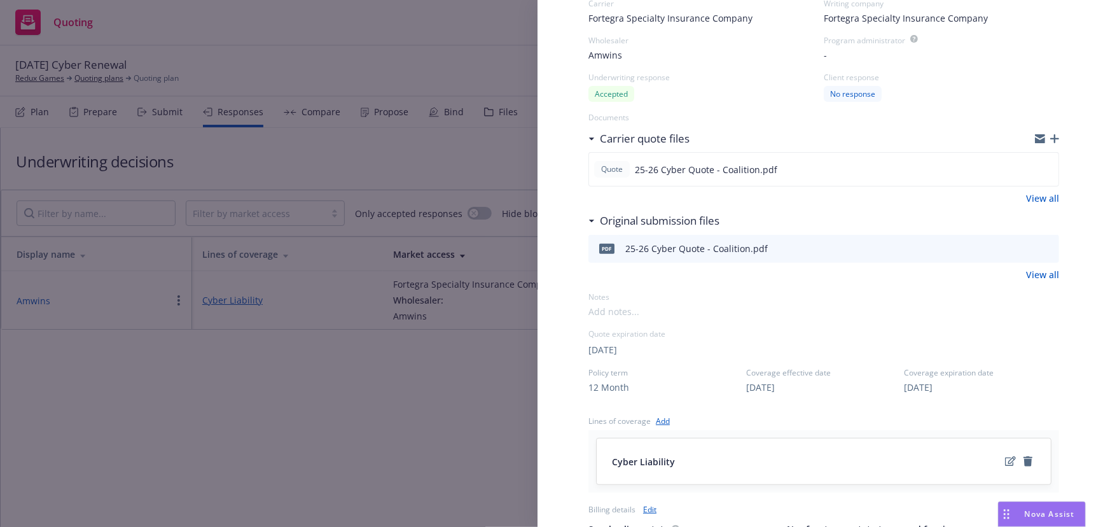
click at [471, 434] on div "Display Name Amwins Carrier Fortegra Specialty Insurance Company Writing compan…" at bounding box center [555, 263] width 1110 height 527
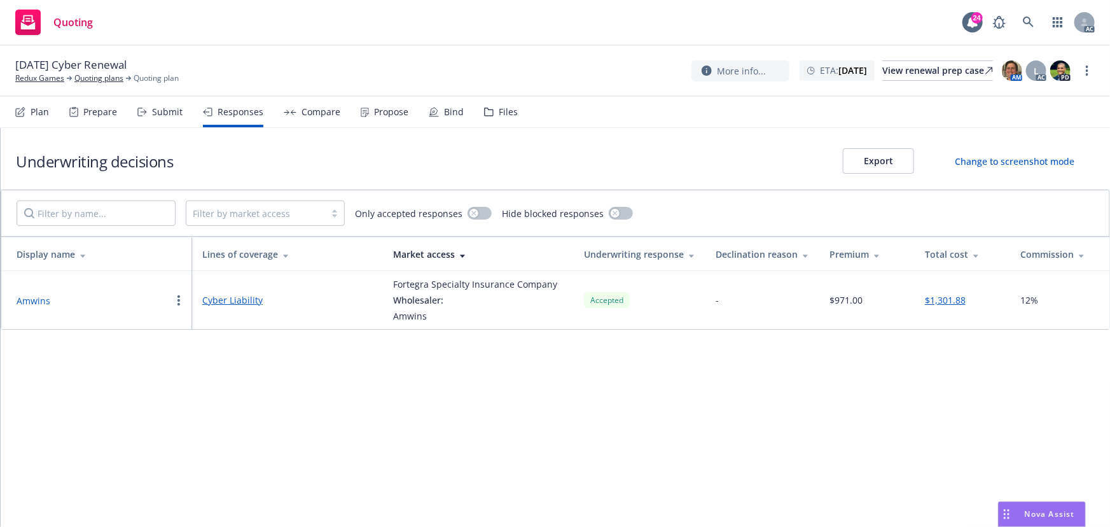
click at [32, 298] on button "Amwins" at bounding box center [34, 300] width 34 height 13
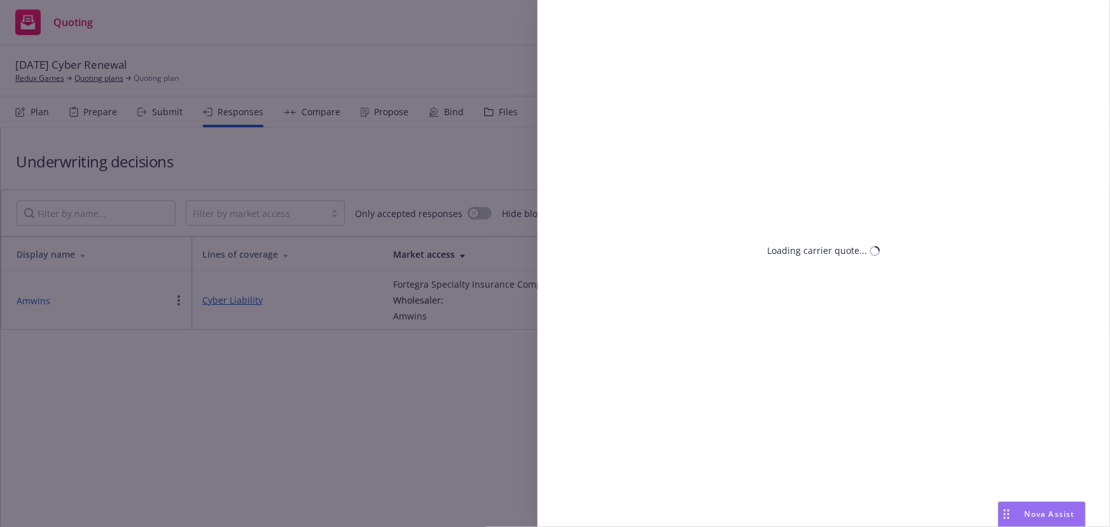
select select "CA"
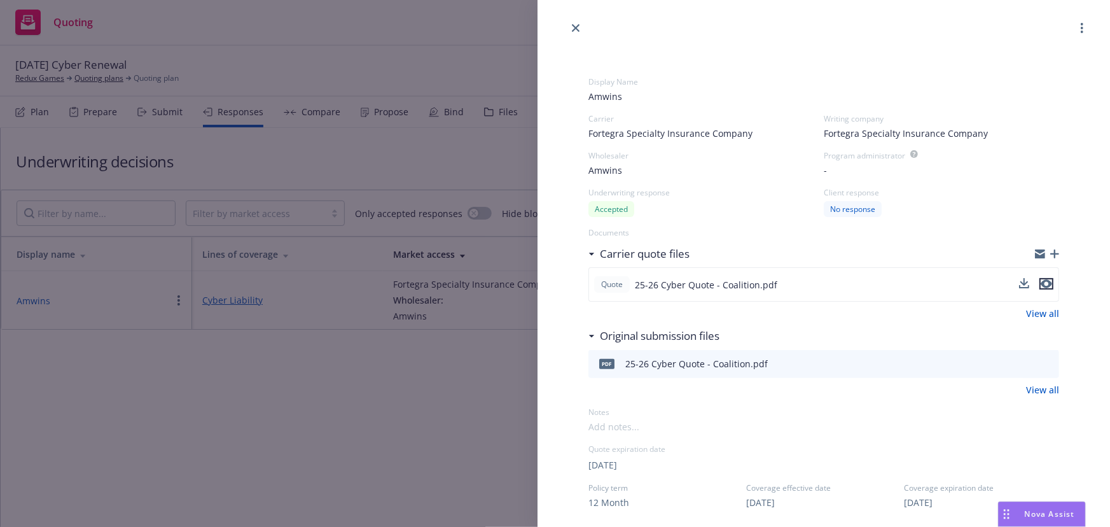
click at [1041, 284] on icon "preview file" at bounding box center [1046, 283] width 11 height 9
click at [578, 30] on icon "close" at bounding box center [576, 28] width 8 height 8
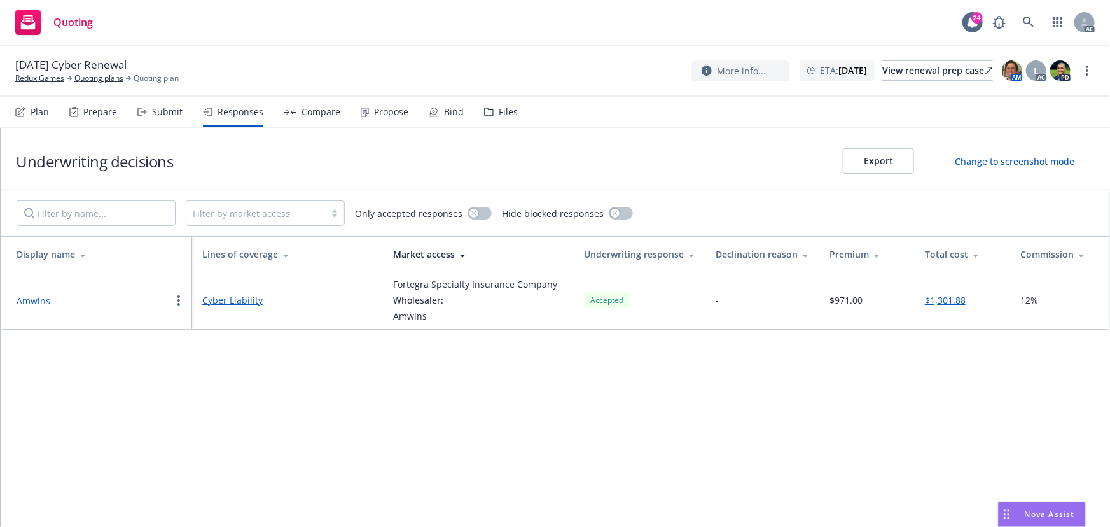
click at [30, 298] on button "Amwins" at bounding box center [34, 300] width 34 height 13
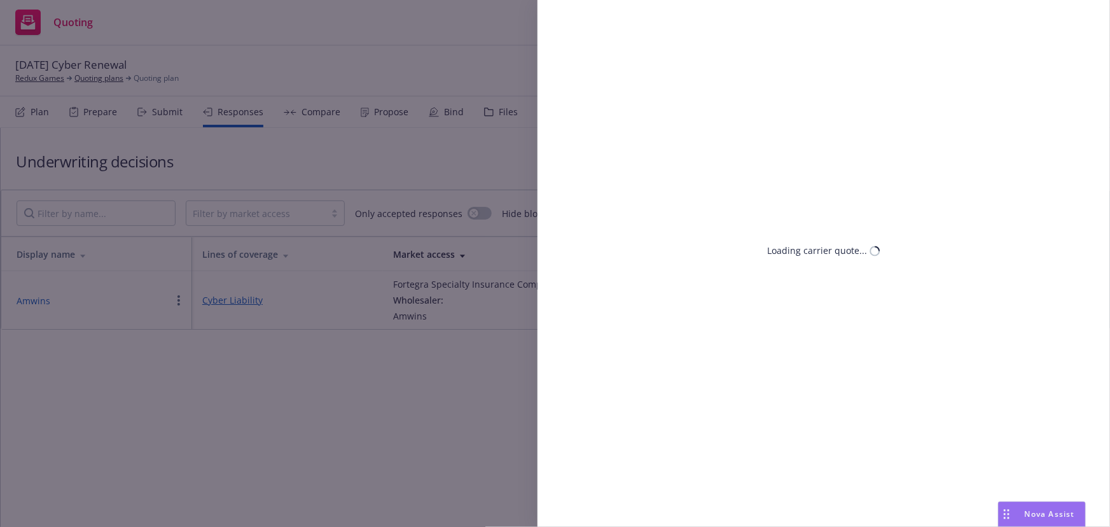
select select "CA"
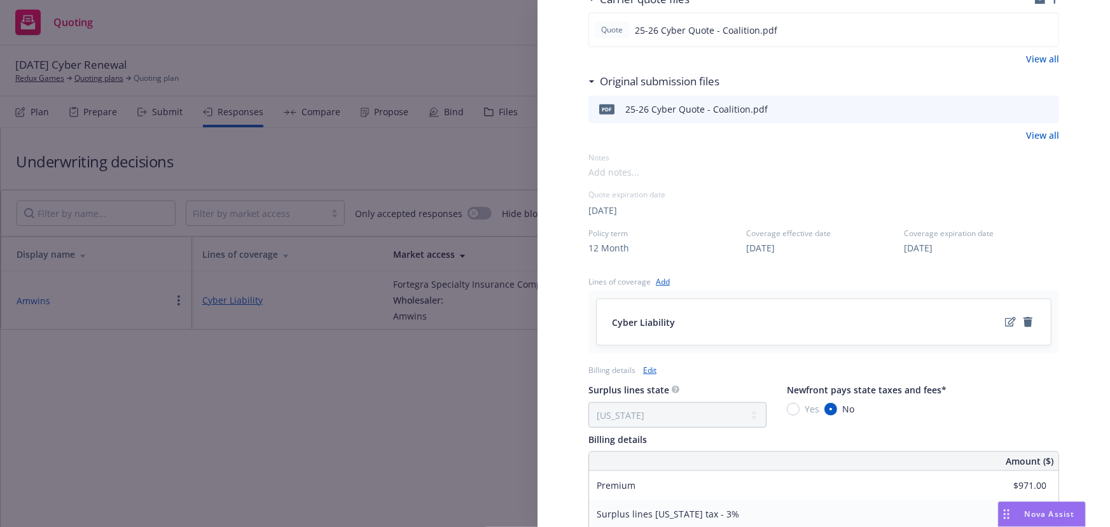
scroll to position [289, 0]
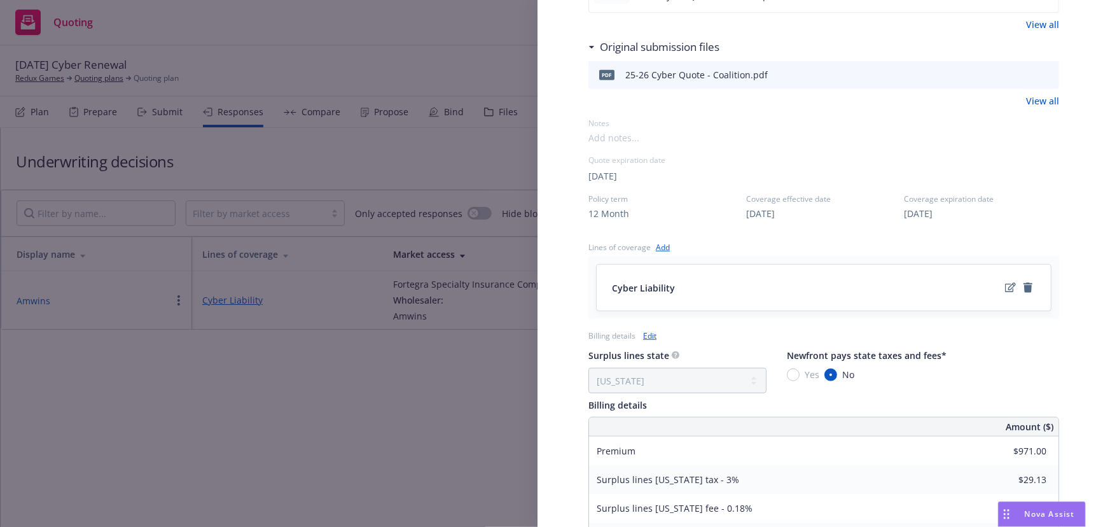
drag, startPoint x: 1021, startPoint y: 368, endPoint x: 1011, endPoint y: 368, distance: 9.6
click at [1020, 368] on div "Surplus lines state No surplus lines state Alaska Alabama Arkansas Arizona Cali…" at bounding box center [823, 370] width 471 height 46
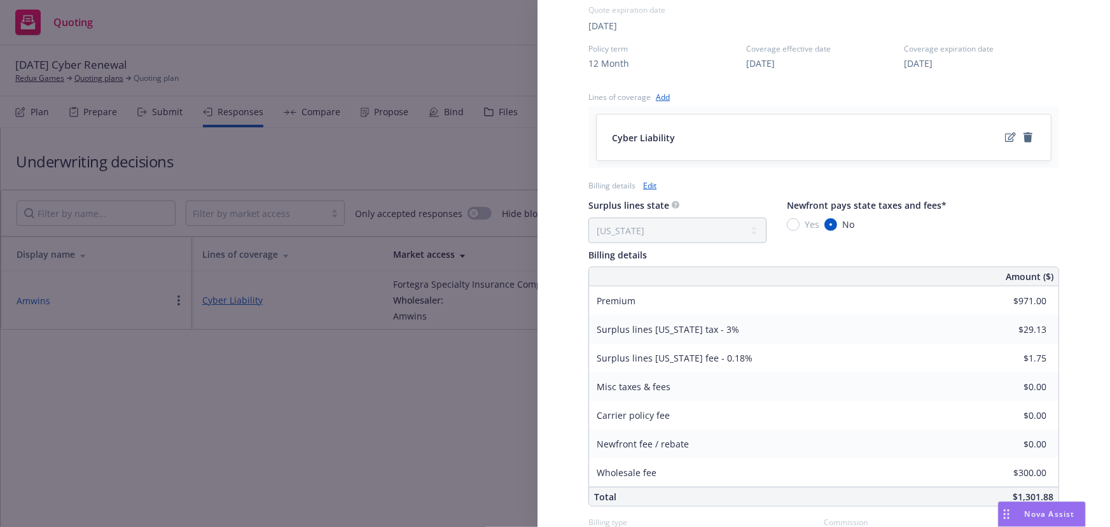
scroll to position [515, 0]
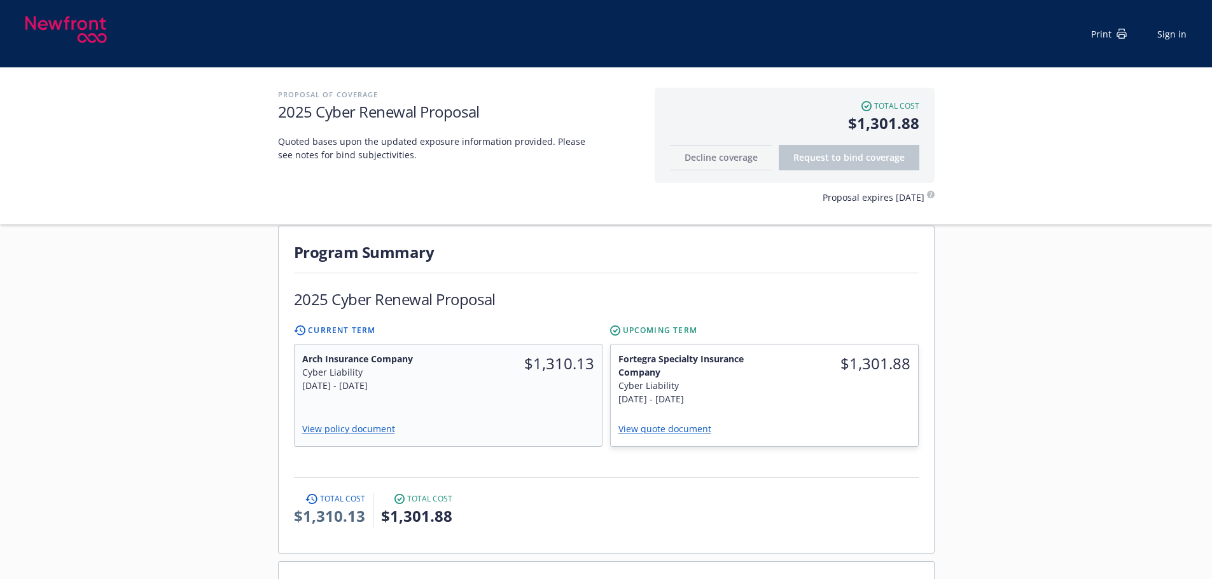
scroll to position [254, 0]
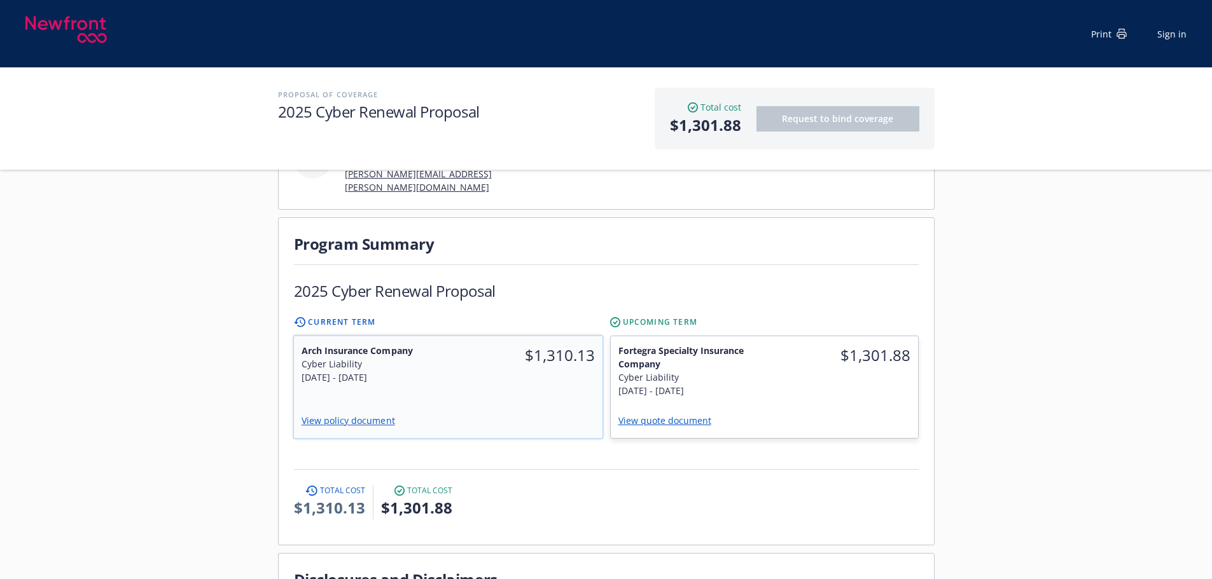
click at [495, 373] on div "Arch Insurance Company Cyber Liability [DATE] - [DATE] $1,310.13 View policy do…" at bounding box center [447, 387] width 309 height 102
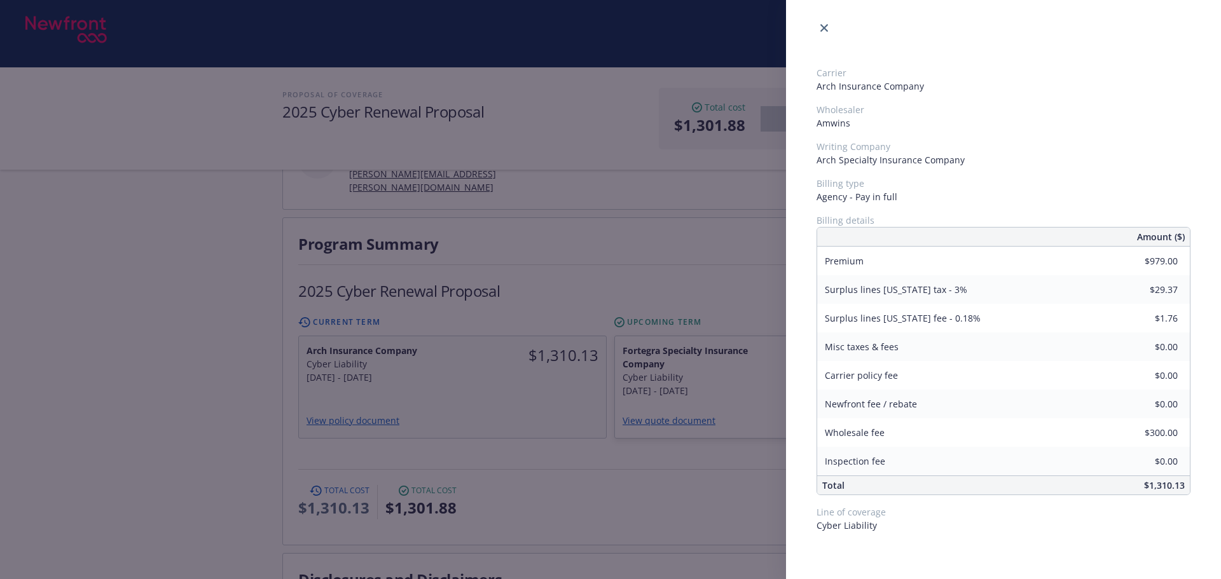
click at [616, 466] on div "Carrier Arch Insurance Company Wholesaler Amwins Writing Company Arch Specialty…" at bounding box center [610, 289] width 1221 height 579
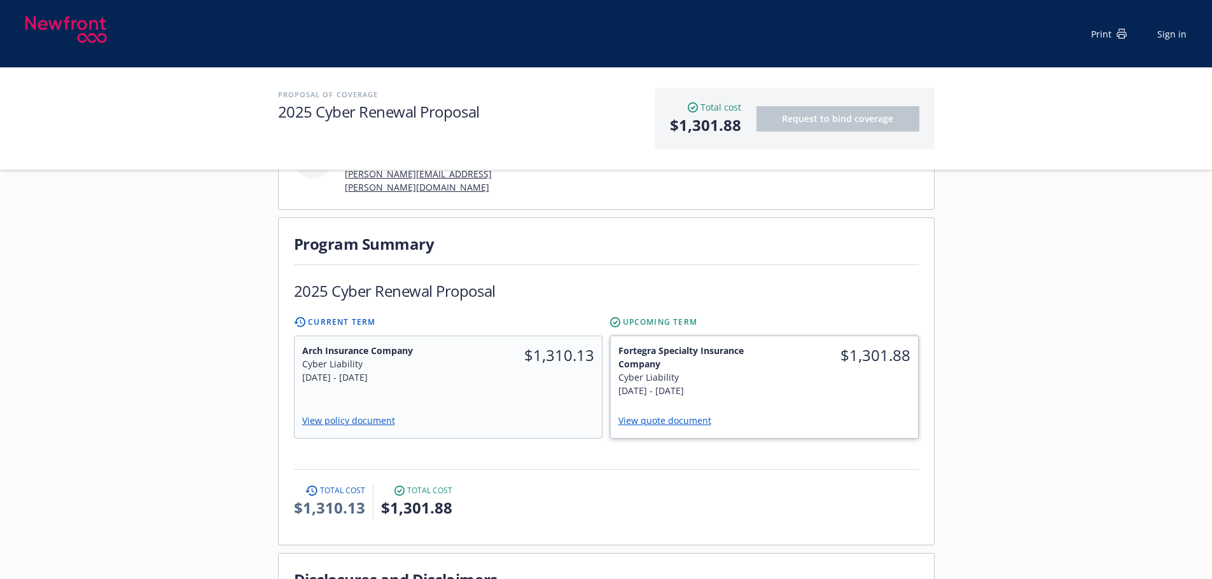
click at [828, 354] on div "$1,301.88" at bounding box center [841, 370] width 154 height 69
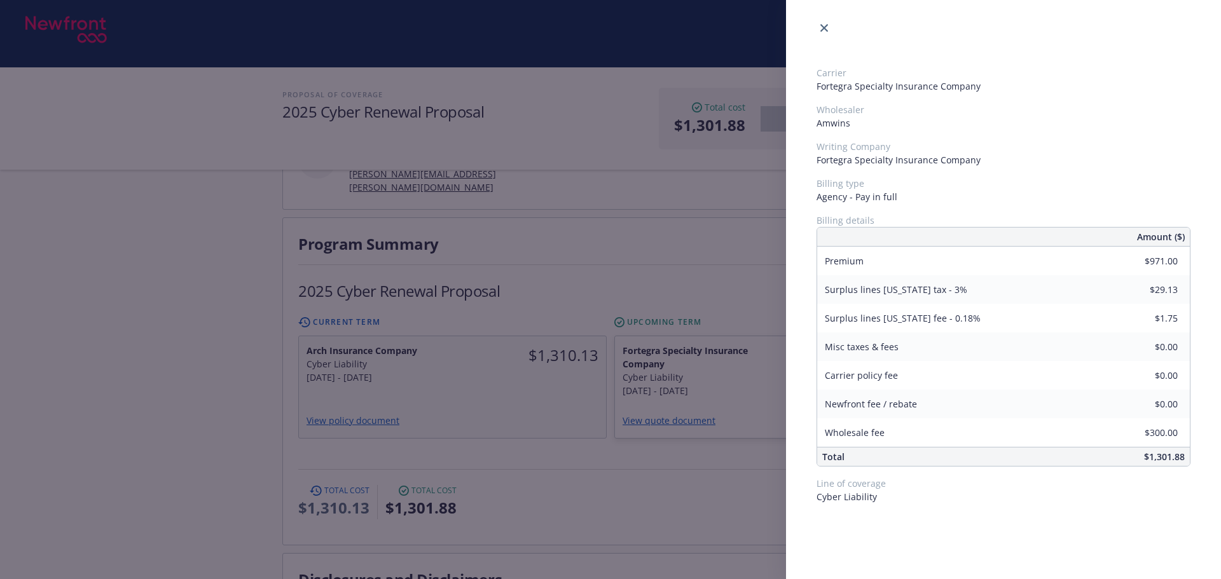
drag, startPoint x: 704, startPoint y: 442, endPoint x: 693, endPoint y: 430, distance: 16.2
click at [703, 443] on div "Carrier Fortegra Specialty Insurance Company Wholesaler Amwins Writing Company …" at bounding box center [610, 289] width 1221 height 579
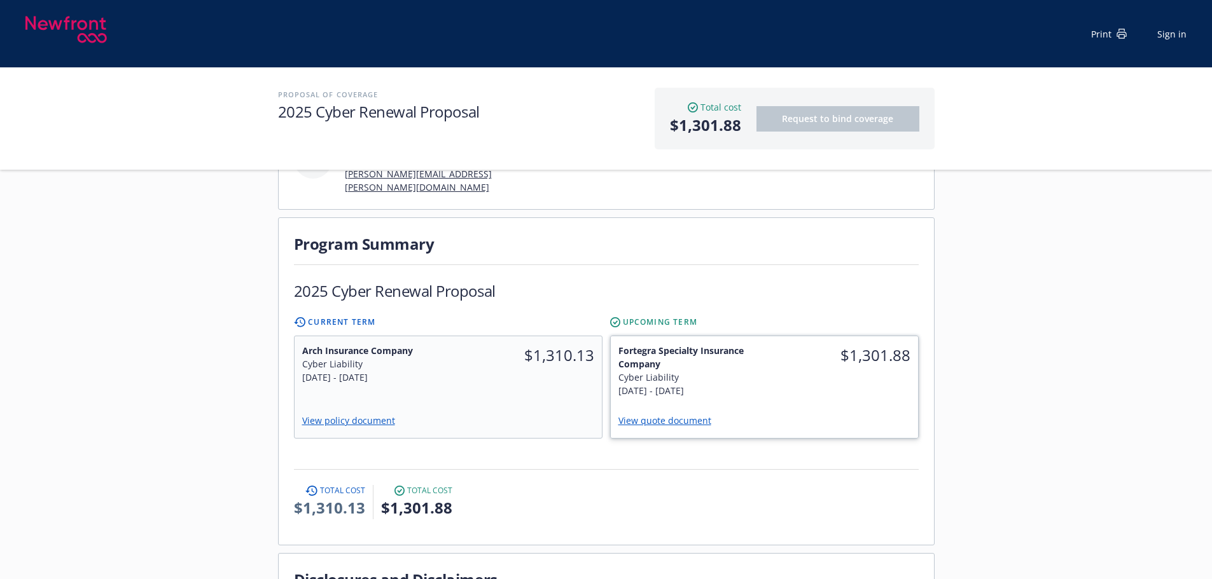
click at [682, 415] on link "View quote document" at bounding box center [669, 421] width 103 height 12
click at [661, 415] on link "View quote document" at bounding box center [669, 421] width 103 height 12
click at [1114, 412] on div "Servicing team [PERSON_NAME] Title Account Manager [PERSON_NAME][EMAIL_ADDRESS]…" at bounding box center [606, 495] width 1212 height 1050
click at [699, 415] on link "View quote document" at bounding box center [669, 421] width 103 height 12
click at [863, 352] on div "$1,301.88" at bounding box center [841, 370] width 154 height 69
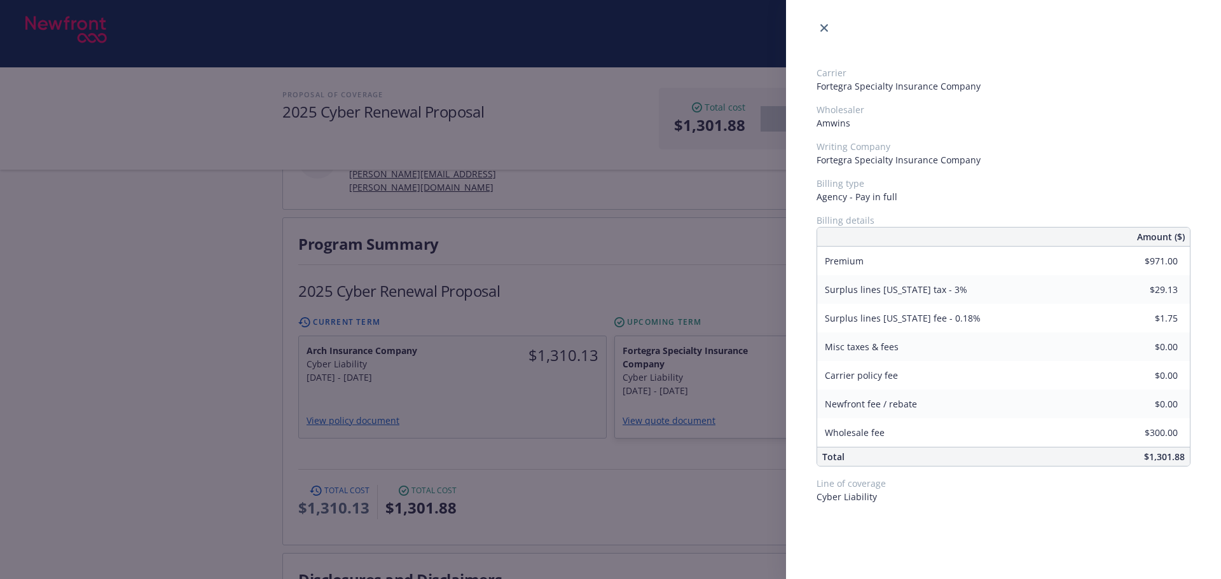
click at [507, 371] on div "Carrier Fortegra Specialty Insurance Company Wholesaler Amwins Writing Company …" at bounding box center [610, 289] width 1221 height 579
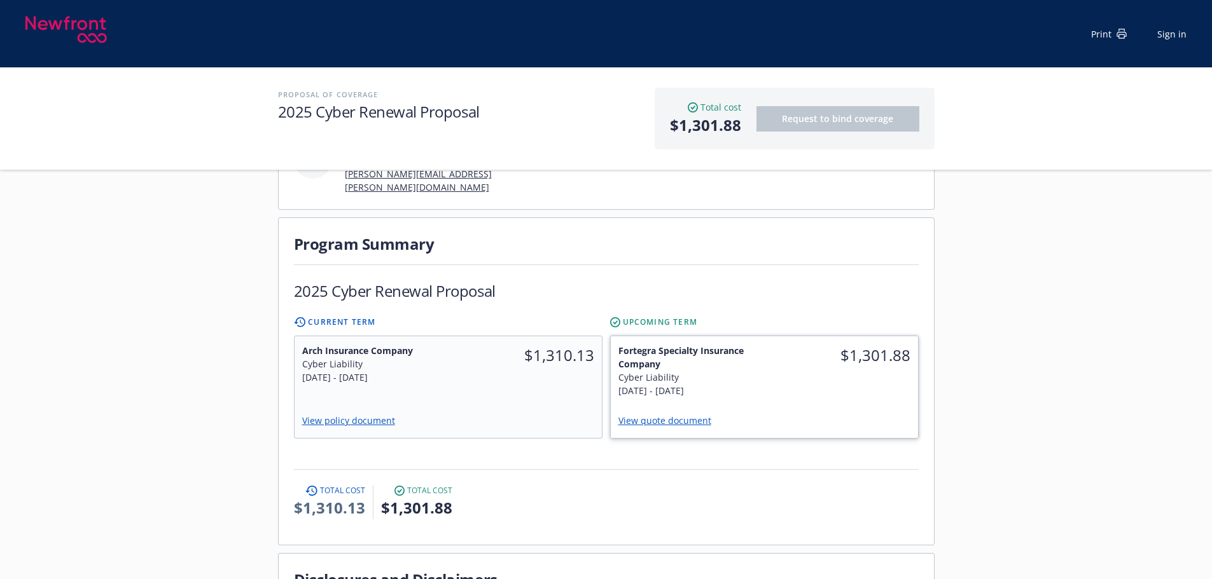
click at [681, 415] on link "View quote document" at bounding box center [669, 421] width 103 height 12
click at [548, 413] on div "View policy document" at bounding box center [447, 422] width 293 height 18
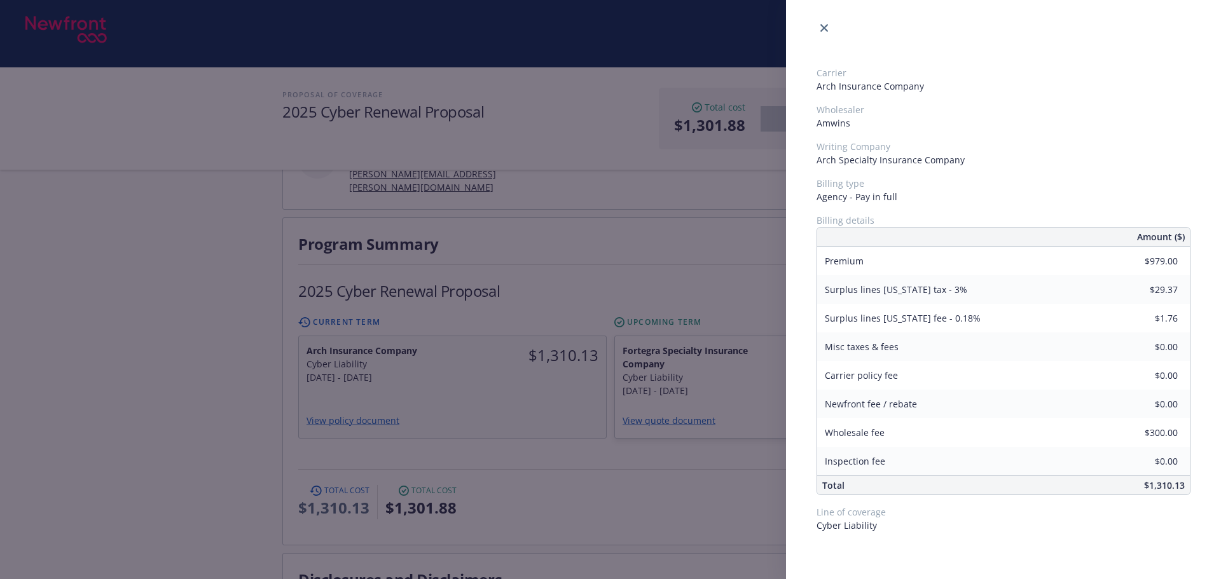
click at [522, 357] on div "Carrier Arch Insurance Company Wholesaler Amwins Writing Company Arch Specialty…" at bounding box center [610, 289] width 1221 height 579
